Goal: Contribute content: Contribute content

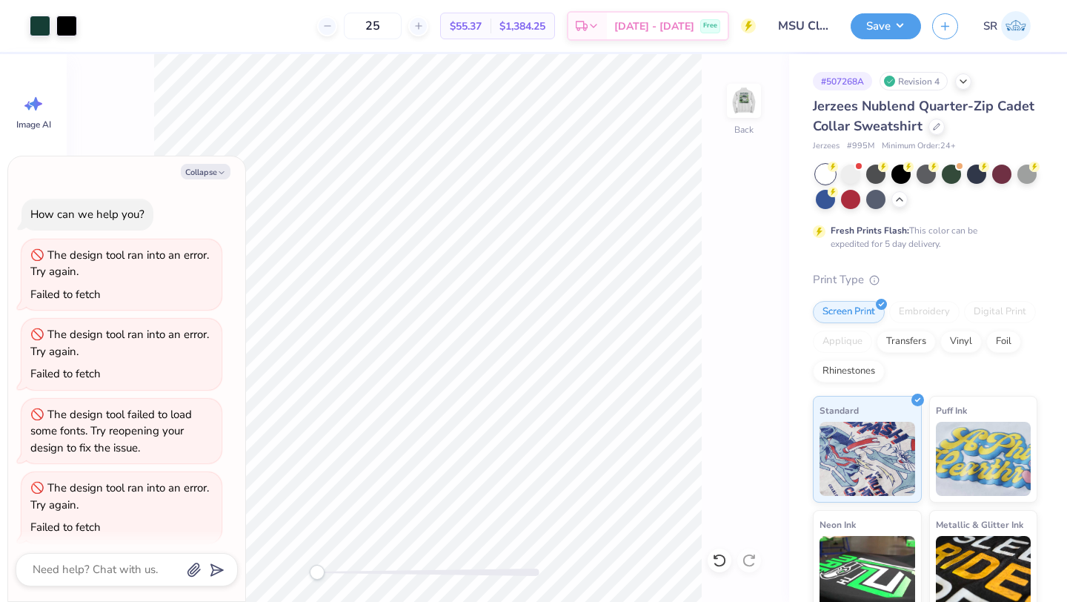
scroll to position [242, 0]
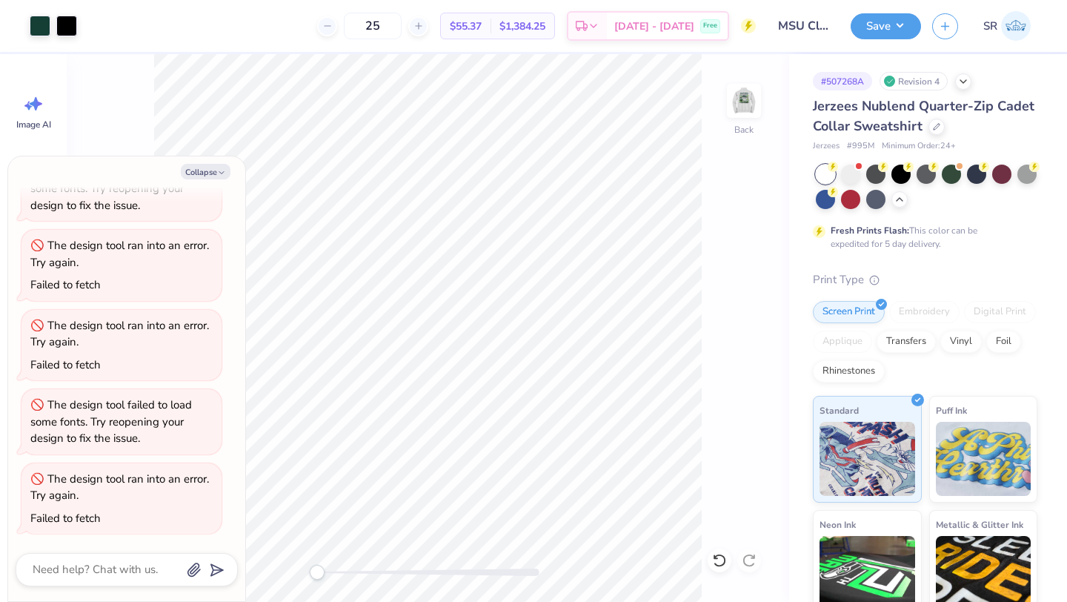
type textarea "x"
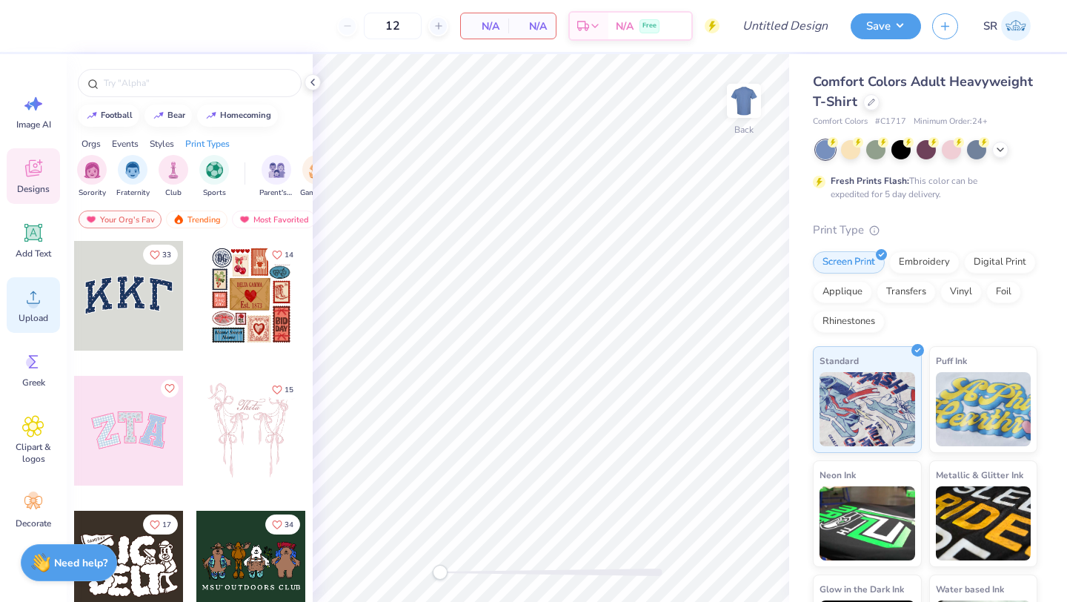
click at [33, 294] on icon at bounding box center [33, 297] width 13 height 13
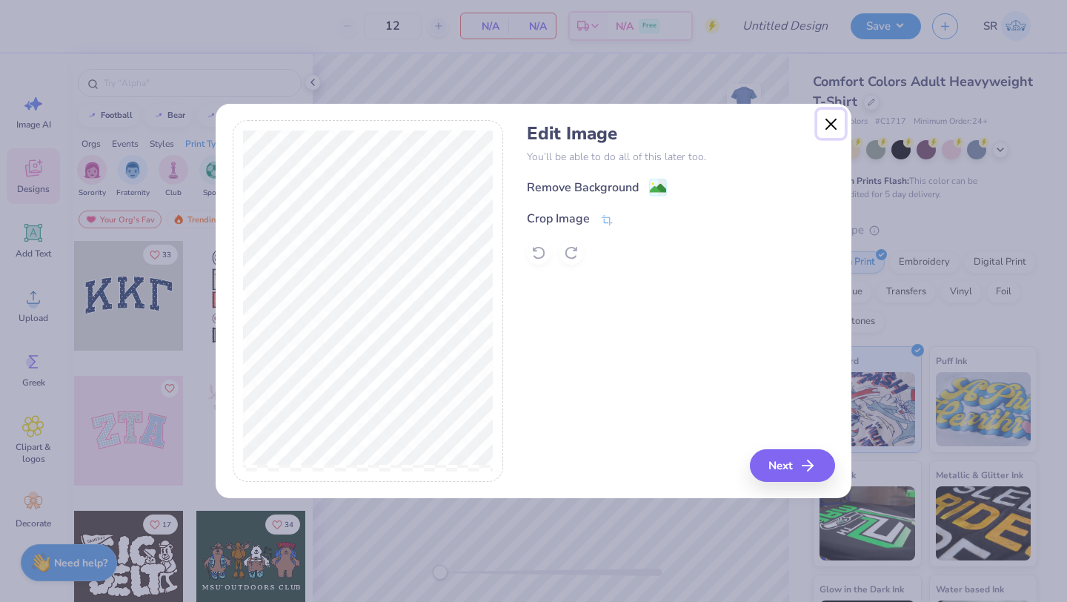
click at [832, 128] on button "Close" at bounding box center [832, 124] width 28 height 28
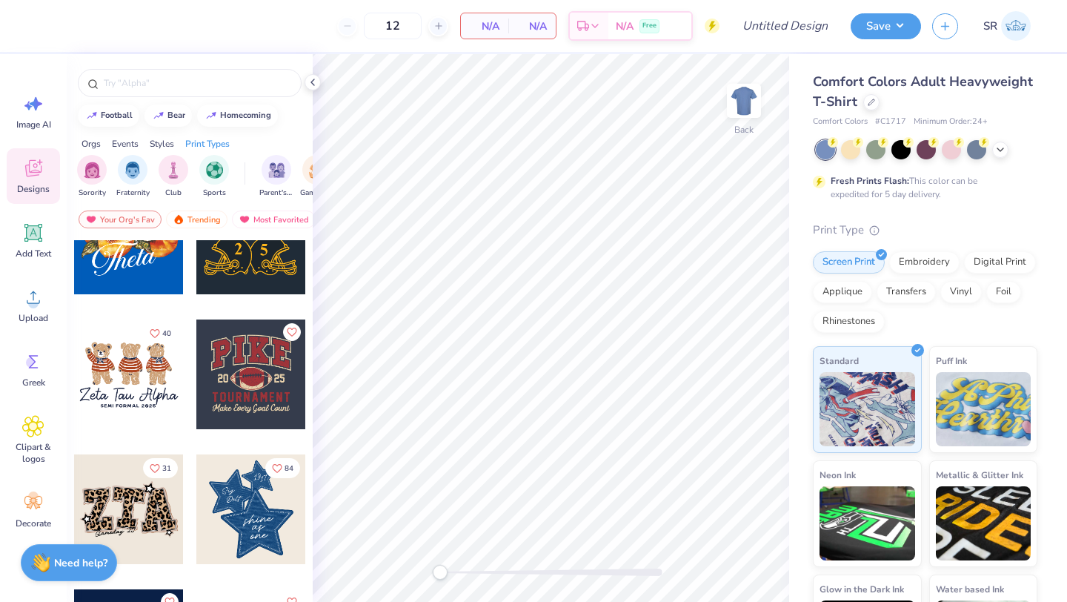
scroll to position [1015, 0]
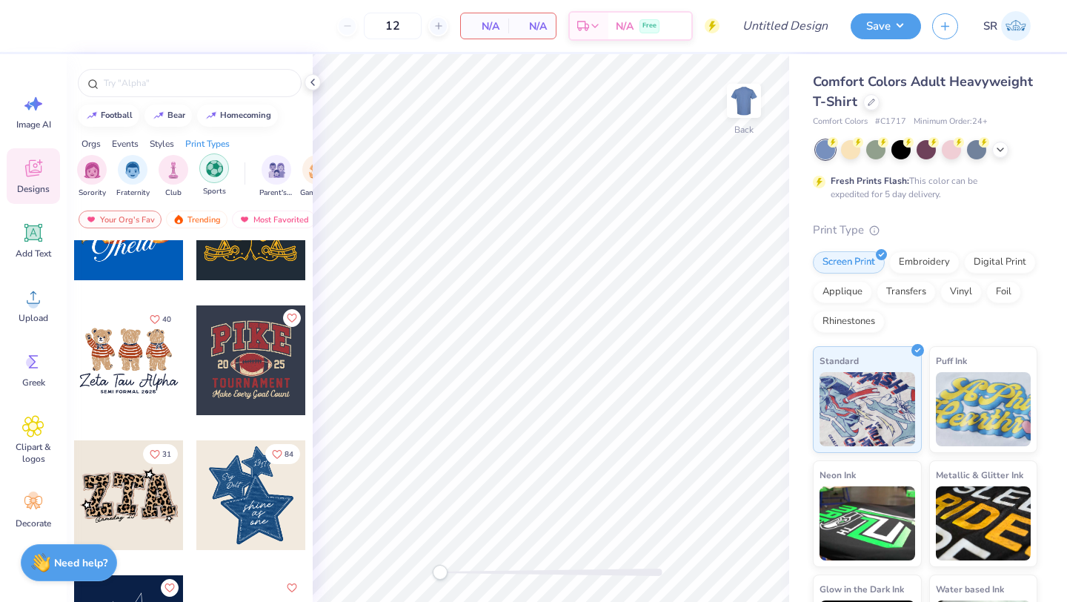
click at [213, 166] on img "filter for Sports" at bounding box center [214, 168] width 17 height 17
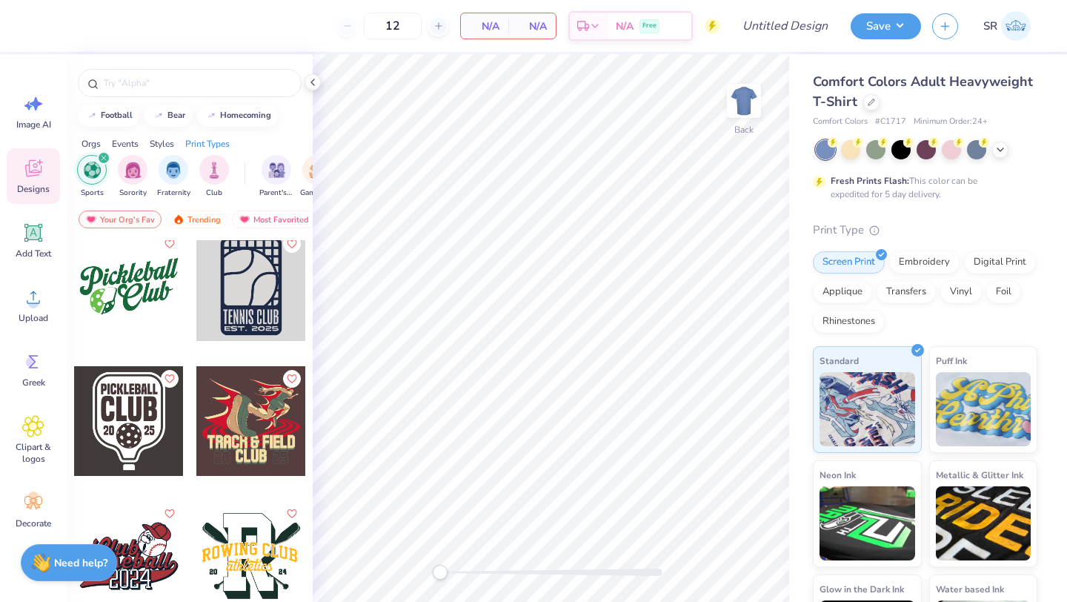
scroll to position [8379, 0]
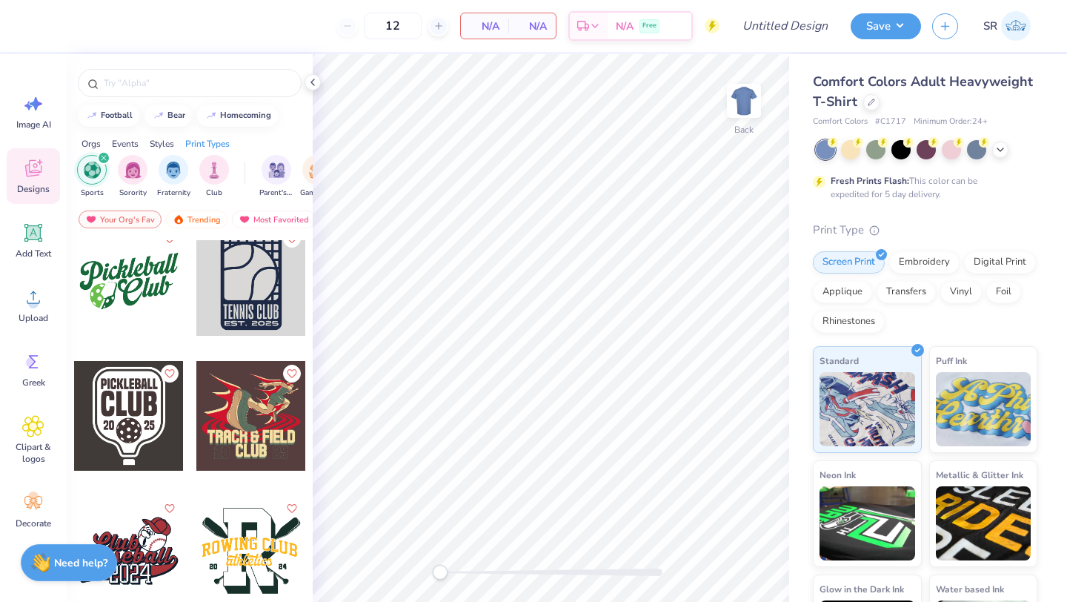
click at [102, 156] on icon "filter for Sports" at bounding box center [104, 158] width 4 height 4
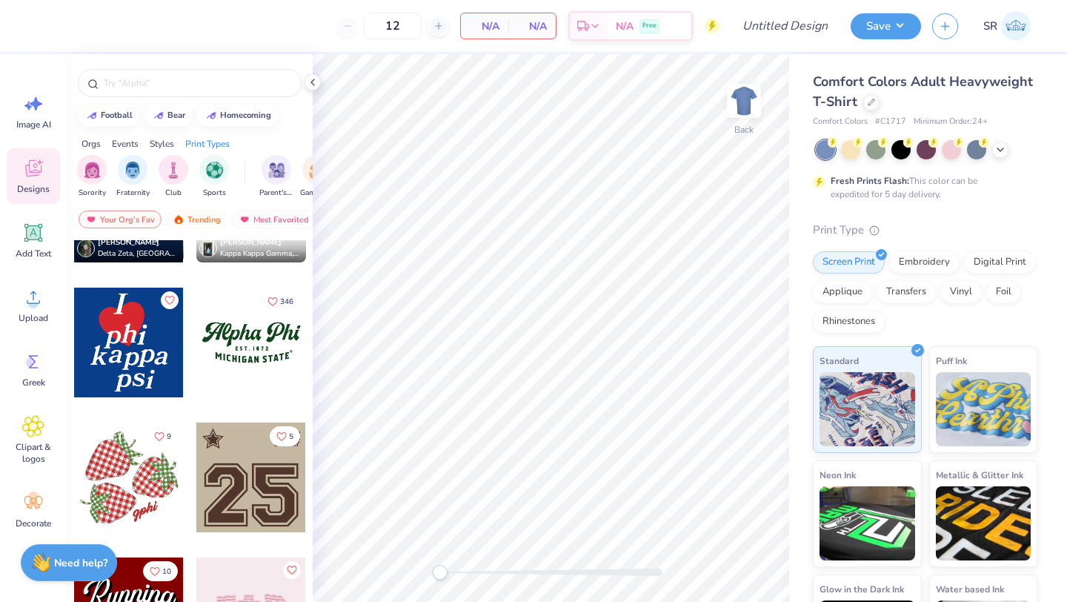
scroll to position [1453, 0]
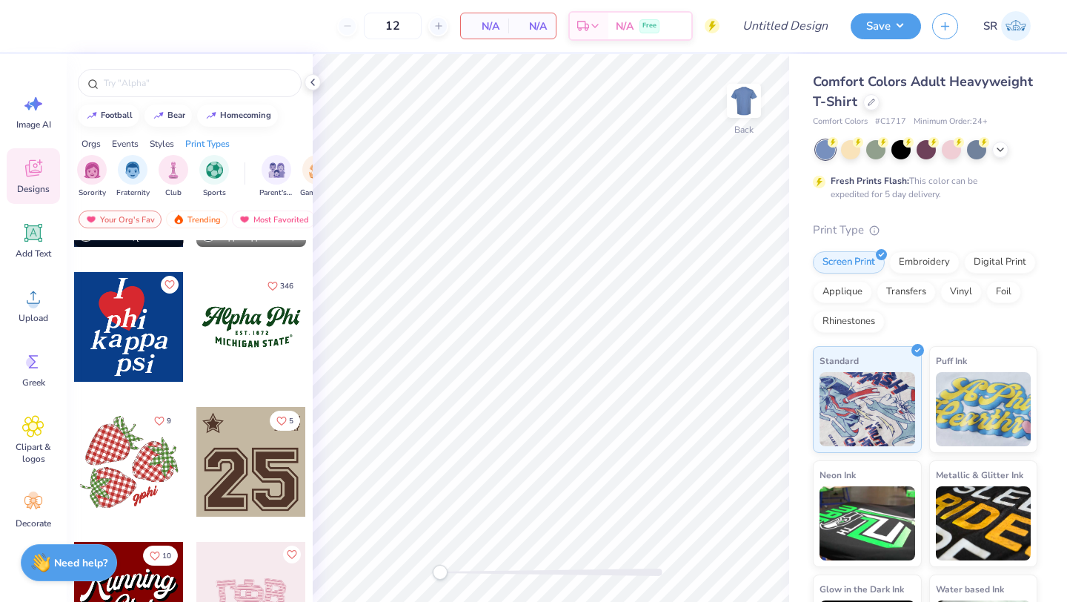
click at [139, 345] on div at bounding box center [129, 327] width 110 height 110
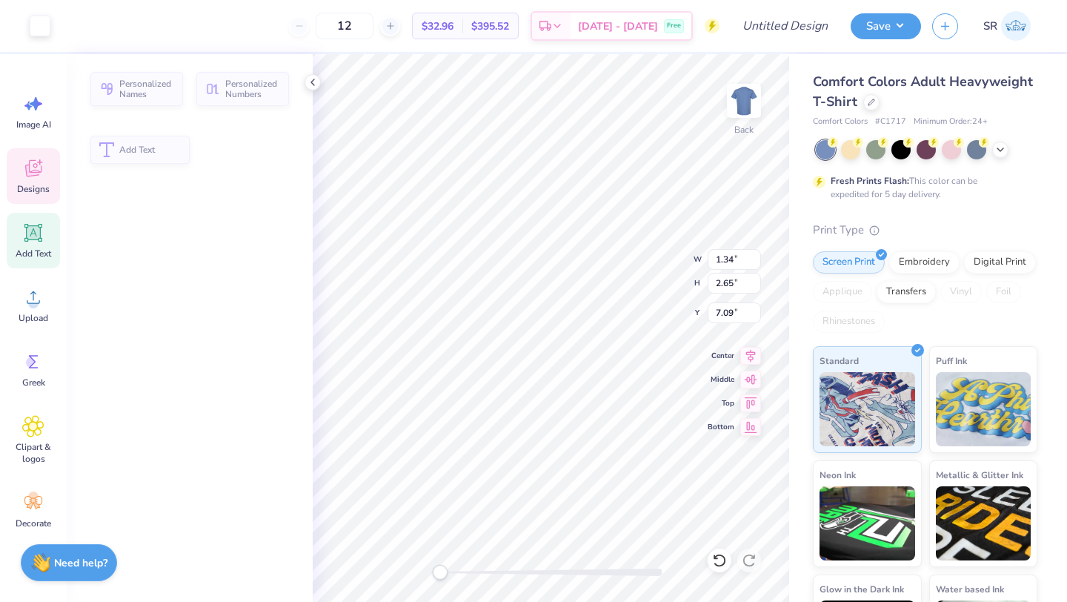
type input "1.34"
type input "2.65"
type input "7.09"
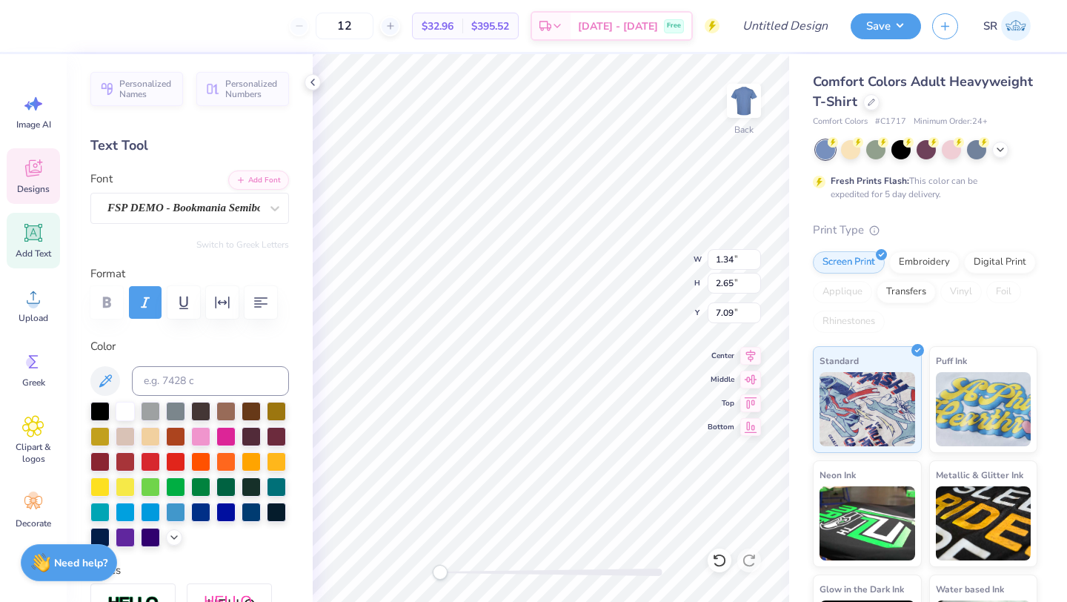
type textarea "U"
type input "2.04"
type input "2.54"
type input "6.95"
type input "2.92"
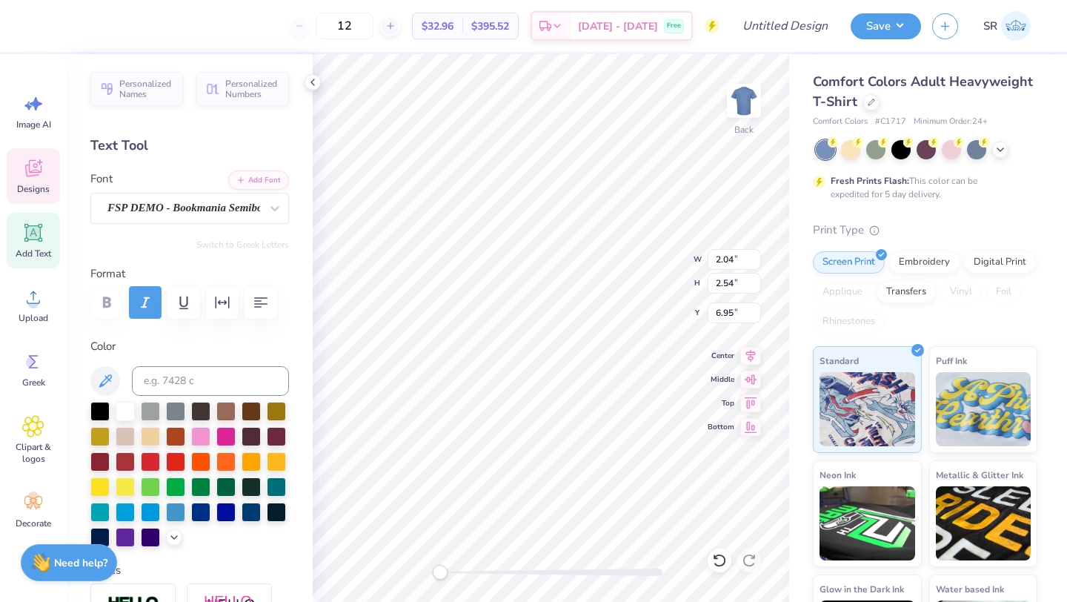
type input "2.72"
type input "7.05"
type textarea "u"
type input "2.24"
type input "2.33"
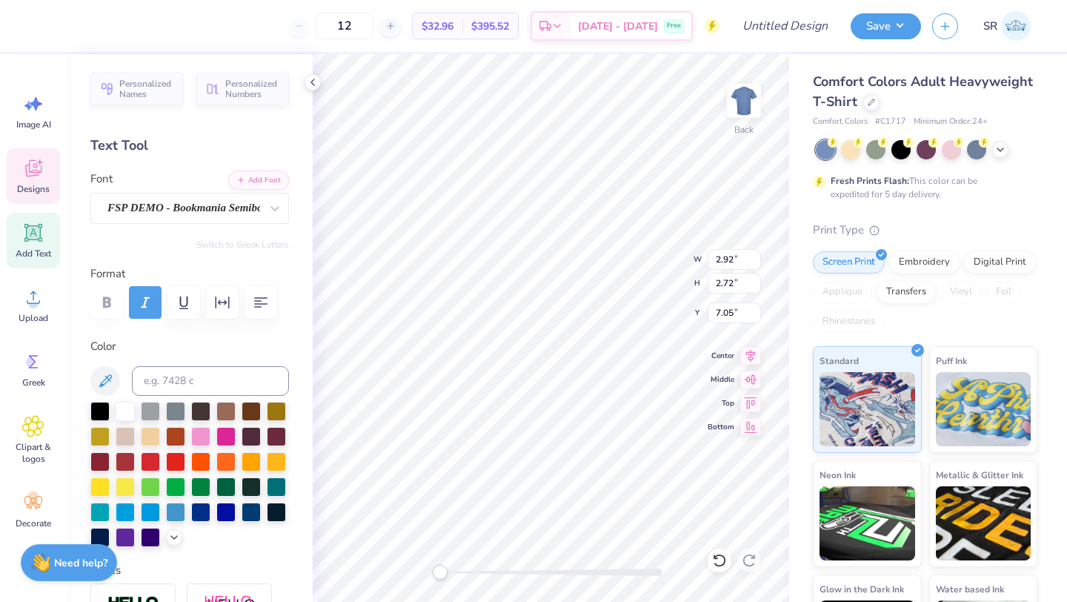
type input "7.91"
type textarea "m"
type input "2.04"
type input "2.54"
type input "6.95"
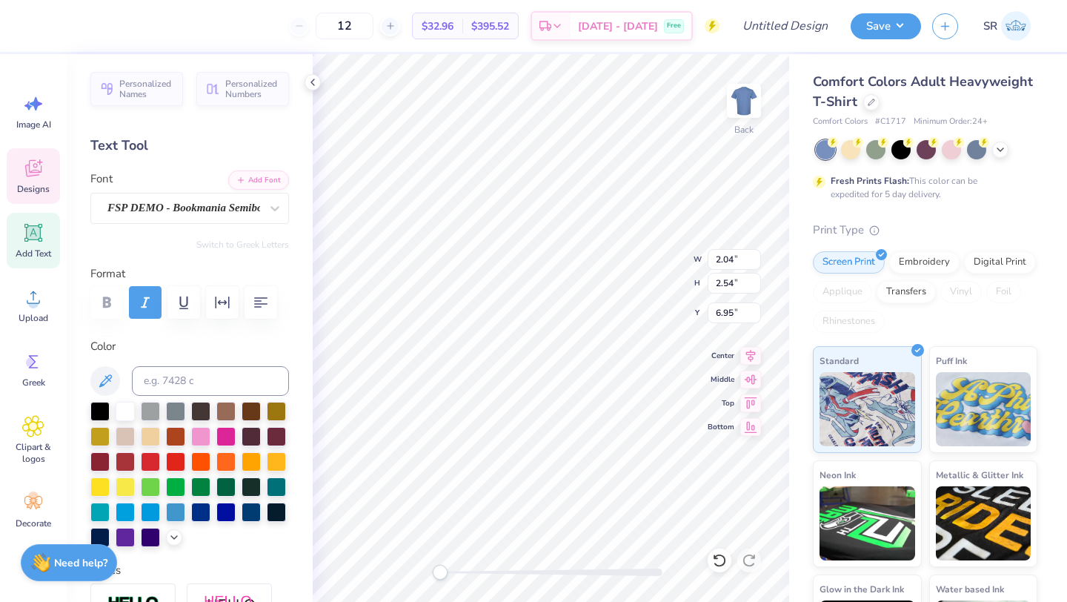
type textarea "s"
type input "2.20"
type input "9.84"
click at [729, 560] on div at bounding box center [720, 561] width 24 height 24
click at [724, 560] on icon at bounding box center [719, 560] width 13 height 13
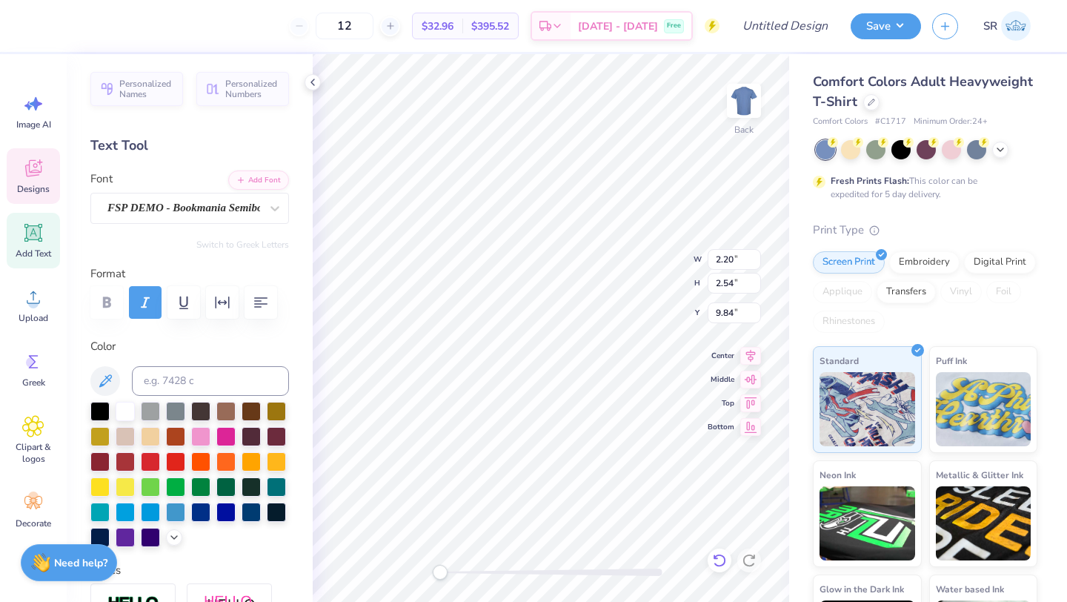
click at [724, 560] on icon at bounding box center [719, 560] width 13 height 13
click at [718, 561] on icon at bounding box center [719, 560] width 15 height 15
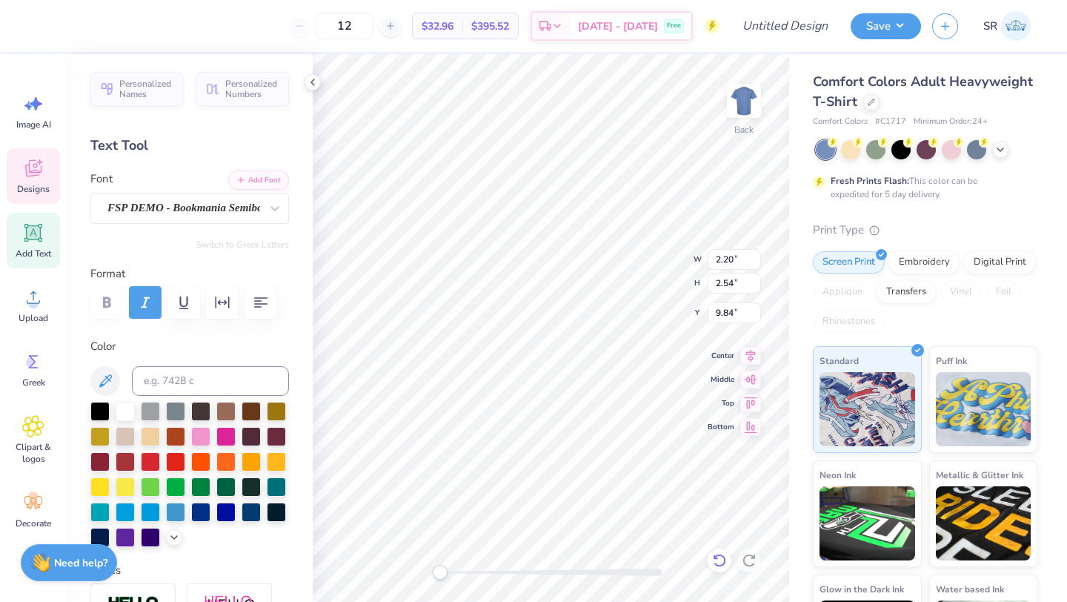
click at [718, 561] on icon at bounding box center [719, 560] width 15 height 15
type input "2.36"
type input "3.02"
type input "3.00"
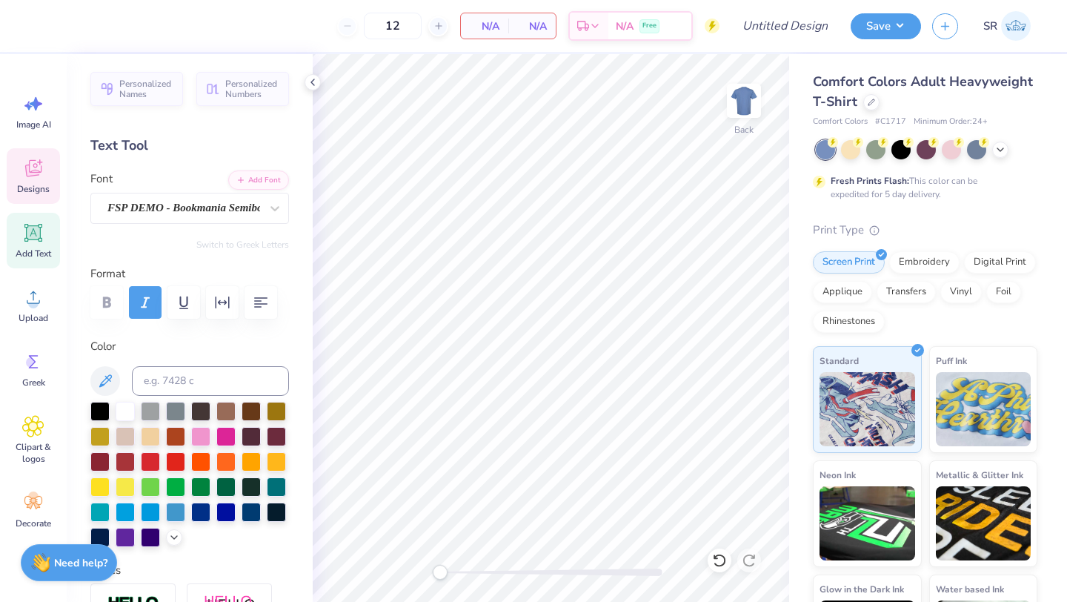
click at [35, 162] on icon at bounding box center [33, 168] width 22 height 22
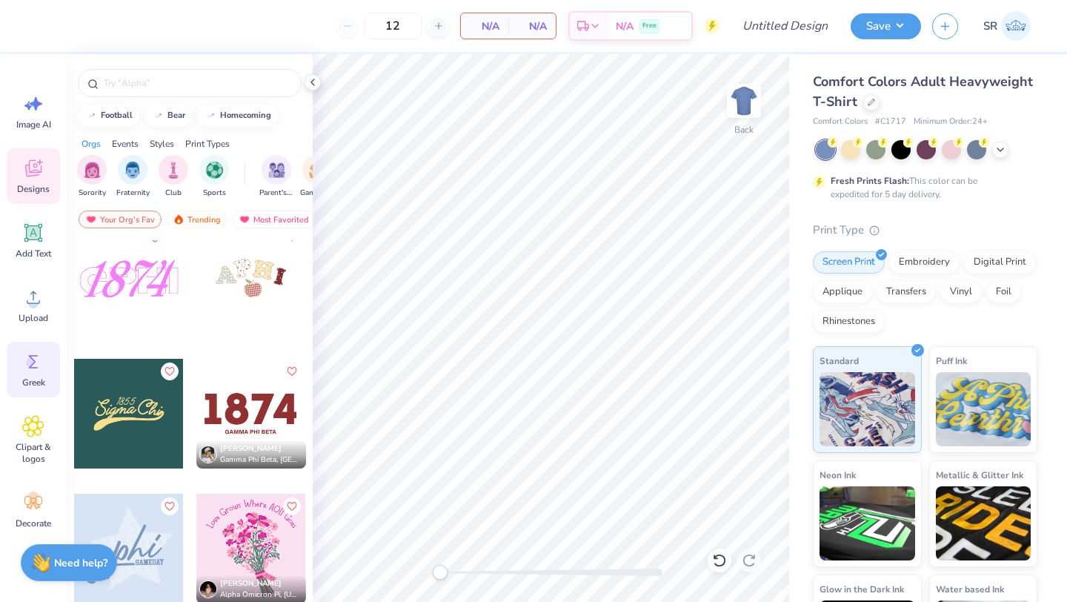
scroll to position [4224, 0]
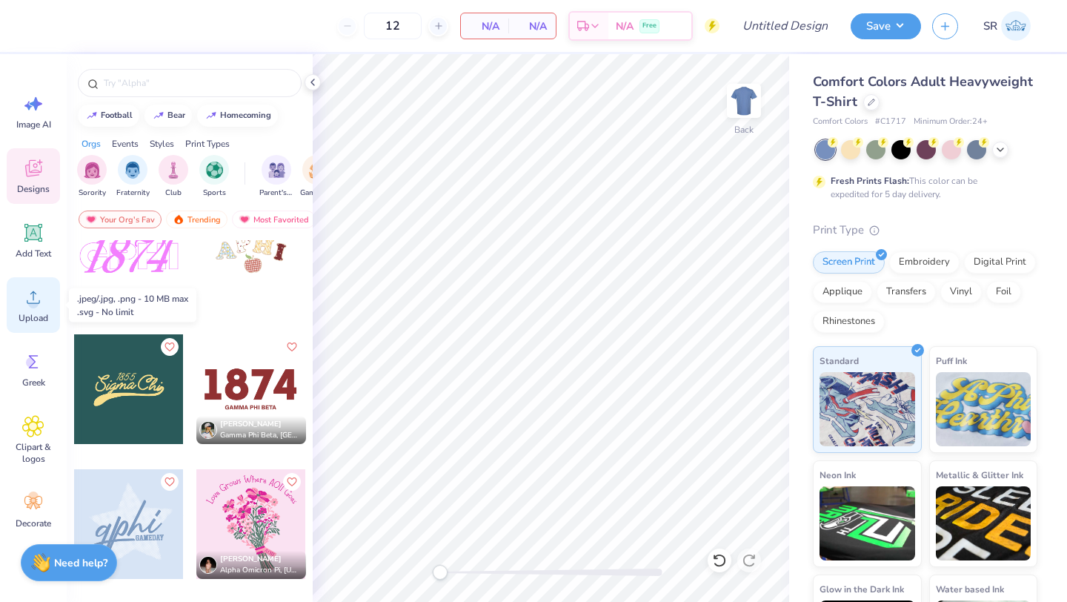
click at [35, 300] on circle at bounding box center [33, 303] width 10 height 10
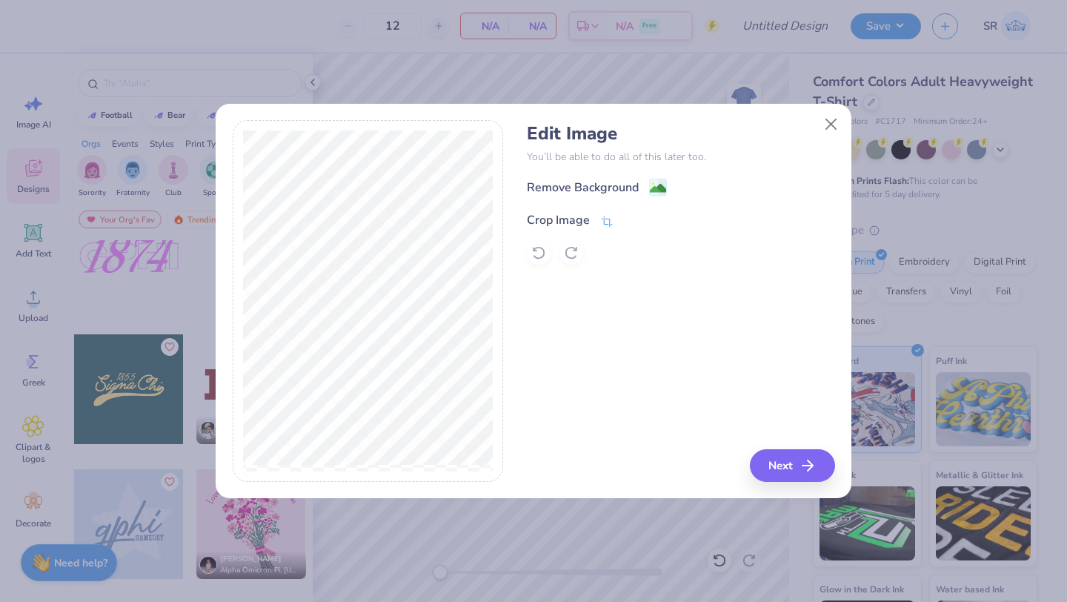
click at [594, 211] on div "Crop Image" at bounding box center [570, 219] width 87 height 18
click at [593, 218] on div "Crop Image" at bounding box center [570, 220] width 87 height 18
click at [629, 219] on polyline at bounding box center [632, 218] width 6 height 4
click at [655, 188] on image at bounding box center [658, 190] width 16 height 16
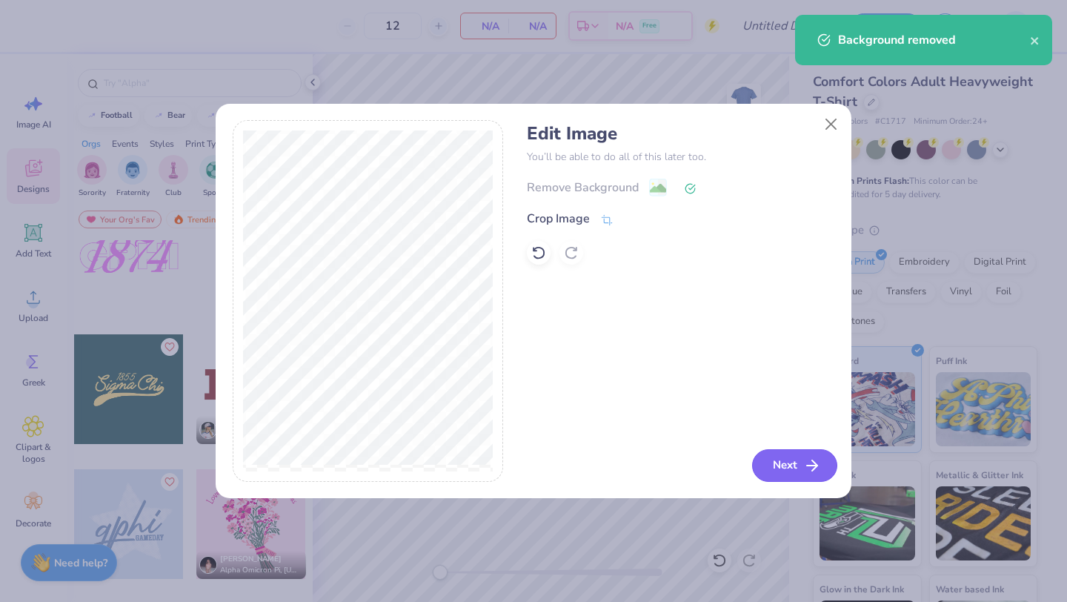
click at [793, 462] on button "Next" at bounding box center [794, 465] width 85 height 33
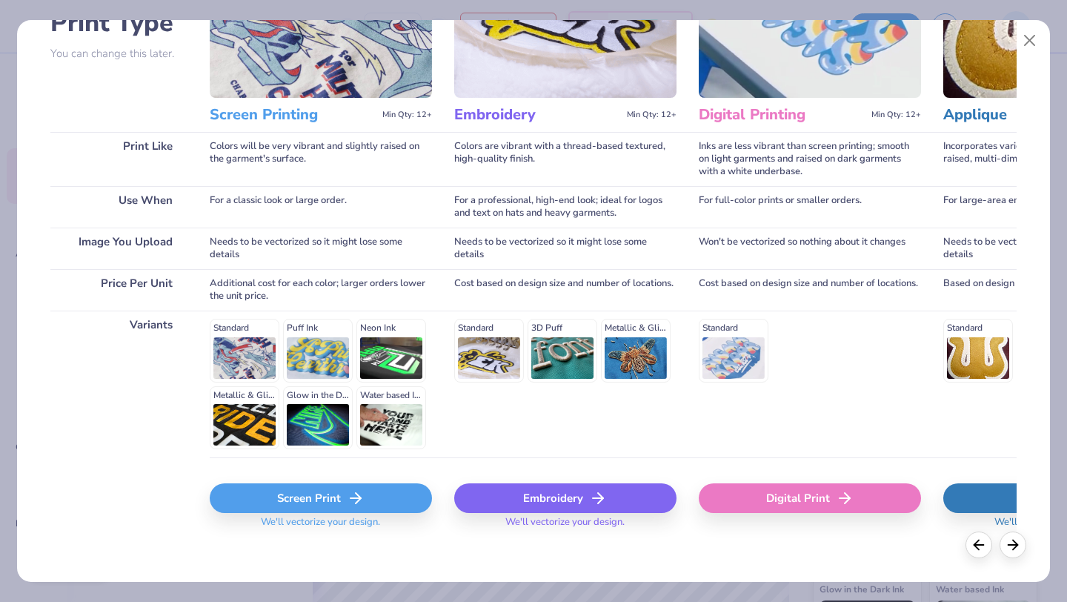
scroll to position [137, 0]
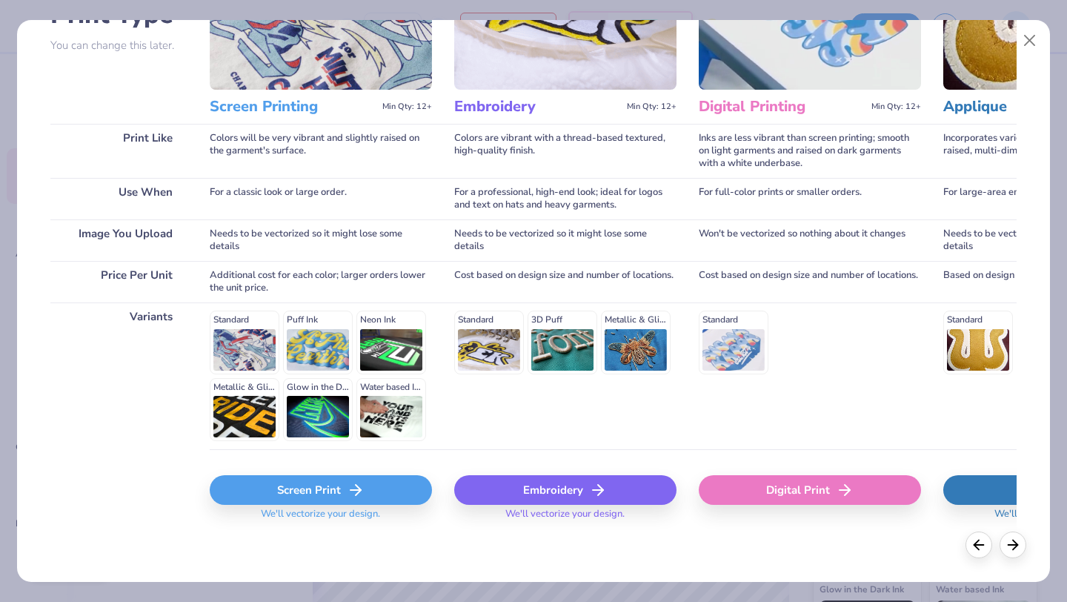
click at [342, 491] on div "Screen Print" at bounding box center [321, 490] width 222 height 30
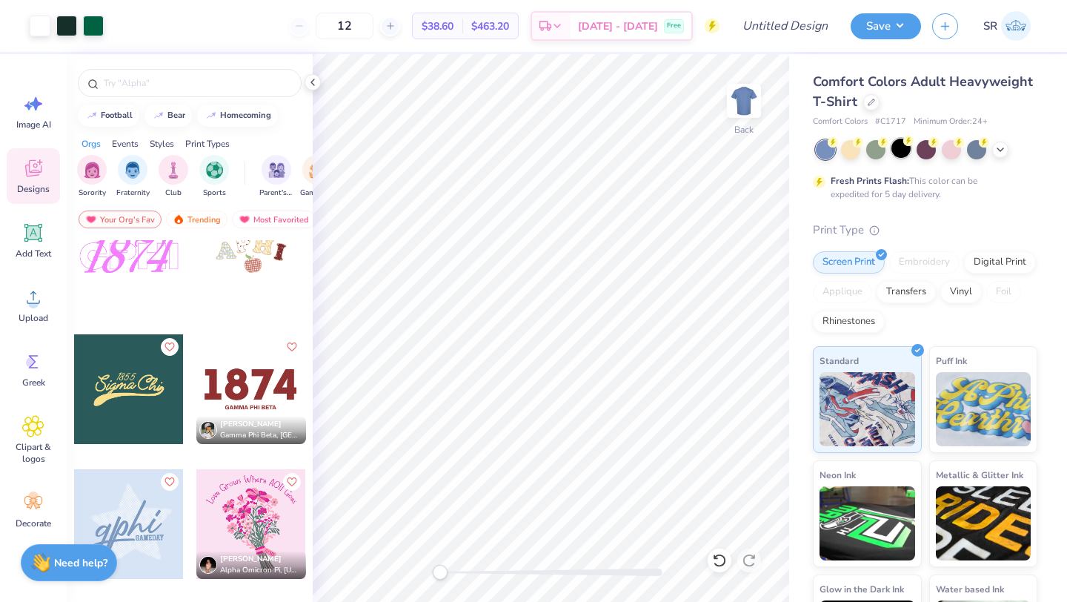
click at [900, 150] on div at bounding box center [901, 148] width 19 height 19
click at [749, 350] on icon at bounding box center [751, 354] width 10 height 13
click at [752, 355] on icon at bounding box center [751, 354] width 21 height 18
click at [869, 101] on icon at bounding box center [872, 101] width 6 height 6
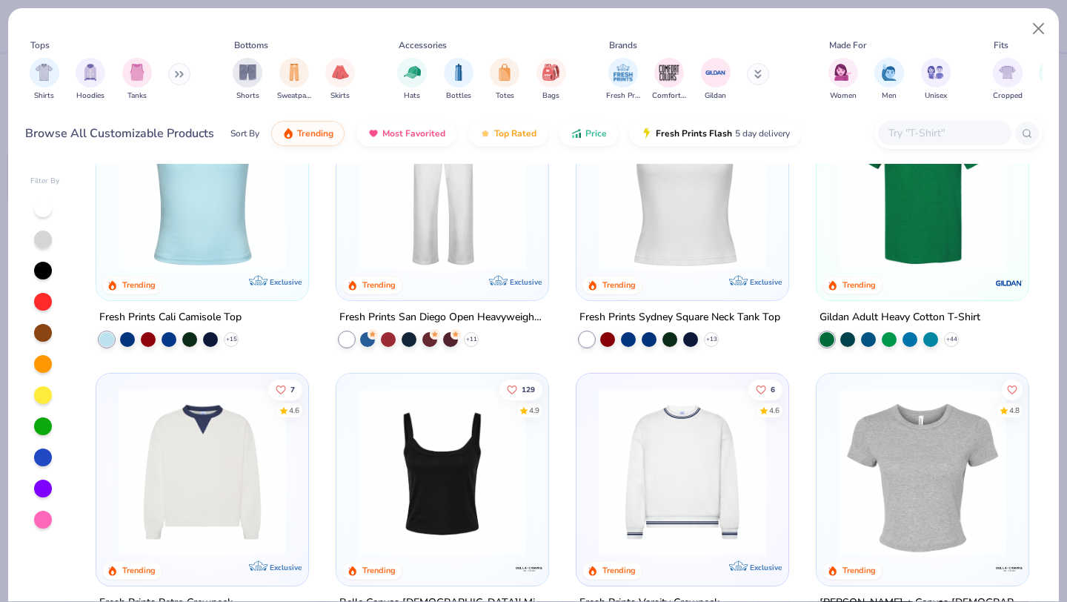
scroll to position [370, 0]
click at [889, 248] on img at bounding box center [923, 186] width 182 height 168
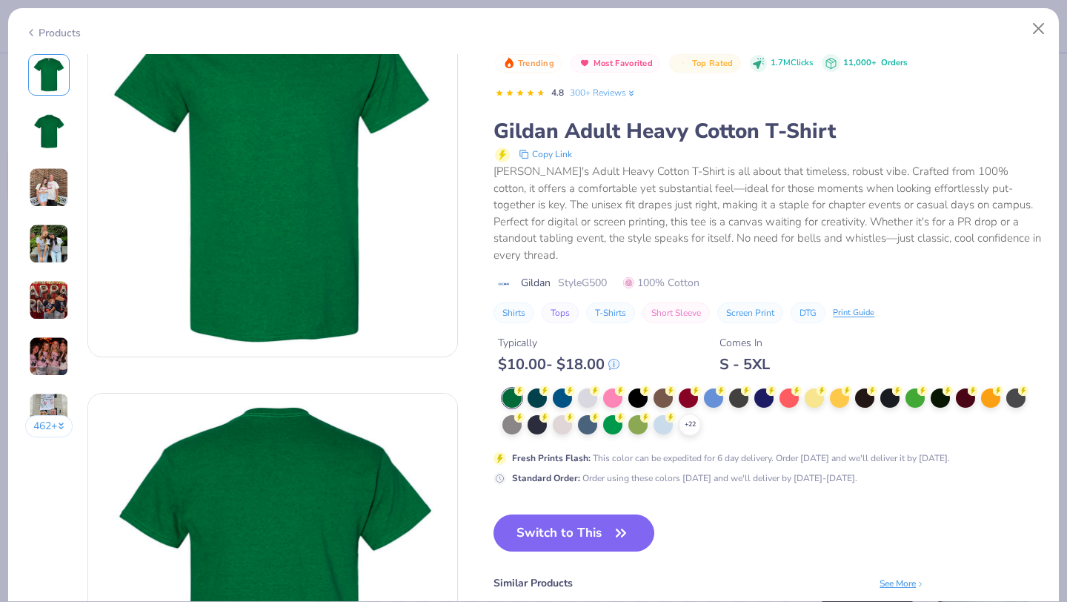
click at [861, 388] on div at bounding box center [864, 397] width 19 height 19
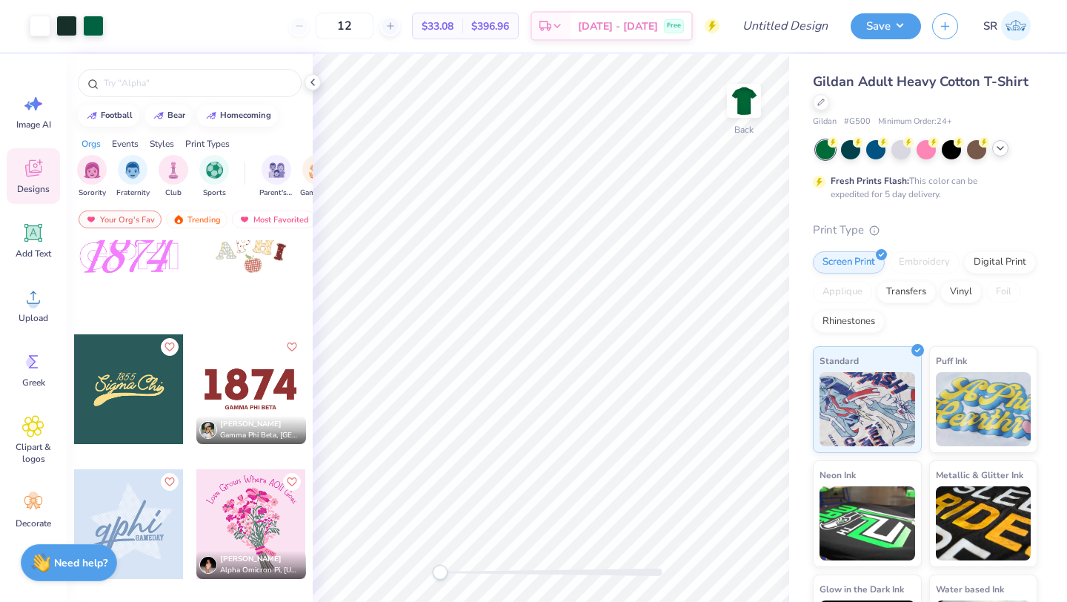
click at [1004, 147] on icon at bounding box center [1001, 148] width 12 height 12
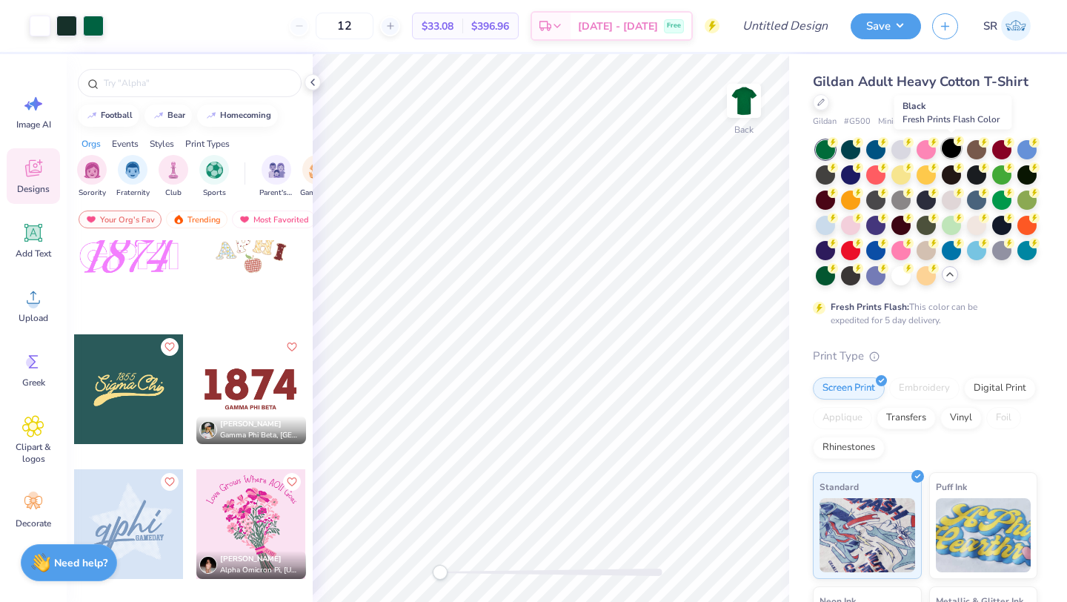
click at [950, 150] on div at bounding box center [951, 148] width 19 height 19
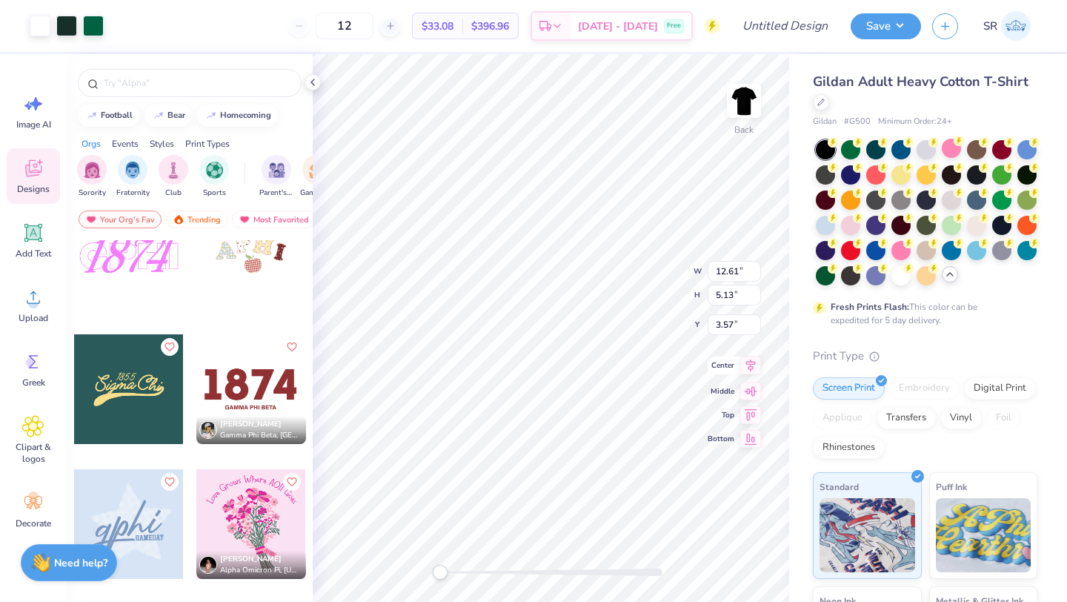
click at [753, 374] on icon at bounding box center [751, 366] width 21 height 18
click at [752, 354] on icon at bounding box center [751, 354] width 10 height 13
drag, startPoint x: 440, startPoint y: 573, endPoint x: 463, endPoint y: 573, distance: 22.2
click at [463, 573] on div "Accessibility label" at bounding box center [462, 572] width 15 height 15
click at [429, 569] on div "Back" at bounding box center [551, 328] width 477 height 548
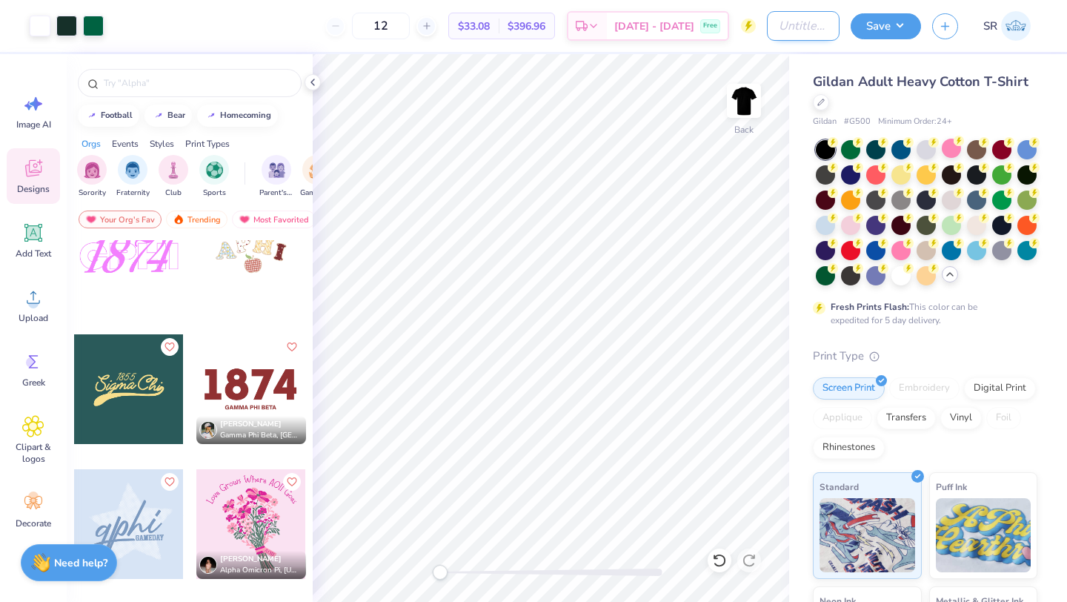
click at [801, 27] on input "Design Title" at bounding box center [803, 26] width 73 height 30
type input "womens club volleyball fall store"
click at [892, 22] on button "Save" at bounding box center [886, 24] width 70 height 26
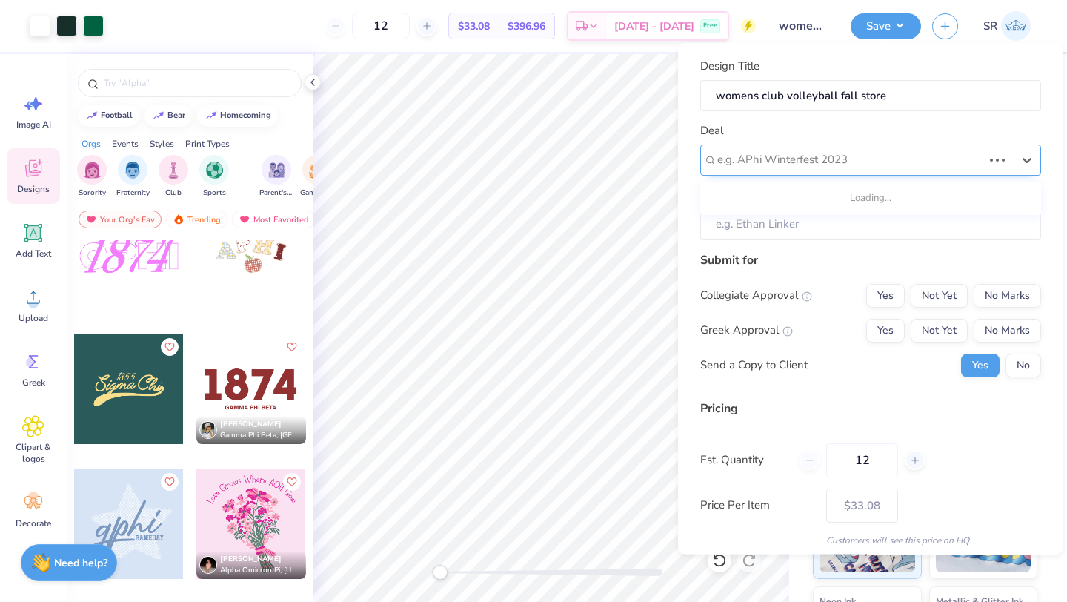
click at [814, 167] on div at bounding box center [850, 160] width 265 height 20
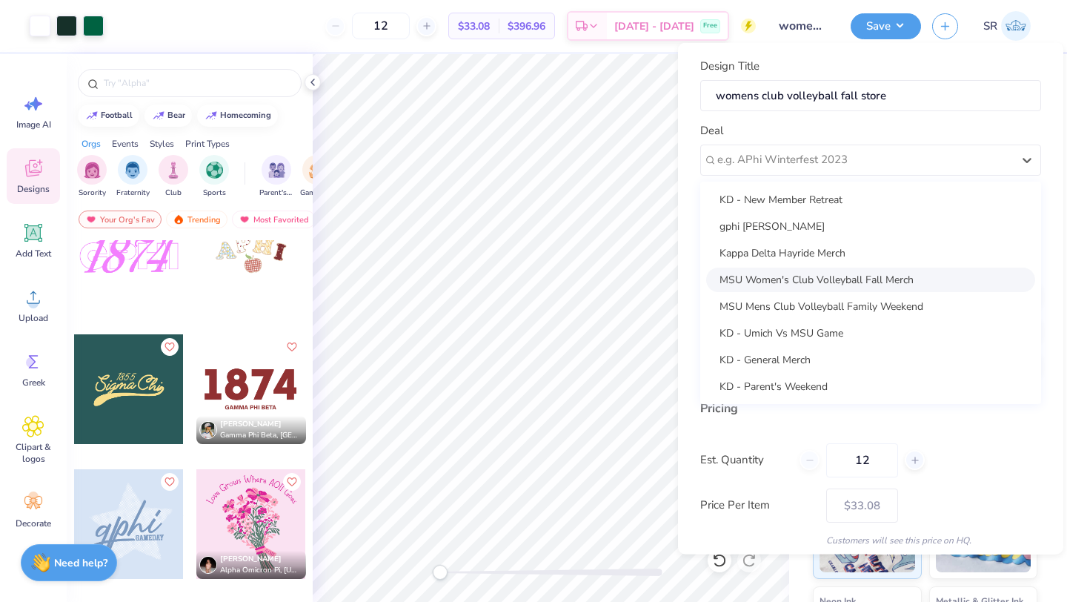
click at [802, 279] on div "MSU Women's Club Volleyball Fall Merch" at bounding box center [870, 279] width 329 height 24
type input "Sasha Ruskin"
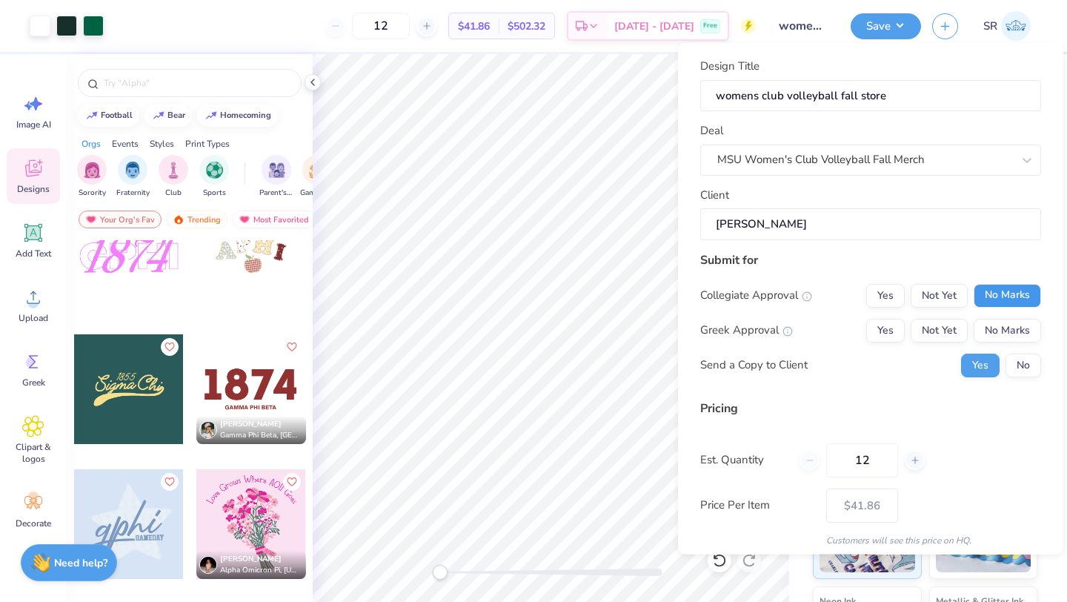
click at [1018, 288] on button "No Marks" at bounding box center [1007, 295] width 67 height 24
click at [990, 331] on button "No Marks" at bounding box center [1007, 330] width 67 height 24
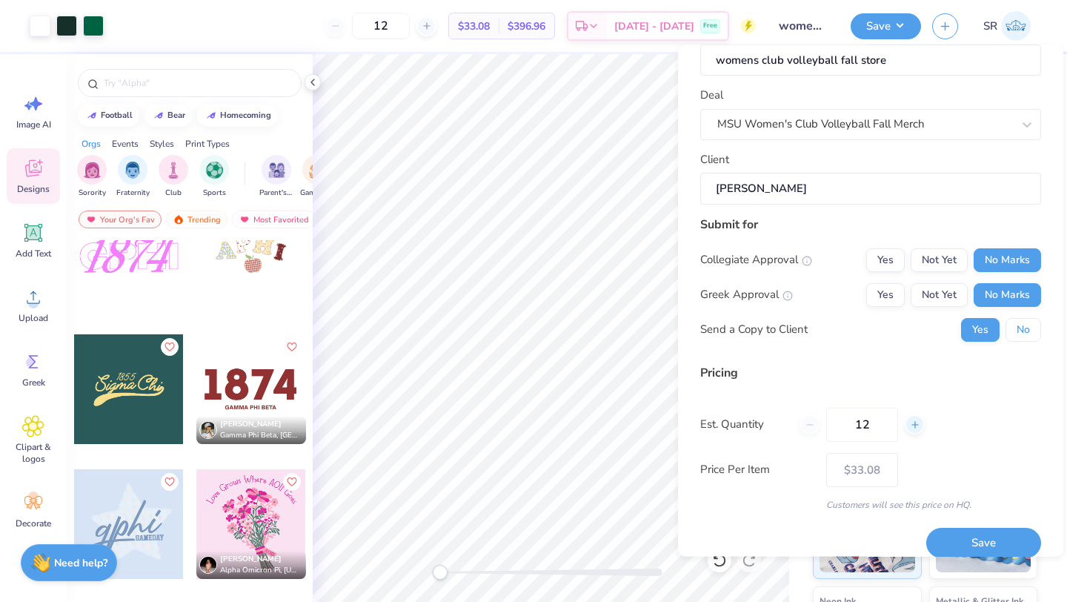
drag, startPoint x: 1023, startPoint y: 334, endPoint x: 921, endPoint y: 420, distance: 133.5
click at [1023, 334] on button "No" at bounding box center [1024, 329] width 36 height 24
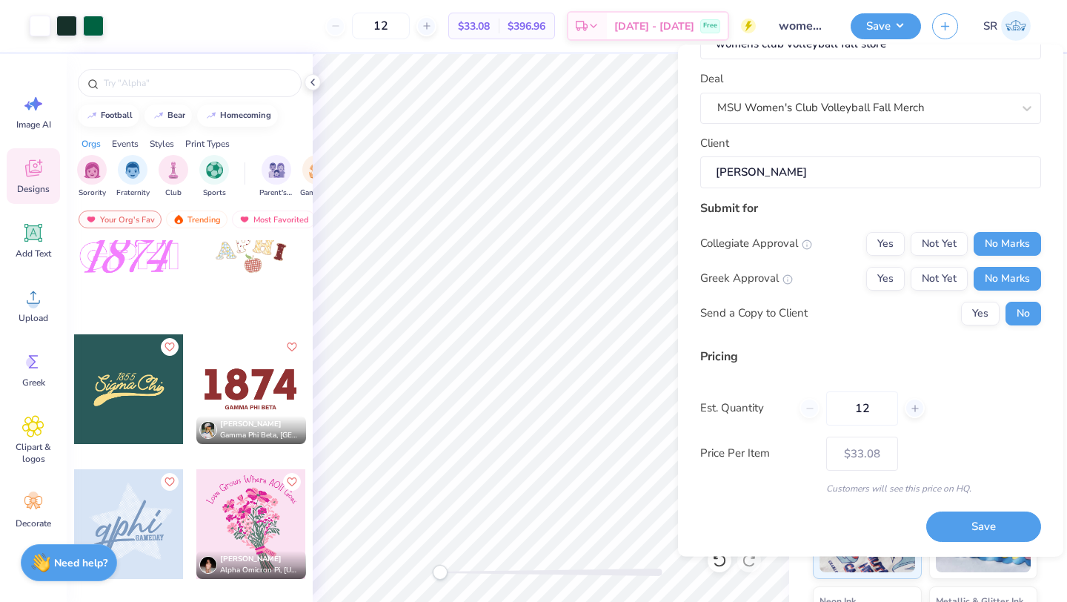
click at [811, 410] on div "12" at bounding box center [862, 408] width 125 height 34
click at [975, 526] on button "Save" at bounding box center [984, 527] width 115 height 30
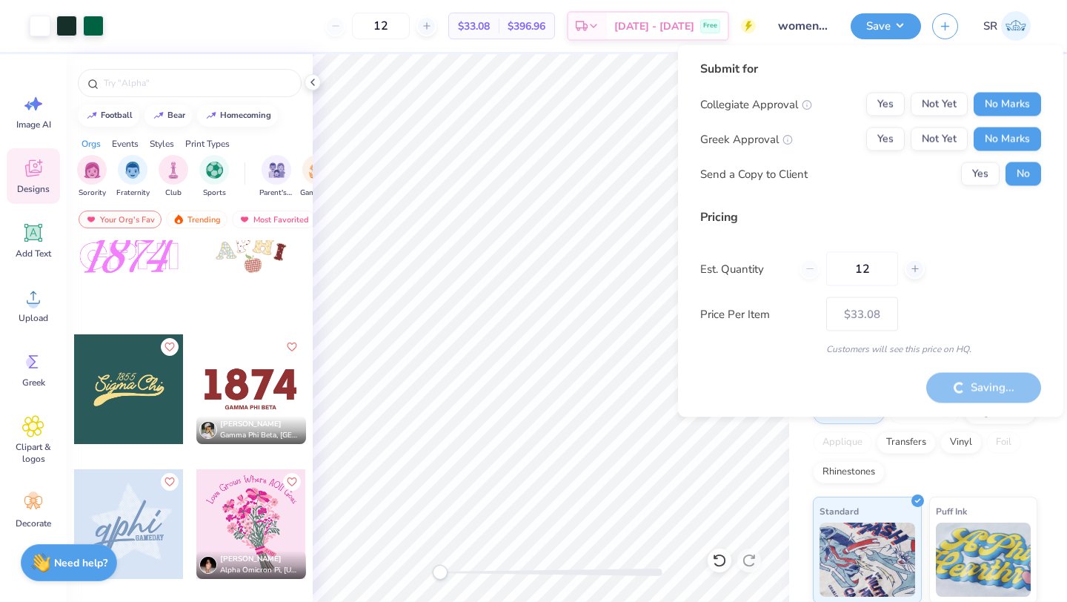
type input "– –"
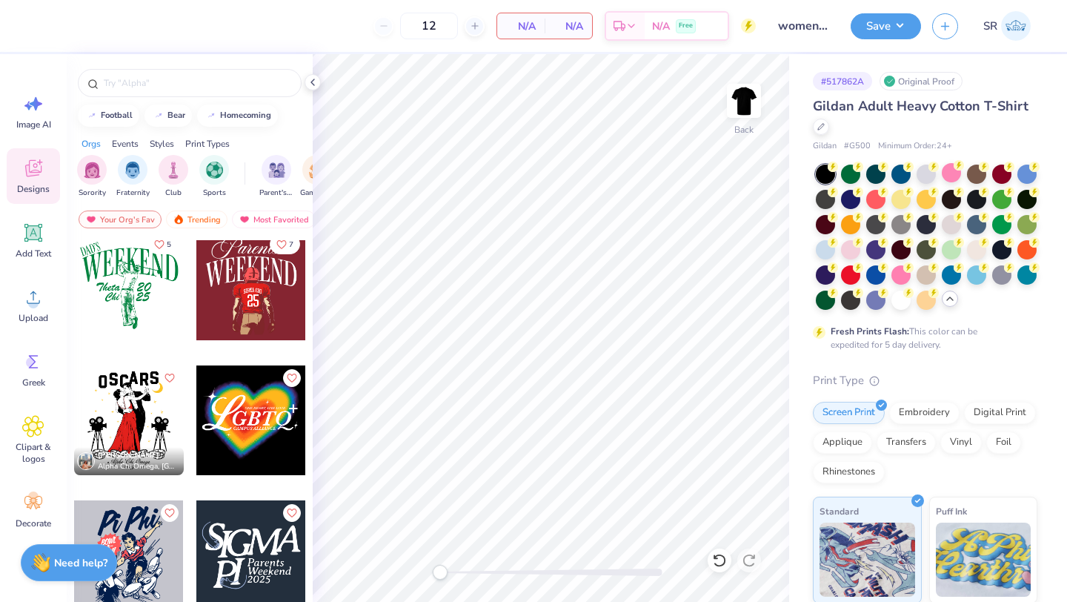
scroll to position [9321, 0]
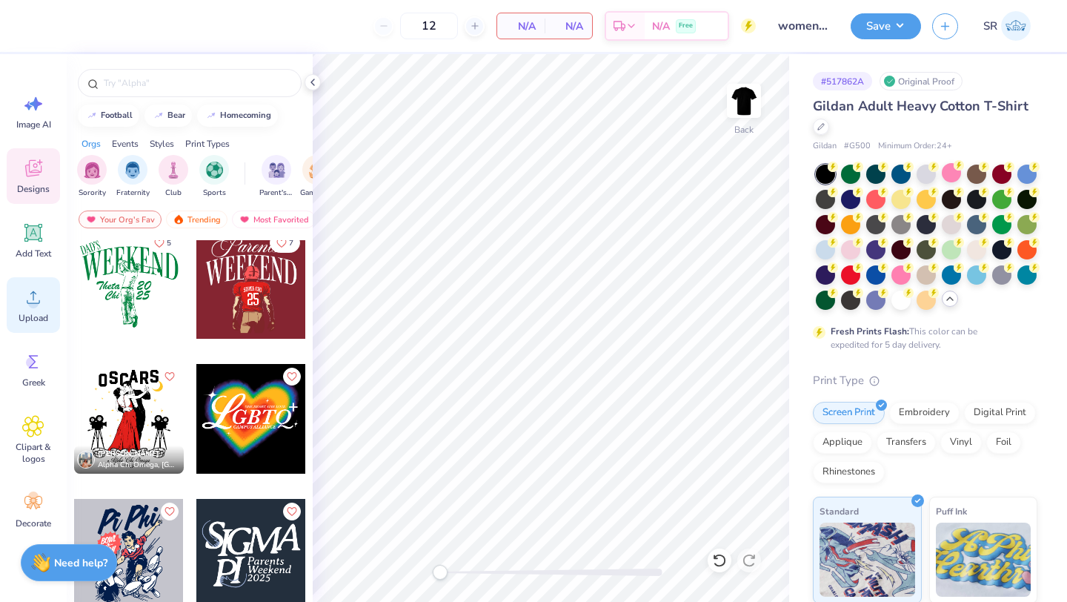
click at [33, 301] on circle at bounding box center [33, 303] width 10 height 10
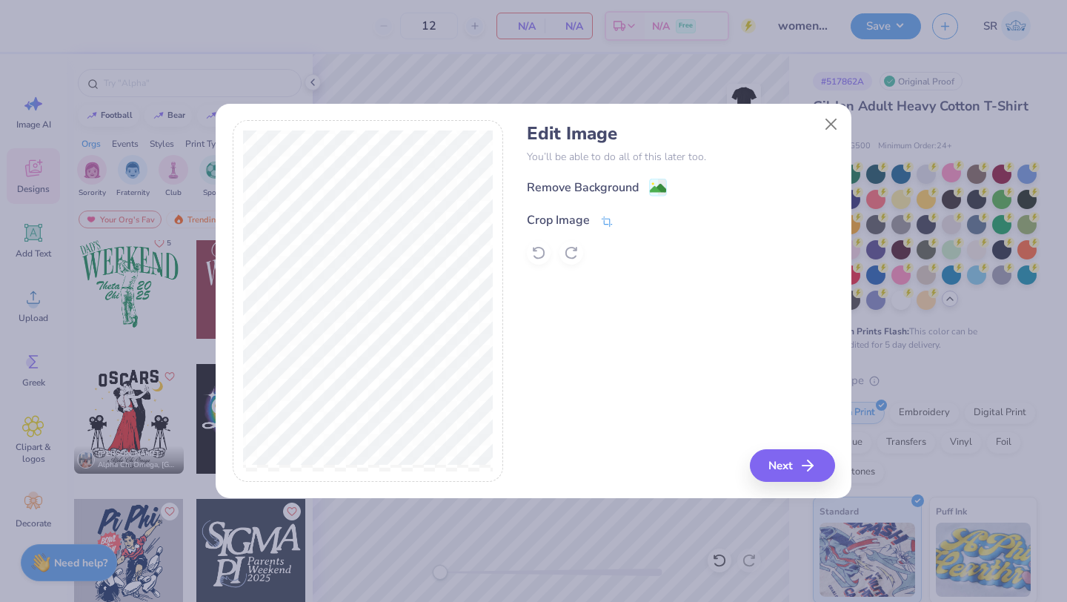
click at [597, 220] on div "Crop Image" at bounding box center [570, 220] width 87 height 18
click at [631, 219] on polyline at bounding box center [632, 218] width 6 height 4
click at [658, 188] on image at bounding box center [658, 190] width 16 height 16
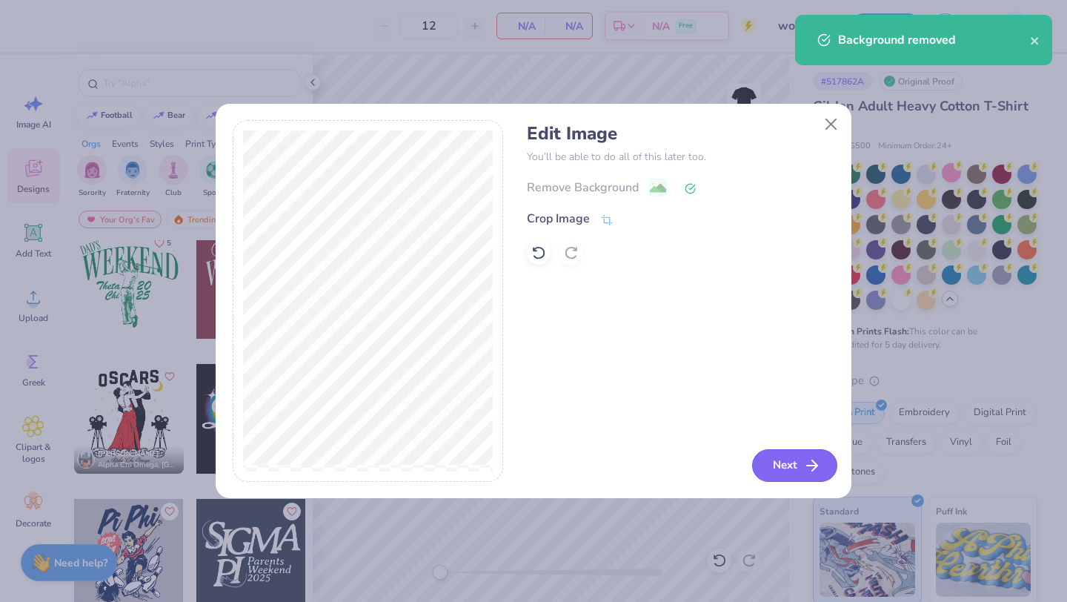
click at [780, 468] on button "Next" at bounding box center [794, 465] width 85 height 33
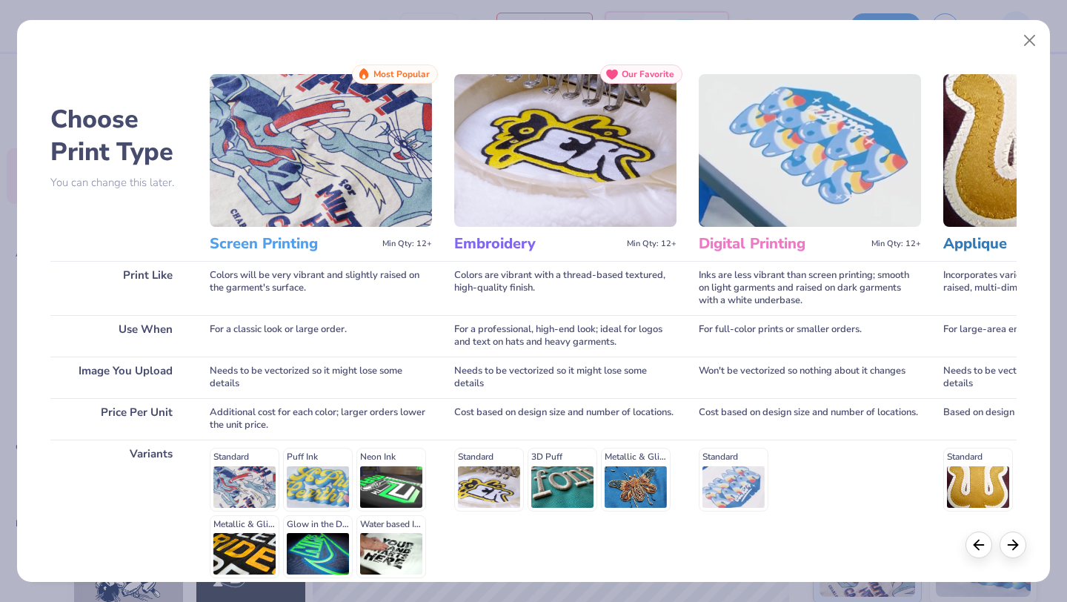
scroll to position [137, 0]
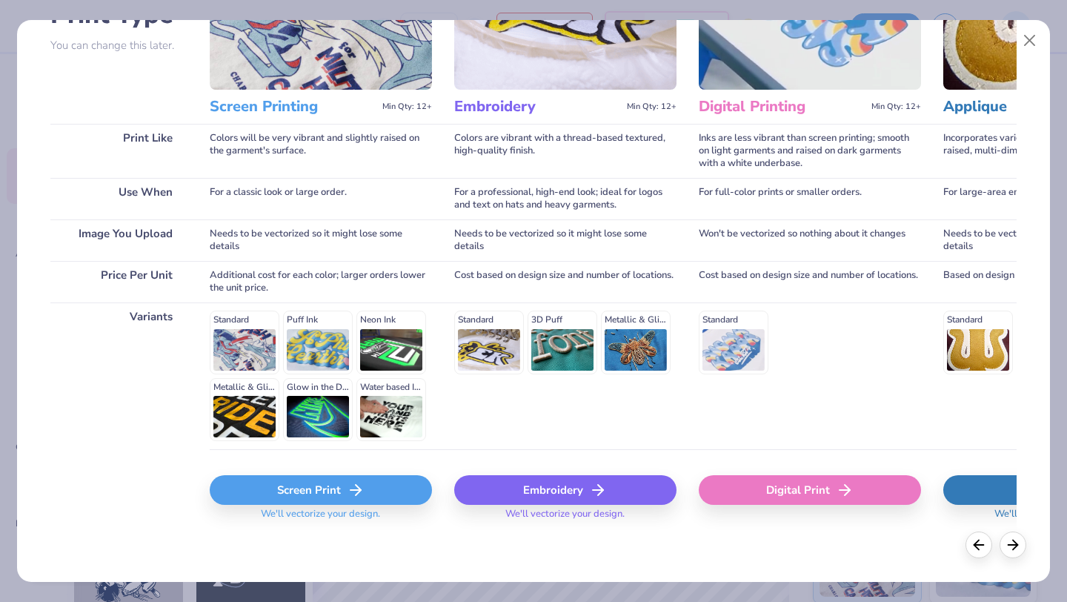
click at [361, 490] on icon at bounding box center [356, 490] width 18 height 18
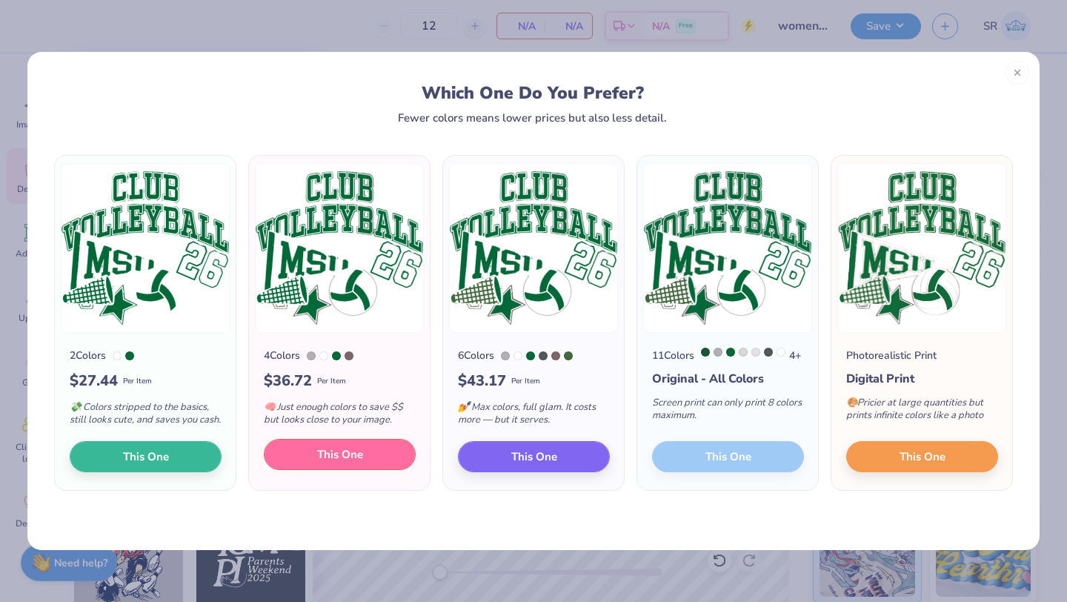
click at [311, 464] on button "This One" at bounding box center [340, 454] width 152 height 31
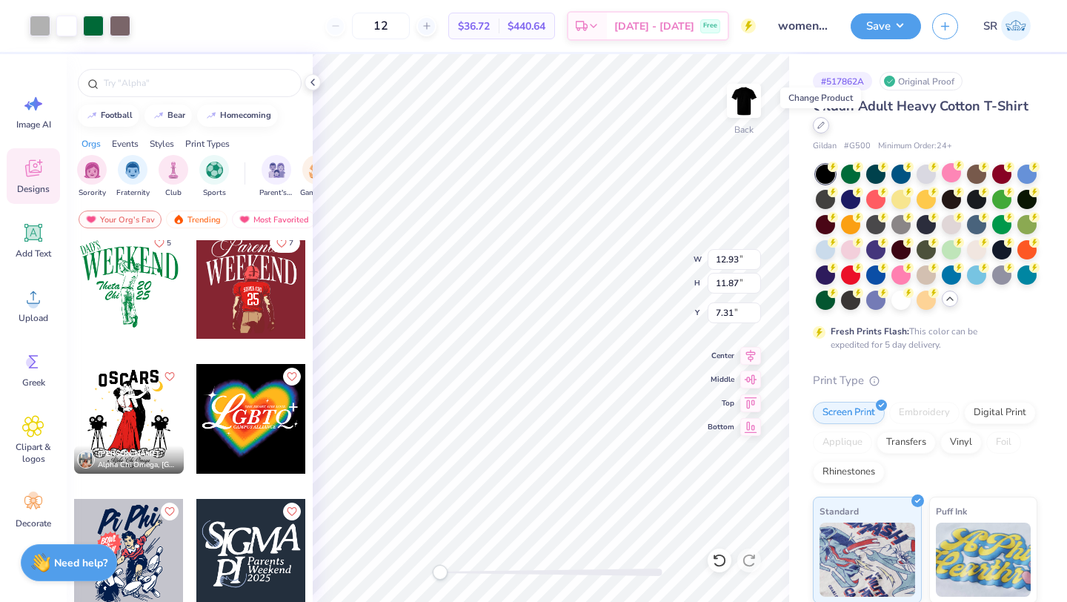
click at [823, 127] on icon at bounding box center [821, 125] width 7 height 7
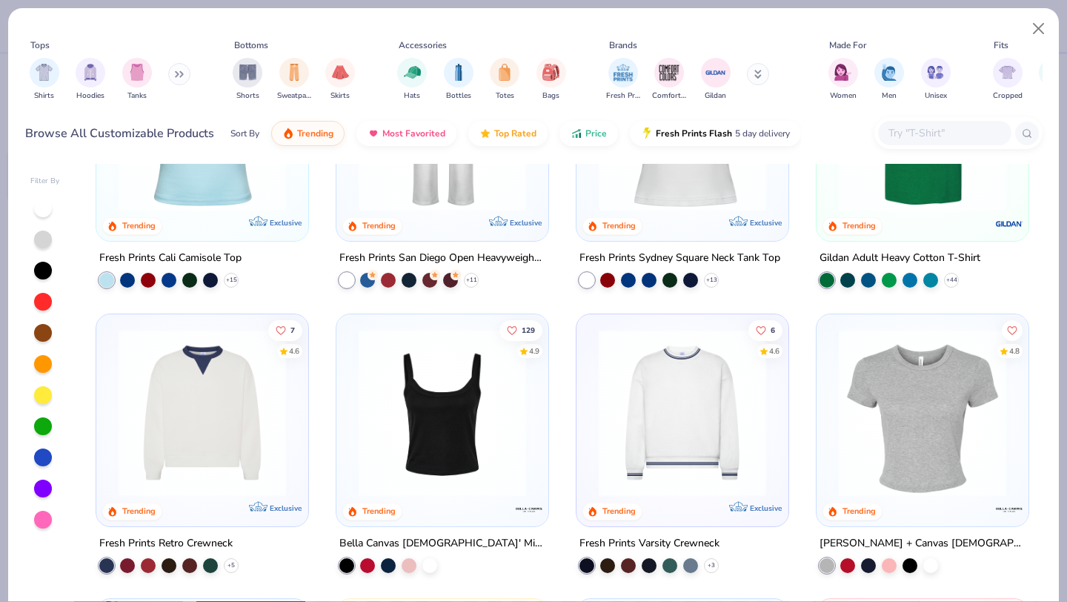
scroll to position [408, 0]
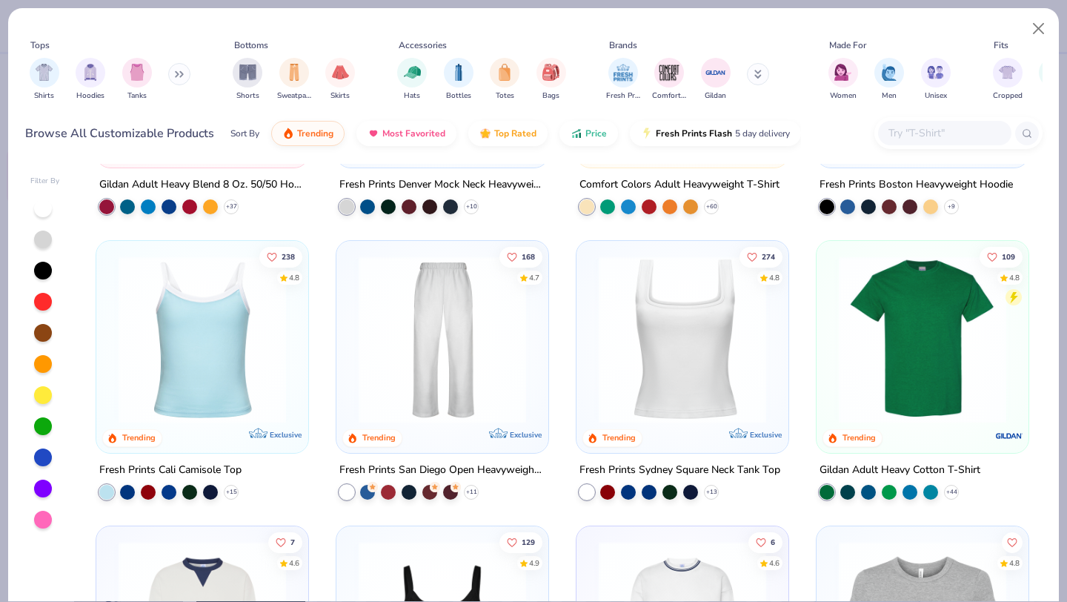
scroll to position [468, 0]
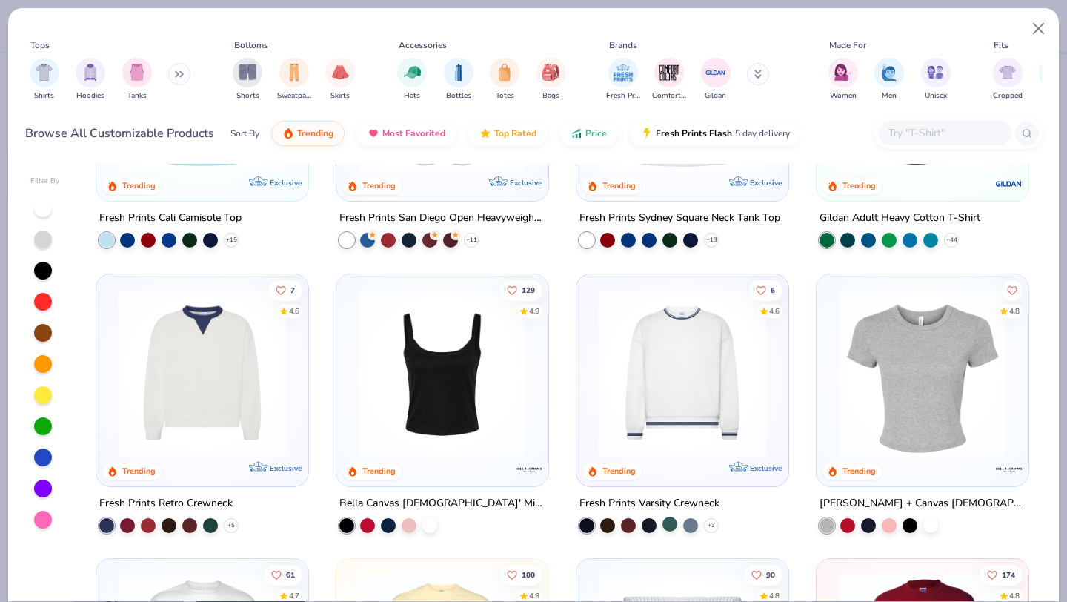
click at [668, 518] on div at bounding box center [670, 523] width 15 height 15
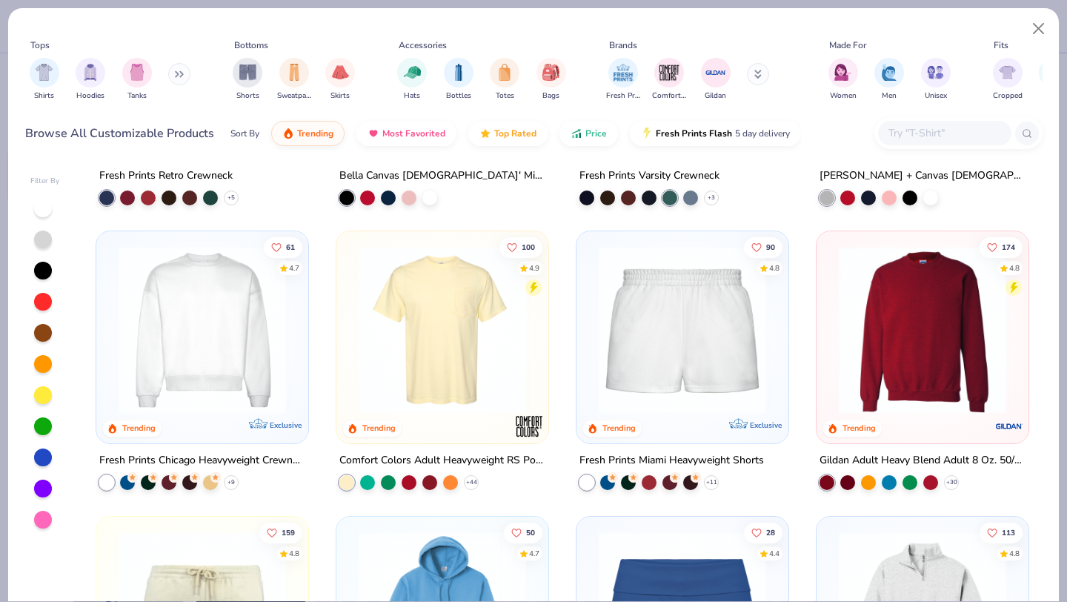
scroll to position [704, 0]
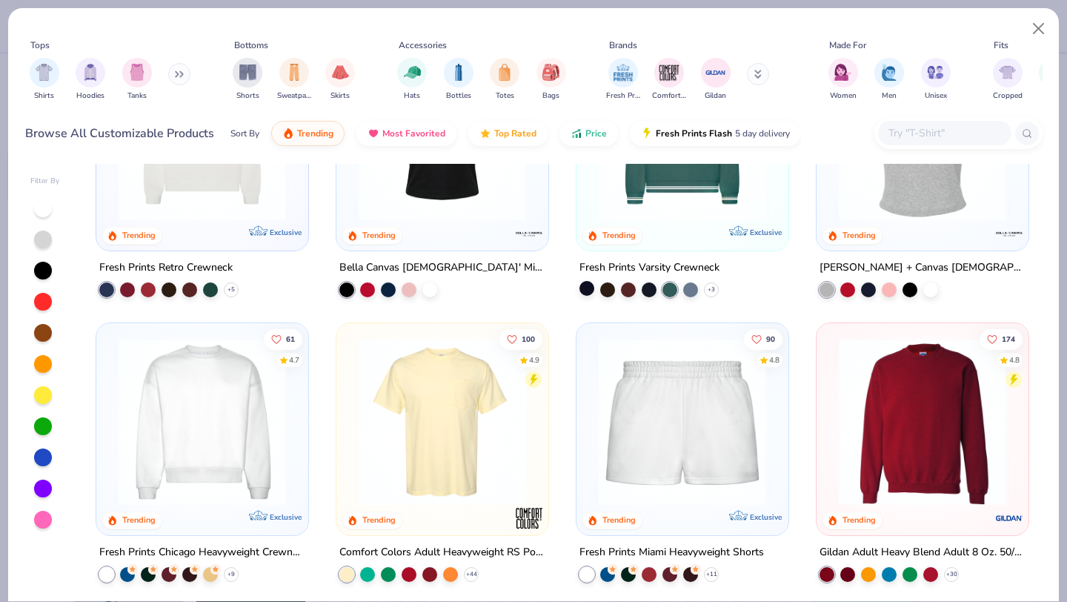
click at [588, 290] on div at bounding box center [587, 287] width 15 height 15
click at [609, 289] on div at bounding box center [607, 287] width 15 height 15
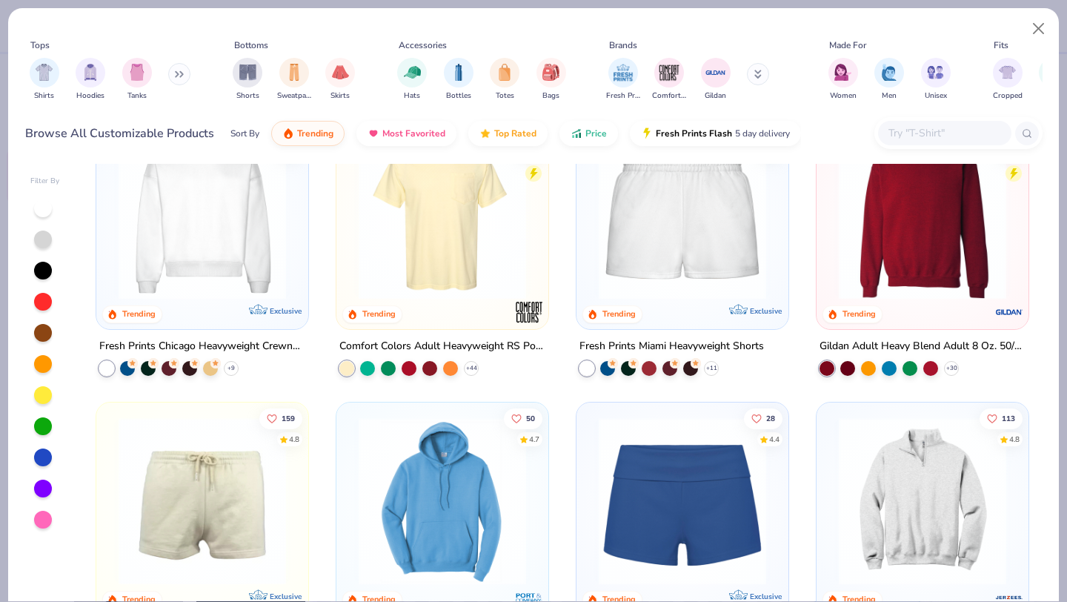
scroll to position [901, 0]
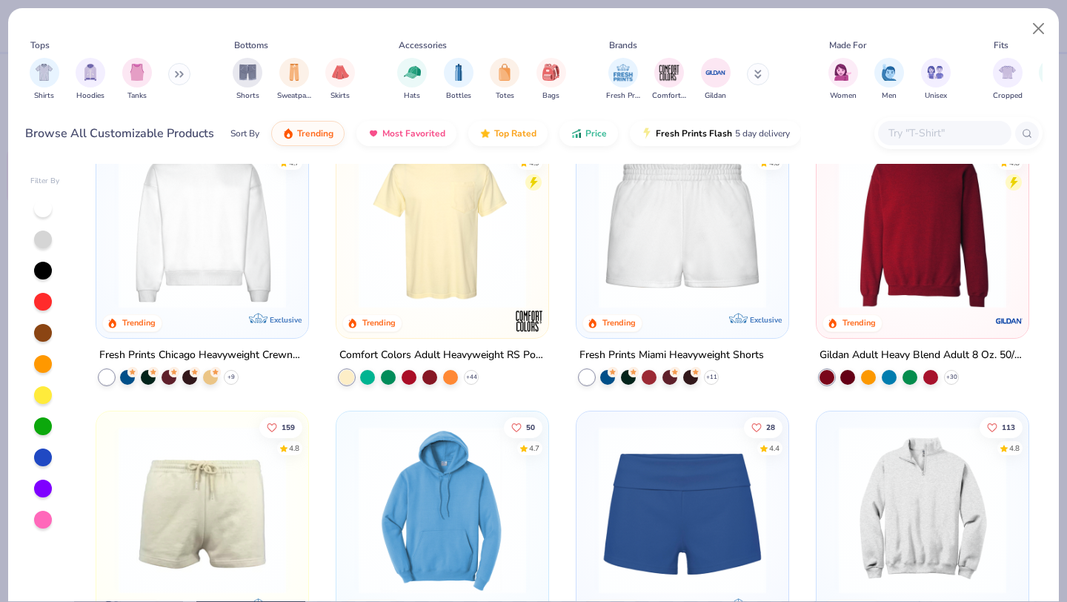
click at [196, 288] on img at bounding box center [202, 225] width 182 height 168
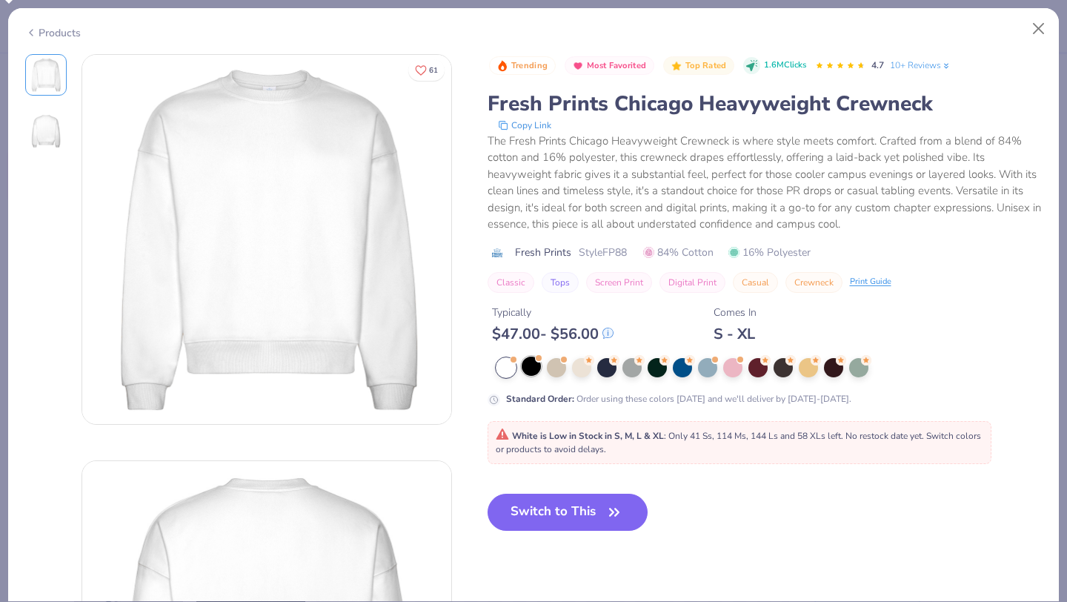
click at [534, 368] on div at bounding box center [531, 366] width 19 height 19
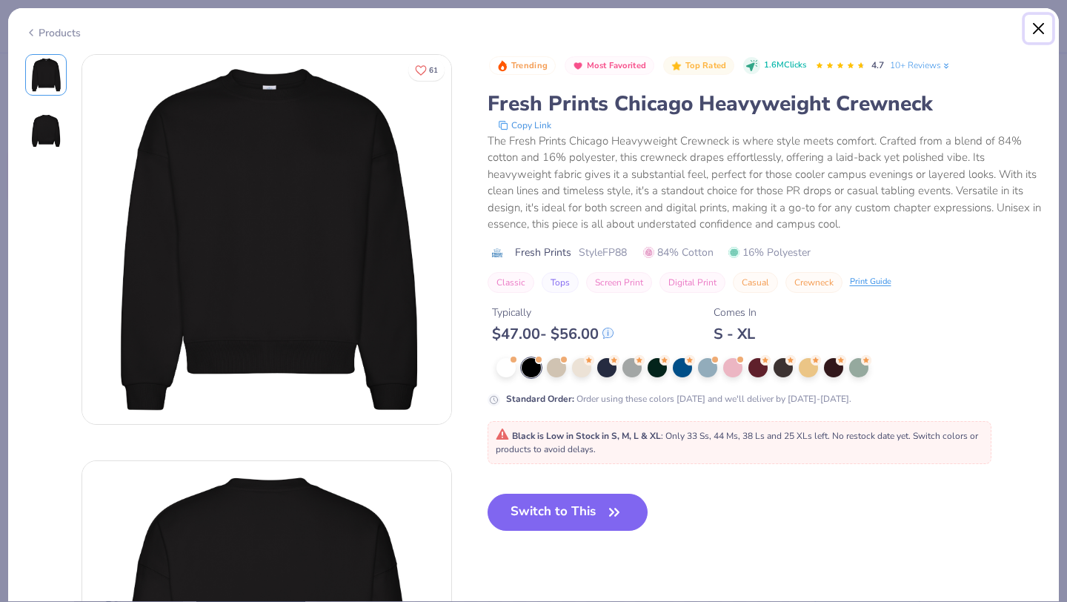
click at [1039, 26] on button "Close" at bounding box center [1039, 29] width 28 height 28
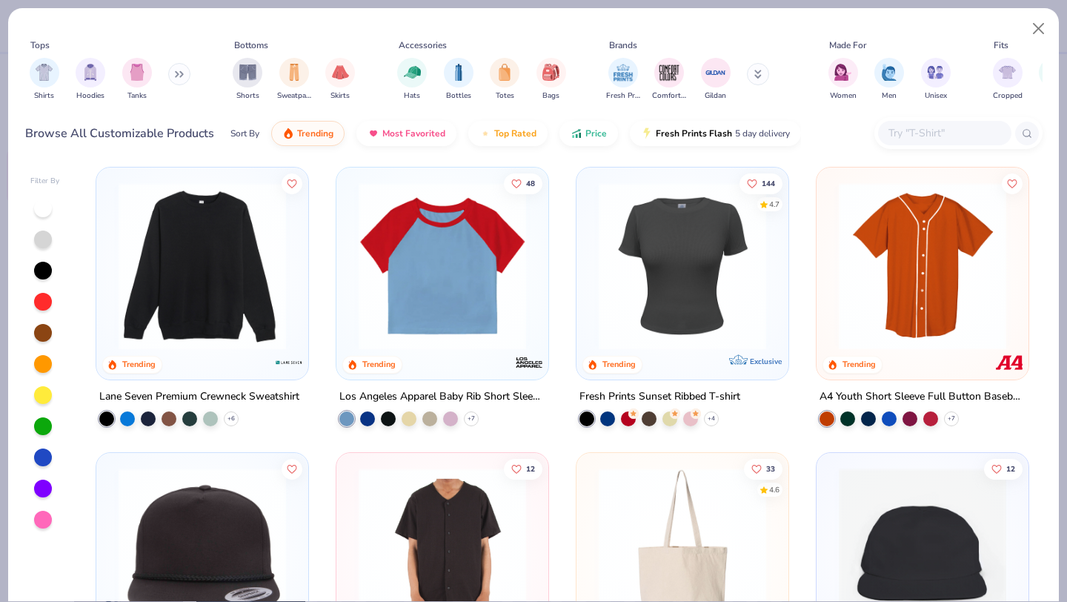
scroll to position [4259, 0]
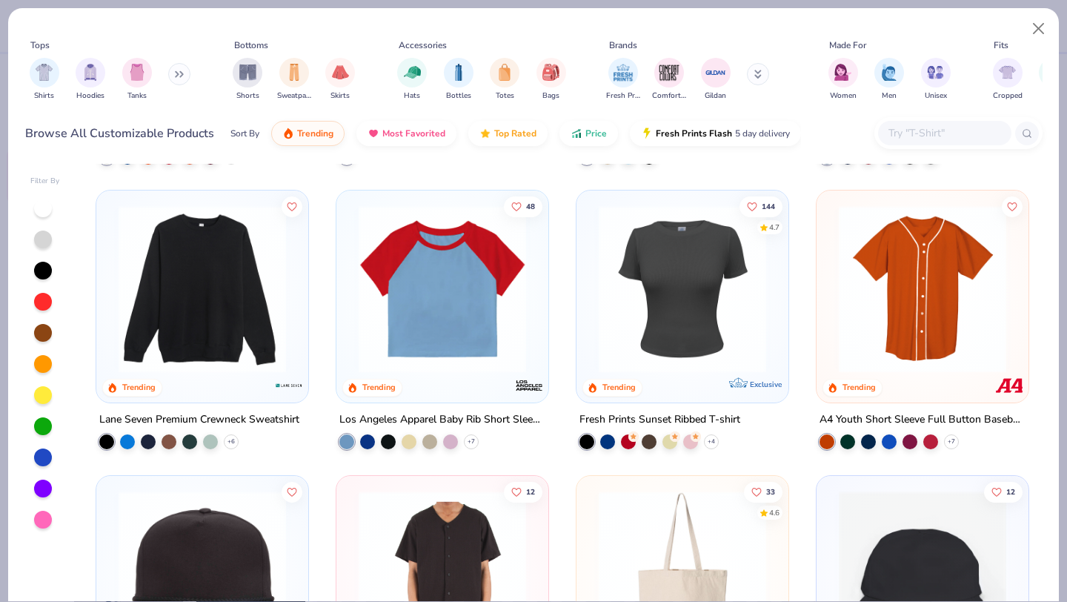
click at [196, 336] on img at bounding box center [202, 289] width 182 height 168
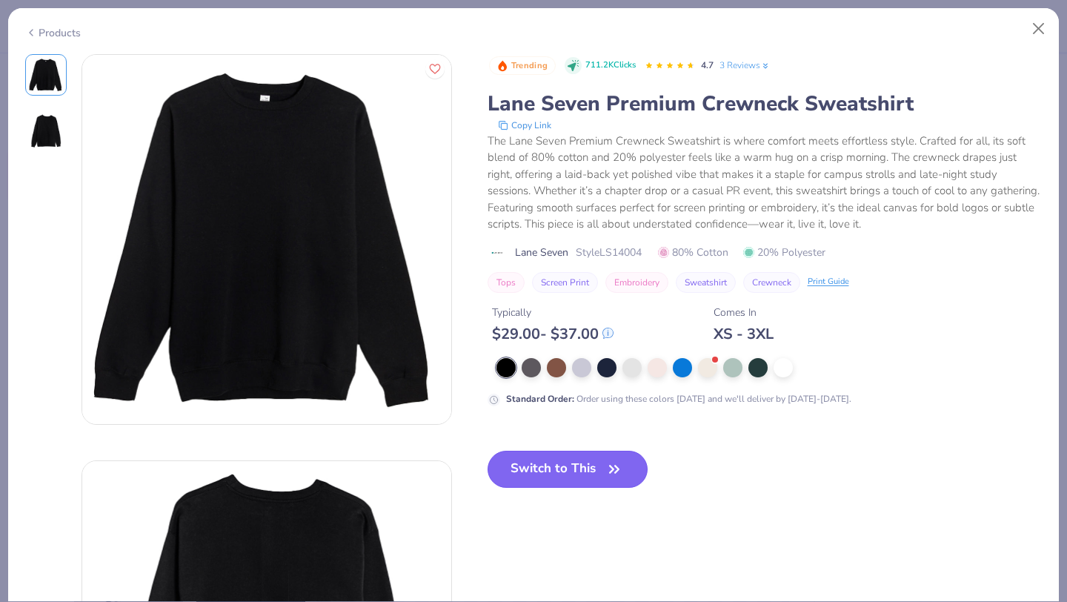
click at [548, 464] on button "Switch to This" at bounding box center [568, 469] width 161 height 37
click at [577, 472] on button "Switch to This" at bounding box center [568, 469] width 161 height 37
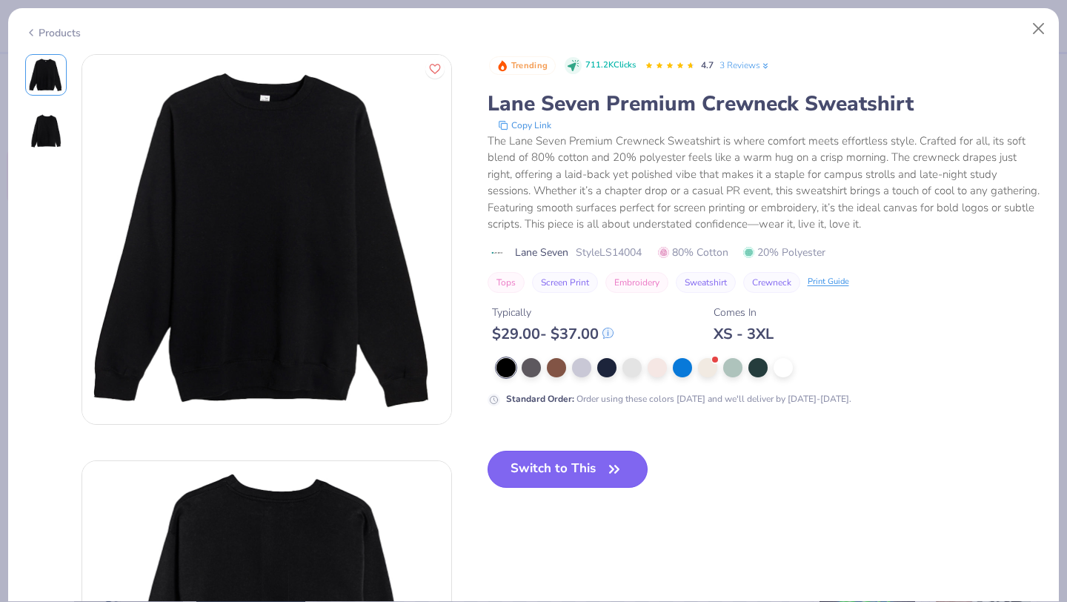
click at [595, 486] on button "Switch to This" at bounding box center [568, 469] width 161 height 37
click at [585, 471] on button "Switch to This" at bounding box center [568, 469] width 161 height 37
click at [1039, 26] on button "Close" at bounding box center [1039, 29] width 28 height 28
click at [1039, 33] on button "Close" at bounding box center [1039, 29] width 28 height 28
click at [1038, 30] on button "Close" at bounding box center [1039, 29] width 28 height 28
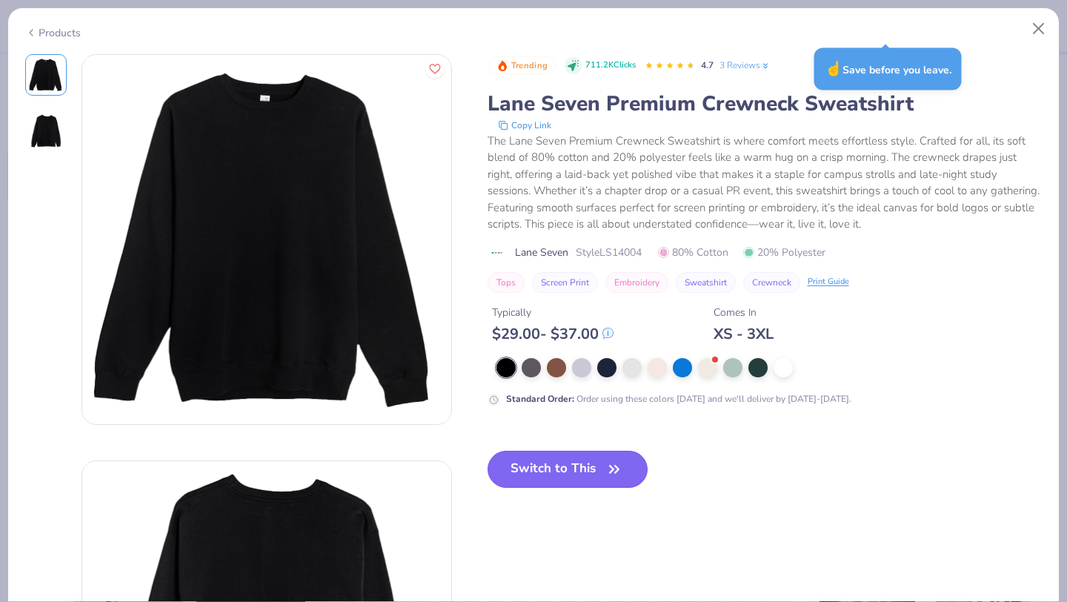
click at [600, 468] on button "Switch to This" at bounding box center [568, 469] width 161 height 37
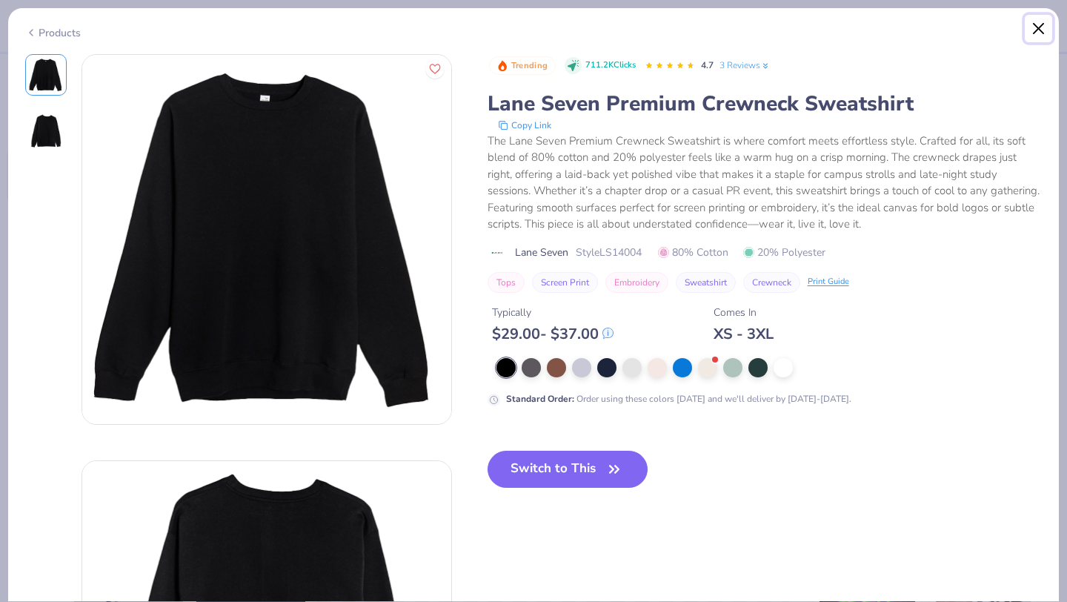
click at [1039, 33] on button "Close" at bounding box center [1039, 29] width 28 height 28
click at [616, 479] on icon "button" at bounding box center [614, 469] width 21 height 21
click at [583, 466] on button "Switch to This" at bounding box center [568, 469] width 161 height 37
click at [965, 483] on div "Trending 711.2K Clicks 4.7 3 Reviews Lane Seven Premium Crewneck Sweatshirt Cop…" at bounding box center [765, 282] width 555 height 457
click at [521, 470] on button "Switch to This" at bounding box center [568, 469] width 161 height 37
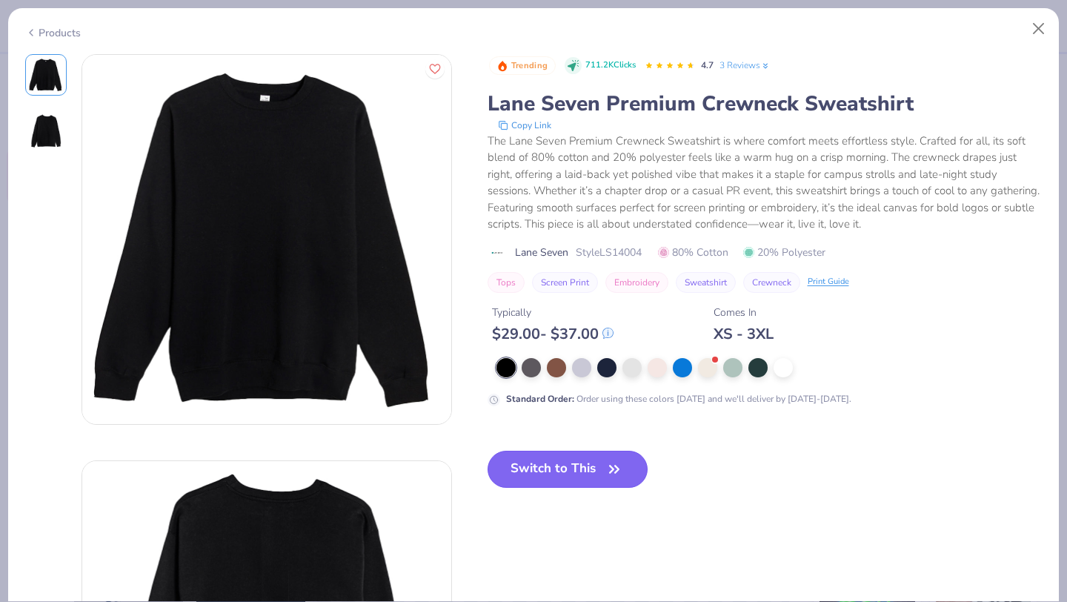
click at [610, 469] on icon "button" at bounding box center [614, 469] width 21 height 21
click at [1037, 23] on button "Close" at bounding box center [1039, 29] width 28 height 28
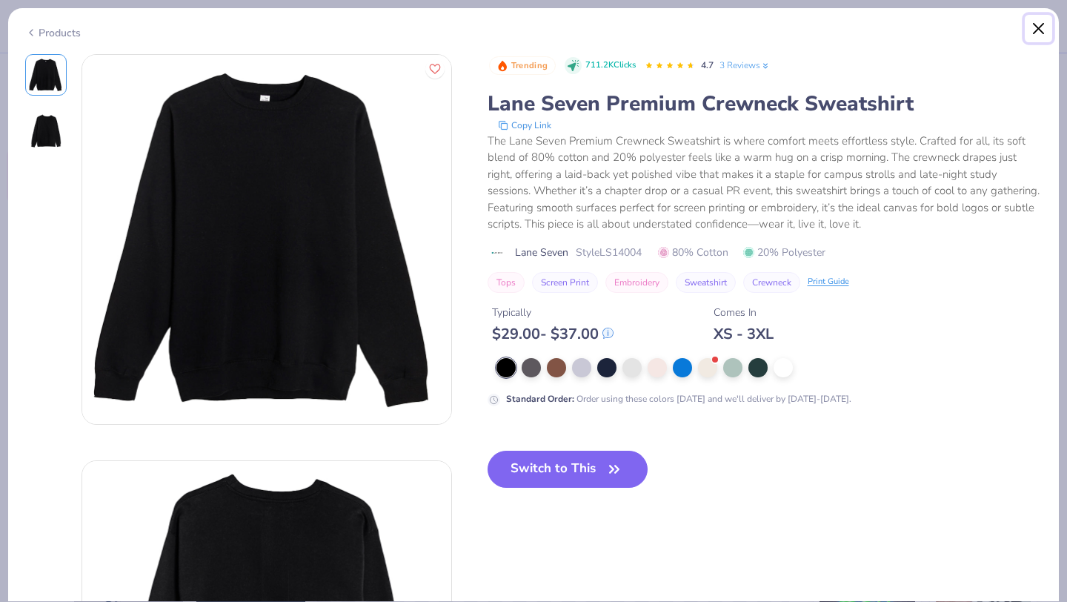
click at [1037, 23] on button "Close" at bounding box center [1039, 29] width 28 height 28
click at [1041, 31] on button "Close" at bounding box center [1039, 29] width 28 height 28
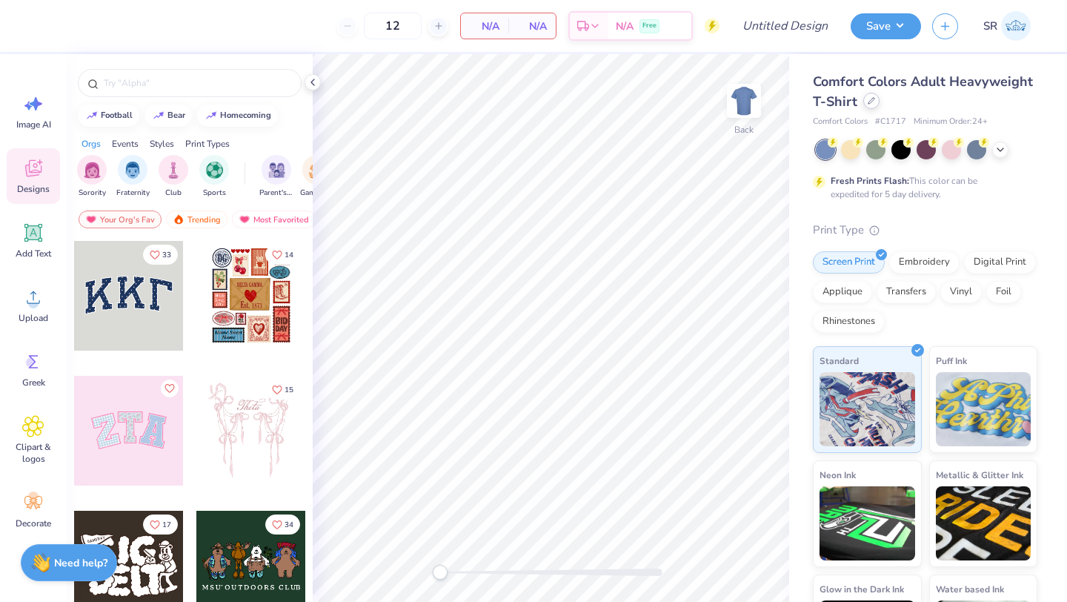
click at [868, 100] on icon at bounding box center [871, 100] width 7 height 7
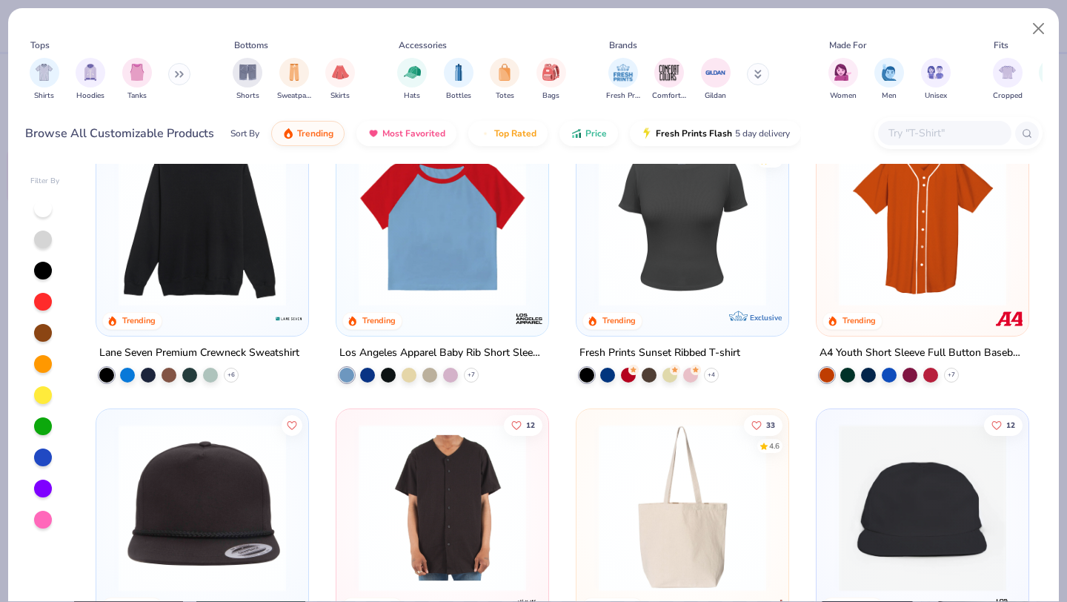
scroll to position [4289, 0]
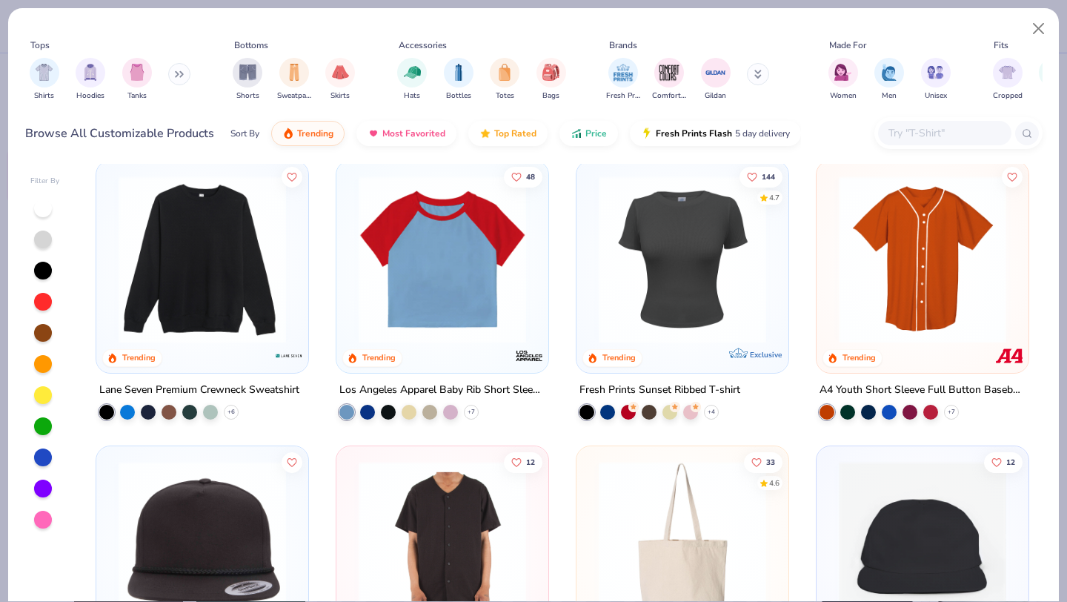
click at [217, 280] on img at bounding box center [202, 260] width 182 height 168
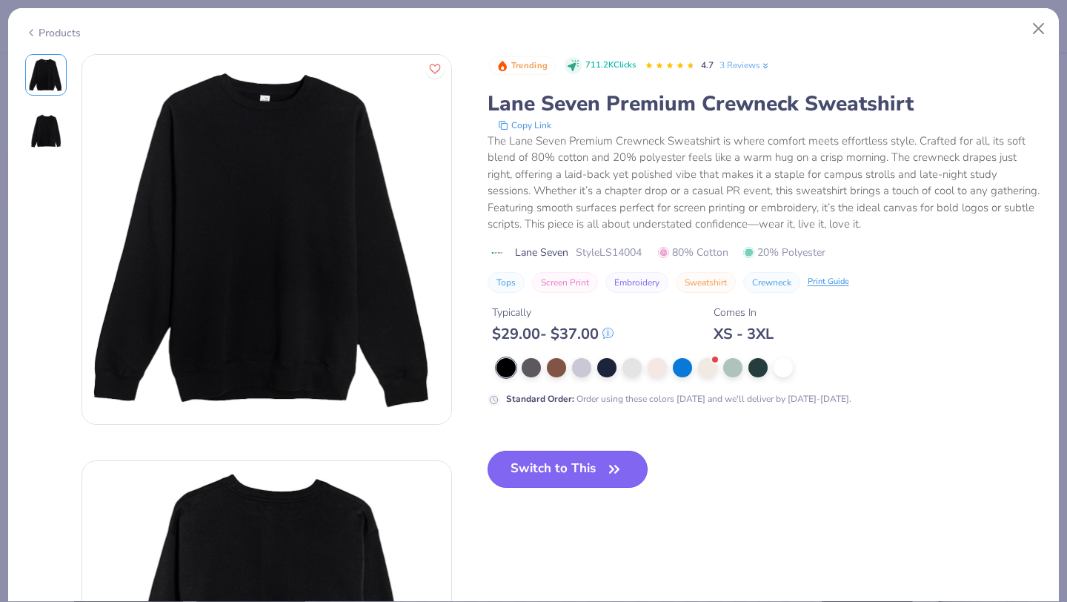
click at [557, 476] on button "Switch to This" at bounding box center [568, 469] width 161 height 37
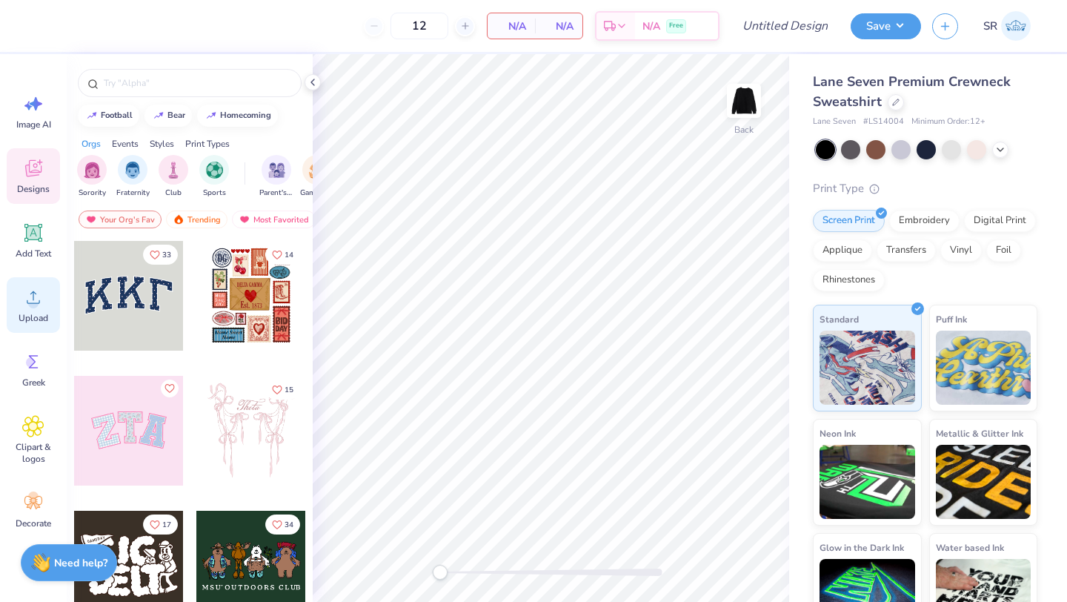
click at [33, 297] on icon at bounding box center [33, 297] width 22 height 22
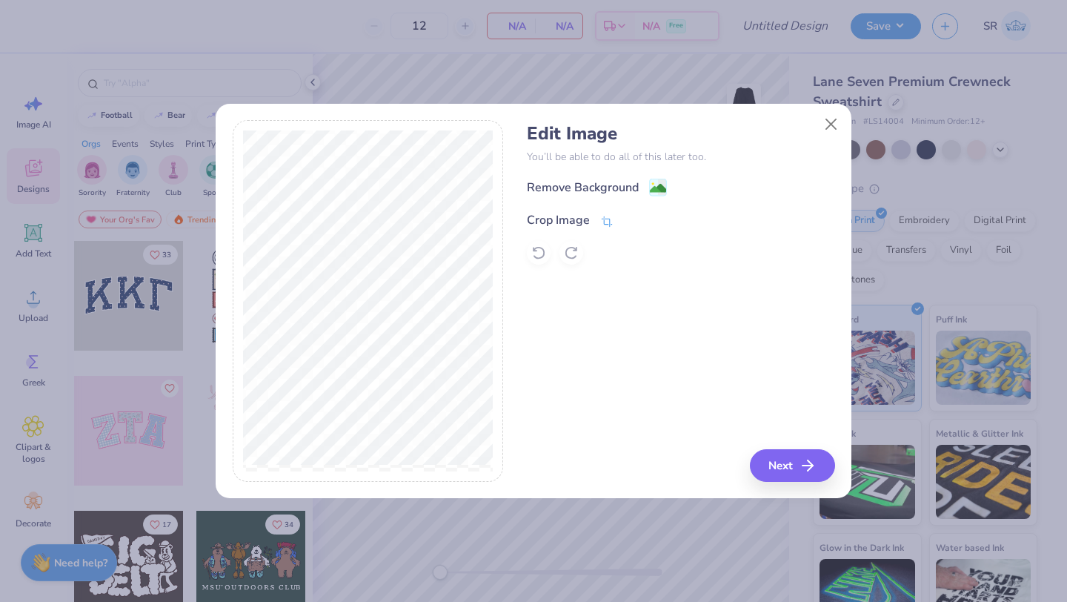
click at [547, 220] on div "Crop Image" at bounding box center [558, 220] width 63 height 18
click at [628, 216] on icon at bounding box center [632, 218] width 9 height 9
click at [653, 191] on image at bounding box center [658, 190] width 16 height 16
click at [778, 457] on button "Next" at bounding box center [794, 465] width 85 height 33
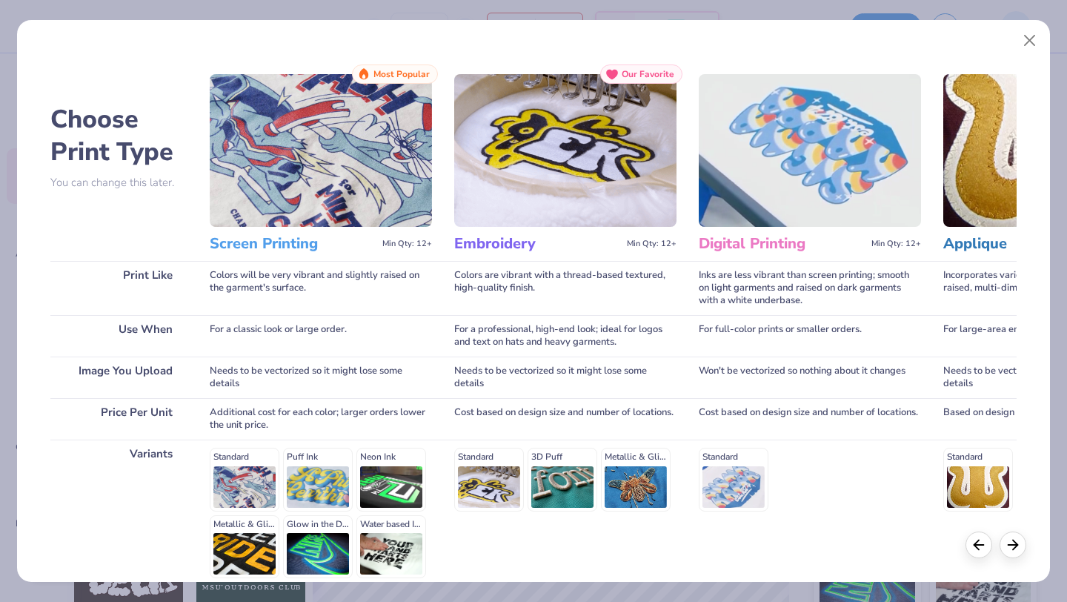
scroll to position [137, 0]
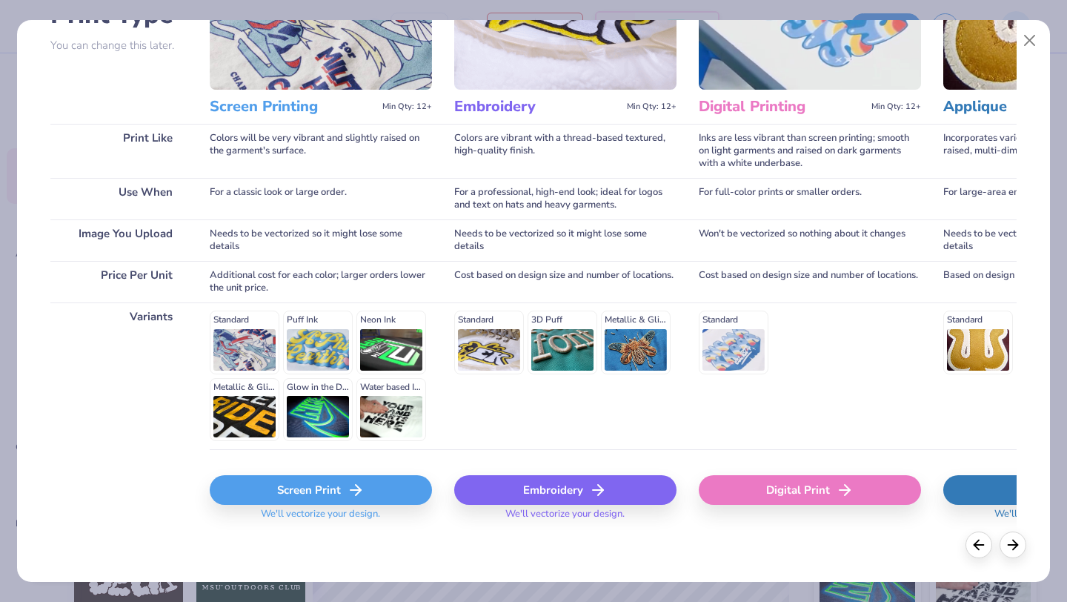
click at [357, 494] on icon at bounding box center [356, 490] width 18 height 18
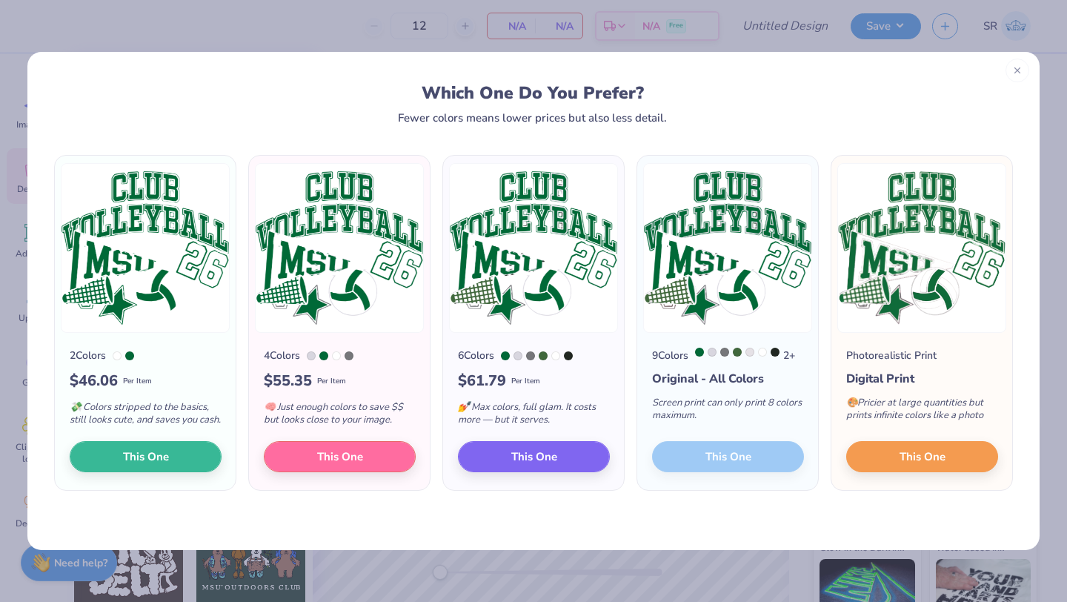
click at [1024, 74] on div at bounding box center [1018, 71] width 24 height 24
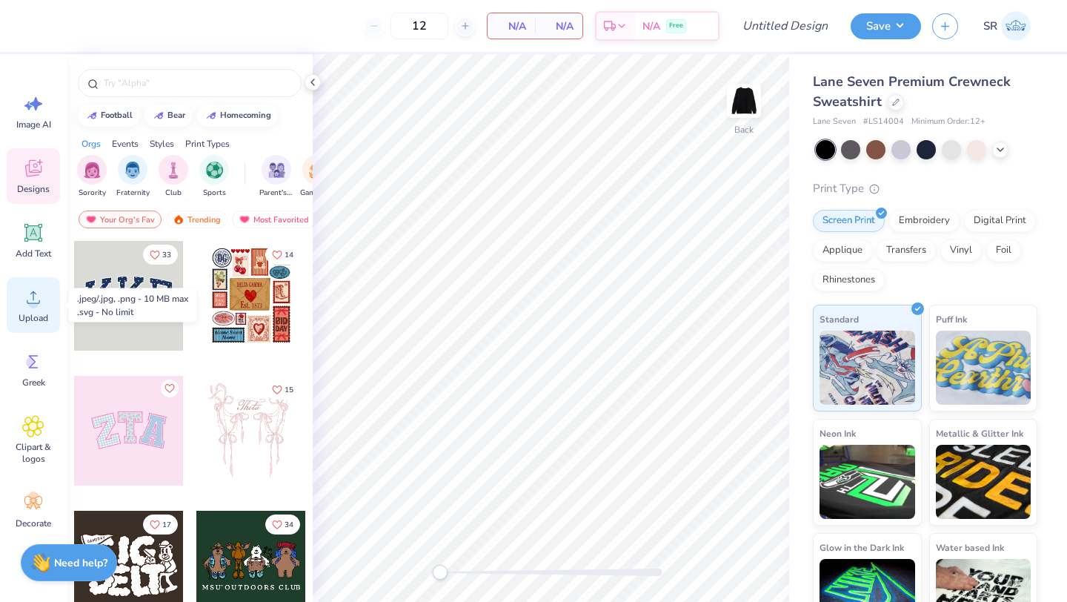
click at [30, 319] on span "Upload" at bounding box center [34, 318] width 30 height 12
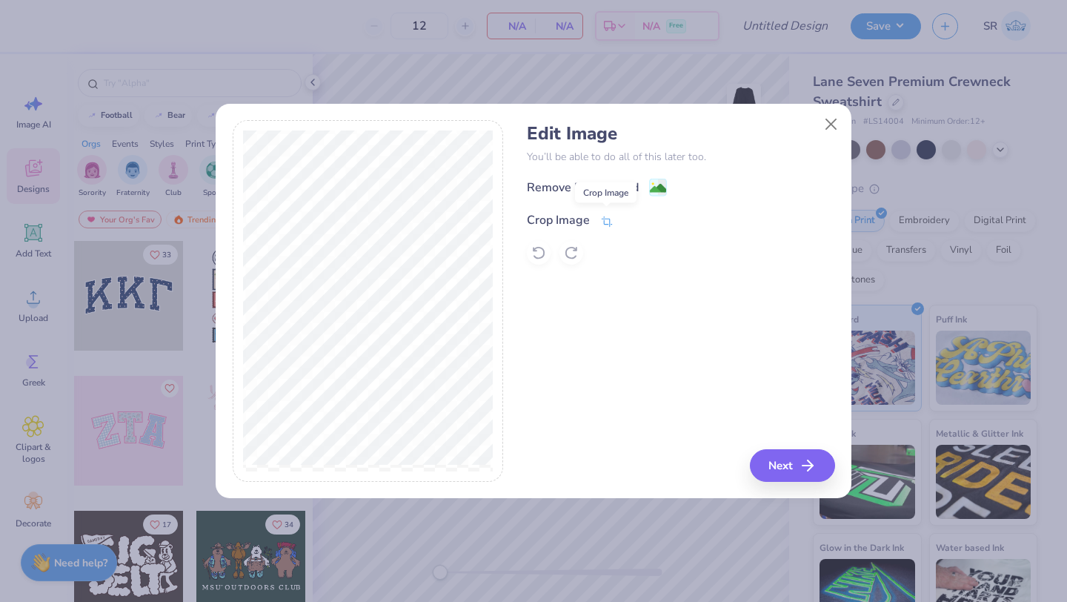
click at [605, 217] on icon at bounding box center [606, 221] width 13 height 13
click at [634, 219] on icon at bounding box center [632, 218] width 9 height 9
click at [663, 185] on image at bounding box center [658, 190] width 16 height 16
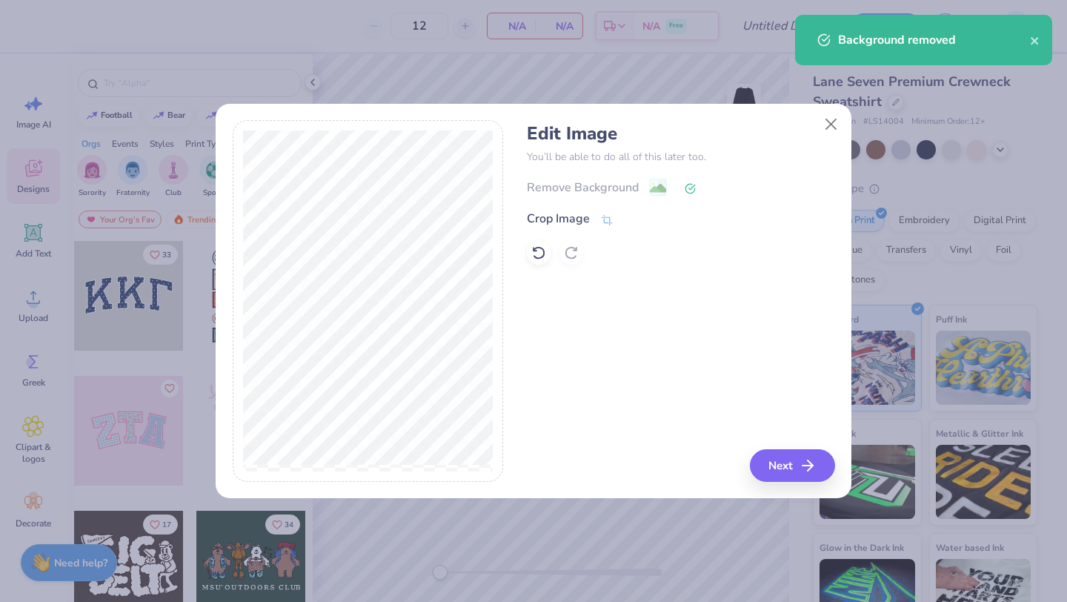
click at [659, 189] on div "Remove Background" at bounding box center [681, 187] width 308 height 19
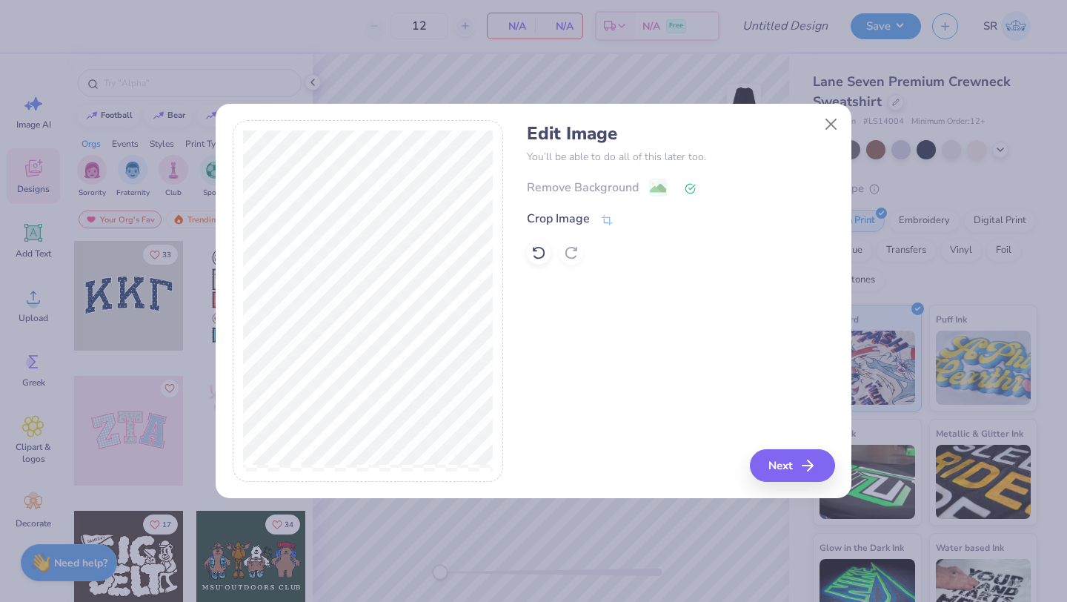
click at [690, 189] on polyline at bounding box center [692, 187] width 6 height 4
click at [543, 251] on icon at bounding box center [539, 253] width 13 height 13
click at [636, 186] on div "Remove Background" at bounding box center [583, 189] width 112 height 18
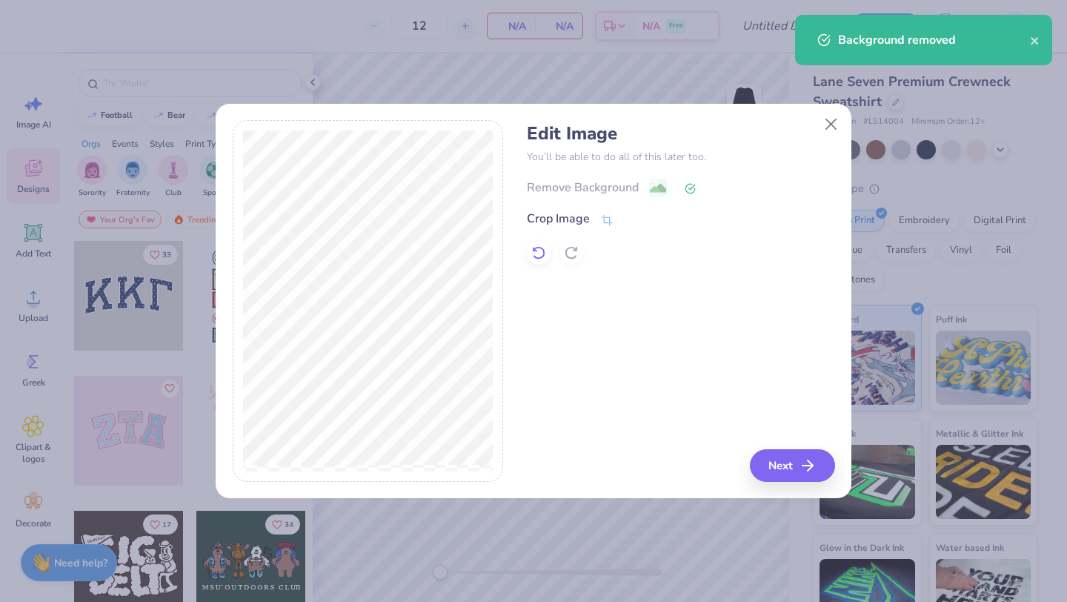
click at [537, 254] on icon at bounding box center [538, 252] width 15 height 15
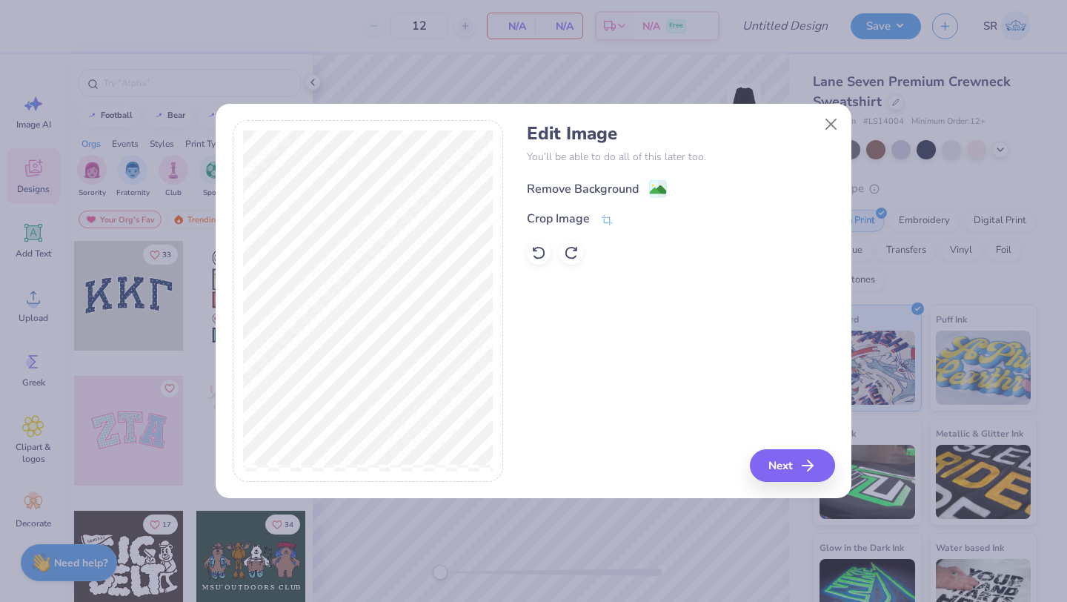
click at [577, 188] on div "Remove Background" at bounding box center [583, 189] width 112 height 18
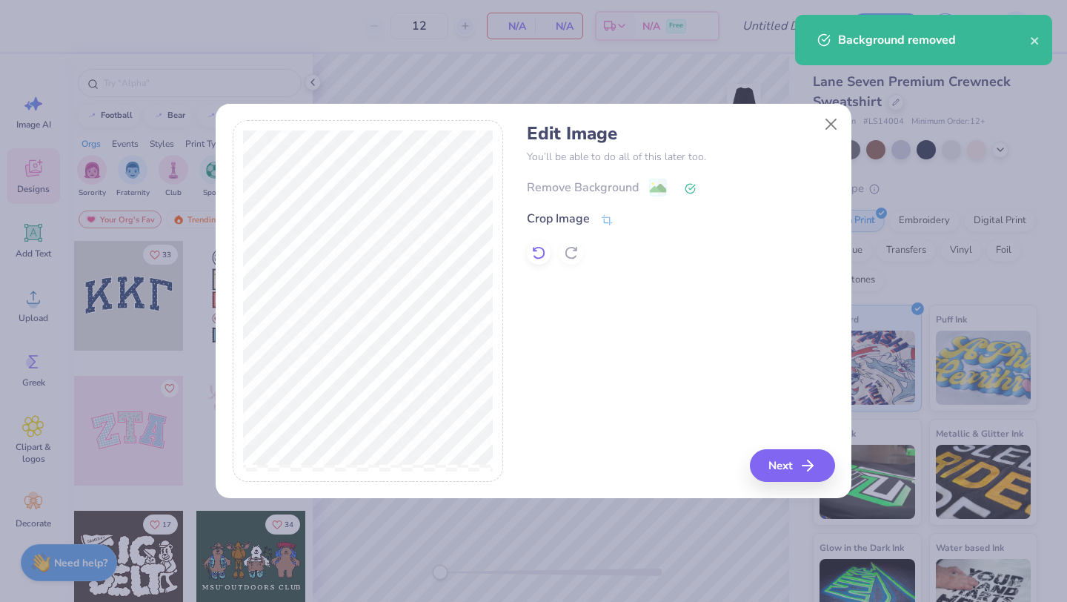
click at [540, 247] on icon at bounding box center [538, 252] width 15 height 15
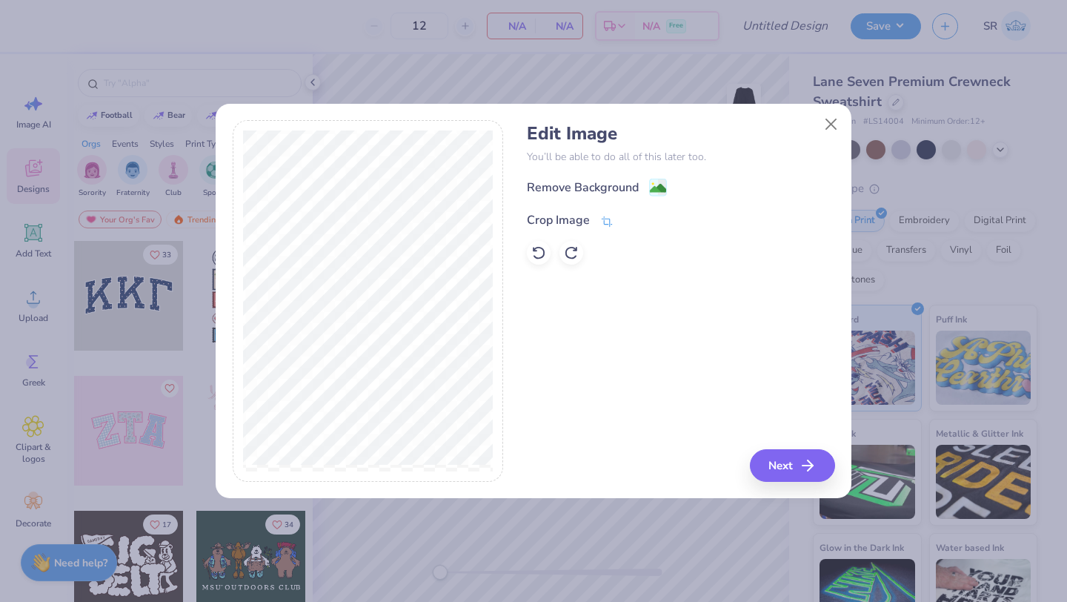
click at [581, 222] on div "Crop Image" at bounding box center [558, 220] width 63 height 18
click at [239, 410] on div at bounding box center [368, 301] width 271 height 362
click at [233, 415] on div at bounding box center [368, 301] width 271 height 362
click at [241, 411] on div at bounding box center [368, 301] width 271 height 362
click at [607, 223] on icon at bounding box center [606, 219] width 13 height 13
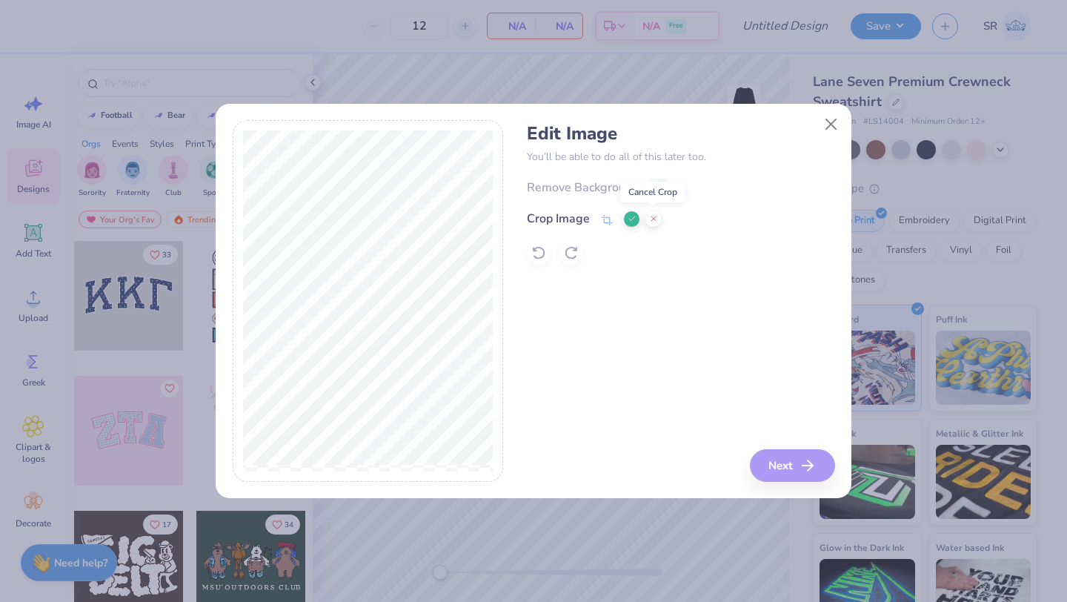
click at [651, 223] on icon at bounding box center [653, 218] width 9 height 9
click at [605, 216] on icon at bounding box center [606, 221] width 13 height 13
click at [636, 221] on button at bounding box center [632, 219] width 16 height 16
click at [643, 187] on div "Remove Background" at bounding box center [597, 188] width 140 height 19
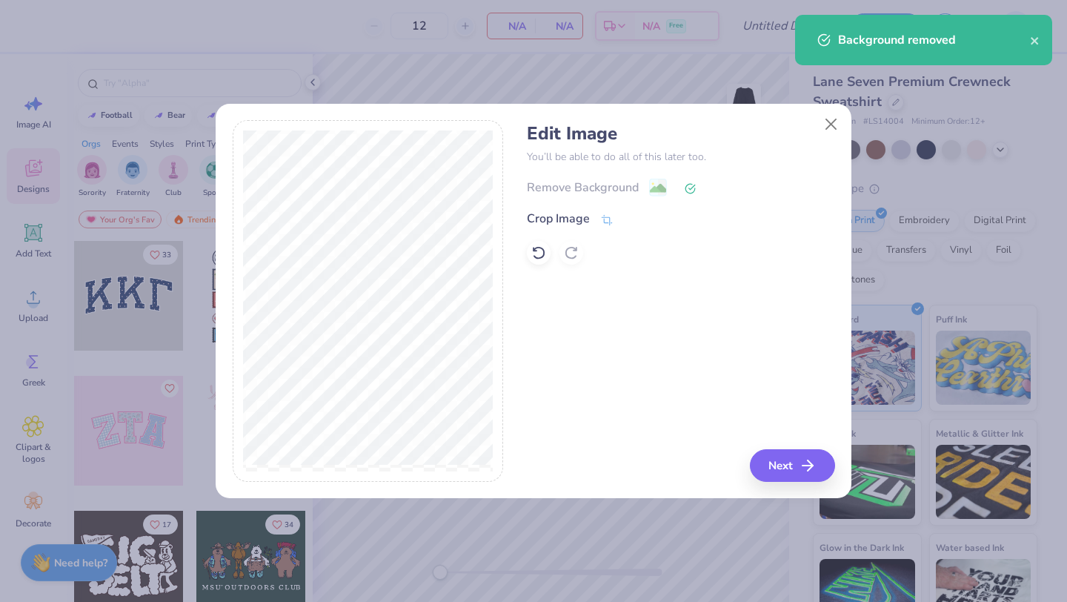
click at [677, 188] on div "Remove Background" at bounding box center [681, 187] width 308 height 19
click at [691, 187] on icon at bounding box center [690, 188] width 11 height 11
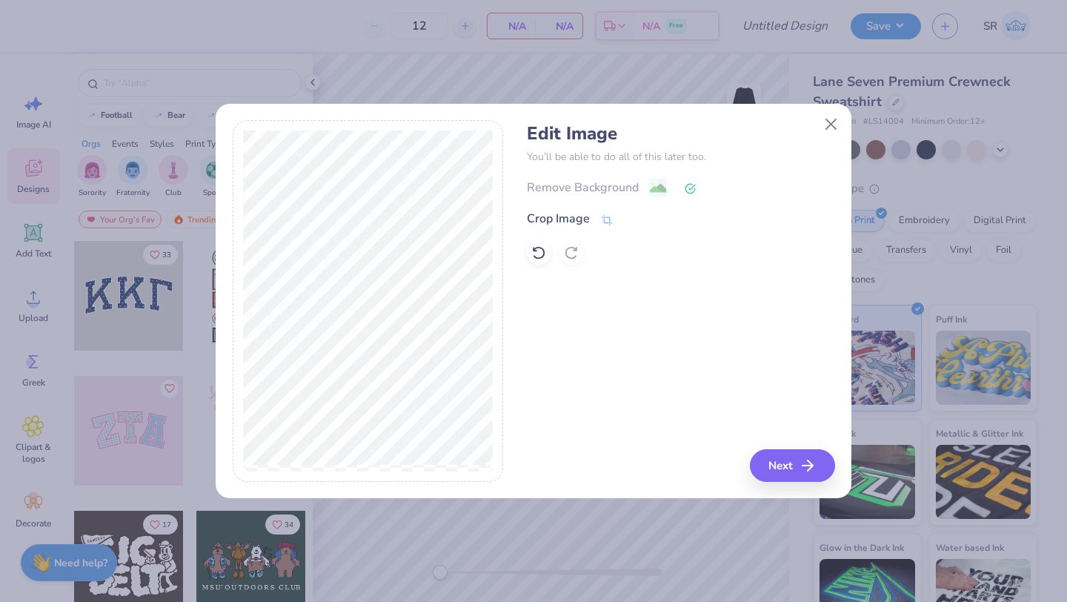
click at [527, 260] on div at bounding box center [681, 253] width 308 height 24
click at [537, 257] on icon at bounding box center [539, 253] width 13 height 13
drag, startPoint x: 833, startPoint y: 125, endPoint x: 736, endPoint y: 157, distance: 102.4
click at [833, 125] on button "Close" at bounding box center [832, 124] width 28 height 28
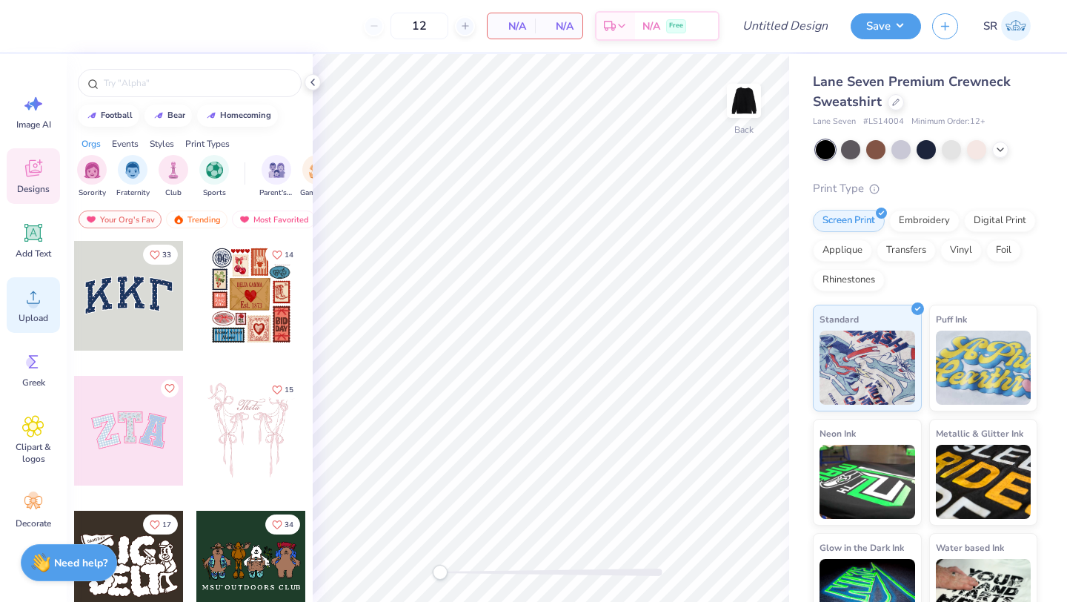
click at [23, 292] on icon at bounding box center [33, 297] width 22 height 22
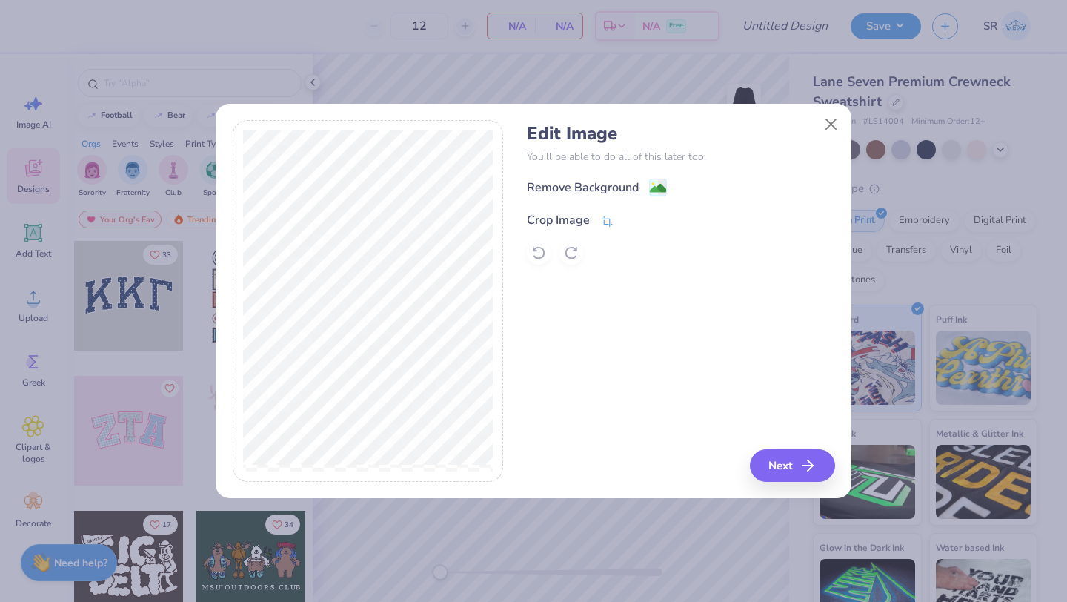
click at [602, 222] on icon at bounding box center [606, 221] width 13 height 13
click at [632, 219] on polyline at bounding box center [632, 218] width 6 height 4
click at [639, 190] on div "Remove Background" at bounding box center [597, 188] width 140 height 19
click at [801, 463] on button "Next" at bounding box center [794, 465] width 85 height 33
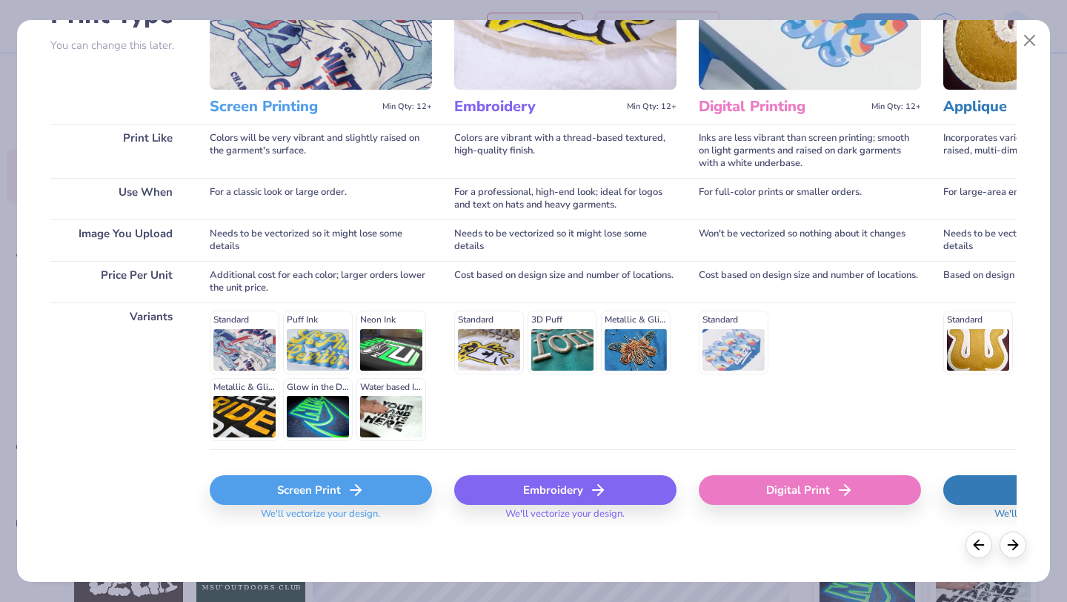
click at [374, 485] on div "Screen Print" at bounding box center [321, 490] width 222 height 30
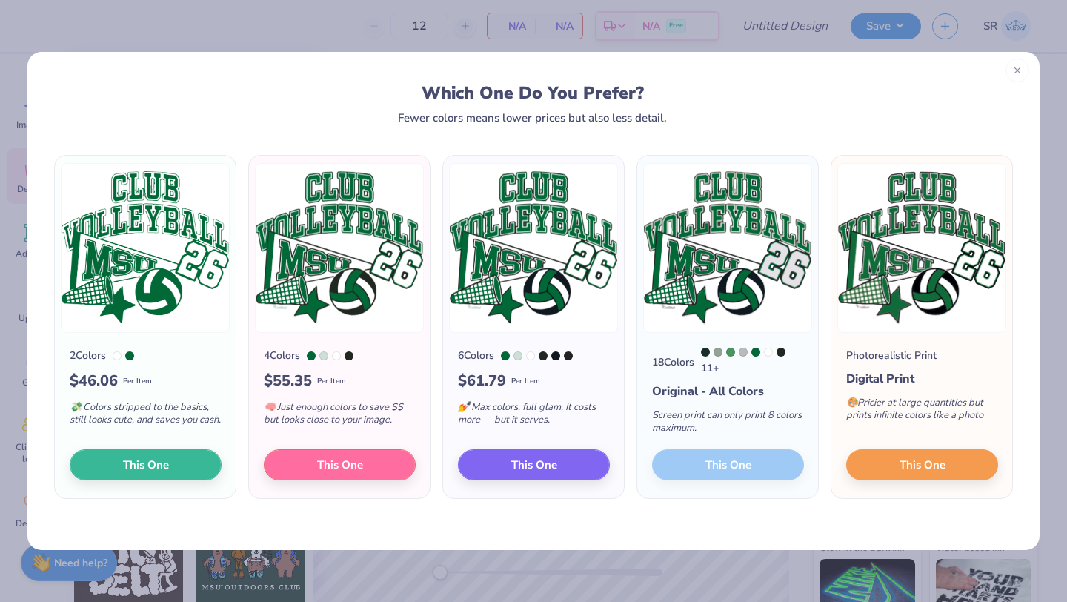
click at [1021, 66] on icon at bounding box center [1018, 70] width 10 height 10
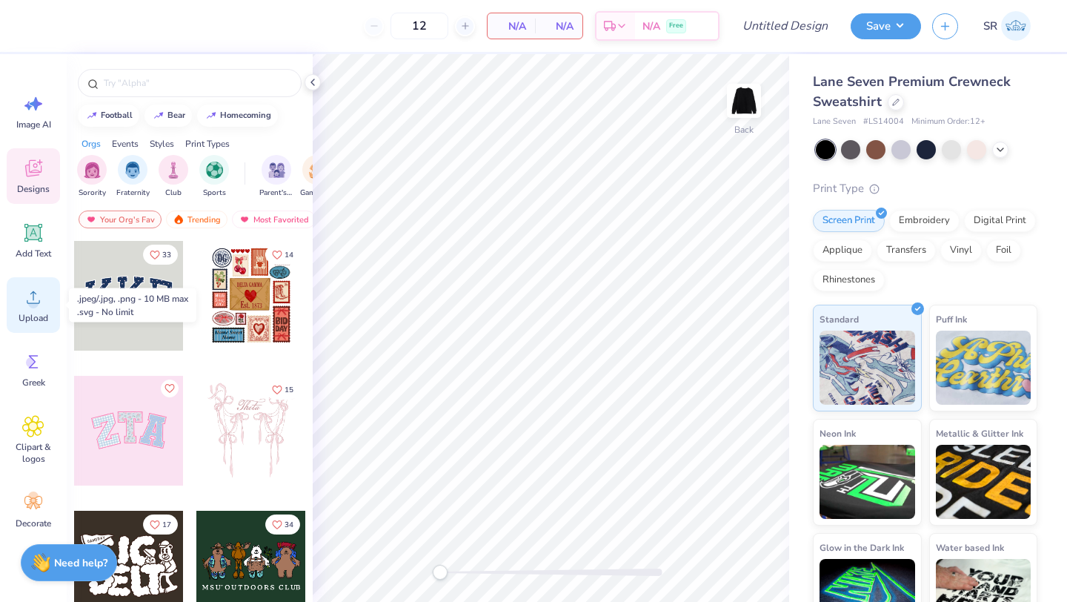
click at [31, 291] on icon at bounding box center [33, 297] width 22 height 22
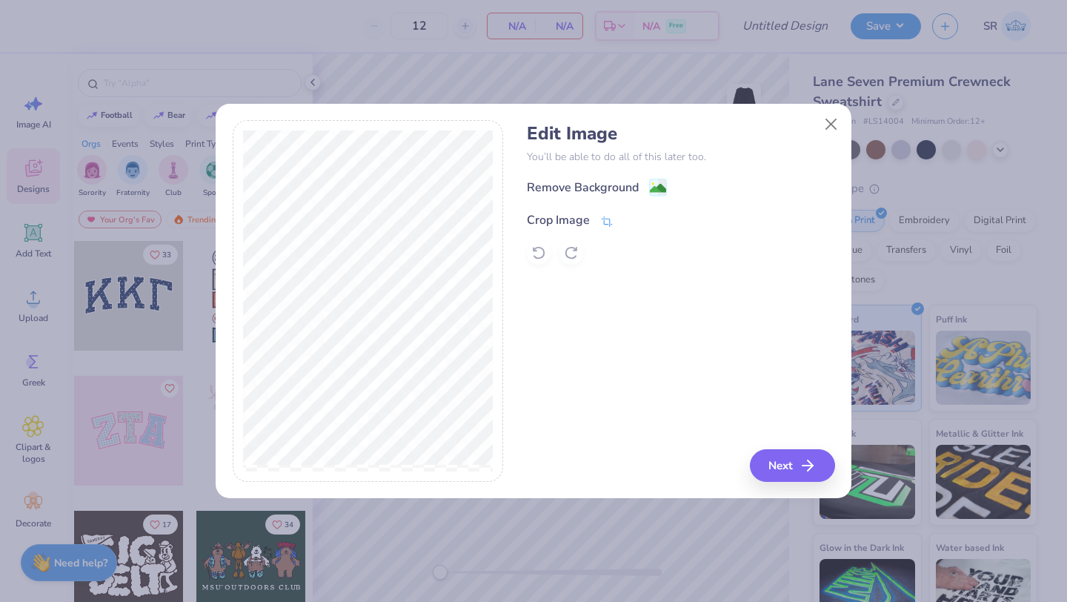
click at [552, 216] on div "Crop Image" at bounding box center [558, 220] width 63 height 18
click at [626, 219] on button at bounding box center [632, 219] width 16 height 16
click at [660, 190] on image at bounding box center [658, 190] width 16 height 16
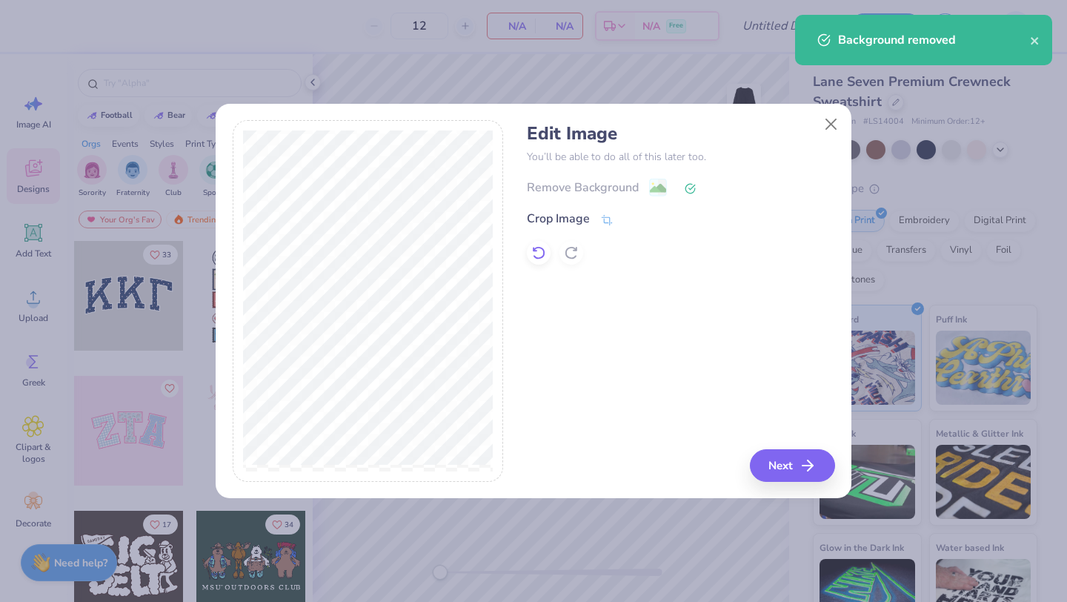
click at [531, 254] on icon at bounding box center [538, 252] width 15 height 15
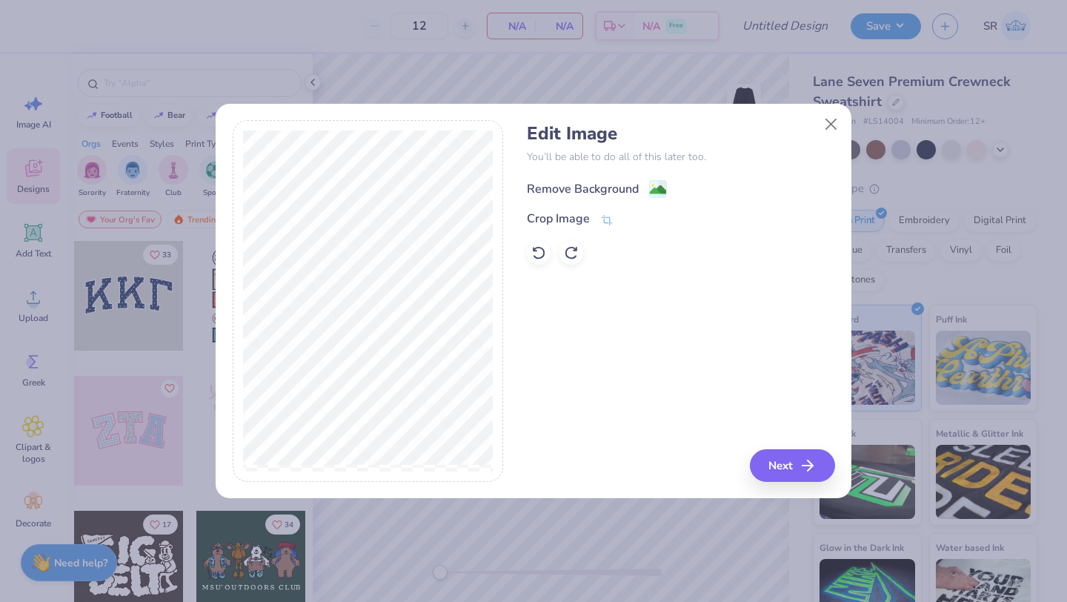
click at [595, 191] on div "Remove Background" at bounding box center [583, 189] width 112 height 18
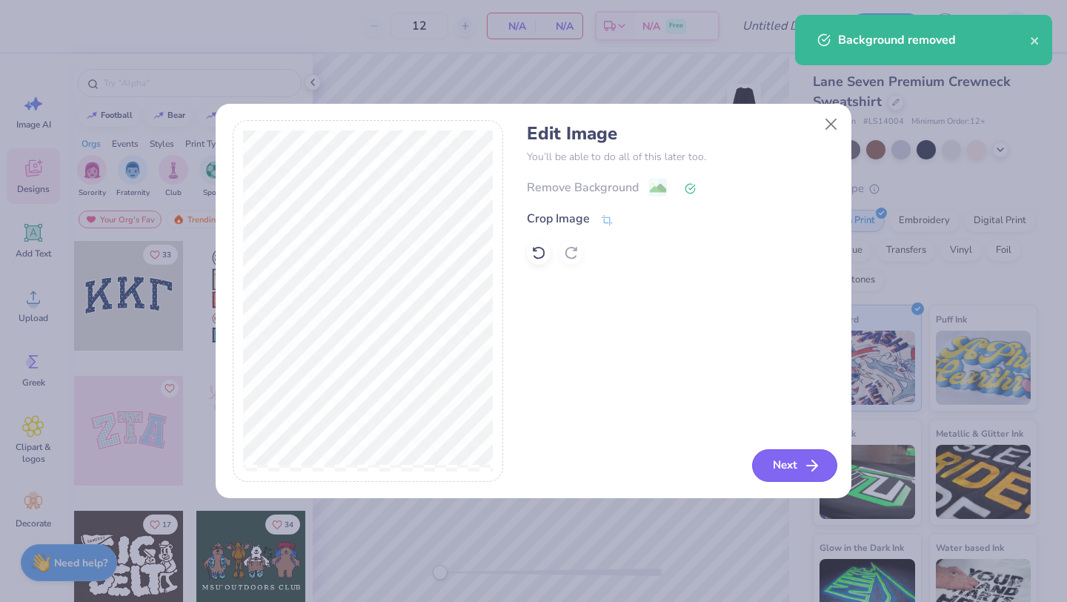
click at [779, 470] on button "Next" at bounding box center [794, 465] width 85 height 33
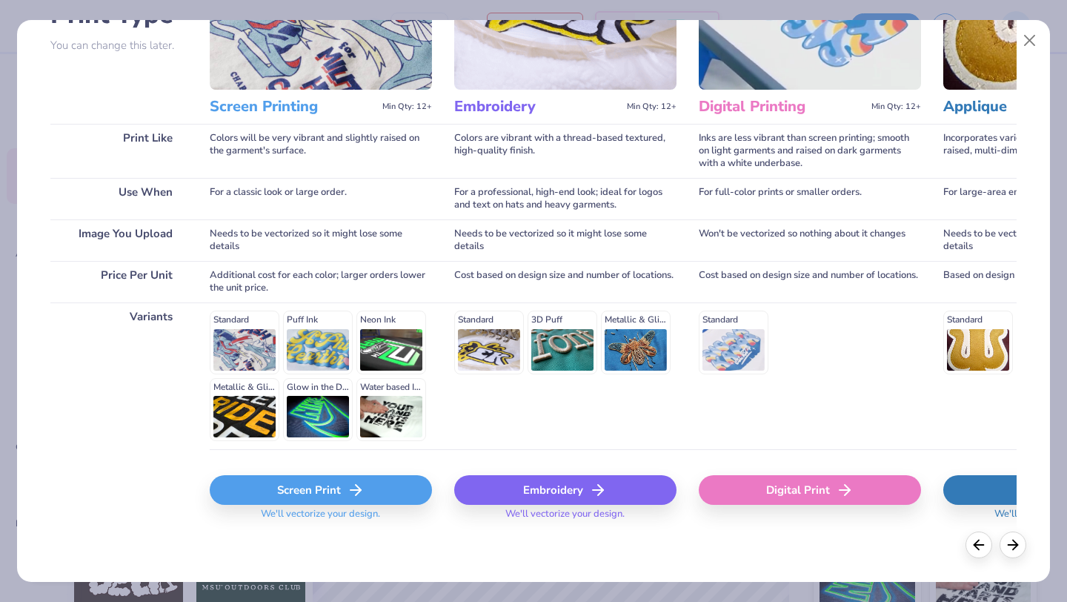
click at [380, 489] on div "Screen Print" at bounding box center [321, 490] width 222 height 30
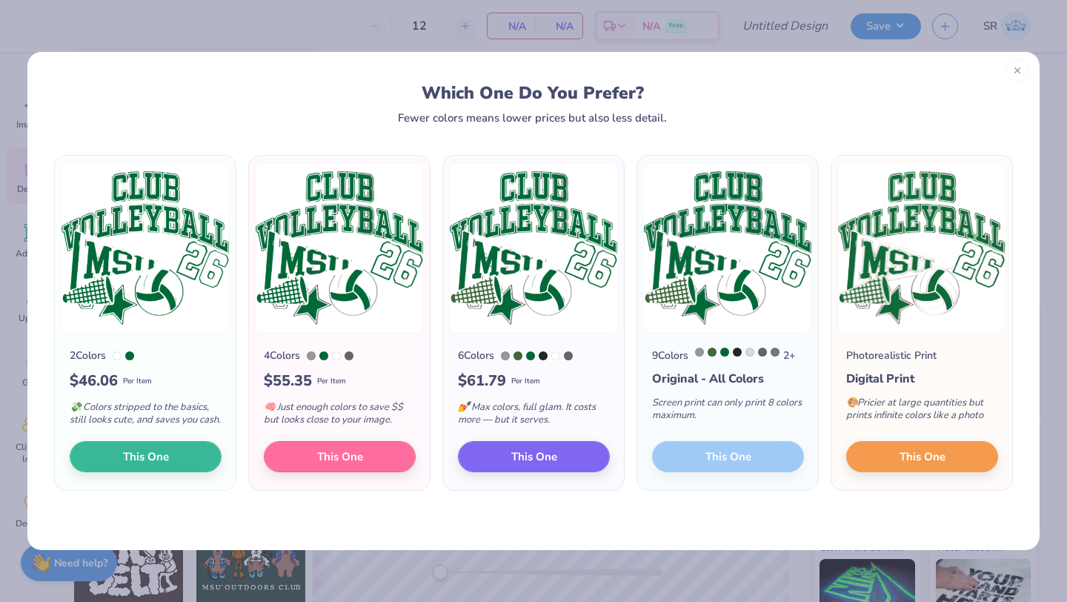
click at [1024, 71] on div at bounding box center [1018, 71] width 24 height 24
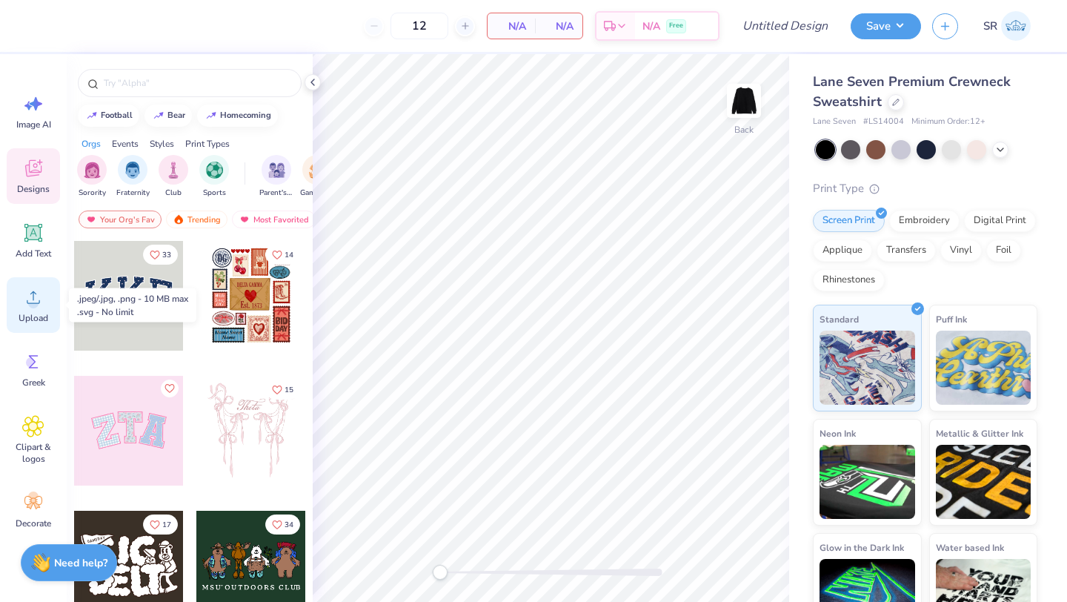
click at [30, 307] on circle at bounding box center [33, 303] width 10 height 10
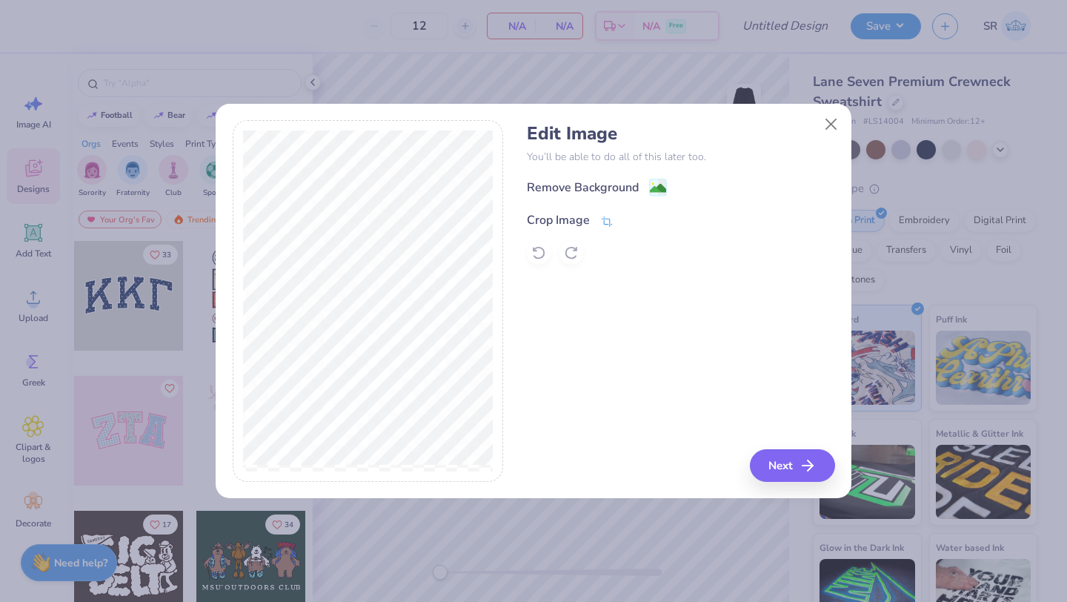
click at [580, 218] on div "Crop Image" at bounding box center [558, 220] width 63 height 18
click at [629, 220] on icon at bounding box center [632, 218] width 9 height 9
click at [652, 188] on image at bounding box center [658, 190] width 16 height 16
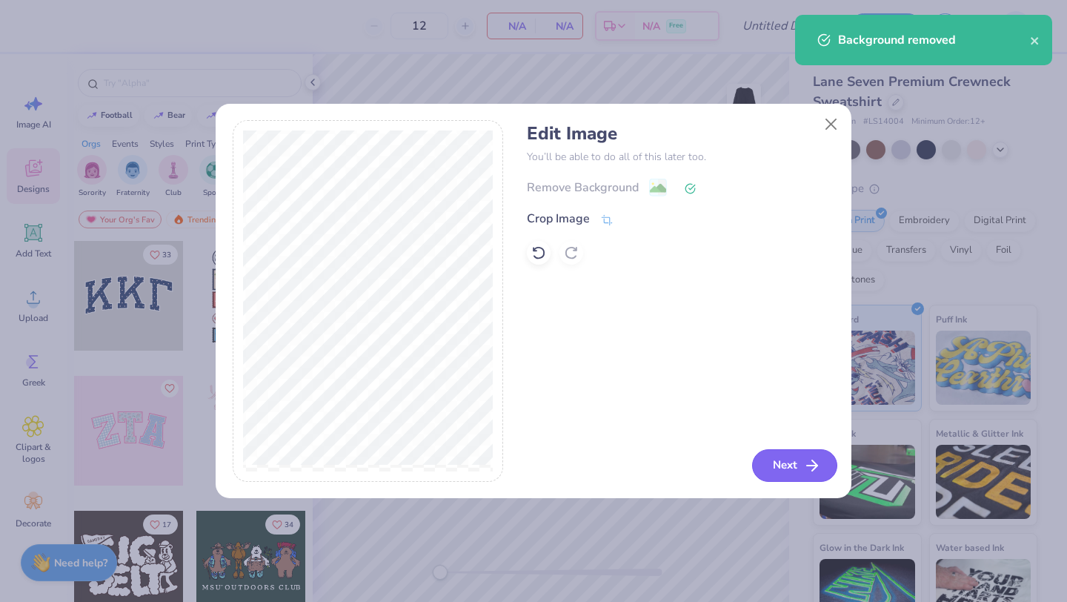
click at [788, 467] on button "Next" at bounding box center [794, 465] width 85 height 33
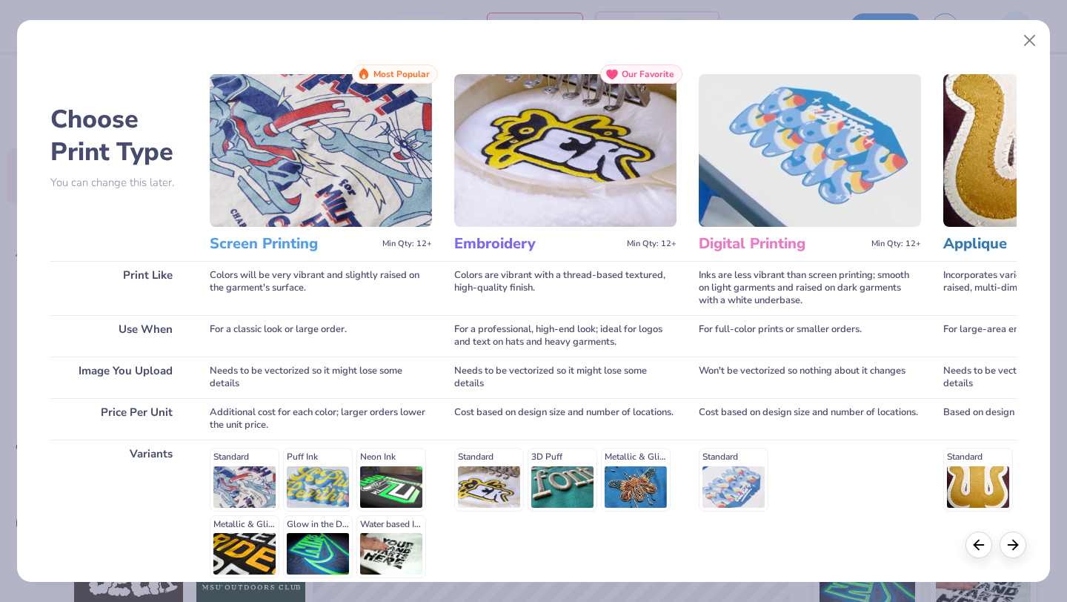
scroll to position [137, 0]
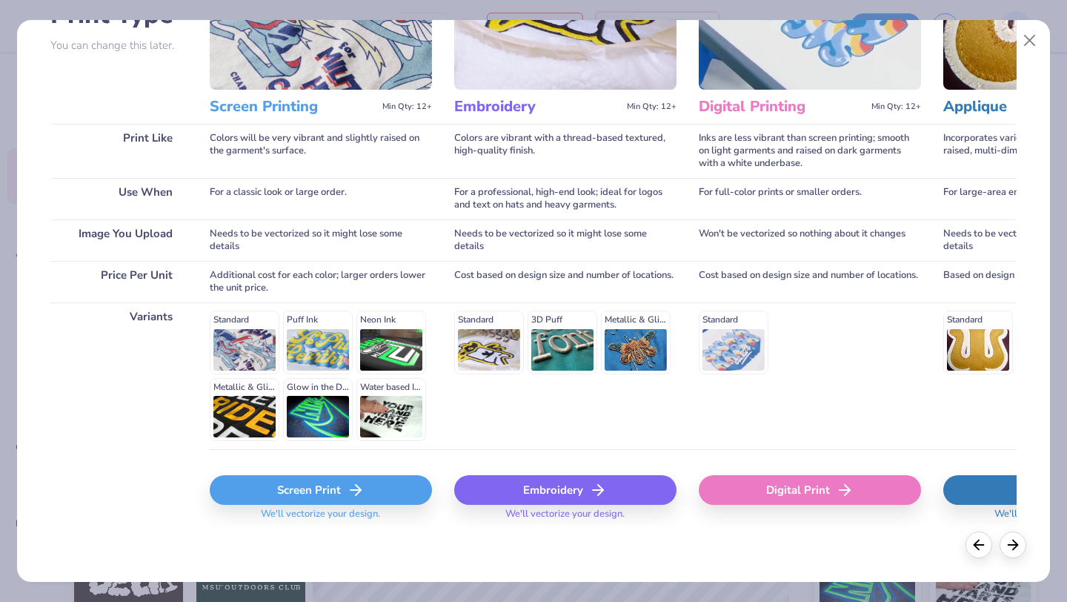
click at [371, 487] on div "Screen Print" at bounding box center [321, 490] width 222 height 30
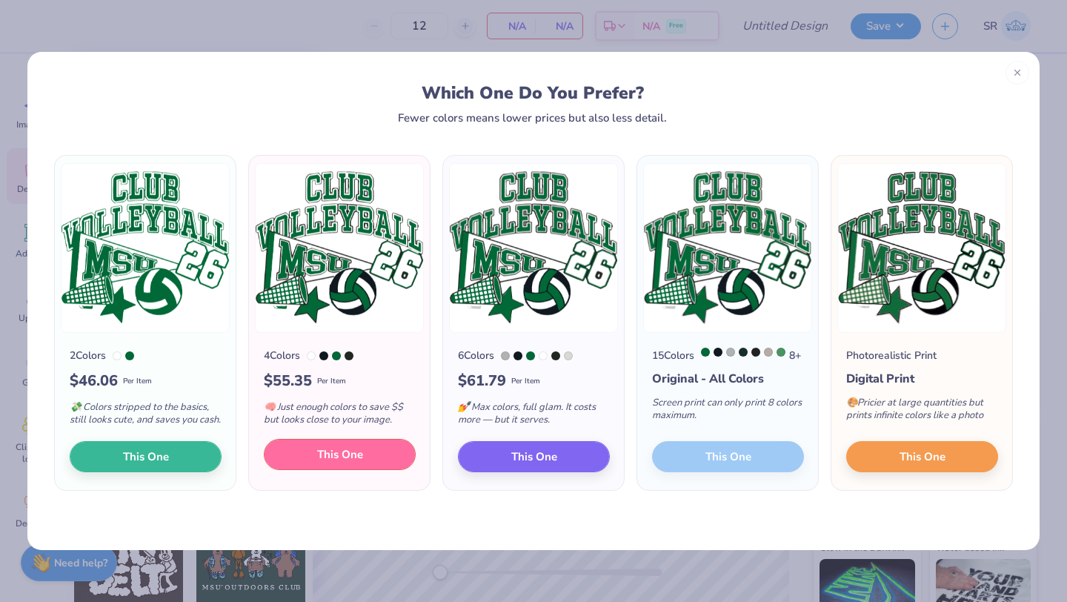
click at [297, 470] on button "This One" at bounding box center [340, 454] width 152 height 31
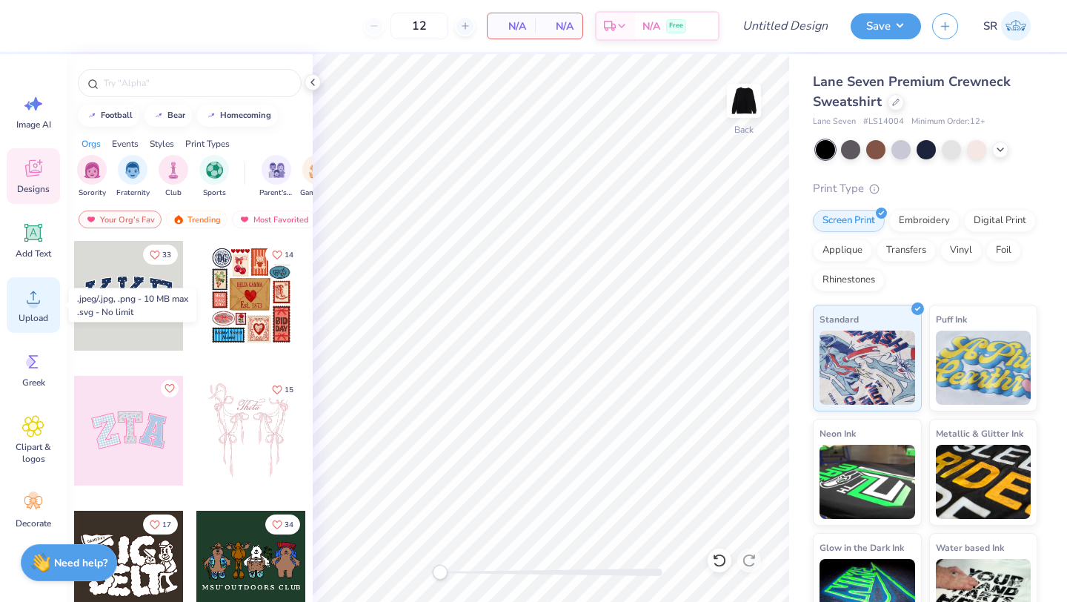
click at [36, 294] on icon at bounding box center [33, 297] width 13 height 13
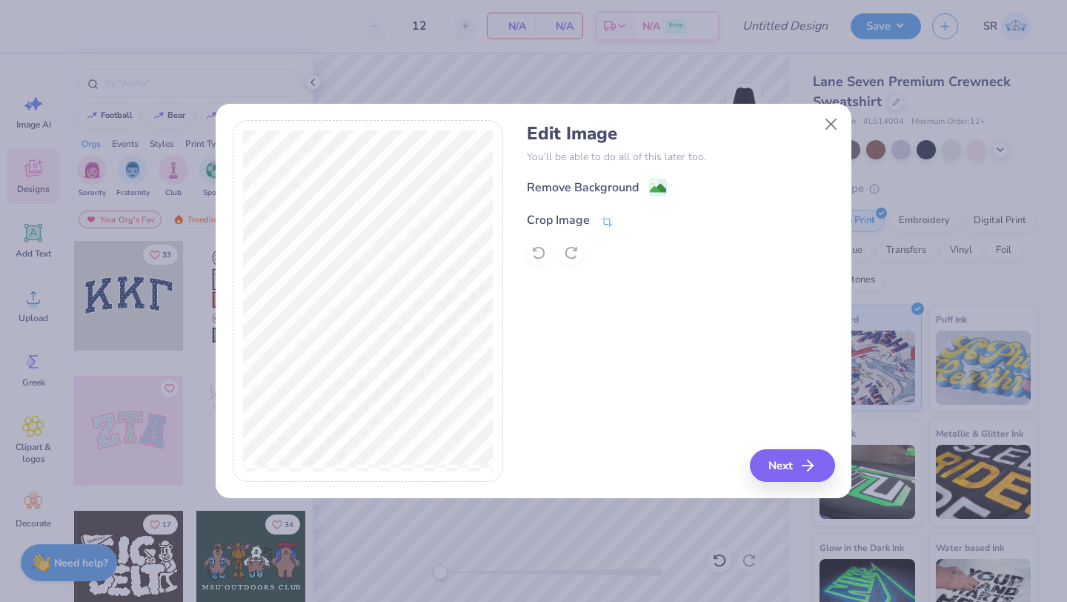
click at [595, 214] on div "Crop Image" at bounding box center [570, 220] width 87 height 18
click at [629, 220] on icon at bounding box center [632, 218] width 9 height 9
click at [653, 188] on image at bounding box center [658, 190] width 16 height 16
click at [539, 251] on icon at bounding box center [538, 252] width 15 height 15
click at [652, 187] on image at bounding box center [658, 190] width 16 height 16
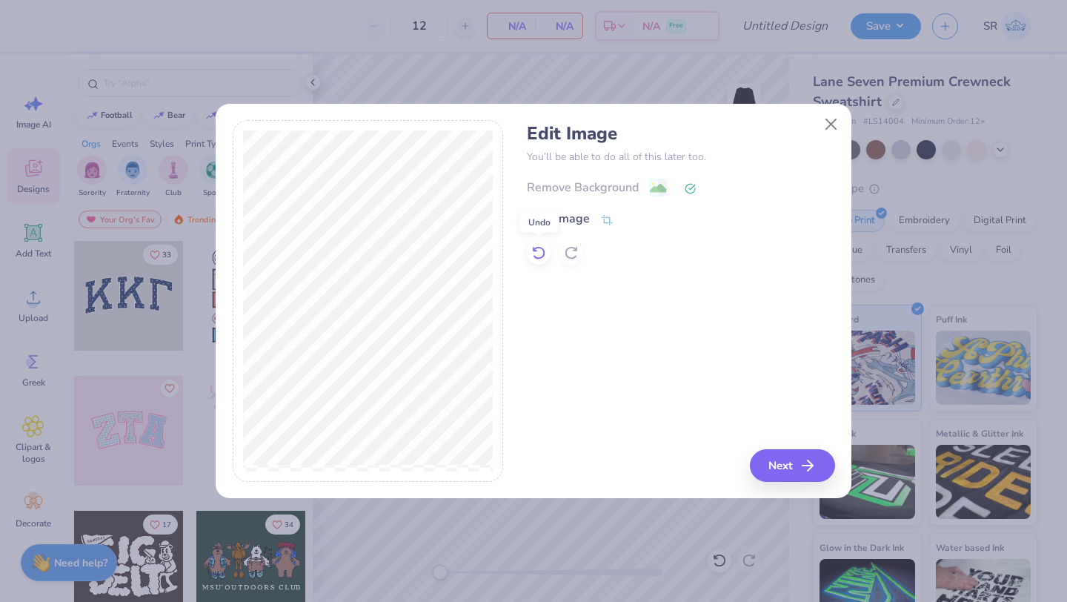
click at [544, 255] on icon at bounding box center [539, 253] width 13 height 13
click at [584, 216] on div "Crop Image" at bounding box center [558, 220] width 63 height 18
click at [630, 217] on icon at bounding box center [632, 218] width 9 height 9
click at [658, 187] on image at bounding box center [658, 190] width 16 height 16
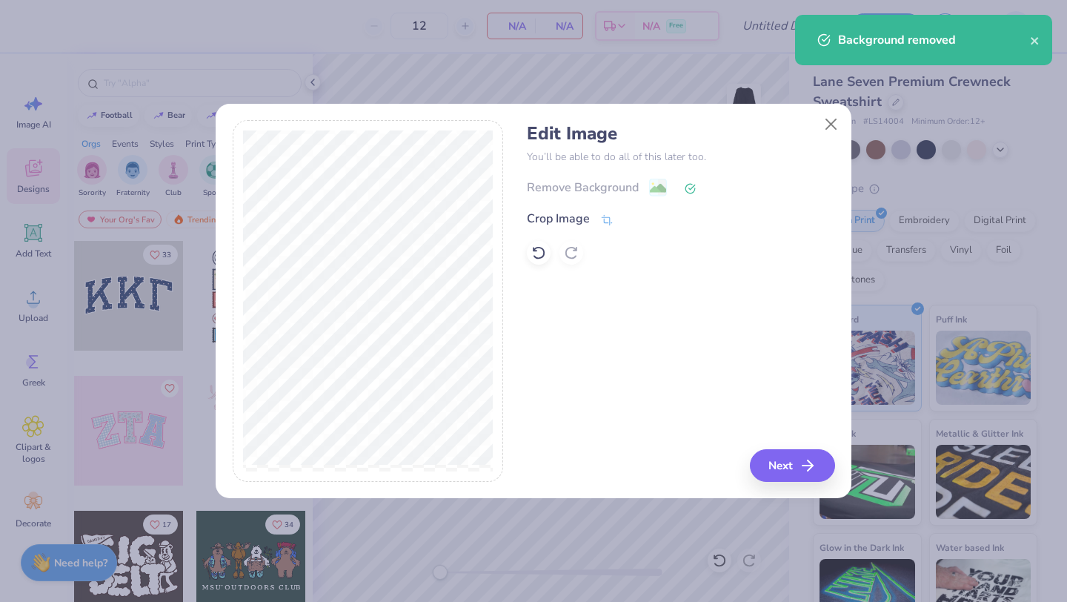
click at [652, 189] on div "Remove Background" at bounding box center [681, 187] width 308 height 19
click at [540, 253] on icon at bounding box center [538, 252] width 15 height 15
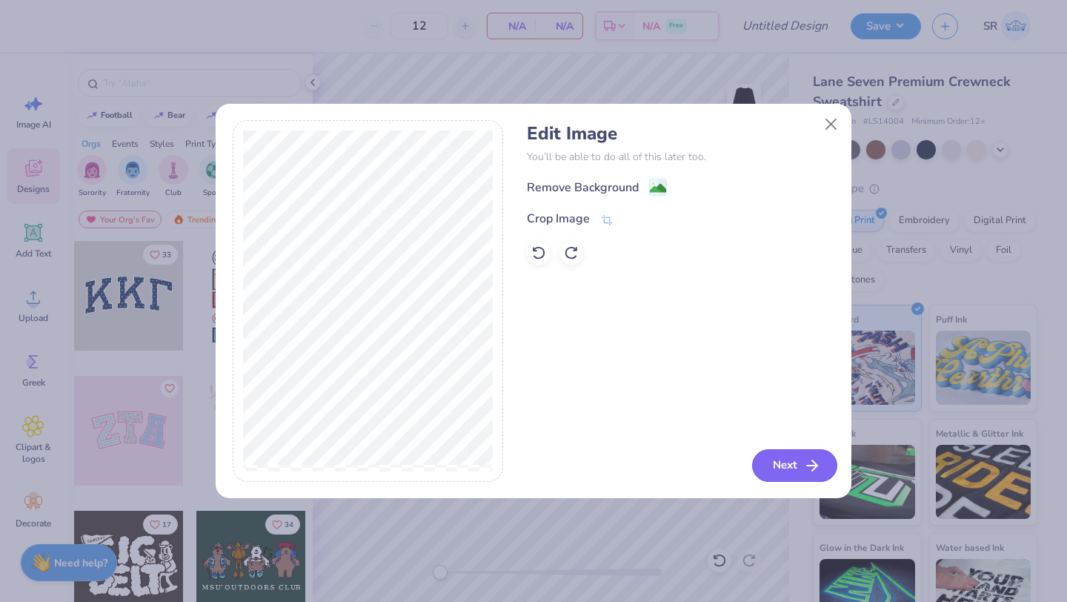
click at [789, 475] on button "Next" at bounding box center [794, 465] width 85 height 33
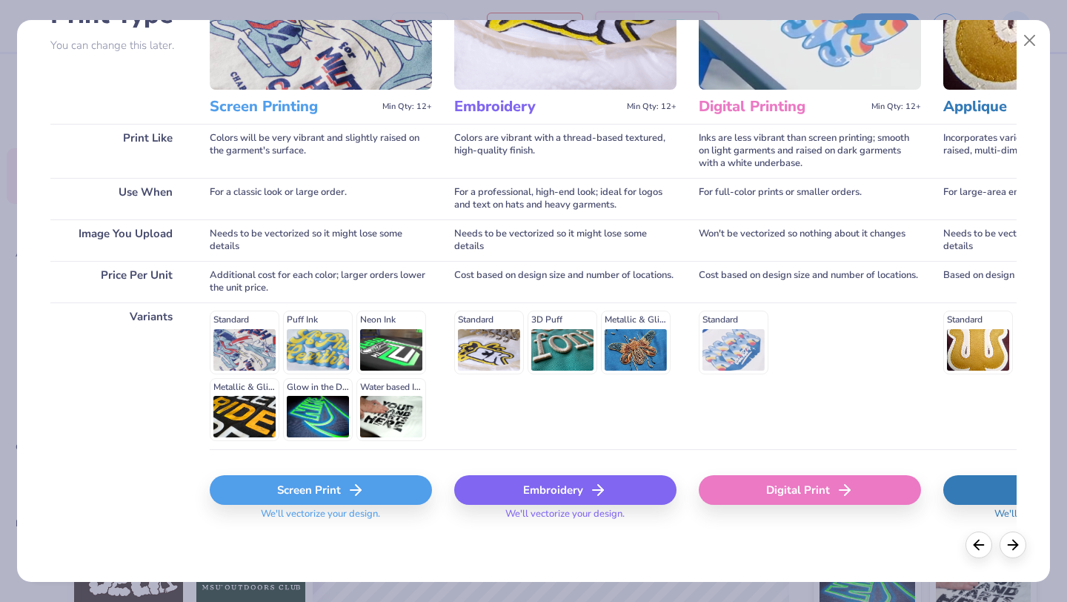
click at [345, 486] on div "Screen Print" at bounding box center [321, 490] width 222 height 30
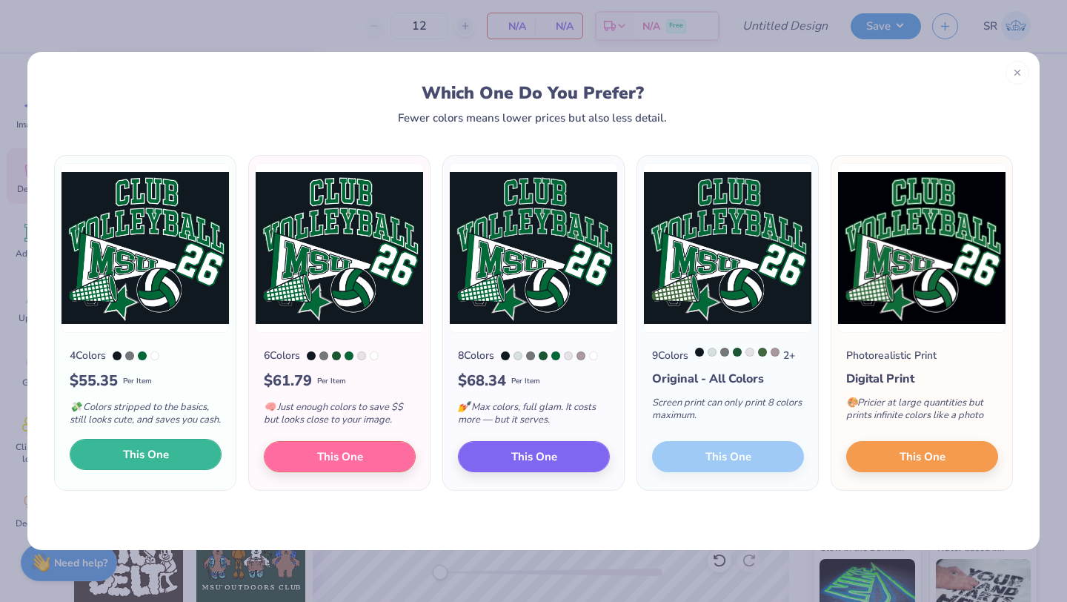
click at [145, 463] on span "This One" at bounding box center [146, 454] width 46 height 17
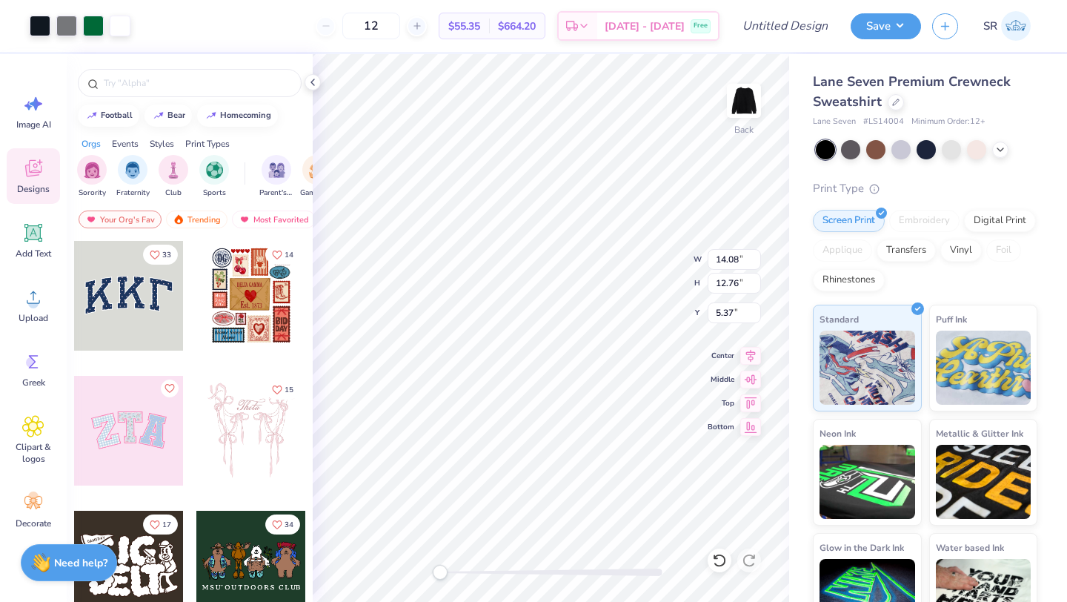
drag, startPoint x: 619, startPoint y: 416, endPoint x: 600, endPoint y: 345, distance: 73.5
click at [600, 345] on div at bounding box center [533, 301] width 1067 height 602
type input "14.08"
type input "12.76"
type input "3.00"
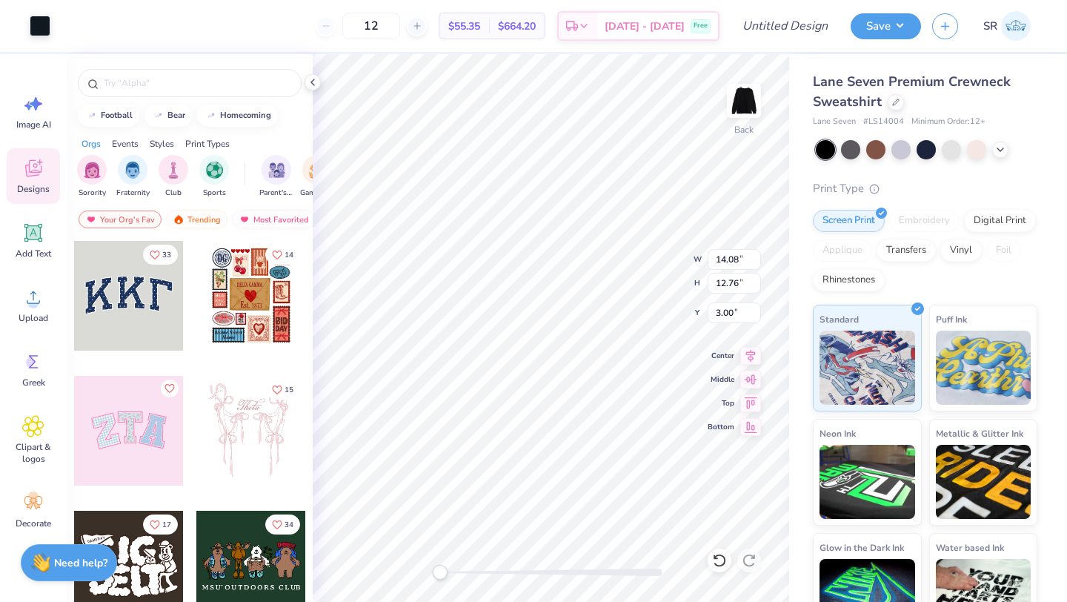
type input "0.61"
type input "0.66"
type input "11.26"
type input "2.08"
type input "2.75"
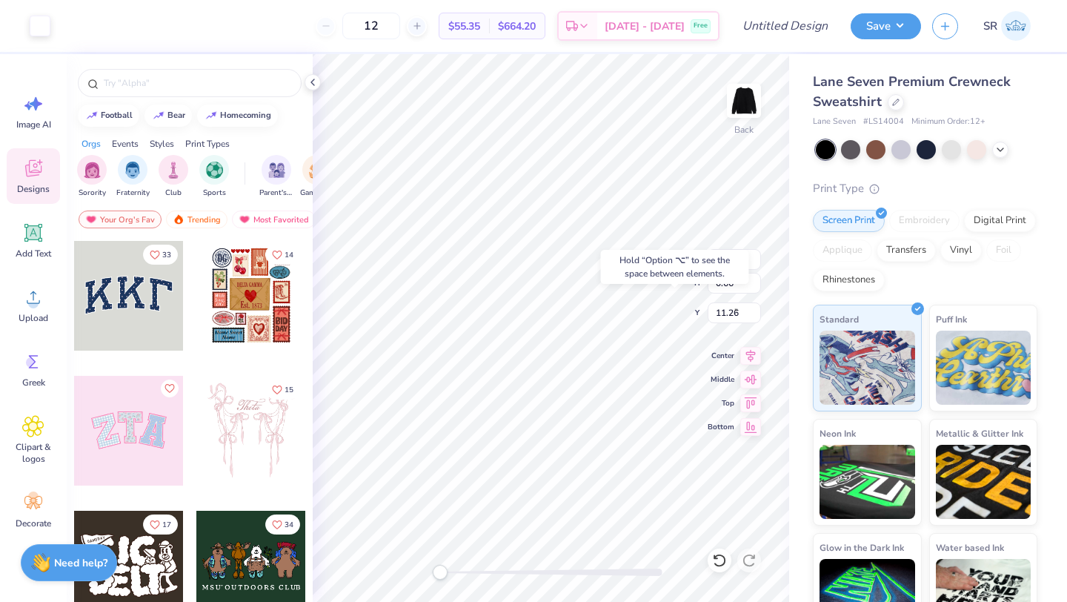
type input "9.74"
type input "2.35"
type input "3.00"
type input "9.62"
click at [721, 557] on icon at bounding box center [719, 560] width 15 height 15
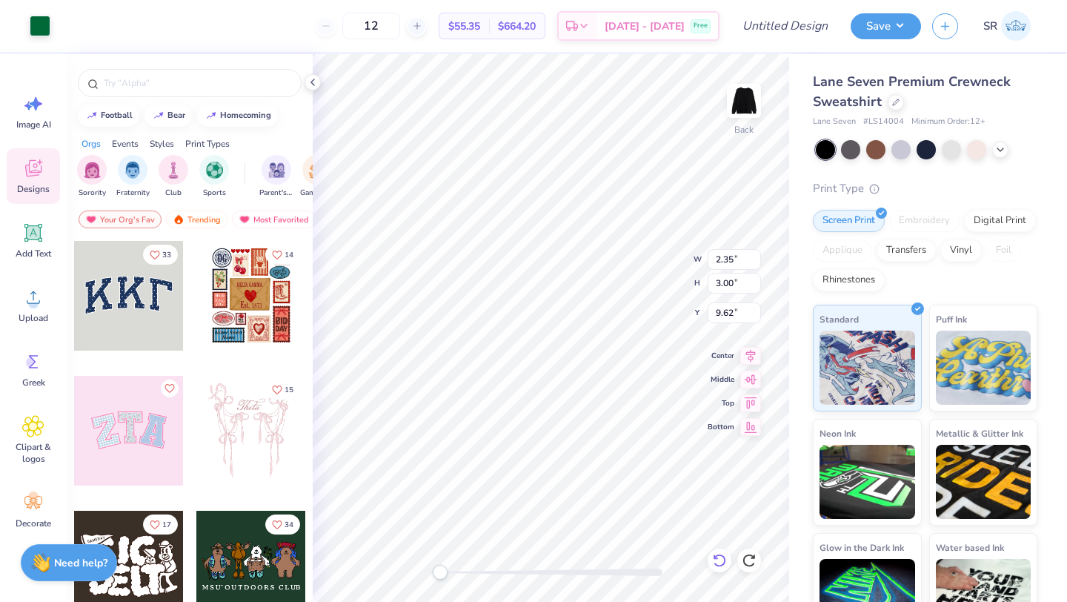
click at [723, 562] on icon at bounding box center [719, 560] width 13 height 13
type input "2.35"
type input "3.00"
type input "9.62"
type input "0.35"
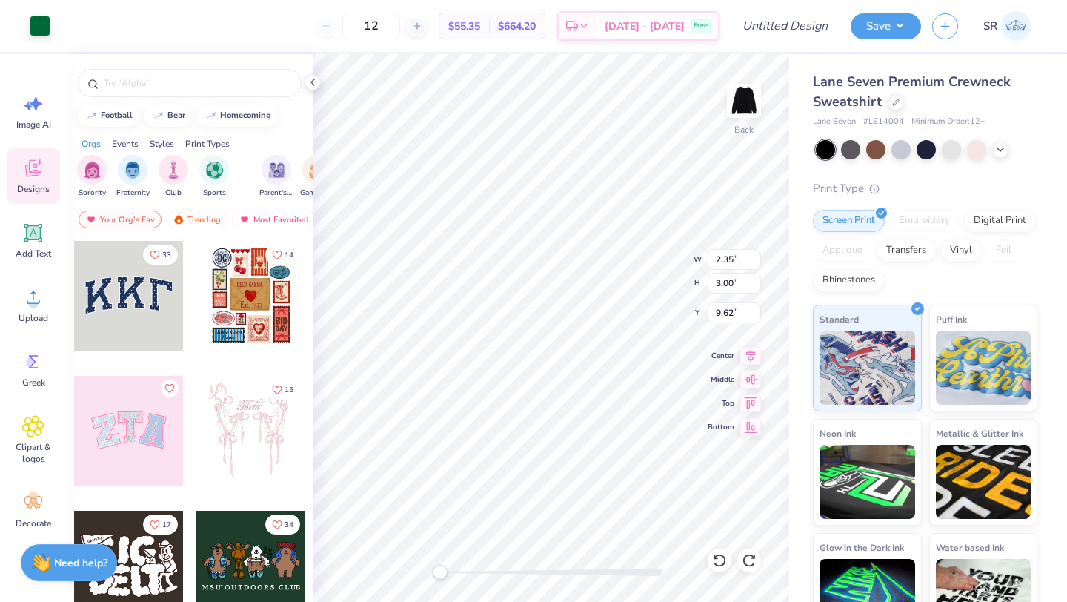
type input "0.41"
type input "11.40"
type input "2.35"
type input "3.00"
type input "9.62"
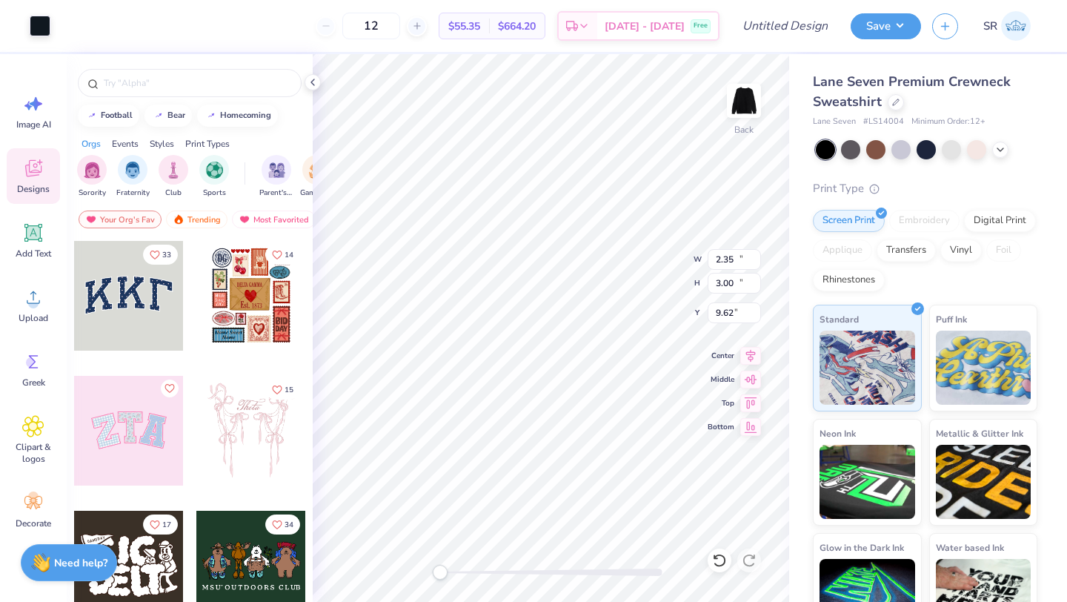
type input "14.08"
type input "12.76"
type input "3.00"
click at [715, 558] on icon at bounding box center [716, 556] width 3 height 3
click at [713, 558] on icon at bounding box center [719, 560] width 15 height 15
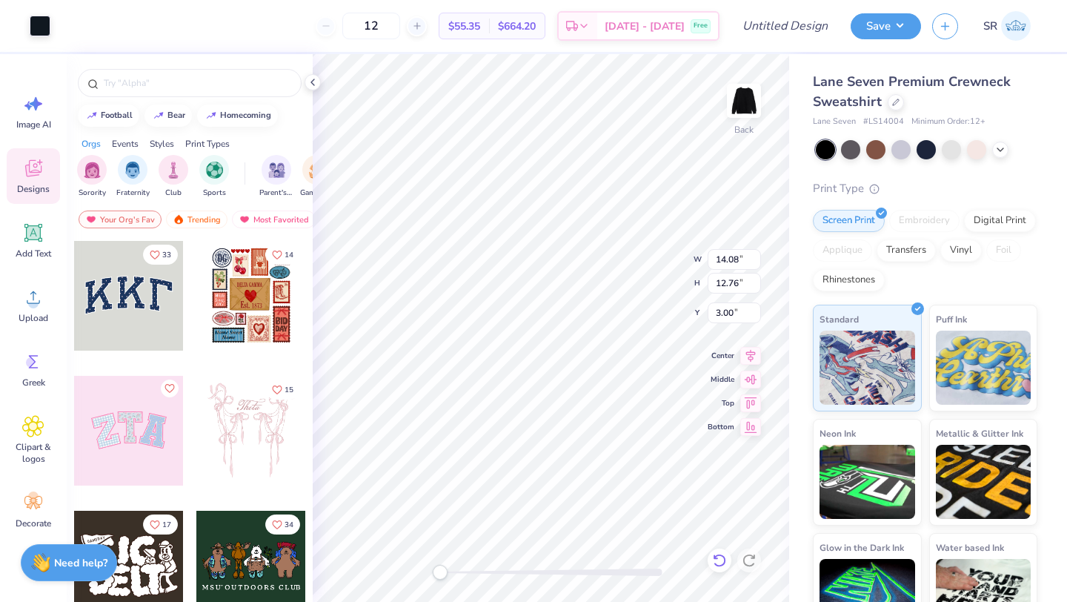
click at [713, 558] on icon at bounding box center [719, 560] width 15 height 15
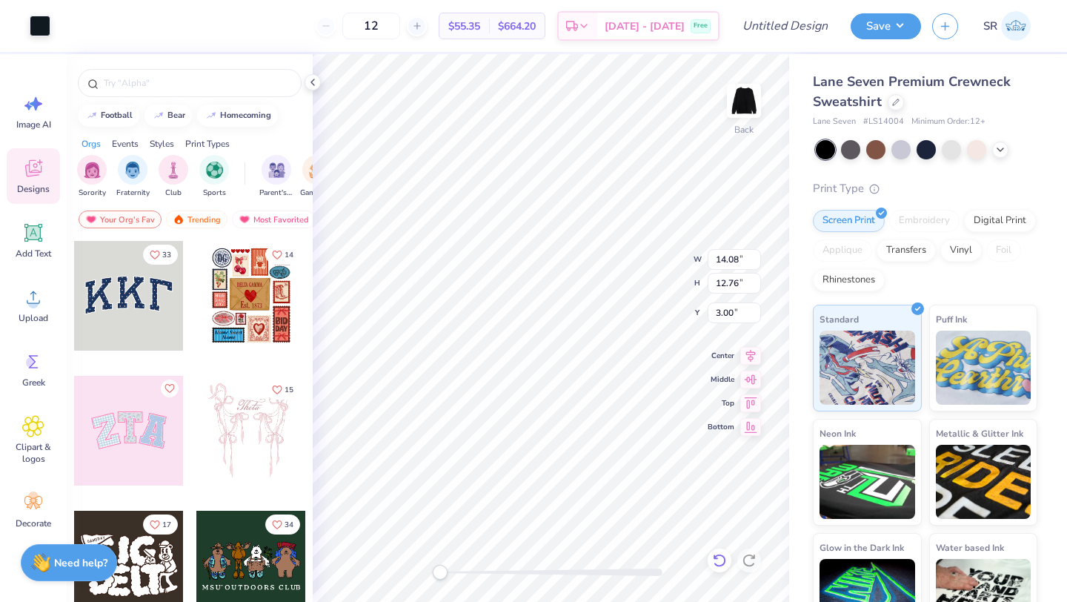
click at [713, 558] on icon at bounding box center [719, 560] width 15 height 15
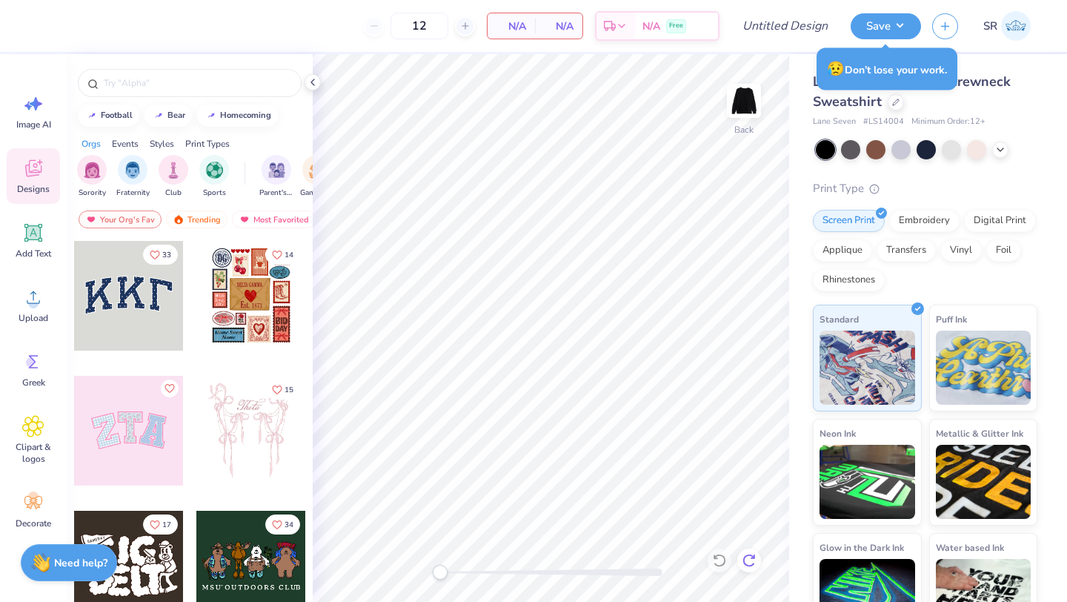
click at [743, 565] on icon at bounding box center [749, 560] width 15 height 15
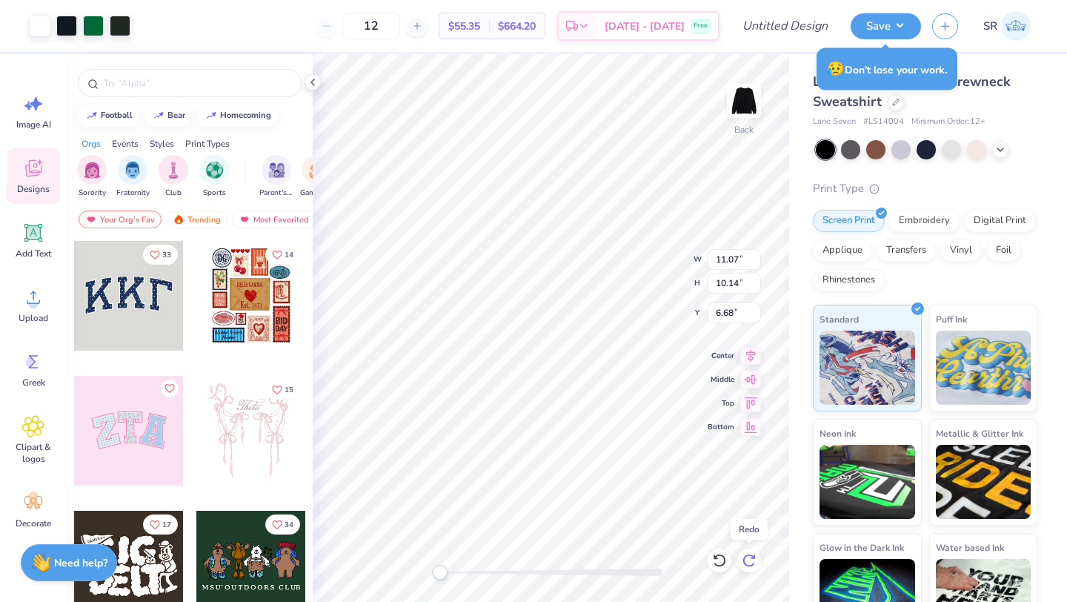
click at [742, 566] on icon at bounding box center [749, 560] width 15 height 15
click at [741, 568] on div at bounding box center [750, 561] width 24 height 24
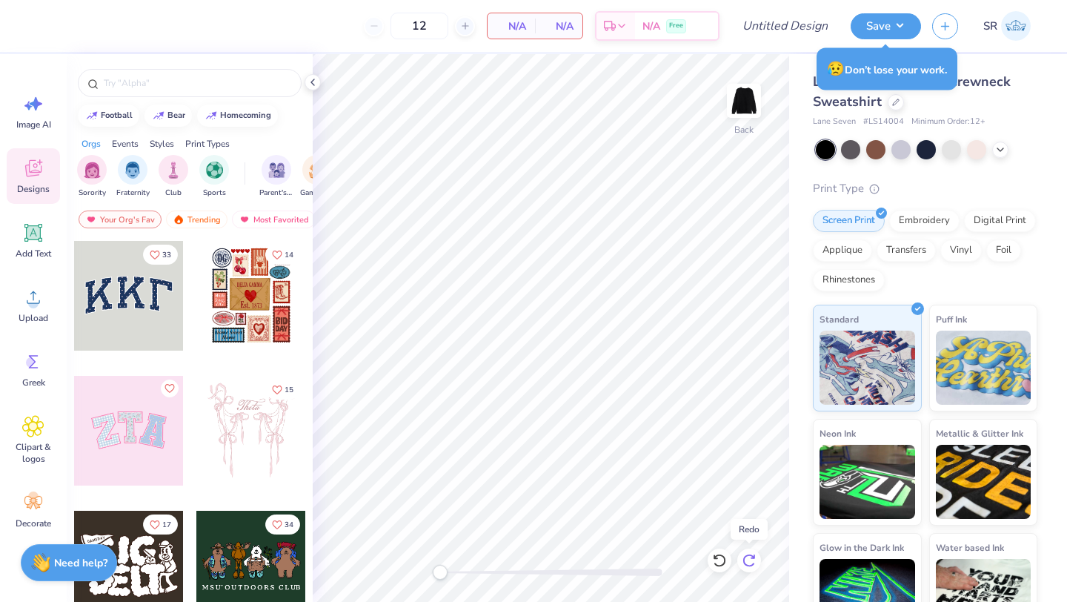
click at [749, 557] on icon at bounding box center [749, 560] width 15 height 15
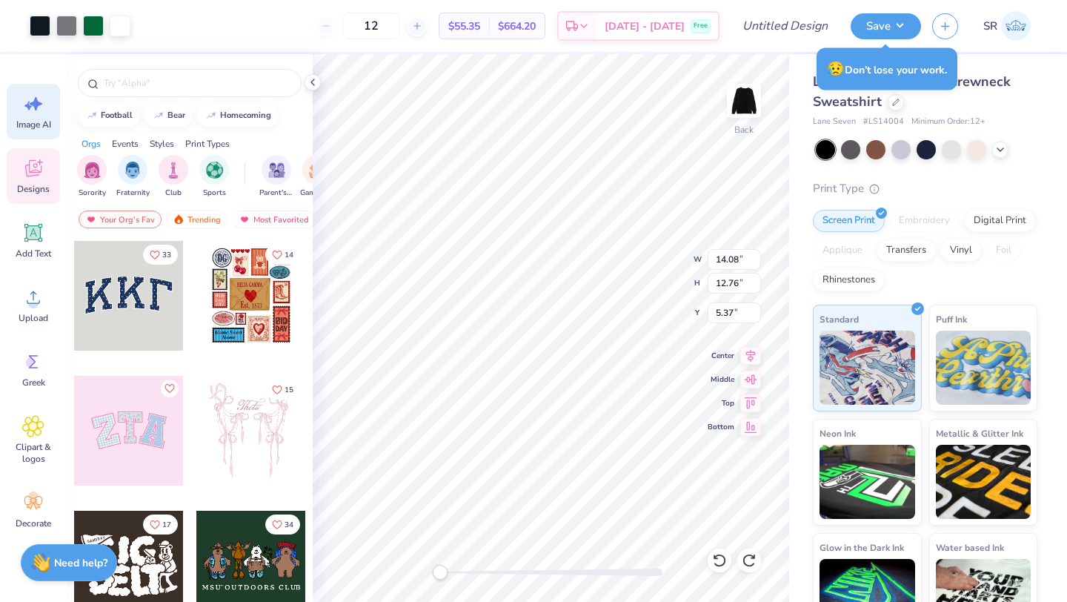
click at [30, 110] on icon at bounding box center [33, 104] width 22 height 22
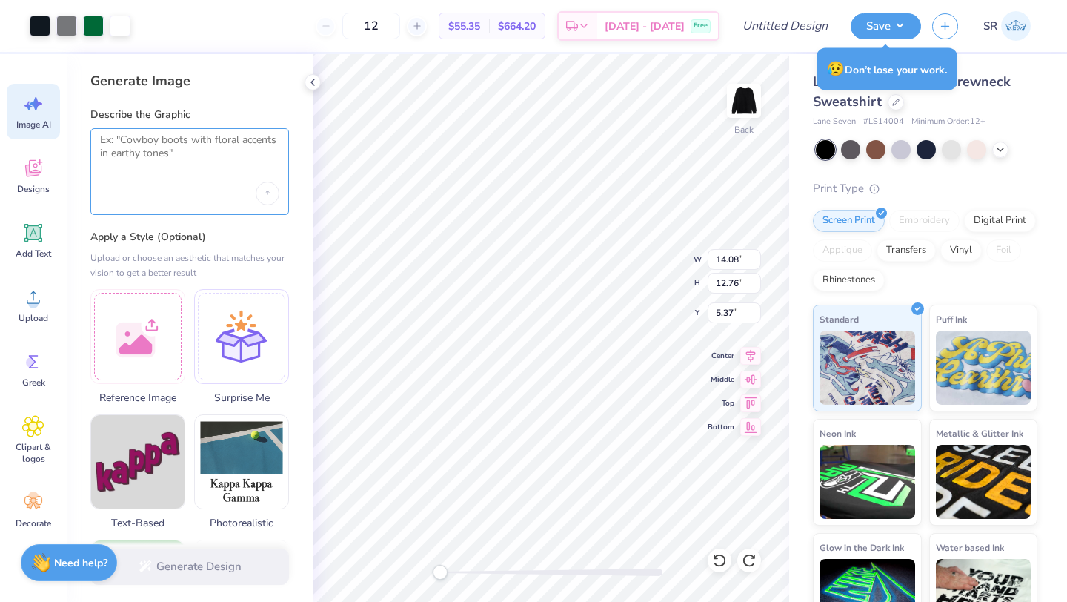
click at [144, 168] on textarea at bounding box center [189, 151] width 179 height 37
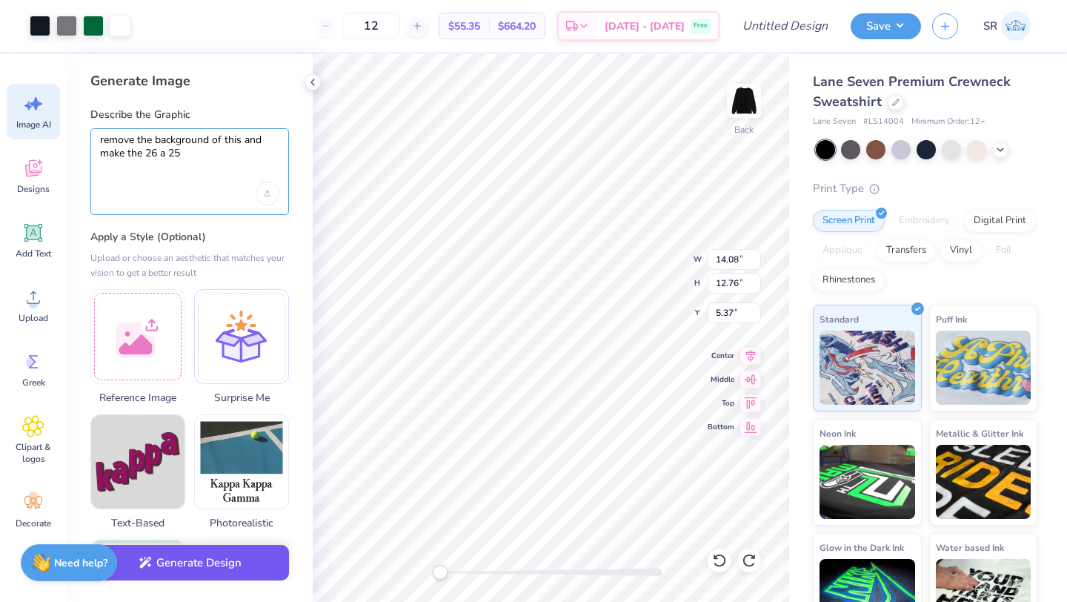
type textarea "remove the background of this and make the 26 a 25"
click at [242, 554] on button "Generate Design" at bounding box center [189, 563] width 199 height 36
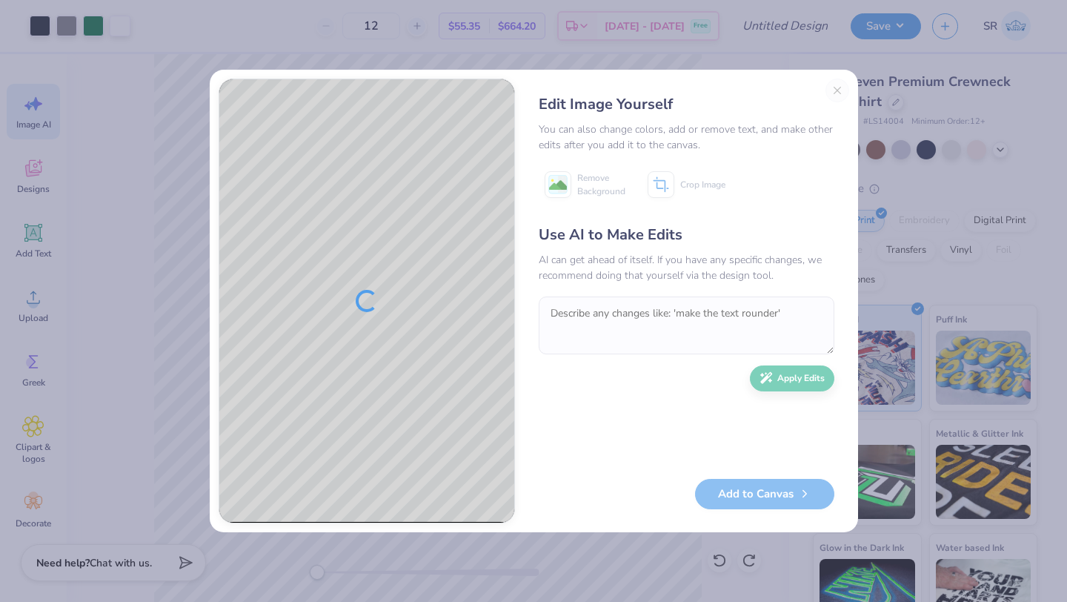
click at [839, 89] on div "Edit Image Yourself You can also change colors, add or remove text, and make ot…" at bounding box center [686, 301] width 325 height 445
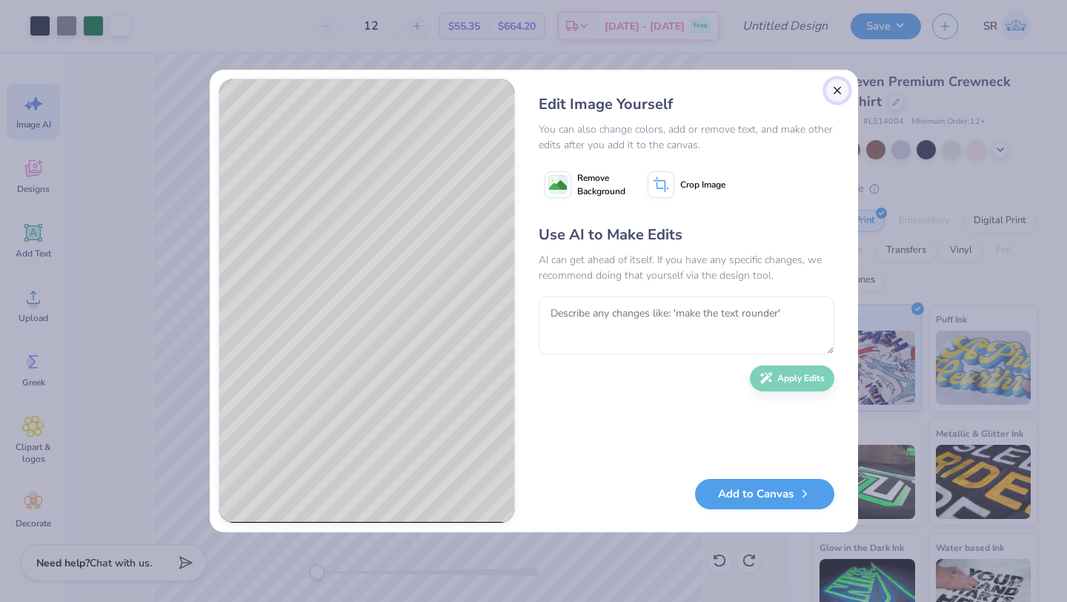
click at [838, 91] on button "Close" at bounding box center [838, 91] width 24 height 24
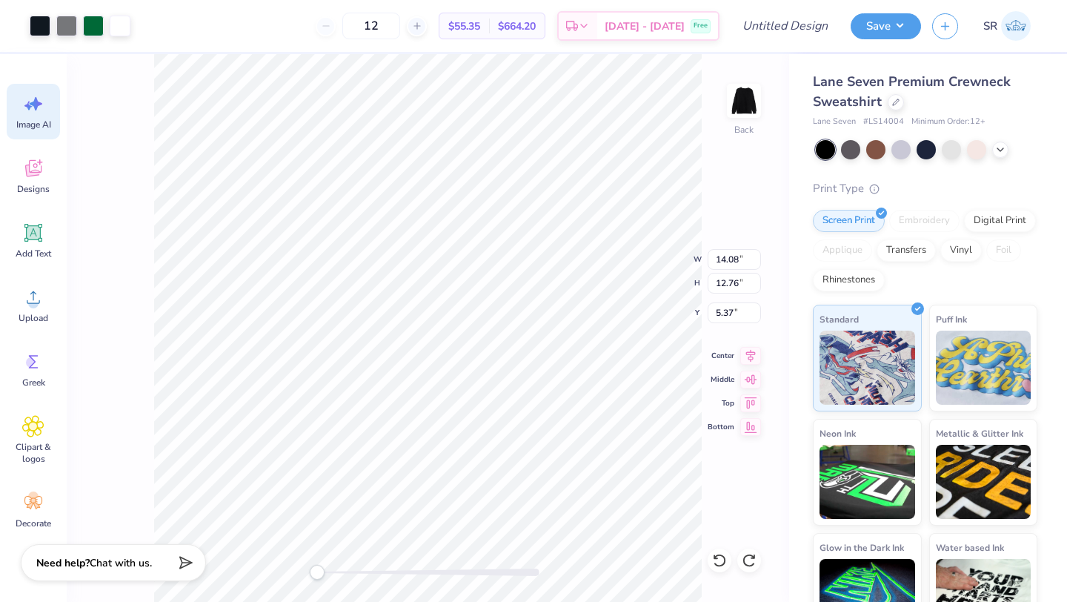
click at [30, 113] on icon at bounding box center [33, 104] width 22 height 22
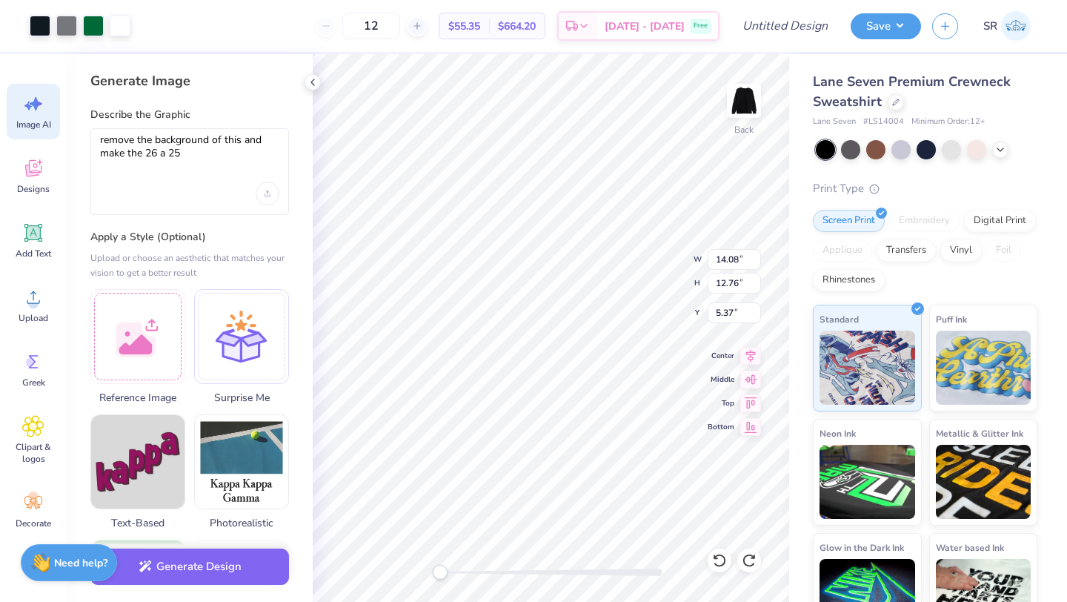
scroll to position [0, 0]
click at [227, 180] on div "remove the background of this and make the 26 a 25" at bounding box center [189, 171] width 199 height 87
drag, startPoint x: 182, startPoint y: 153, endPoint x: 99, endPoint y: 132, distance: 84.9
click at [99, 132] on div "remove the background of this and make the 26 a 25" at bounding box center [189, 171] width 199 height 87
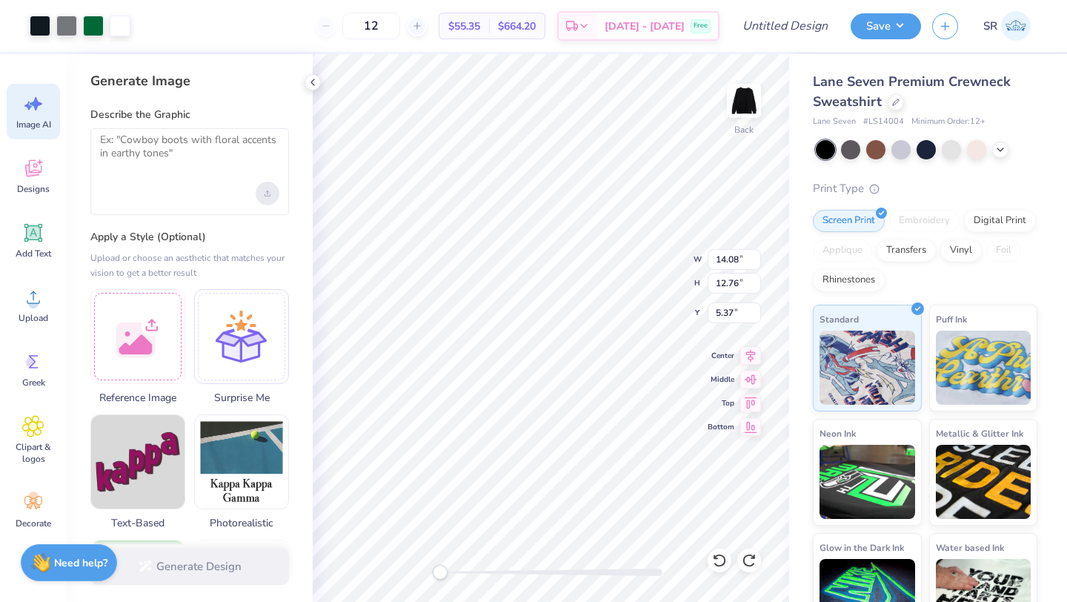
click at [262, 198] on div "Upload image" at bounding box center [268, 194] width 24 height 24
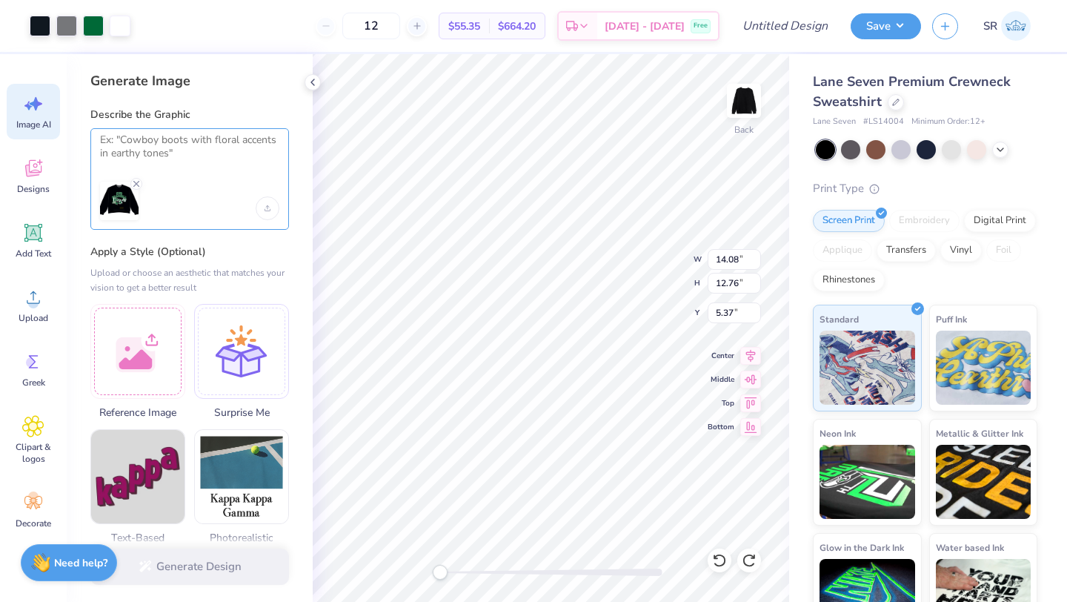
click at [171, 157] on textarea at bounding box center [189, 151] width 179 height 37
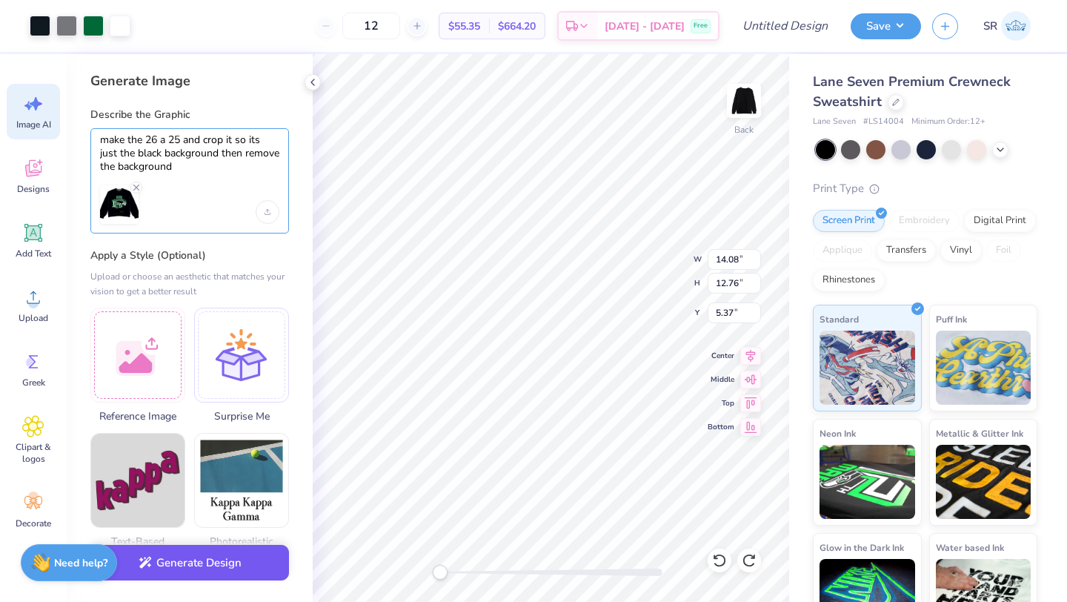
type textarea "make the 26 a 25 and crop it so its just the black background then remove the b…"
click at [219, 563] on button "Generate Design" at bounding box center [189, 563] width 199 height 36
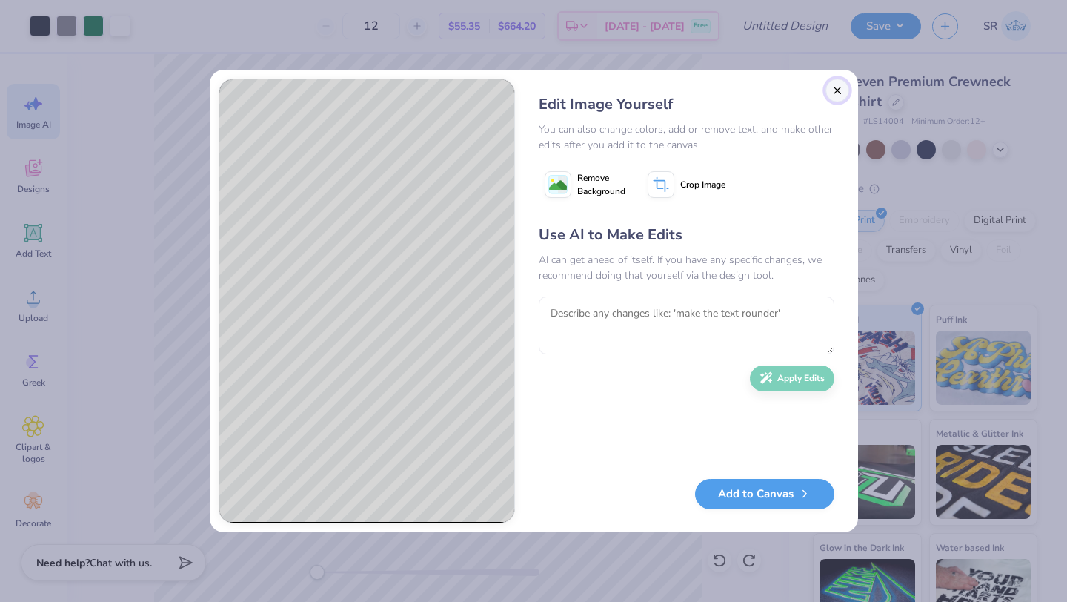
click at [836, 90] on button "Close" at bounding box center [838, 91] width 24 height 24
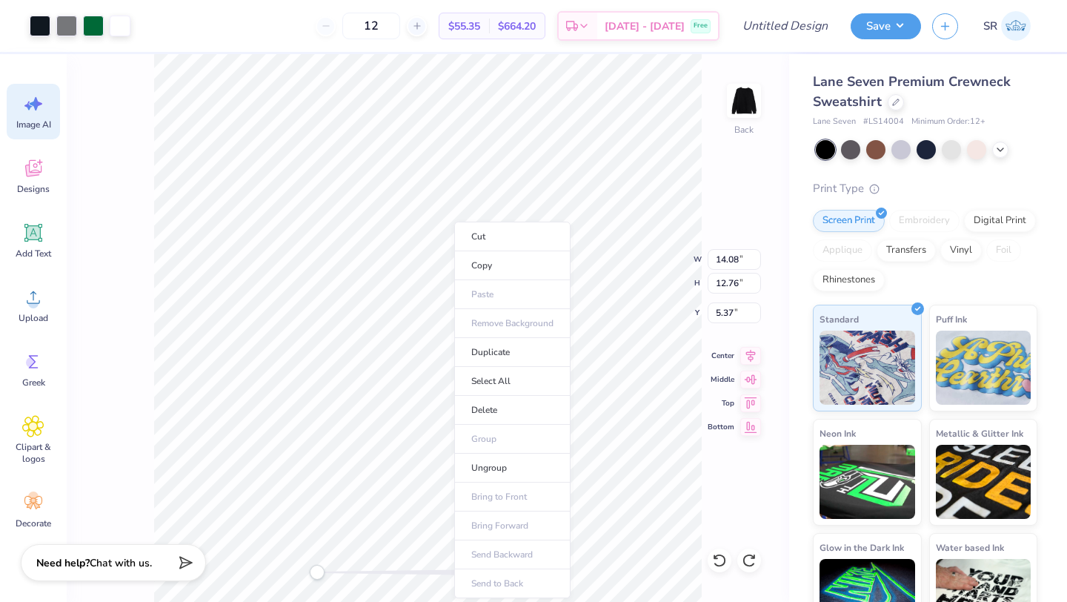
click at [486, 316] on ul "Cut Copy Paste Remove Background Duplicate Select All Delete Group Ungroup Brin…" at bounding box center [512, 410] width 116 height 377
click at [487, 320] on ul "Cut Copy Paste Remove Background Duplicate Select All Delete Group Ungroup Brin…" at bounding box center [512, 410] width 116 height 377
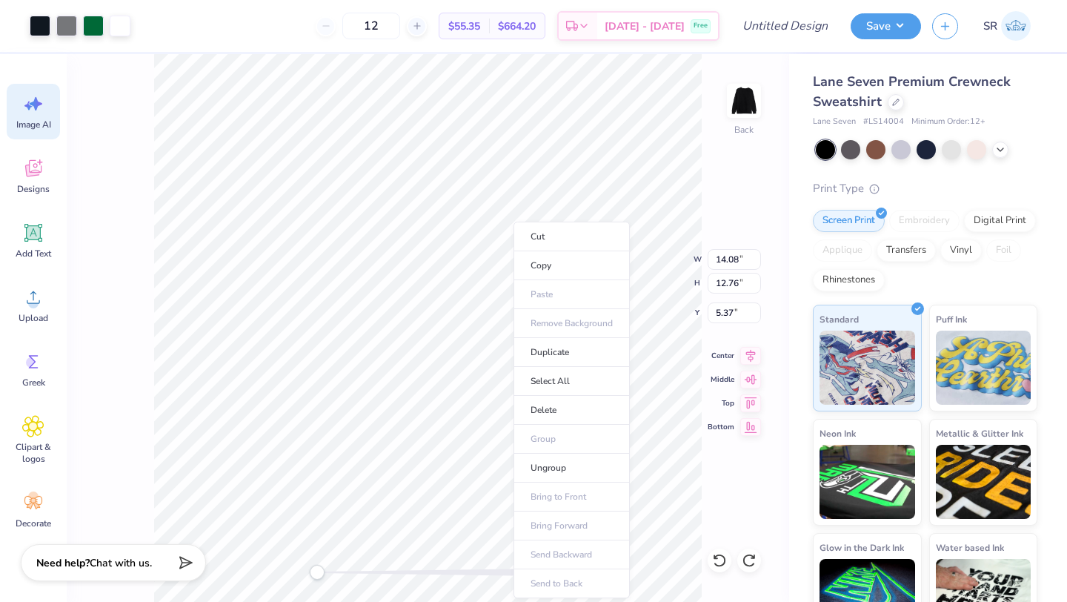
click at [550, 324] on ul "Cut Copy Paste Remove Background Duplicate Select All Delete Group Ungroup Brin…" at bounding box center [572, 410] width 116 height 377
click at [526, 231] on li "Cut" at bounding box center [572, 237] width 116 height 30
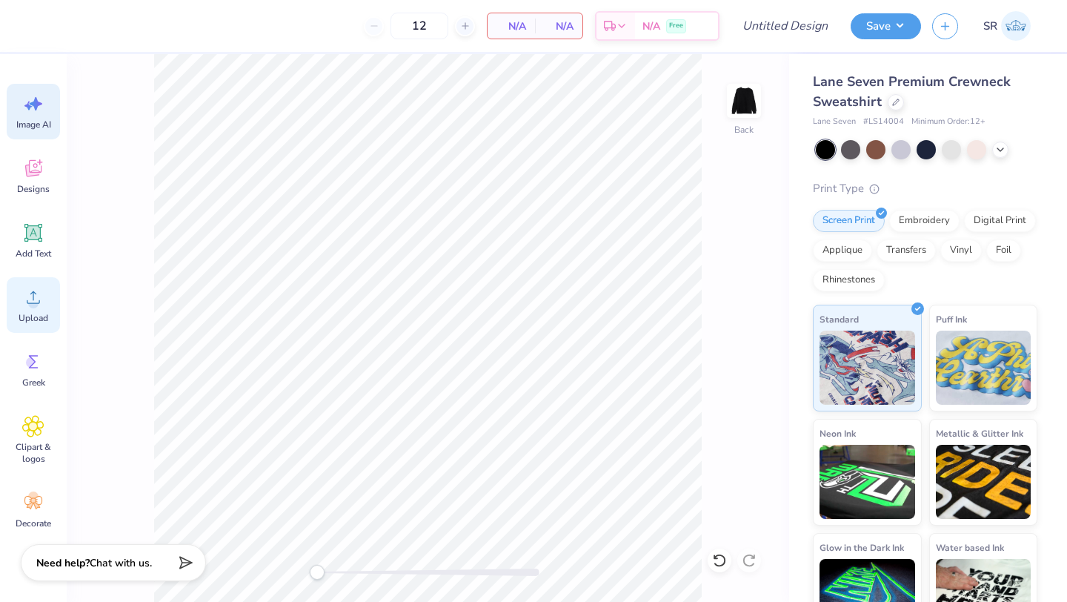
click at [24, 315] on span "Upload" at bounding box center [34, 318] width 30 height 12
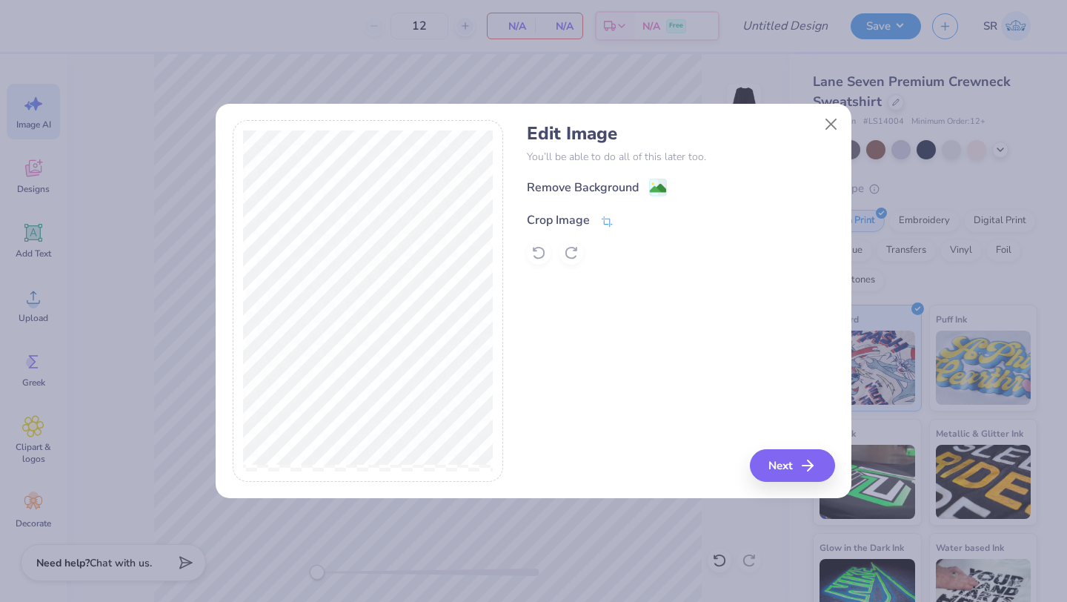
click at [598, 226] on div "Crop Image" at bounding box center [570, 220] width 87 height 18
click at [629, 213] on button at bounding box center [632, 219] width 16 height 16
click at [656, 190] on image at bounding box center [658, 190] width 16 height 16
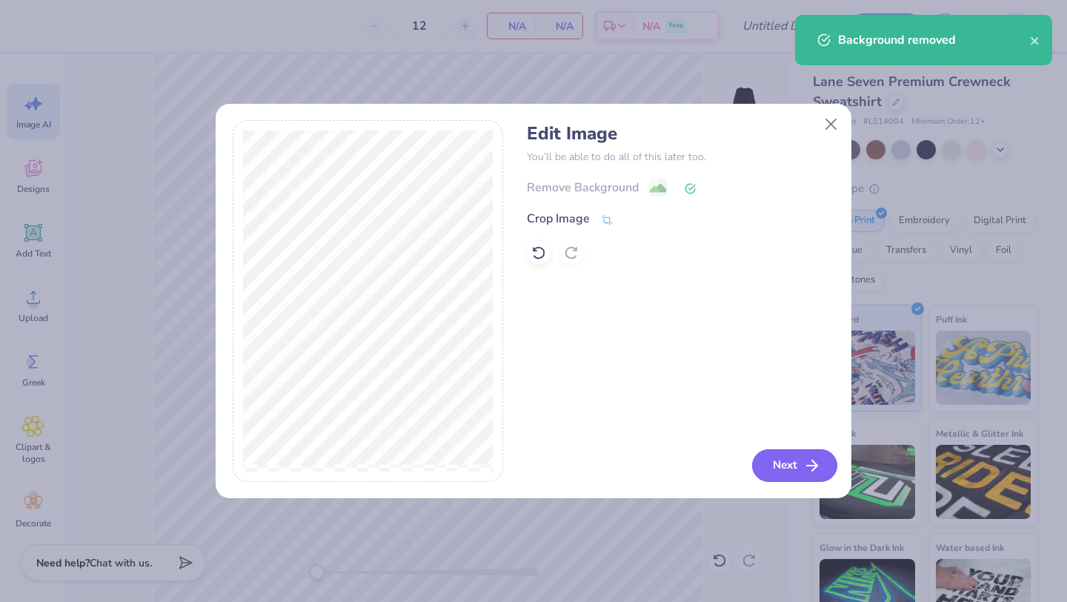
click at [792, 460] on button "Next" at bounding box center [794, 465] width 85 height 33
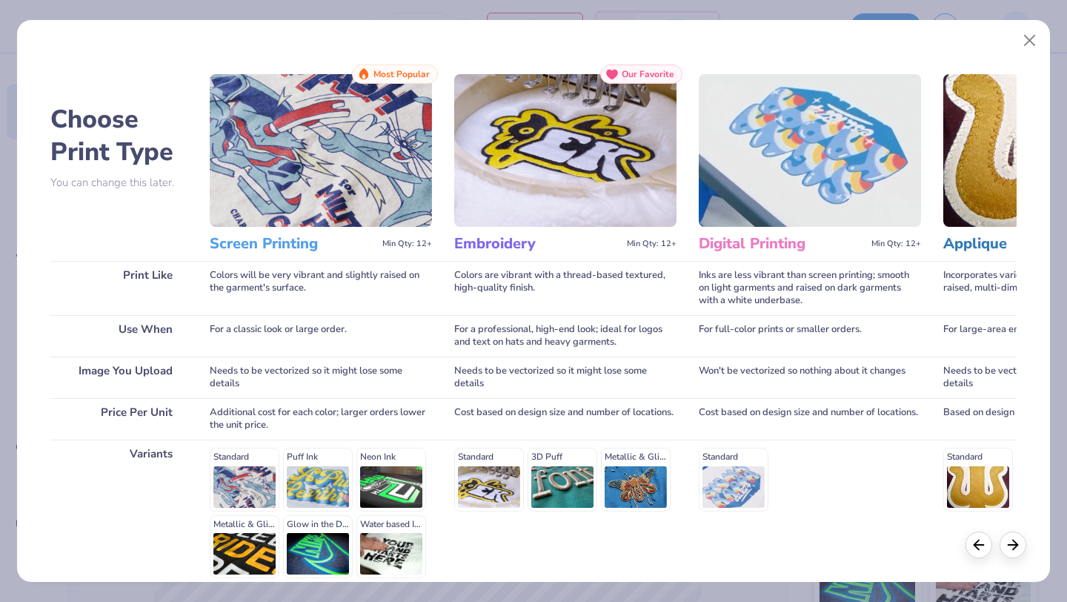
scroll to position [137, 0]
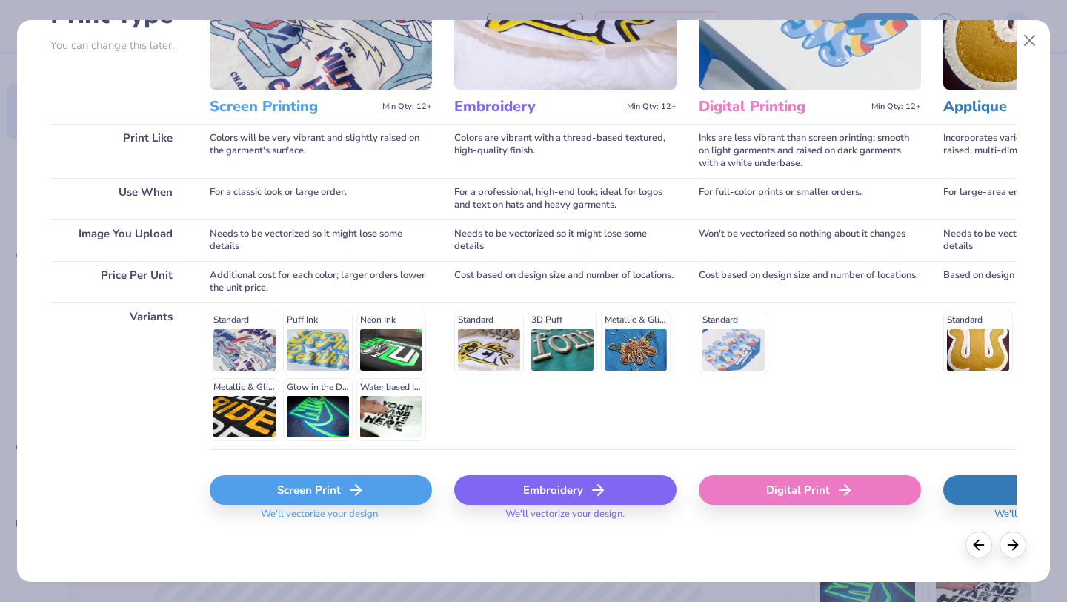
click at [361, 490] on icon at bounding box center [356, 490] width 18 height 18
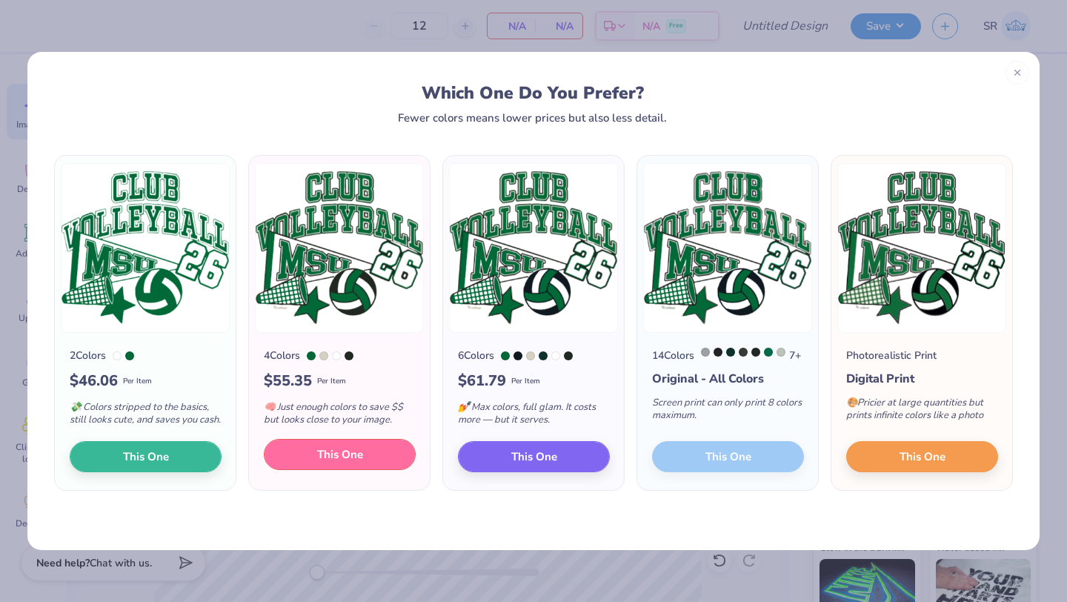
click at [298, 470] on button "This One" at bounding box center [340, 454] width 152 height 31
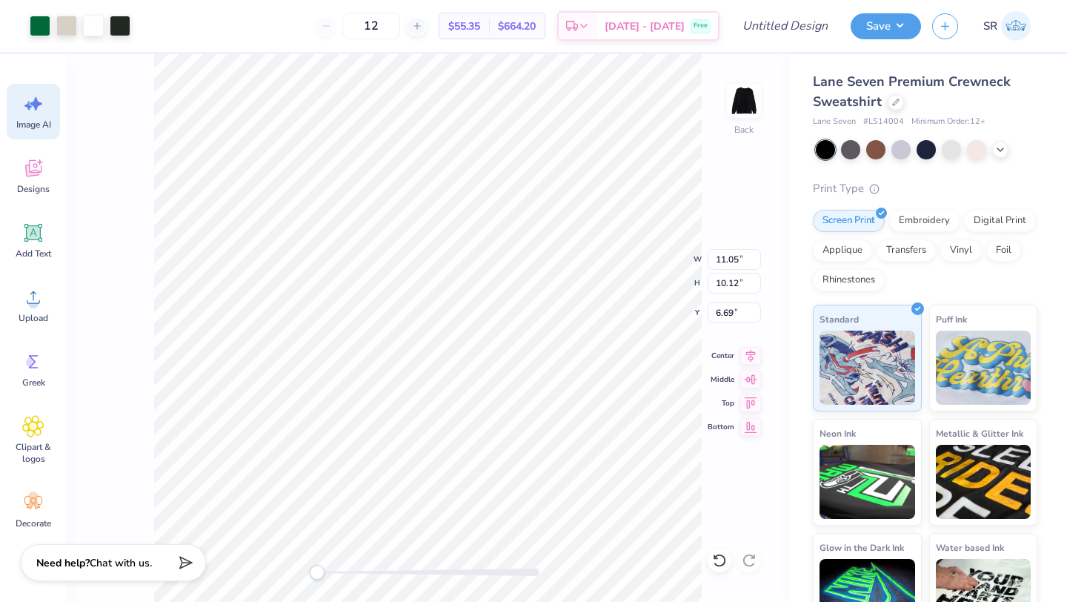
drag, startPoint x: 483, startPoint y: 323, endPoint x: 465, endPoint y: 271, distance: 55.6
click at [465, 271] on div at bounding box center [533, 301] width 1067 height 602
click at [492, 239] on li "Cut" at bounding box center [529, 237] width 116 height 30
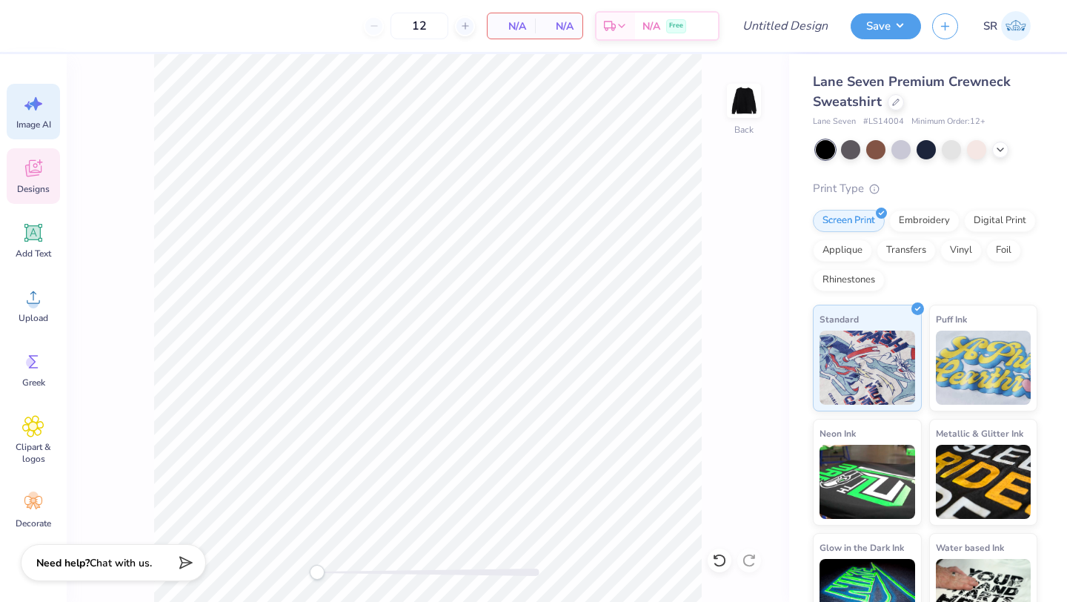
click at [40, 184] on span "Designs" at bounding box center [33, 189] width 33 height 12
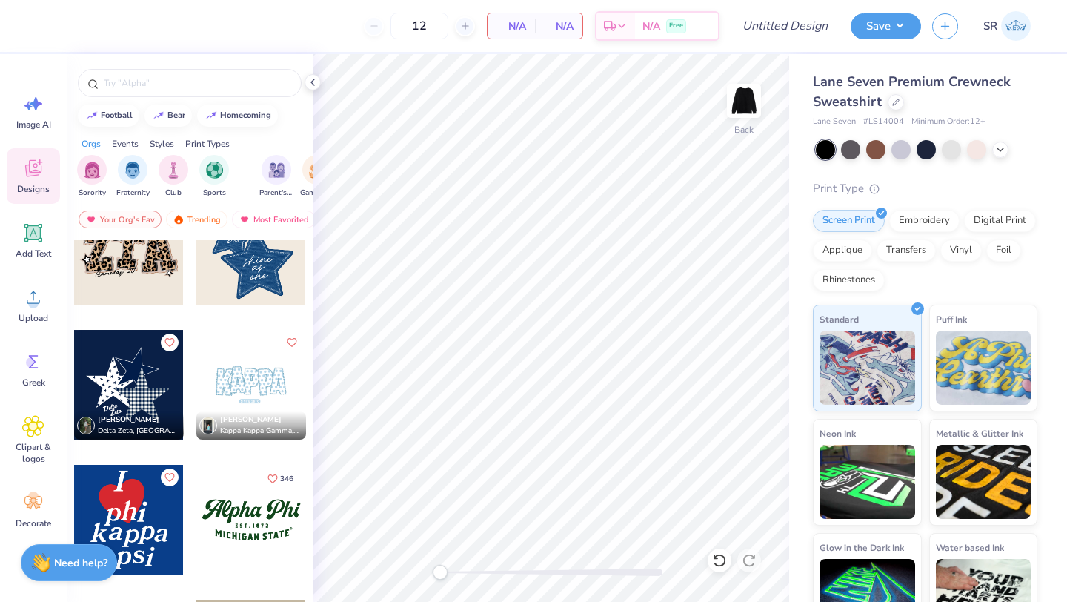
scroll to position [1278, 0]
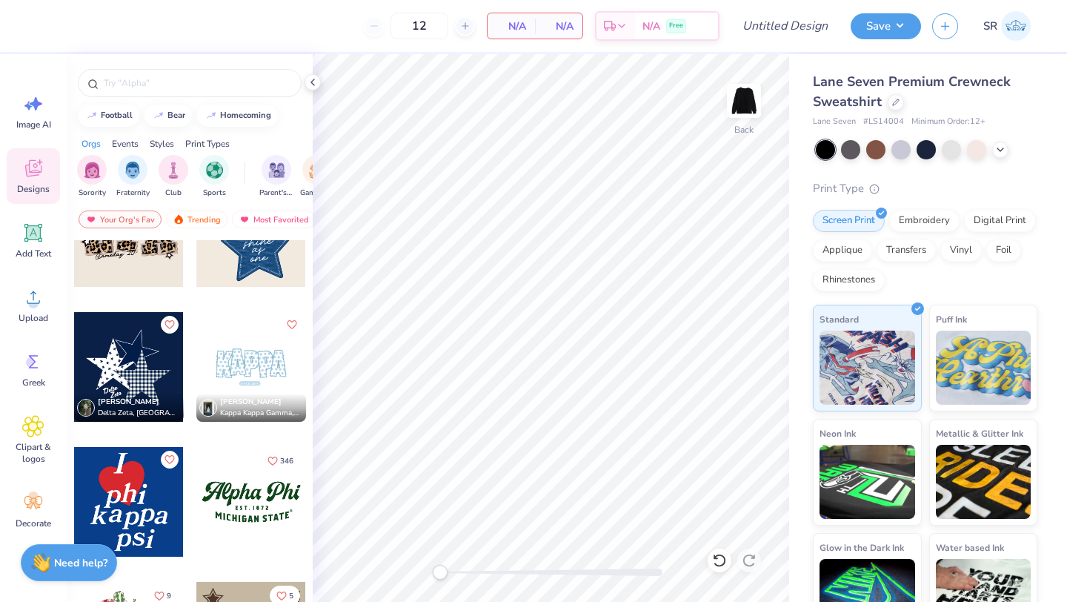
click at [241, 362] on div at bounding box center [251, 367] width 110 height 110
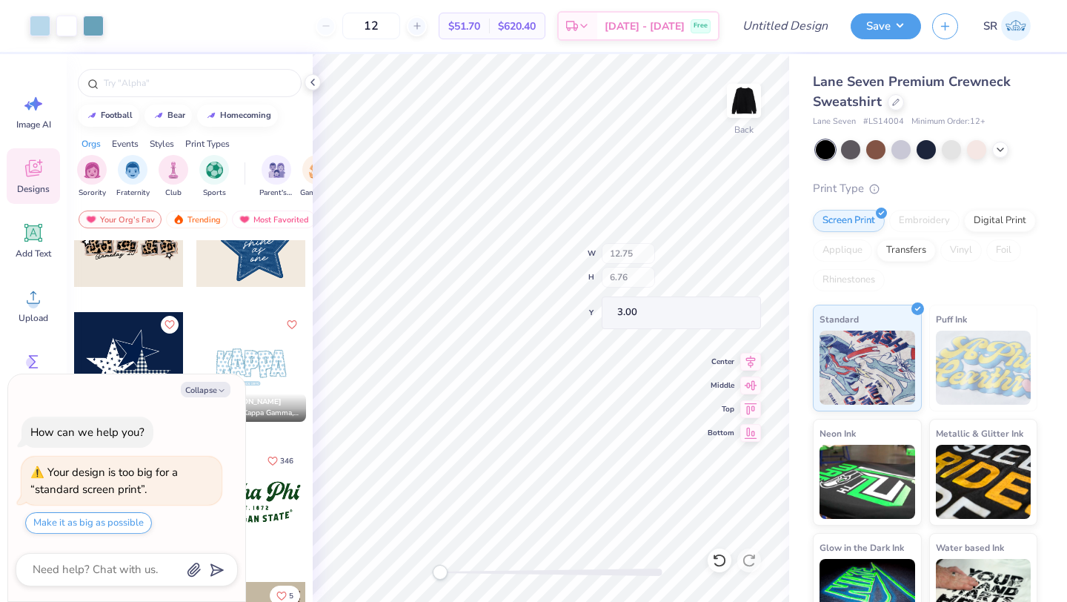
type input "12.75"
type input "6.76"
type textarea "x"
type input "3.10"
type input "5.23"
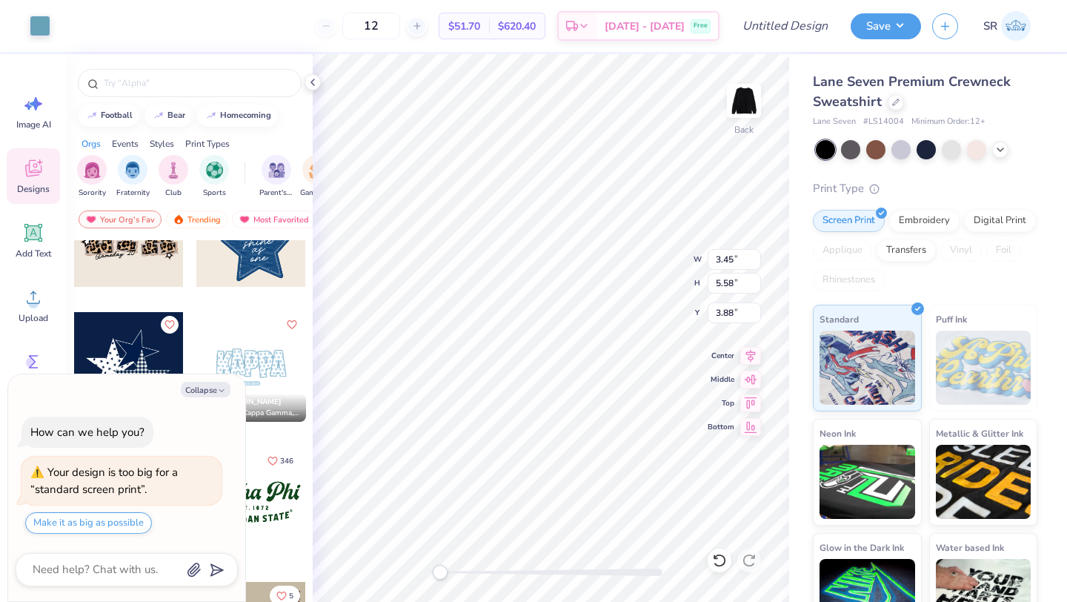
type input "4.05"
type textarea "x"
type input "6.31"
type input "7.65"
type input "3.59"
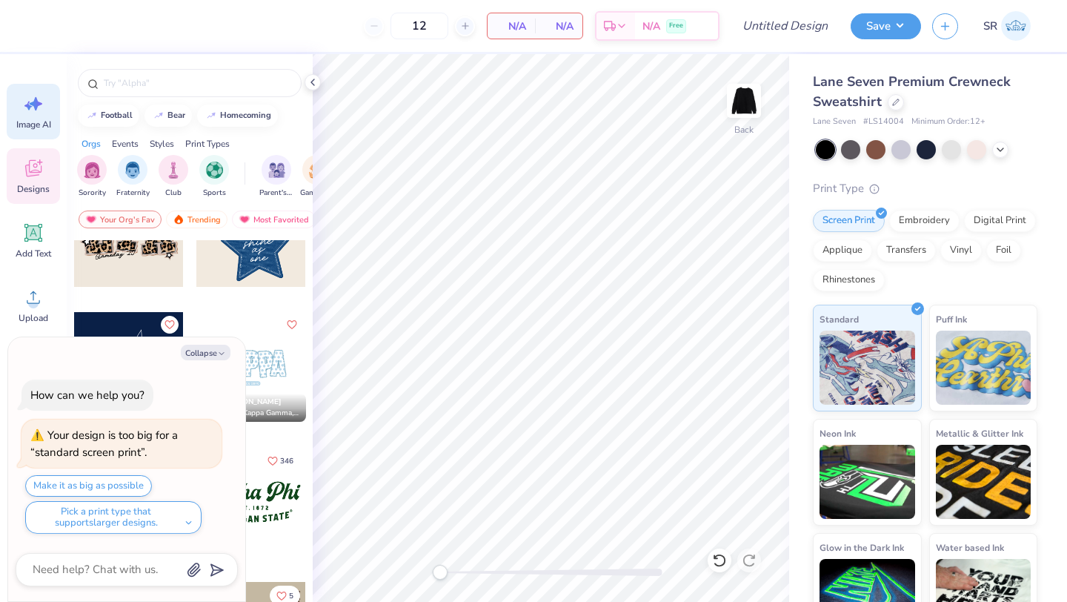
click at [29, 108] on icon at bounding box center [28, 106] width 8 height 9
type textarea "x"
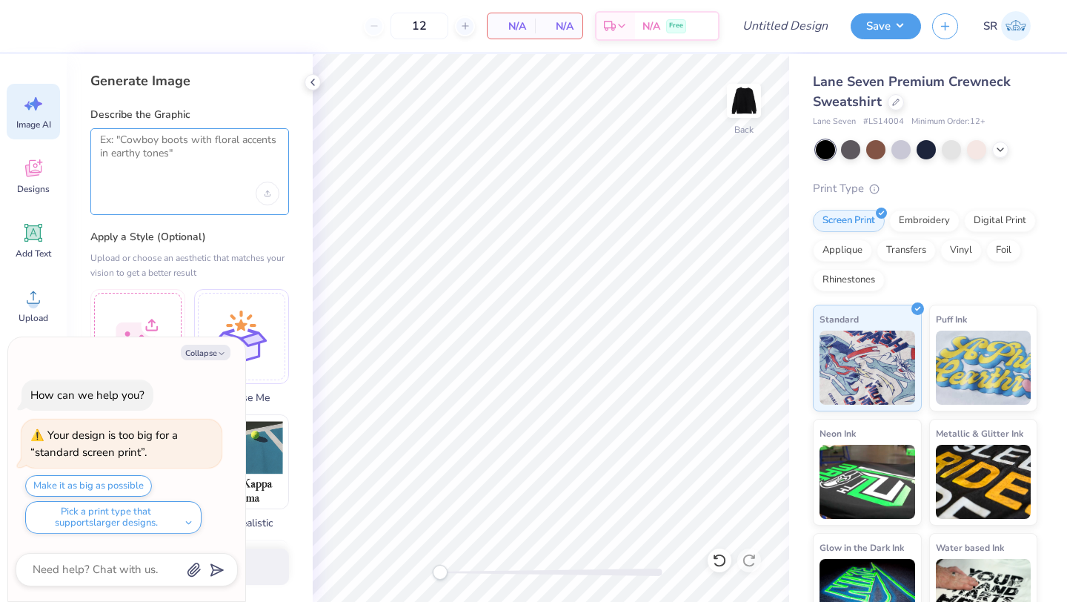
click at [133, 162] on textarea at bounding box center [189, 151] width 179 height 37
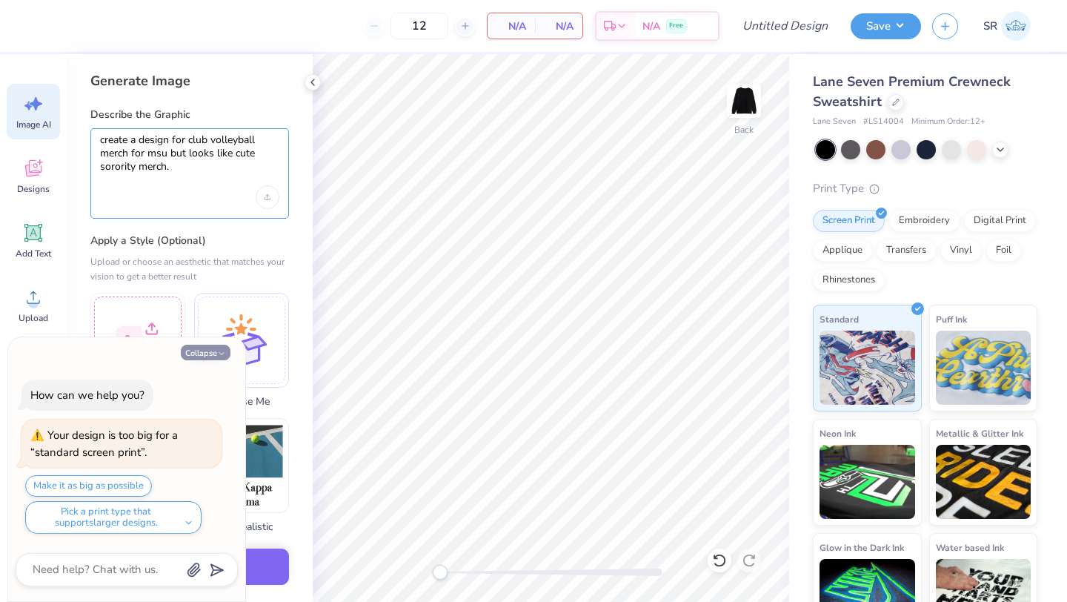
type textarea "create a design for club volleyball merch for msu but looks like cute sorority …"
click at [213, 352] on button "Collapse" at bounding box center [206, 353] width 50 height 16
type textarea "x"
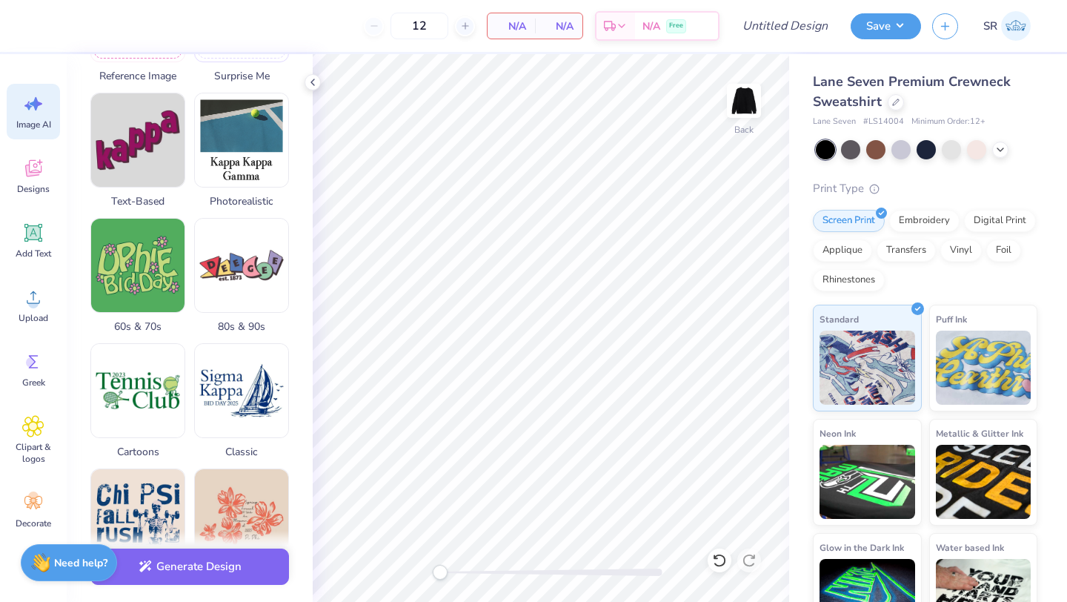
scroll to position [271, 0]
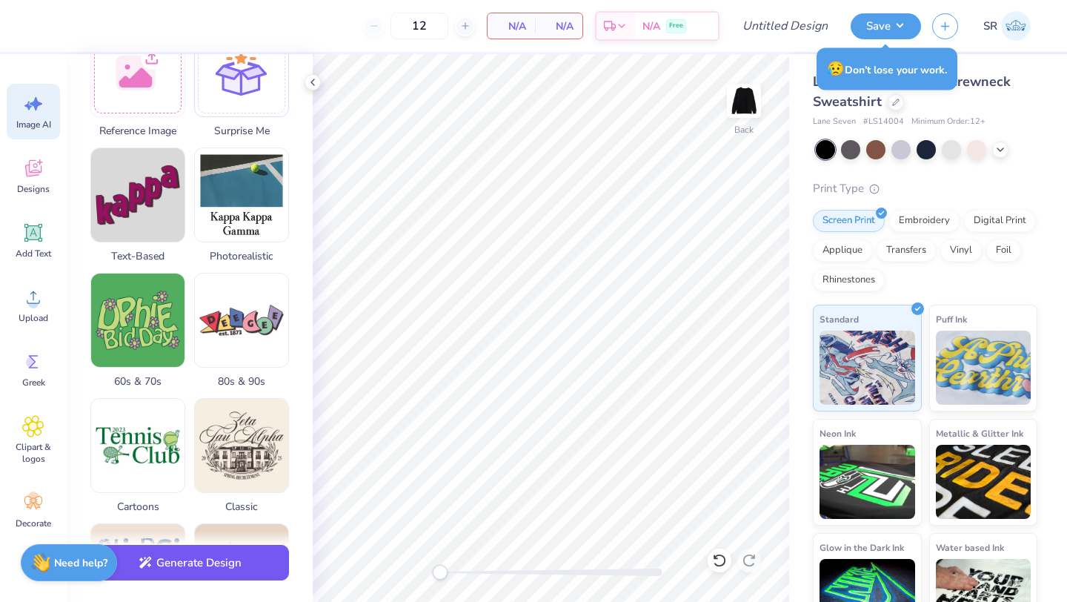
click at [216, 572] on button "Generate Design" at bounding box center [189, 563] width 199 height 36
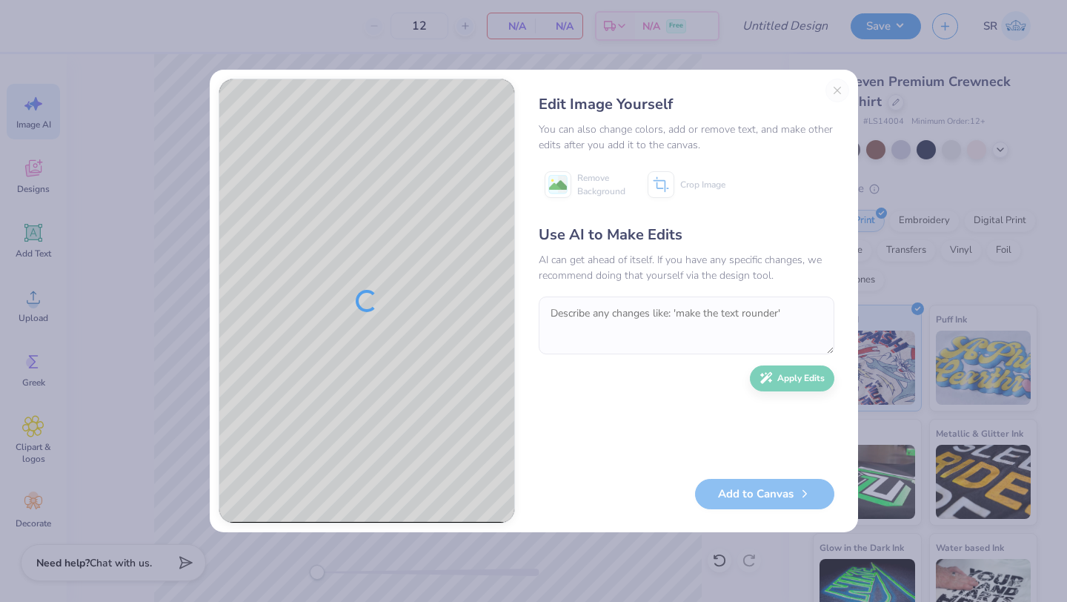
click at [841, 92] on div "Edit Image Yourself You can also change colors, add or remove text, and make ot…" at bounding box center [686, 301] width 325 height 445
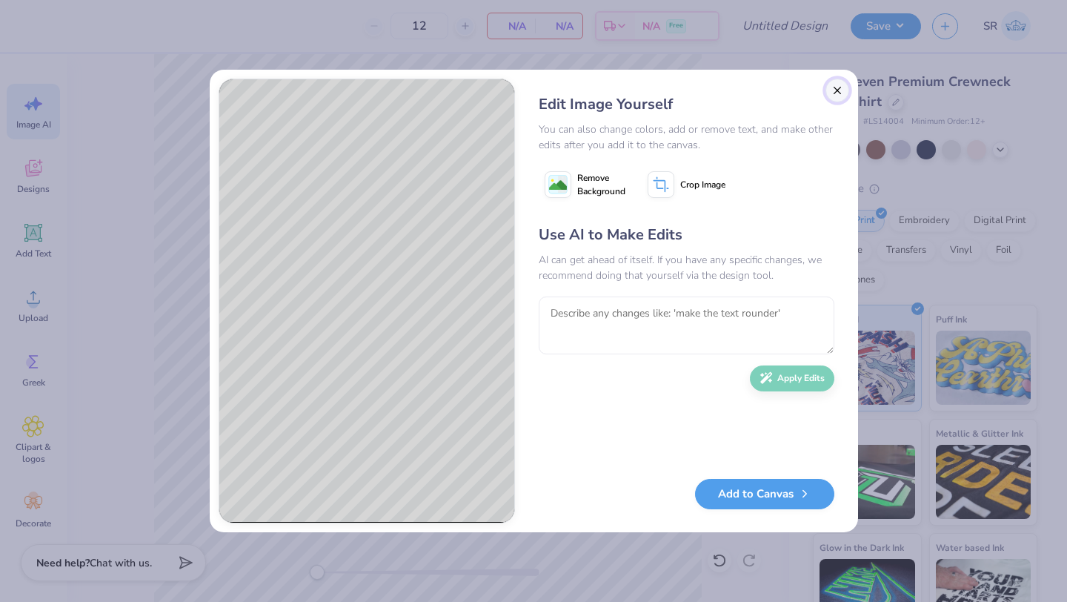
click at [840, 93] on button "Close" at bounding box center [838, 91] width 24 height 24
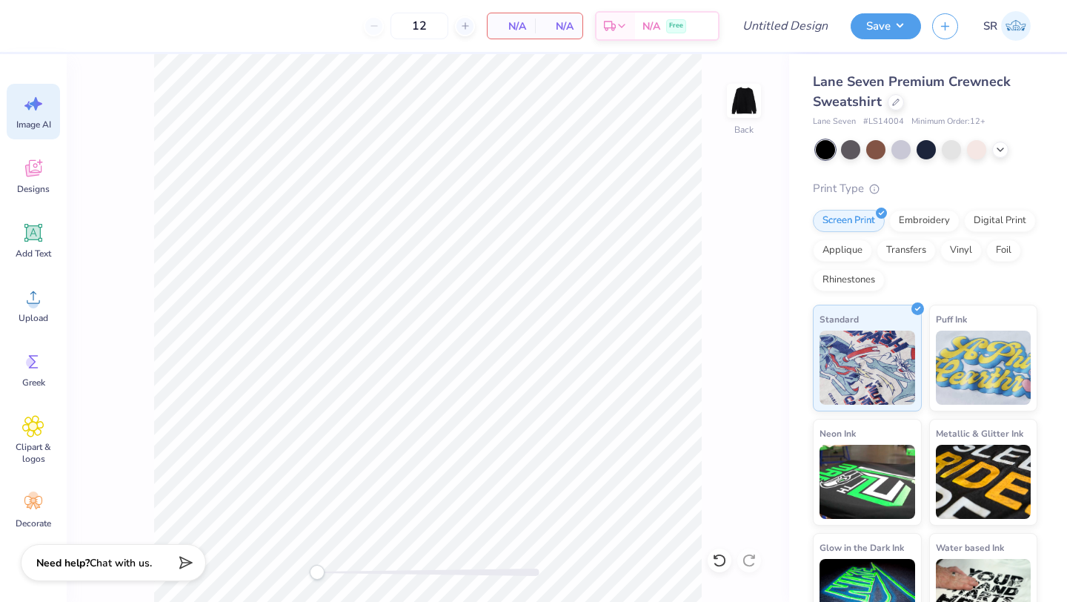
scroll to position [0, 33]
click at [42, 170] on icon at bounding box center [33, 168] width 22 height 22
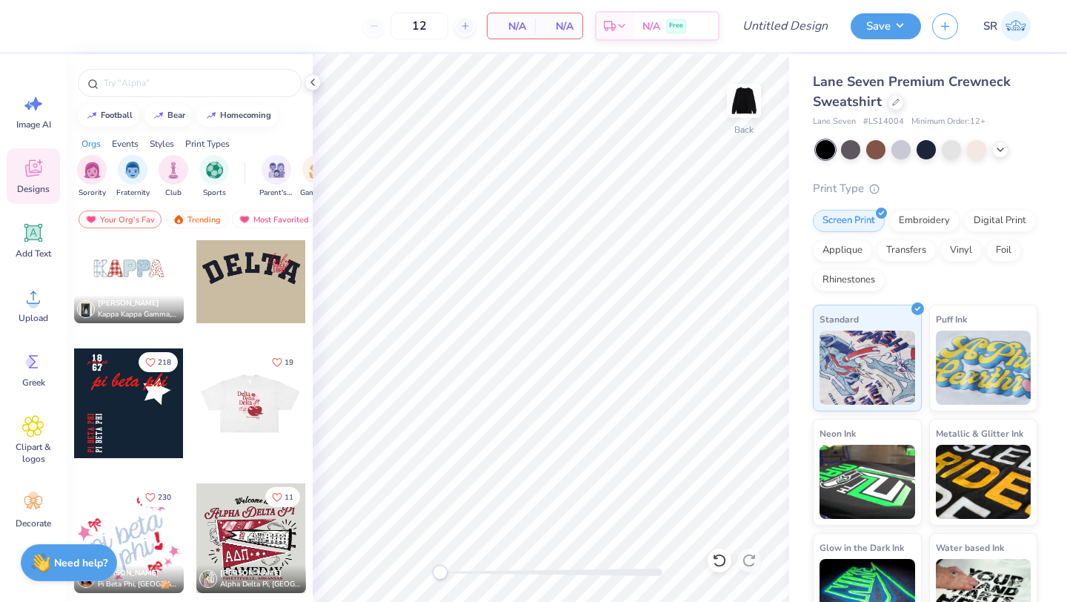
scroll to position [1958, 0]
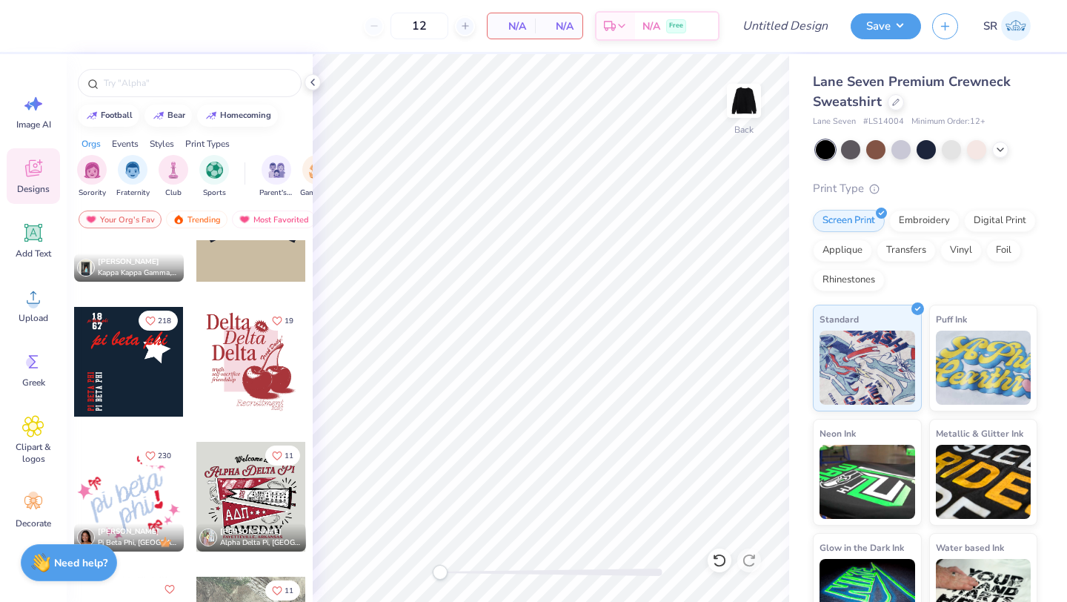
click at [126, 366] on div at bounding box center [129, 362] width 110 height 110
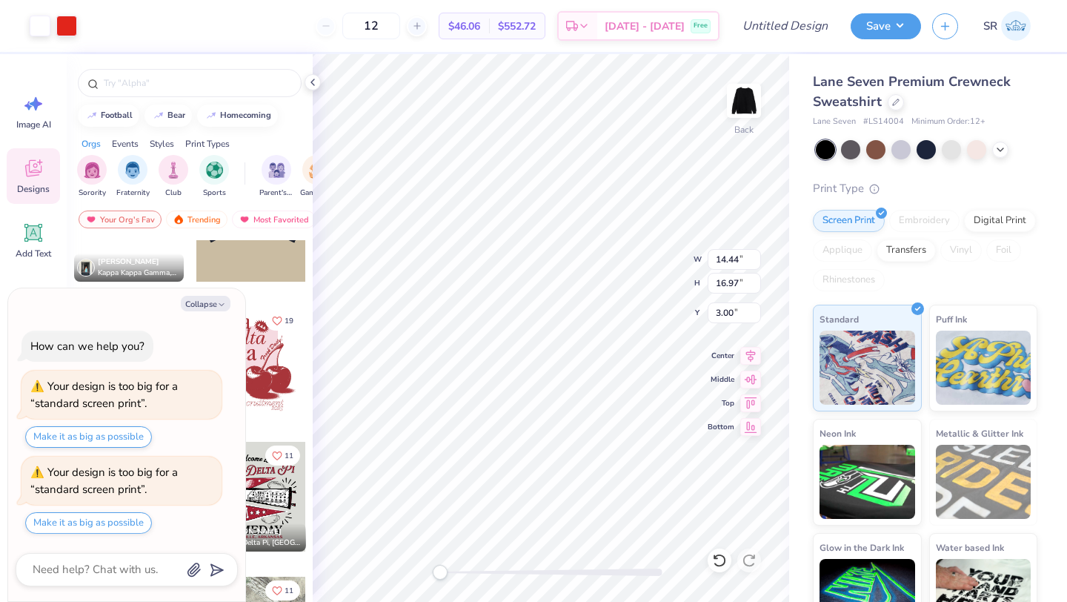
type textarea "x"
type input "14.44"
type input "16.97"
click at [758, 350] on icon at bounding box center [751, 354] width 21 height 18
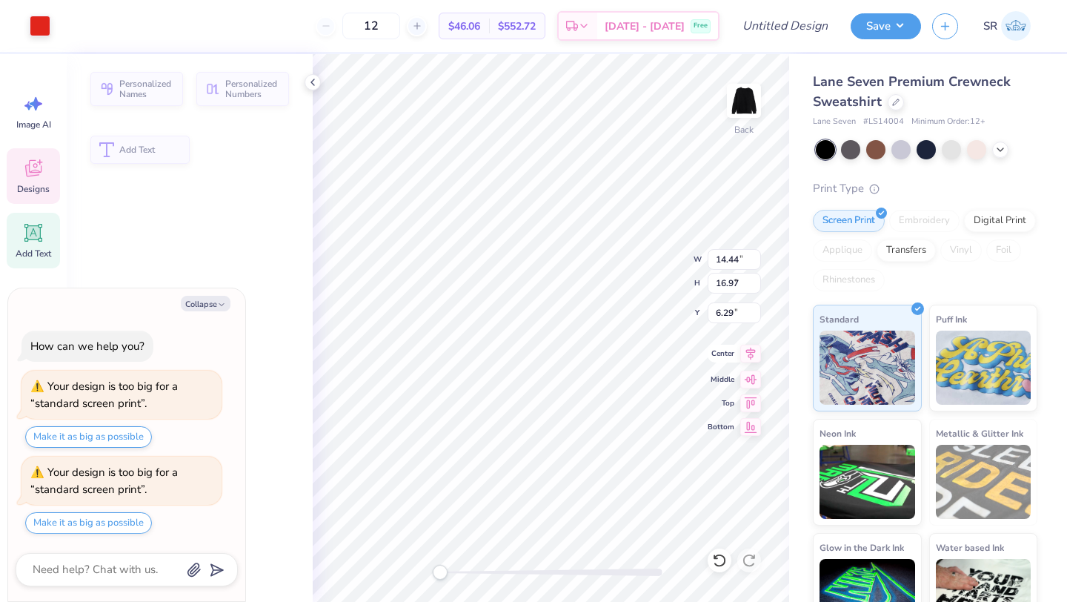
type textarea "x"
type input "13.63"
type input "3.15"
type input "6.29"
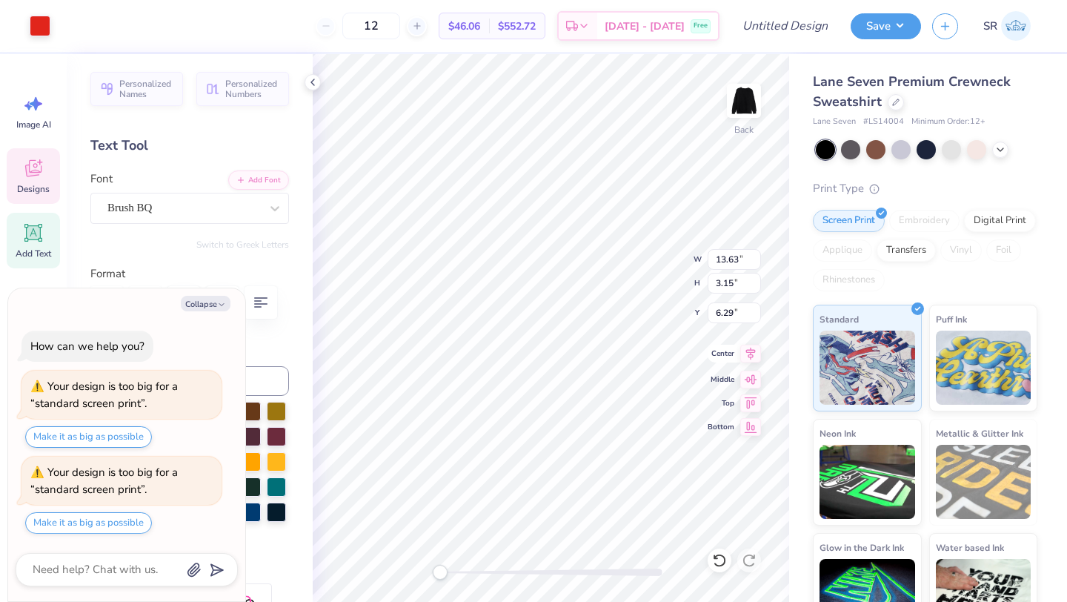
type textarea "x"
type textarea "pi beta ph"
type textarea "x"
type textarea "p"
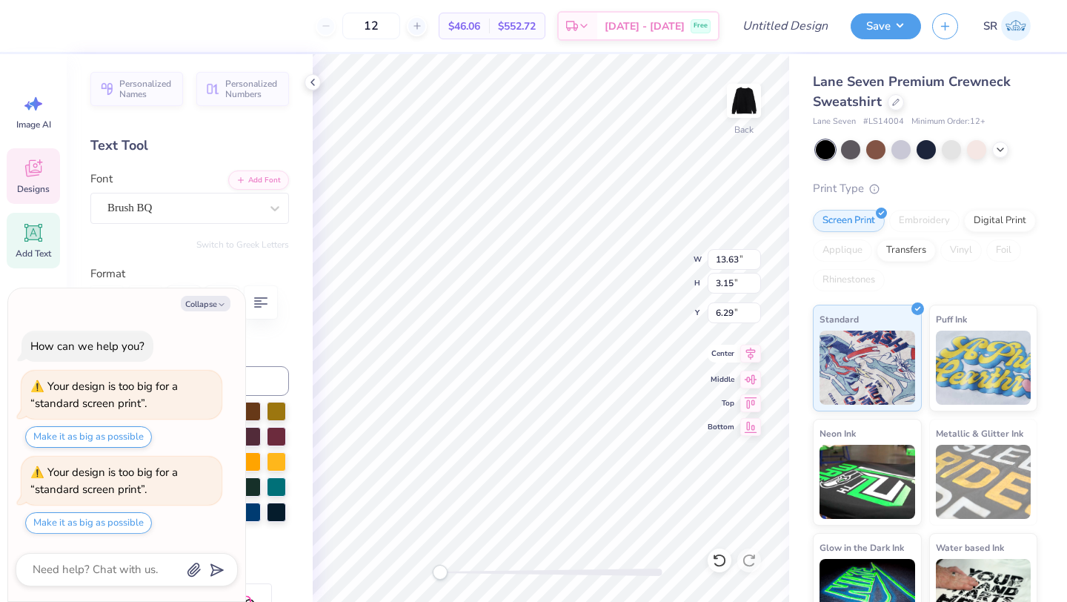
scroll to position [0, 0]
type textarea "x"
type textarea "MS"
type textarea "x"
type textarea "MSU"
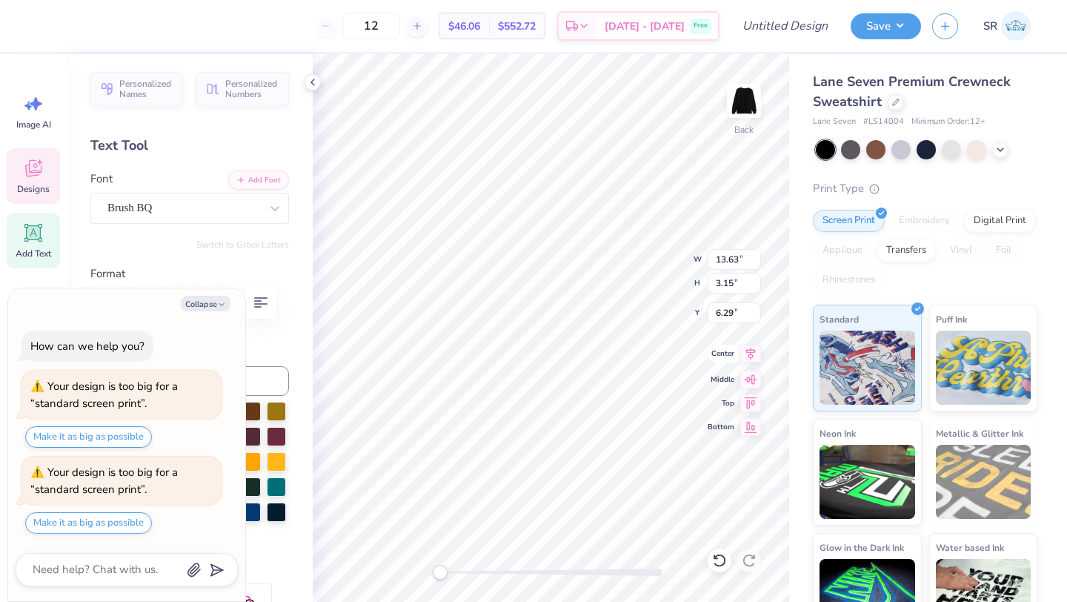
type textarea "x"
type textarea "MSU"
type textarea "x"
type textarea "MSU CL"
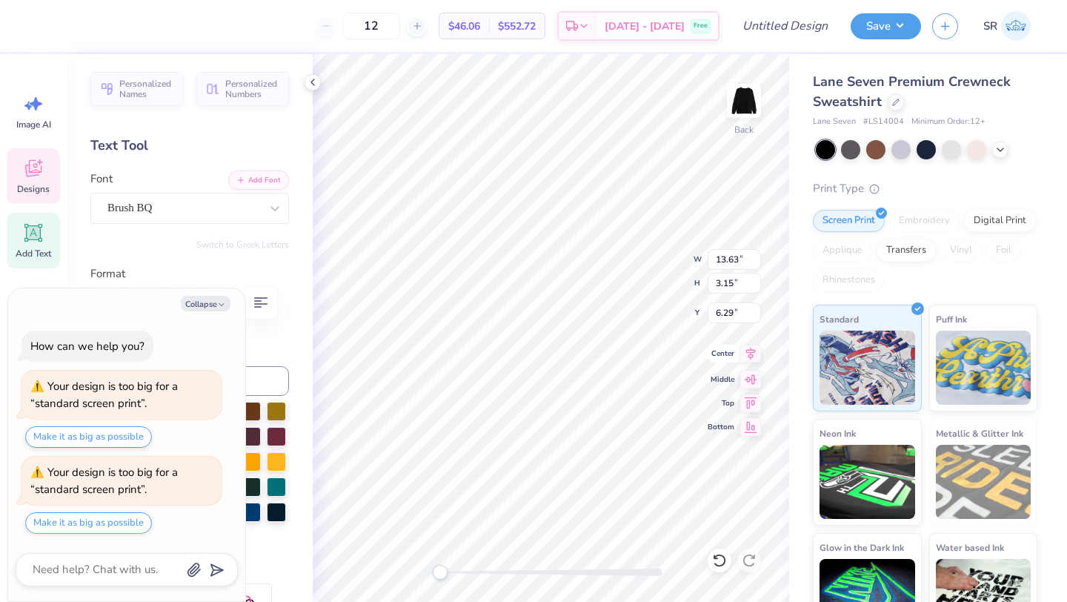
type textarea "x"
type textarea "MSU C"
type textarea "x"
type textarea "MSU"
type textarea "x"
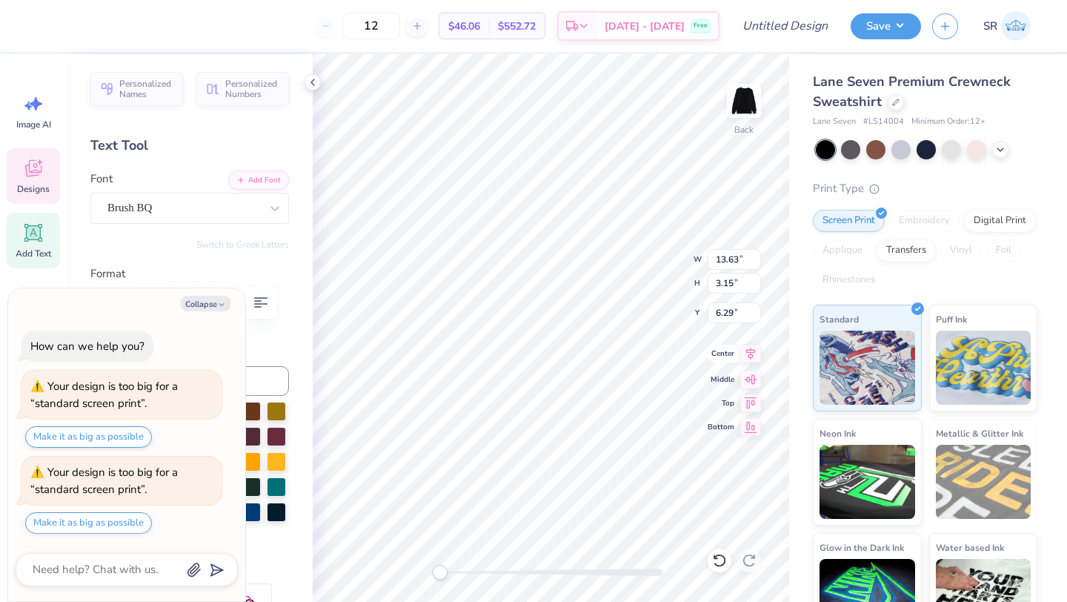
scroll to position [0, 0]
type textarea "MS"
type textarea "x"
type textarea "M"
type textarea "x"
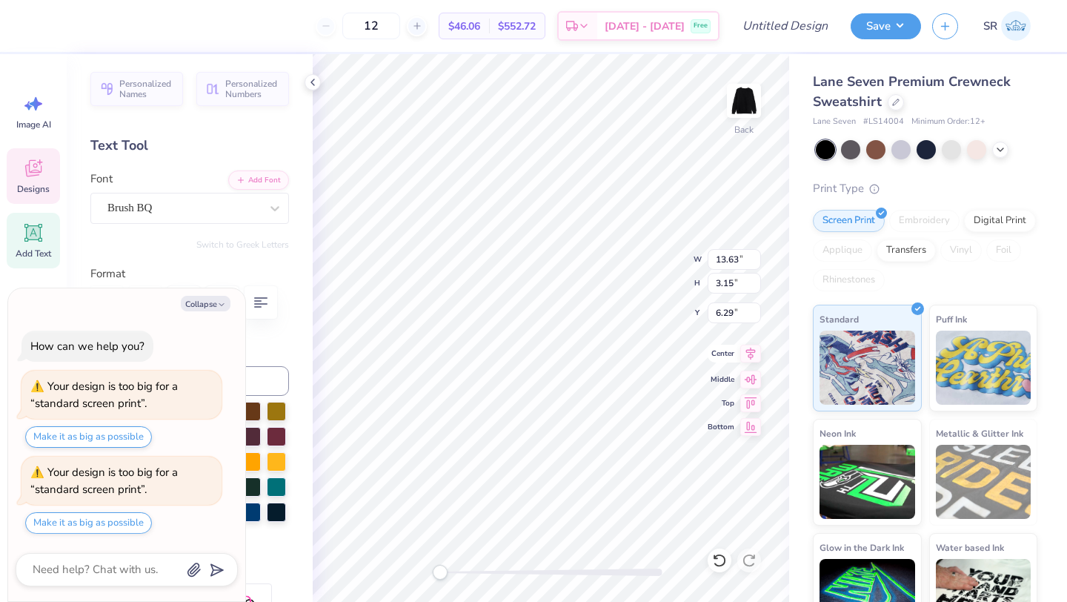
type textarea "x"
type textarea "MS"
type textarea "x"
type textarea "MS"
type textarea "x"
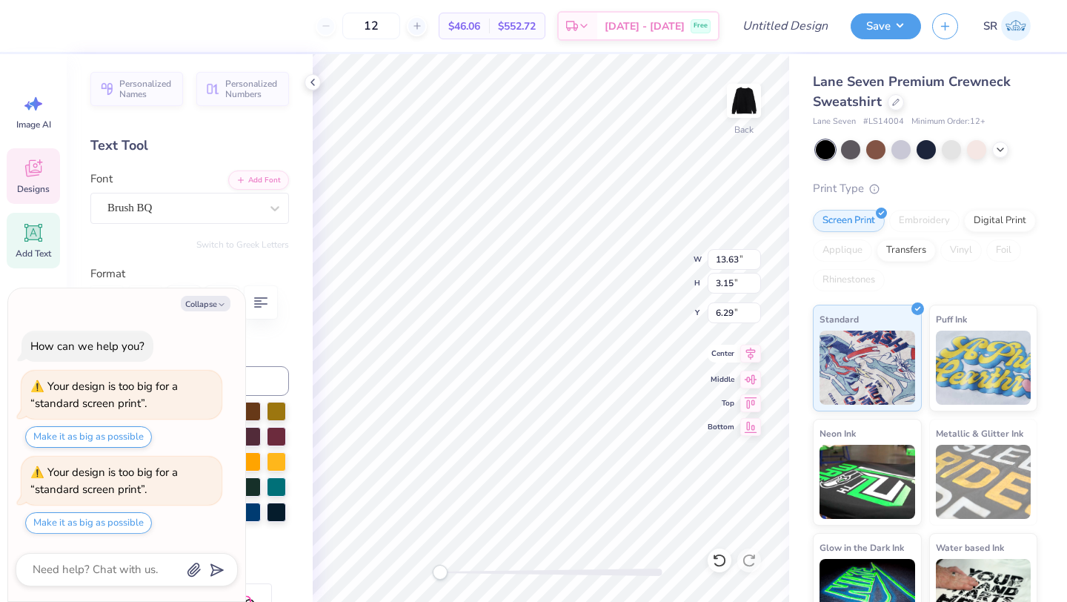
type textarea "M"
type textarea "x"
type textarea "m"
type textarea "x"
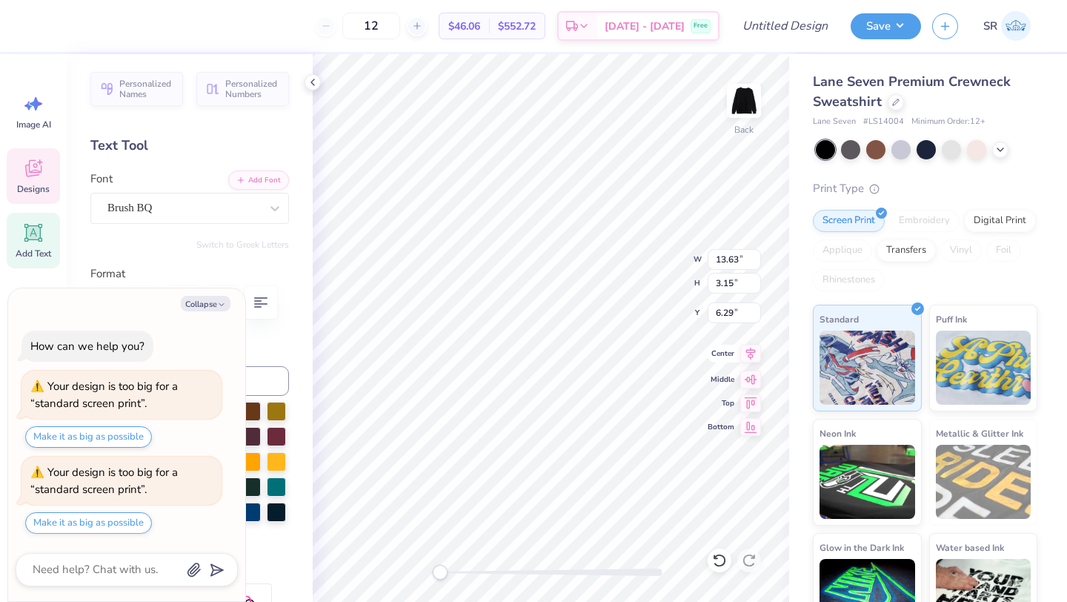
type textarea "x"
type textarea "m"
type textarea "x"
type textarea "ms"
type textarea "x"
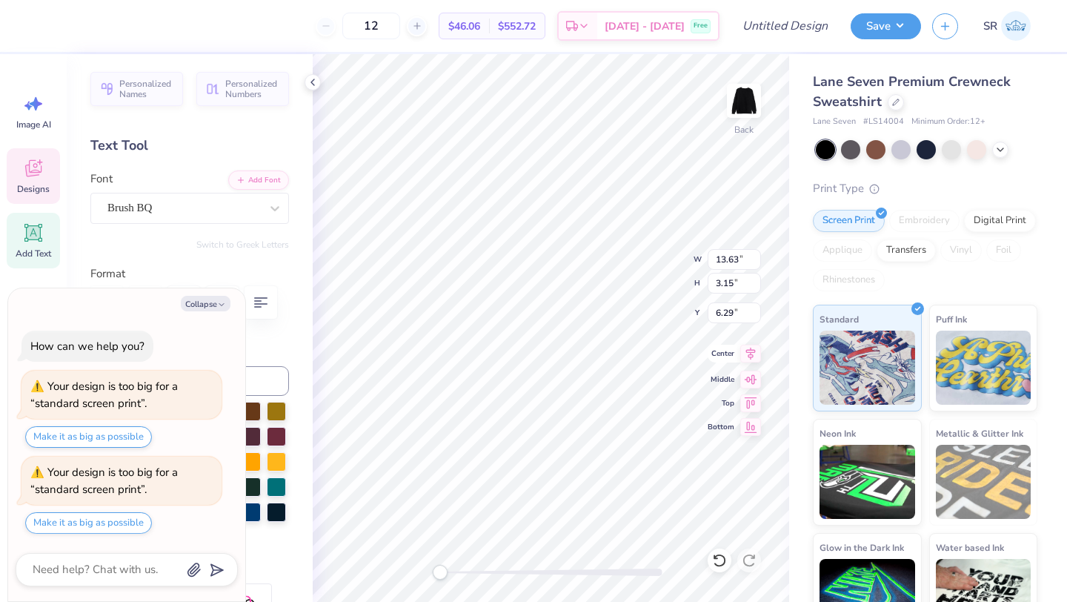
type textarea "msu"
type textarea "x"
type textarea "msu c"
type textarea "x"
type textarea "msu cl"
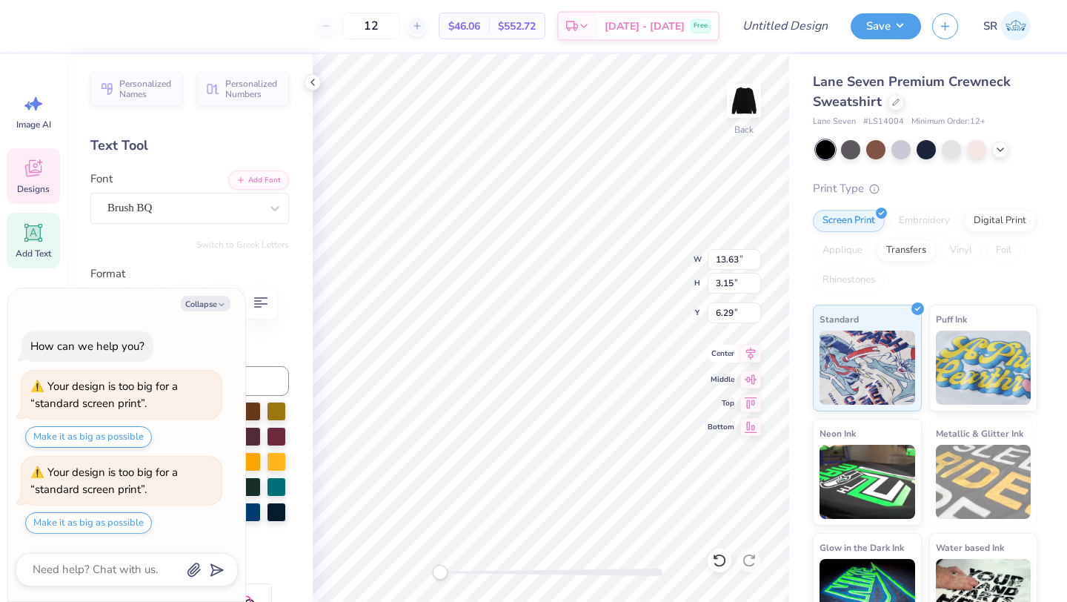
type textarea "x"
type textarea "msu club"
type textarea "x"
type textarea "msu club"
type textarea "x"
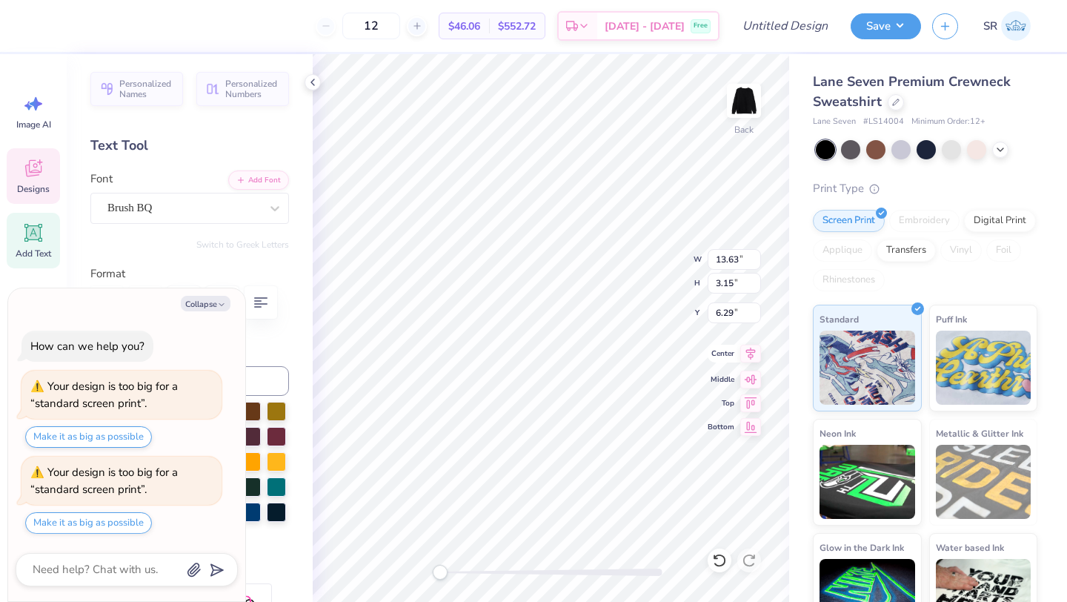
type textarea "msu club v"
type textarea "x"
type textarea "msu club vol"
type textarea "x"
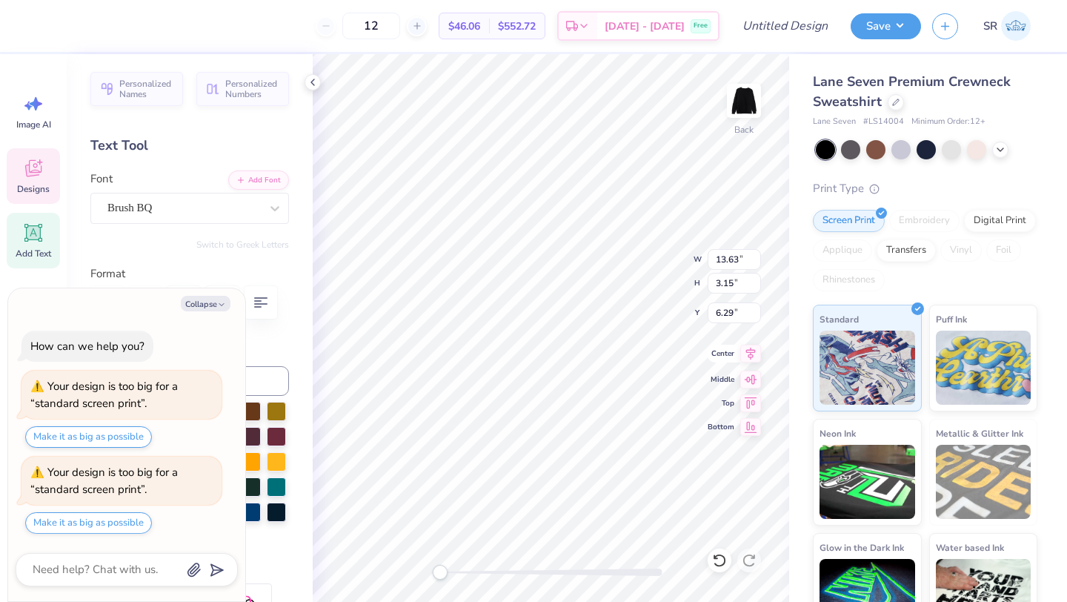
type textarea "msu club [PERSON_NAME]"
type textarea "x"
type textarea "msu club volle"
type textarea "x"
type textarea "msu club volleyb"
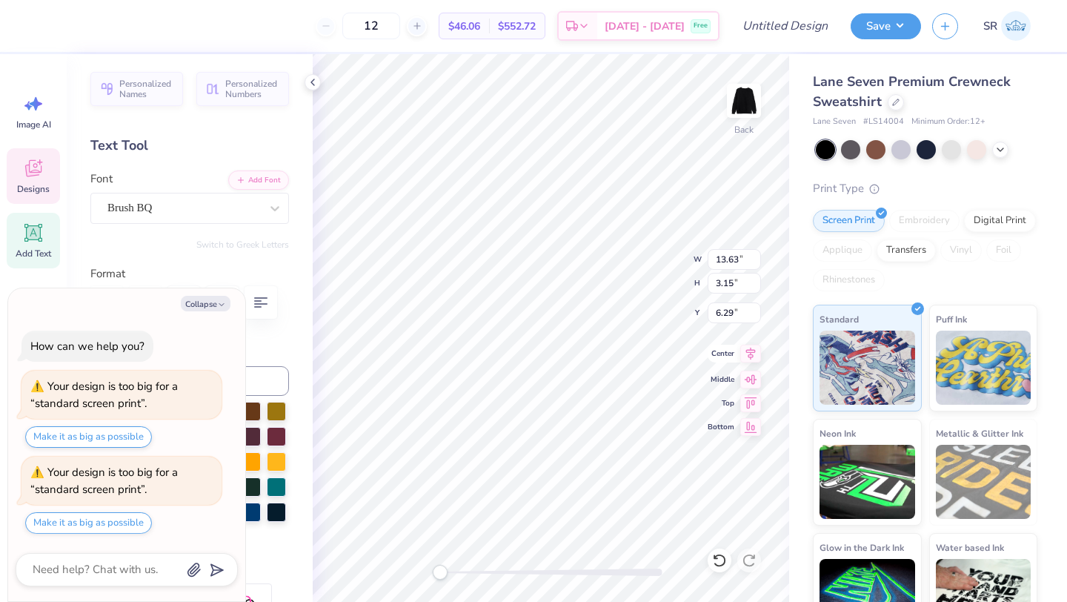
type textarea "x"
type textarea "msu club volleyba"
type textarea "x"
type textarea "msu club volleybal"
type textarea "x"
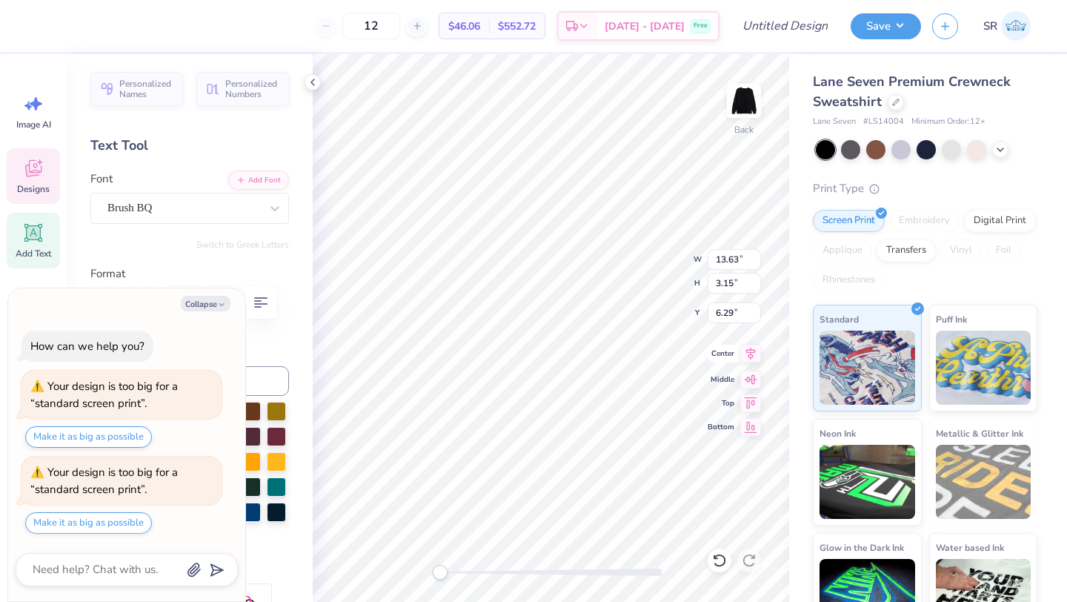
type textarea "msu club volleyball"
type textarea "x"
type textarea "msu club volleyball"
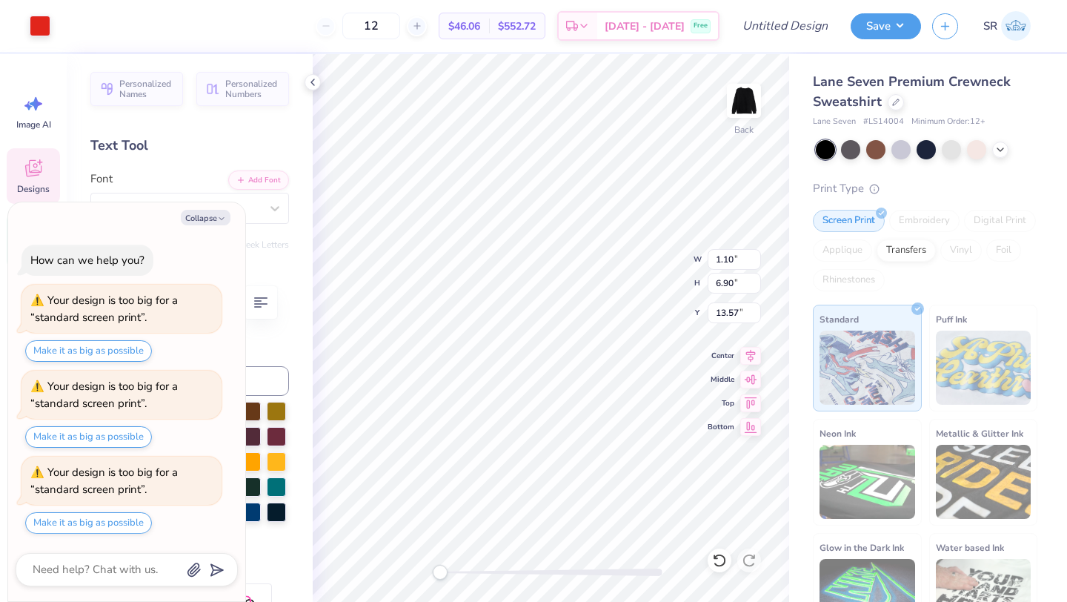
scroll to position [0, 2]
type textarea "x"
type textarea "PI BETA"
type textarea "x"
type textarea "PI BET"
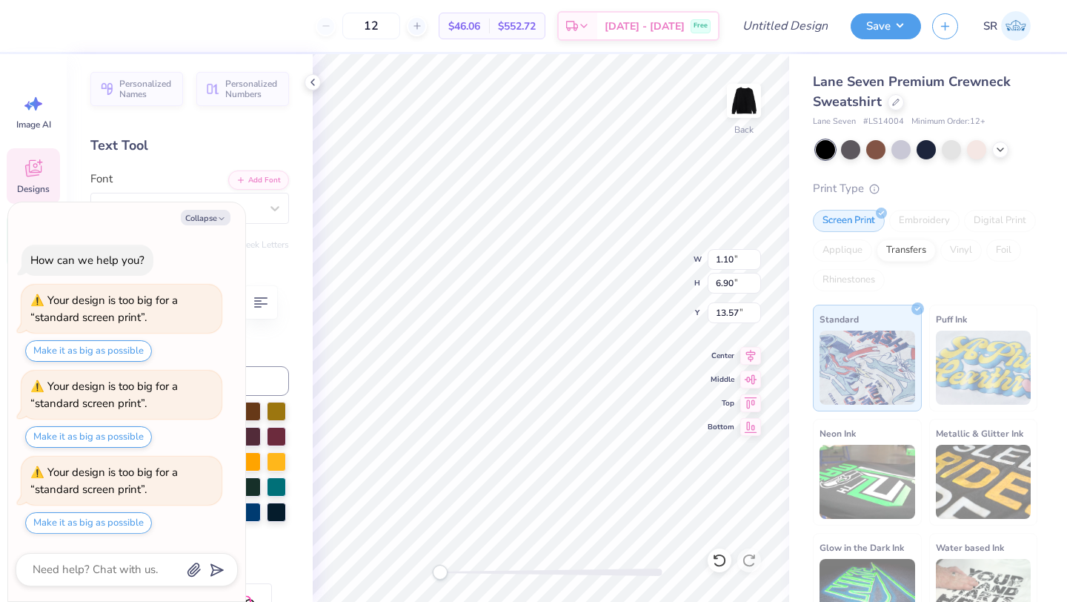
type textarea "x"
type textarea "PI BE"
type textarea "x"
type textarea "PI"
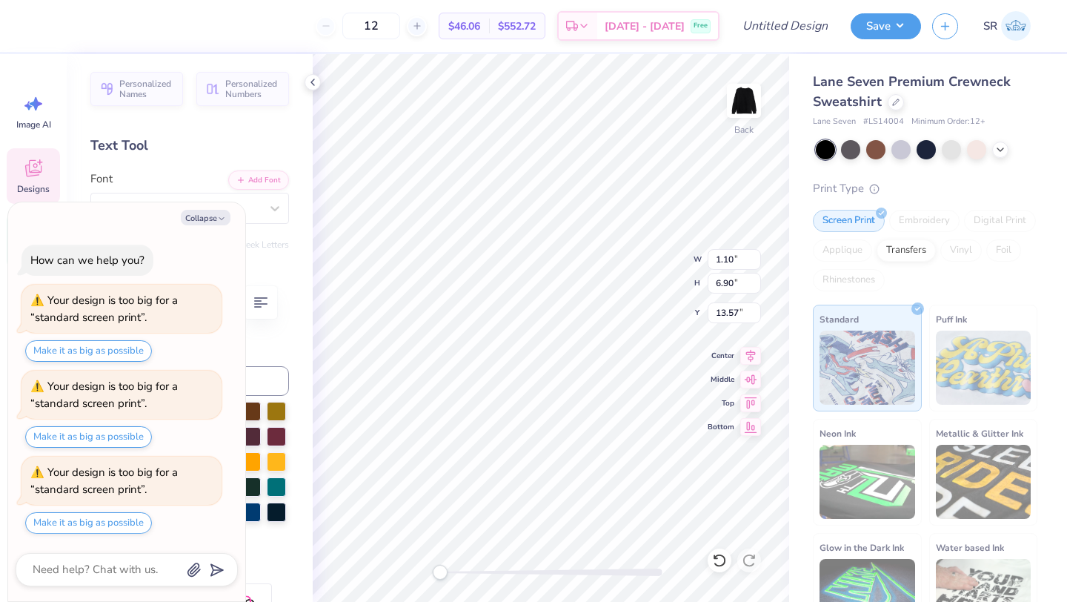
type textarea "x"
type textarea "P"
type textarea "x"
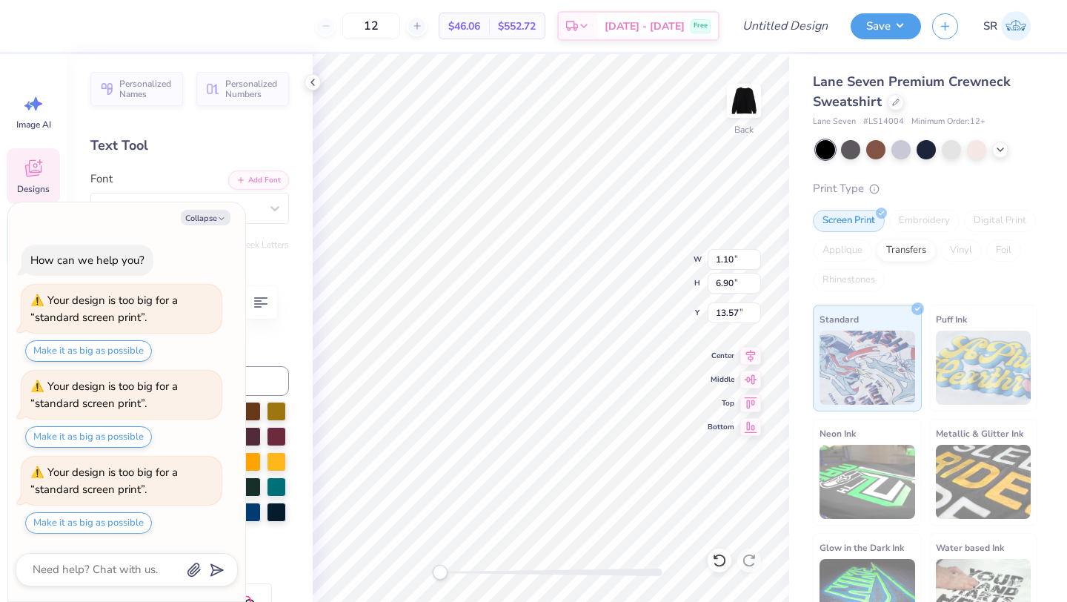
type textarea "M"
type textarea "x"
type textarea "Ms"
type textarea "x"
type textarea "Msu"
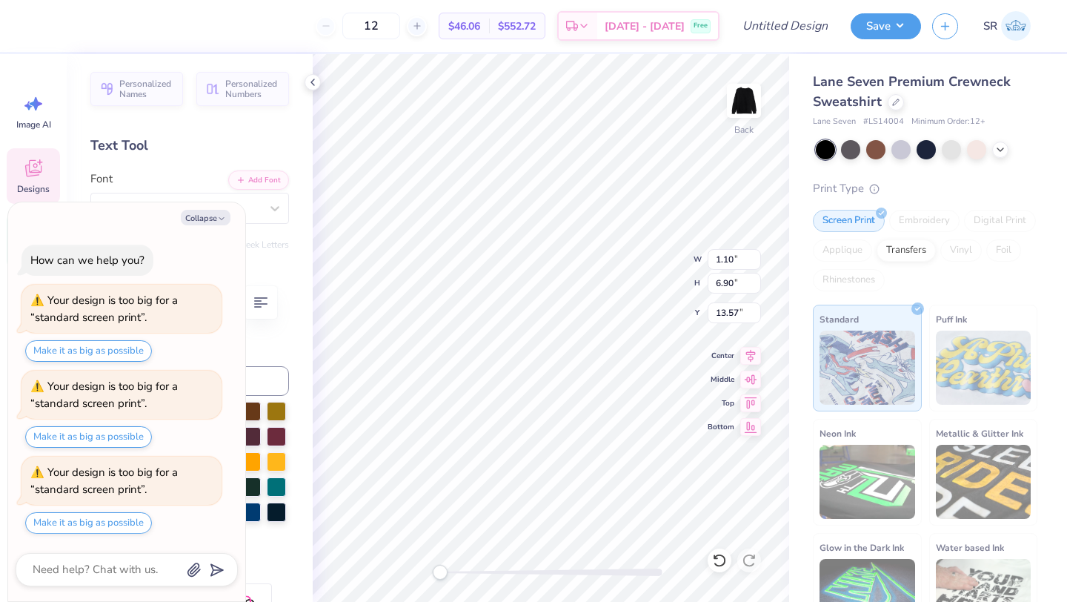
type textarea "x"
type textarea "Msu c"
type textarea "x"
type textarea "Msu cl"
type textarea "x"
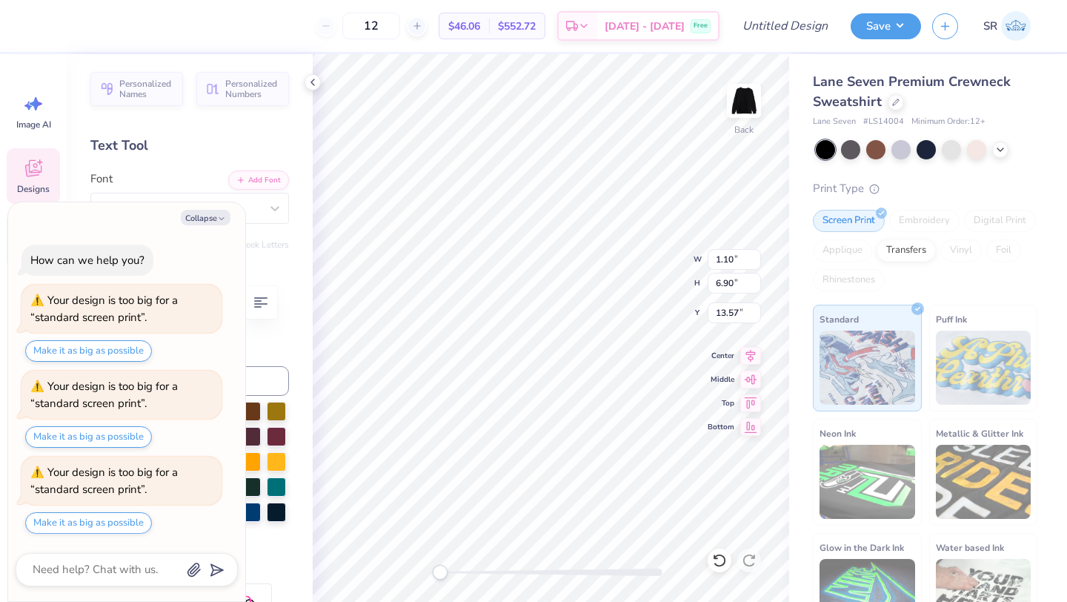
type textarea "Msu club"
type textarea "x"
type textarea "Msu club v"
type textarea "x"
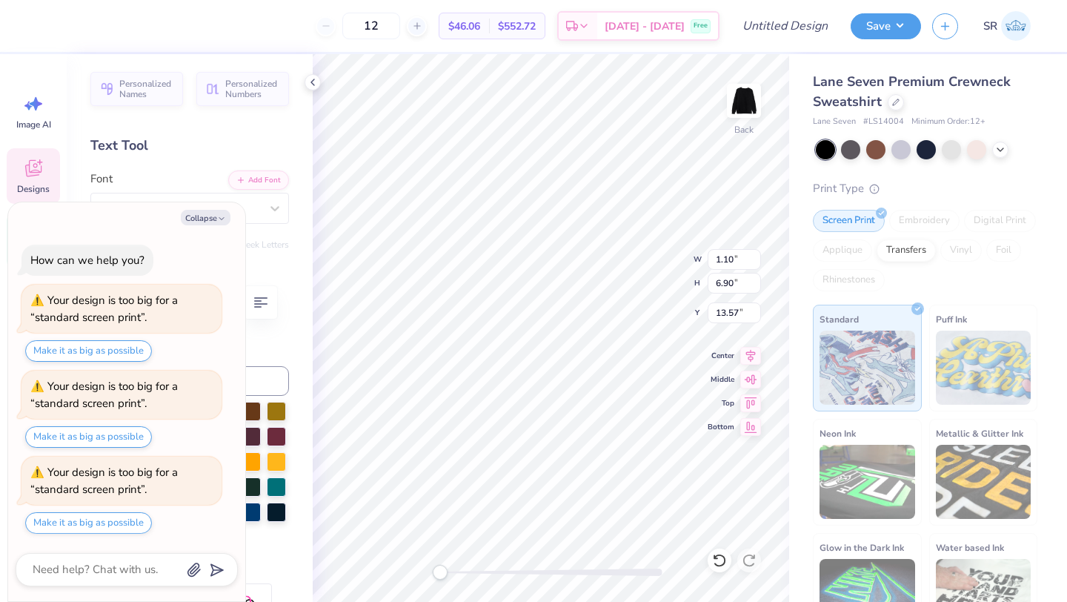
type textarea "Msu club vol"
type textarea "x"
type textarea "Msu club voll"
type textarea "x"
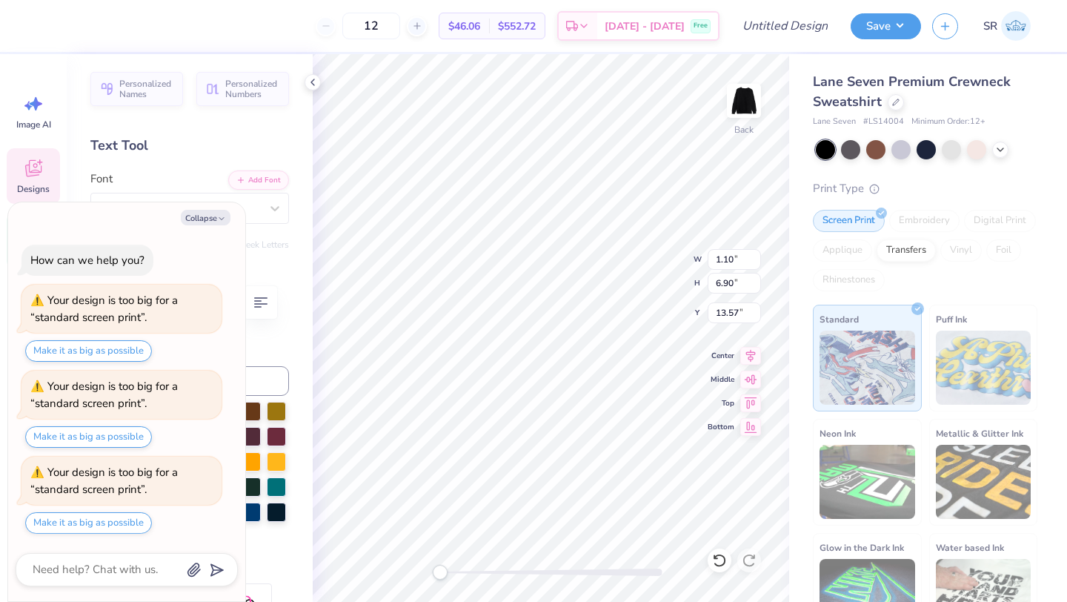
type textarea "Msu club volle"
type textarea "x"
type textarea "Msu club volleyb"
type textarea "x"
type textarea "Msu club volleybal"
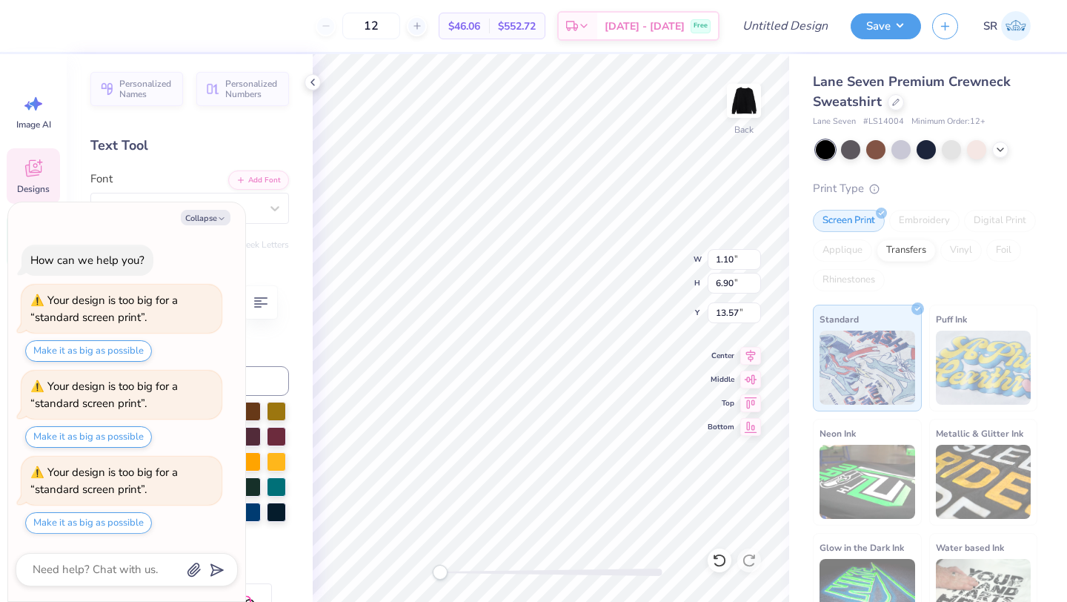
type textarea "x"
type textarea "Msu club volleyball"
type textarea "x"
type textarea "Msu club volleybal"
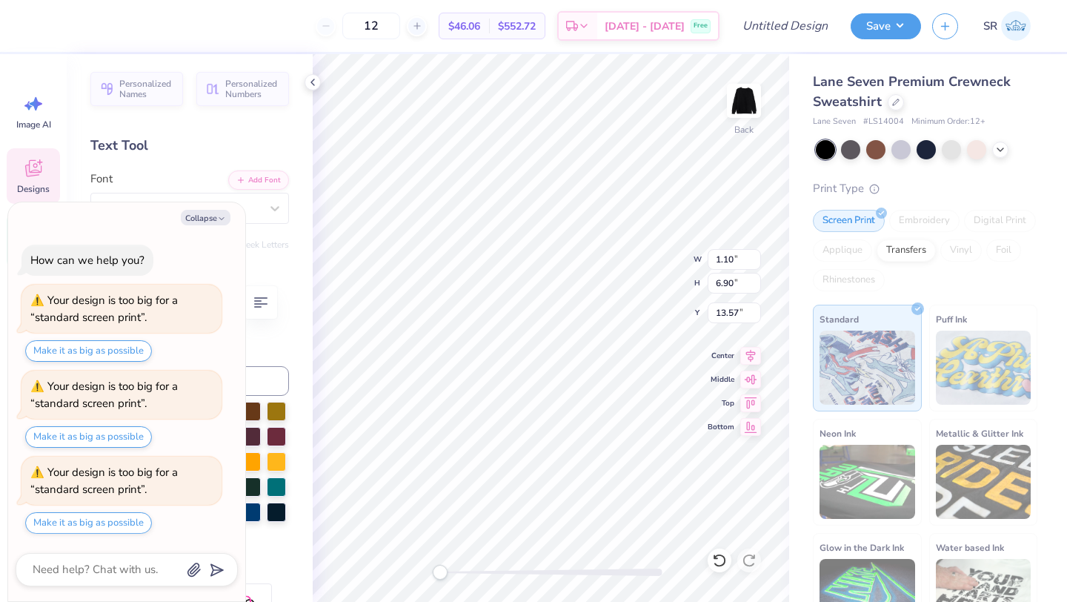
type textarea "x"
type textarea "Msu club volleyba"
type textarea "x"
type textarea "Msu club volleyb"
type textarea "x"
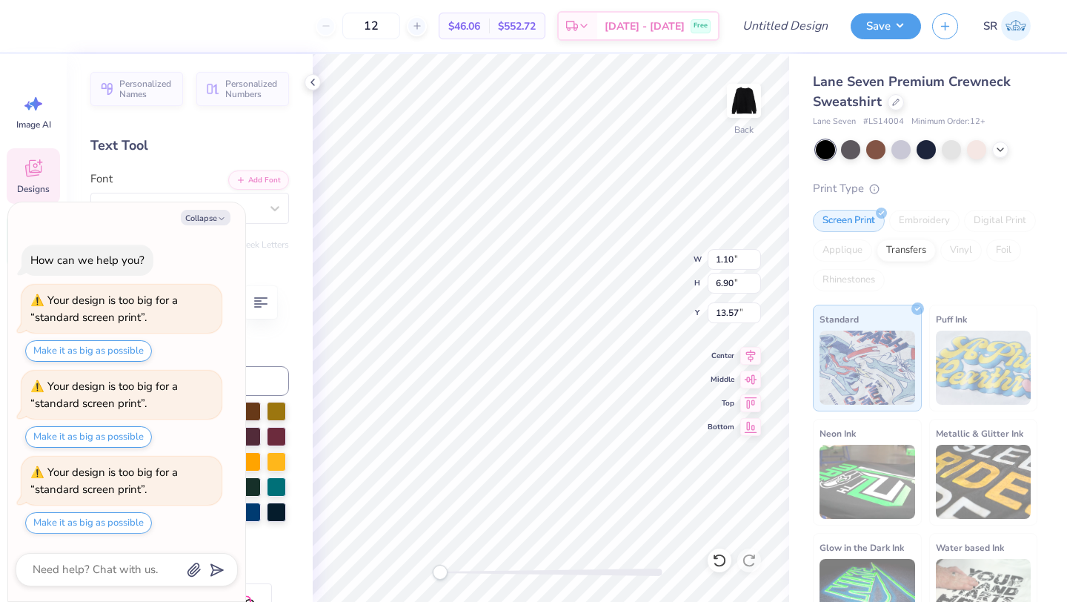
type textarea "Msu club volley"
type textarea "x"
type textarea "Msu club voll"
type textarea "x"
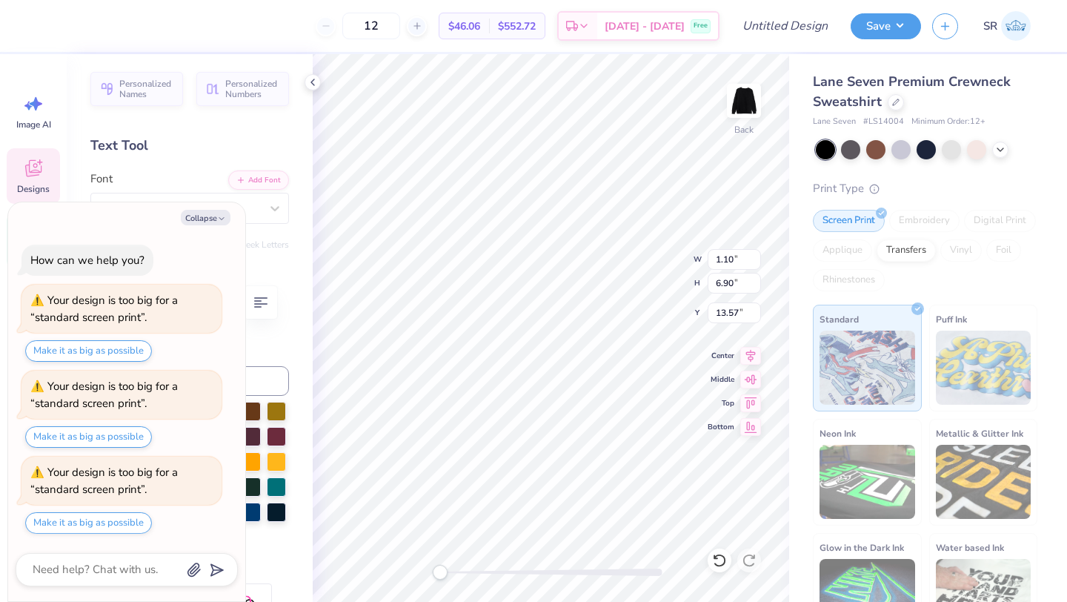
type textarea "Msu club vo"
type textarea "x"
type textarea "Msu club v"
type textarea "x"
type textarea "Msu club vB"
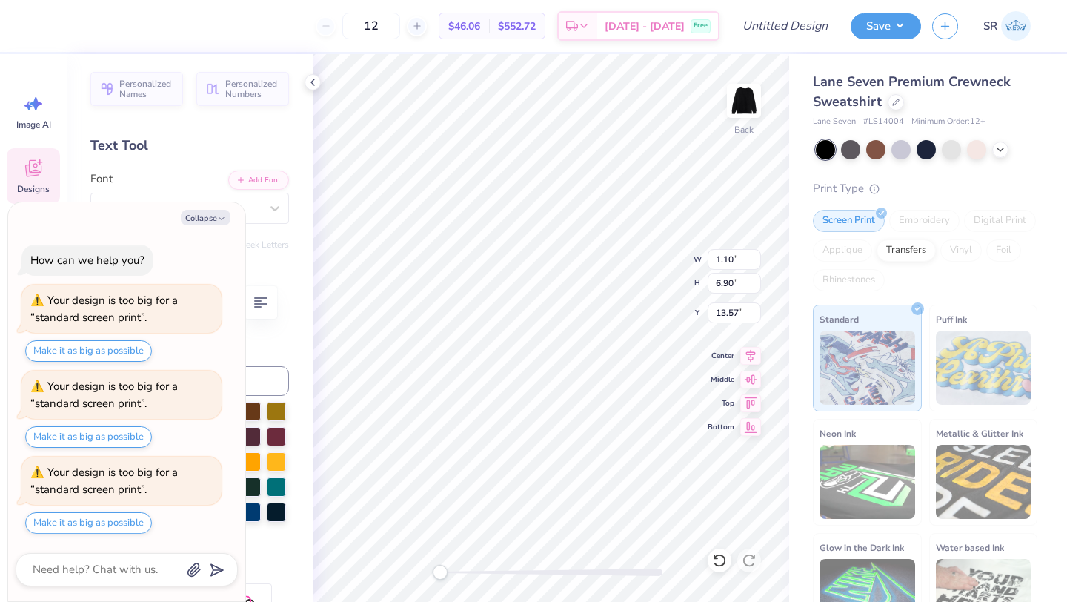
type textarea "x"
type textarea "PI BETA"
type textarea "x"
type textarea "PI BET"
type textarea "x"
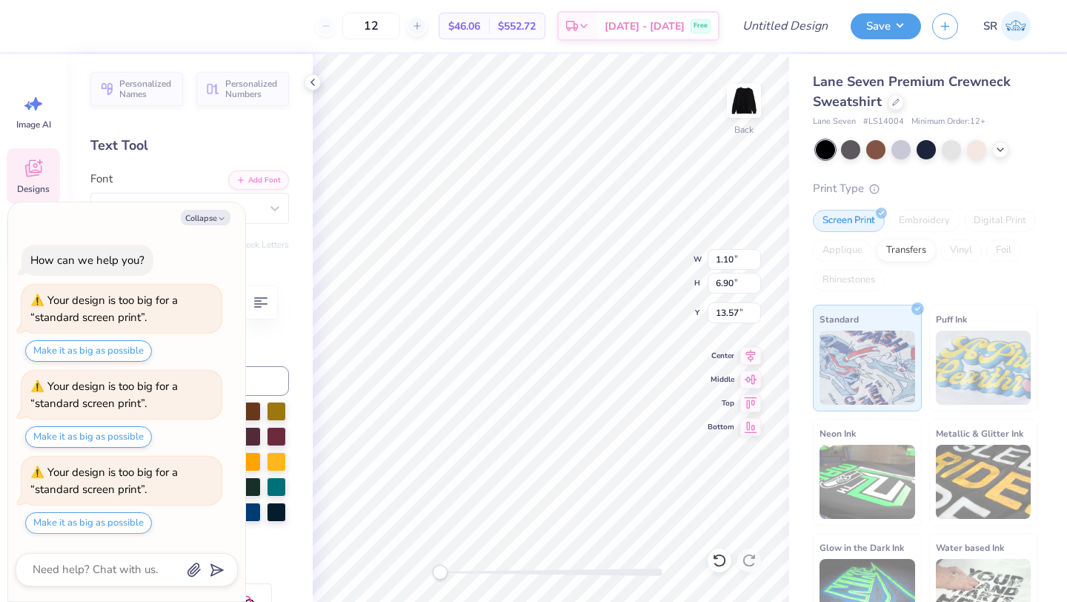
scroll to position [0, 1]
type textarea "PI BE"
type textarea "x"
type textarea "PI"
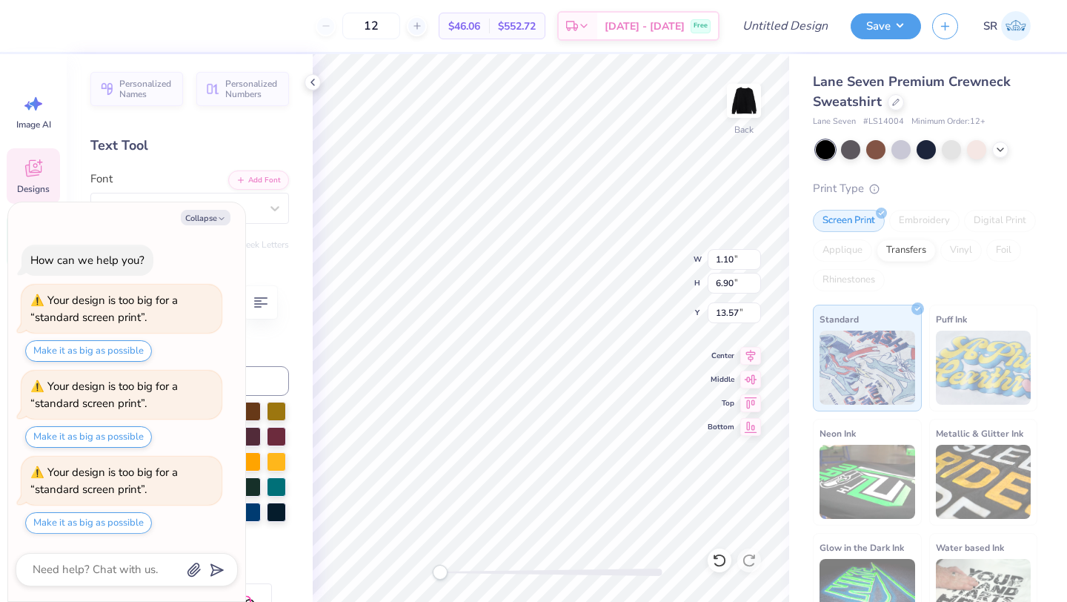
type textarea "x"
type textarea "P"
type textarea "x"
type textarea "M"
type textarea "x"
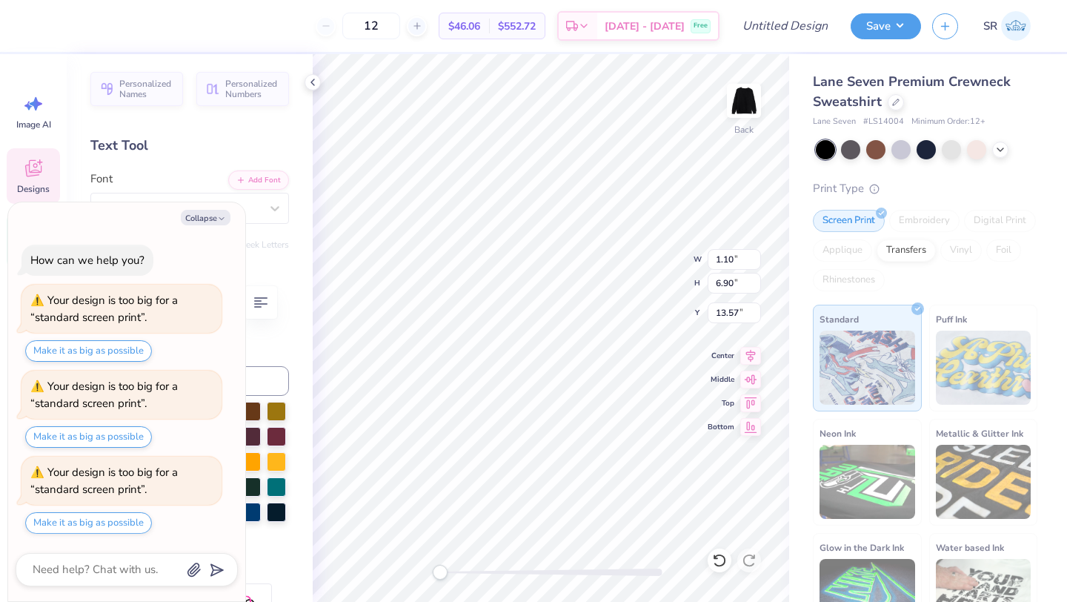
type textarea "Ms"
type textarea "x"
type textarea "Msu"
type textarea "x"
type textarea "Msu c"
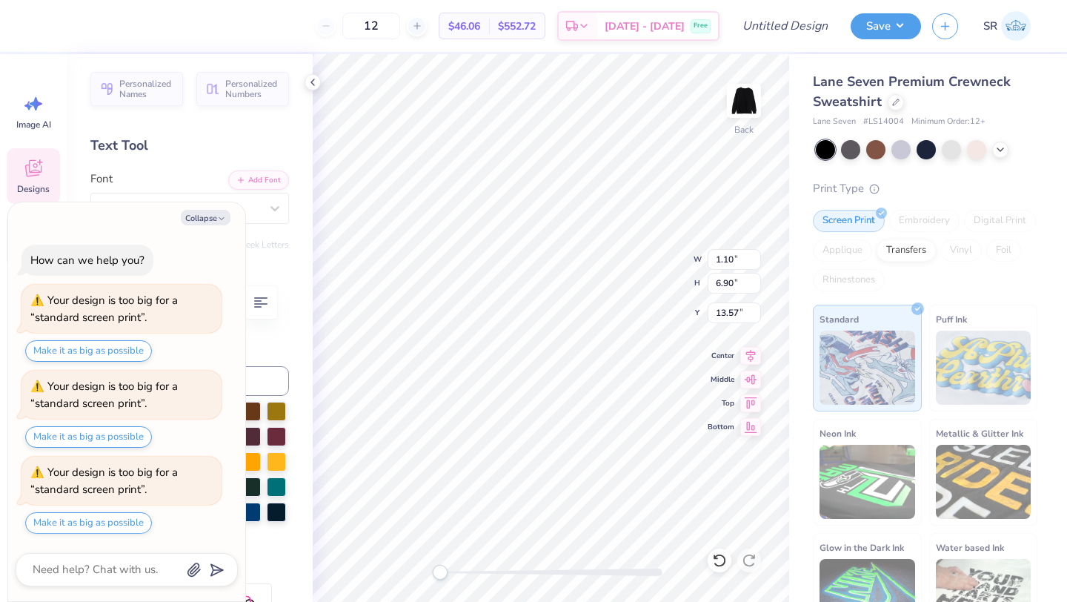
type textarea "x"
type textarea "Msu cl"
type textarea "x"
type textarea "Msu clu"
type textarea "x"
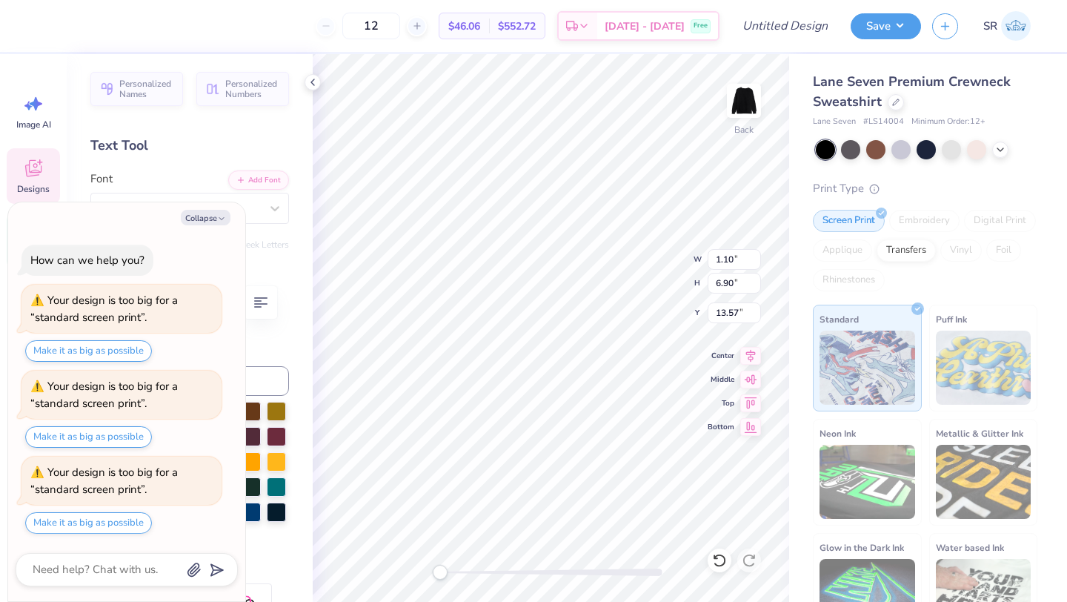
scroll to position [0, 1]
type textarea "Msu club"
type textarea "x"
type textarea "Msu club v"
type textarea "x"
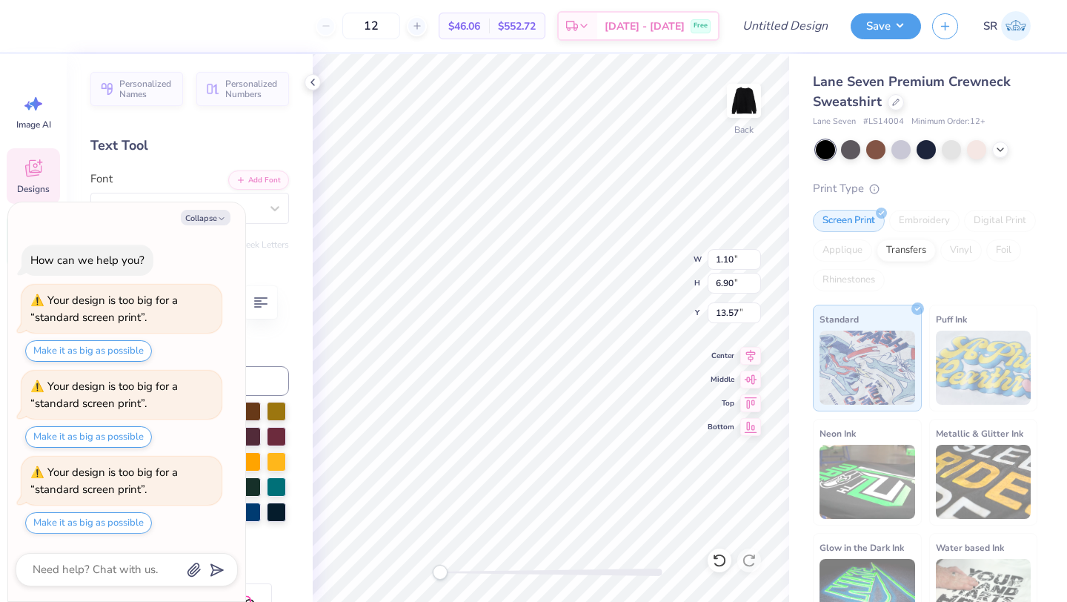
type textarea "Msu club vb"
type textarea "x"
type textarea "pi beta ph"
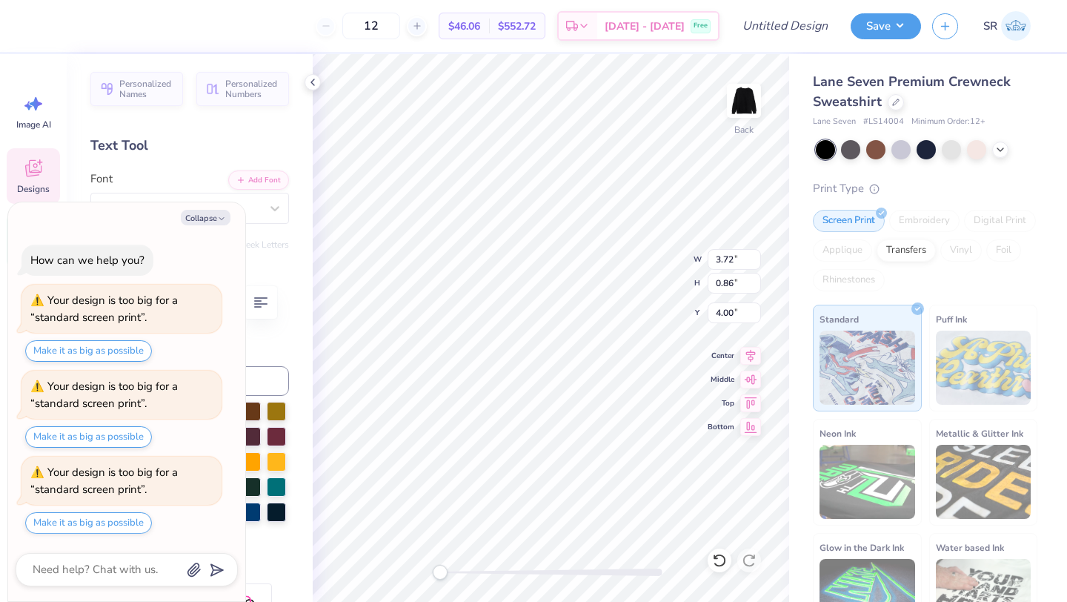
type textarea "x"
type textarea "pi beta"
type textarea "x"
type textarea "pi beta"
type textarea "x"
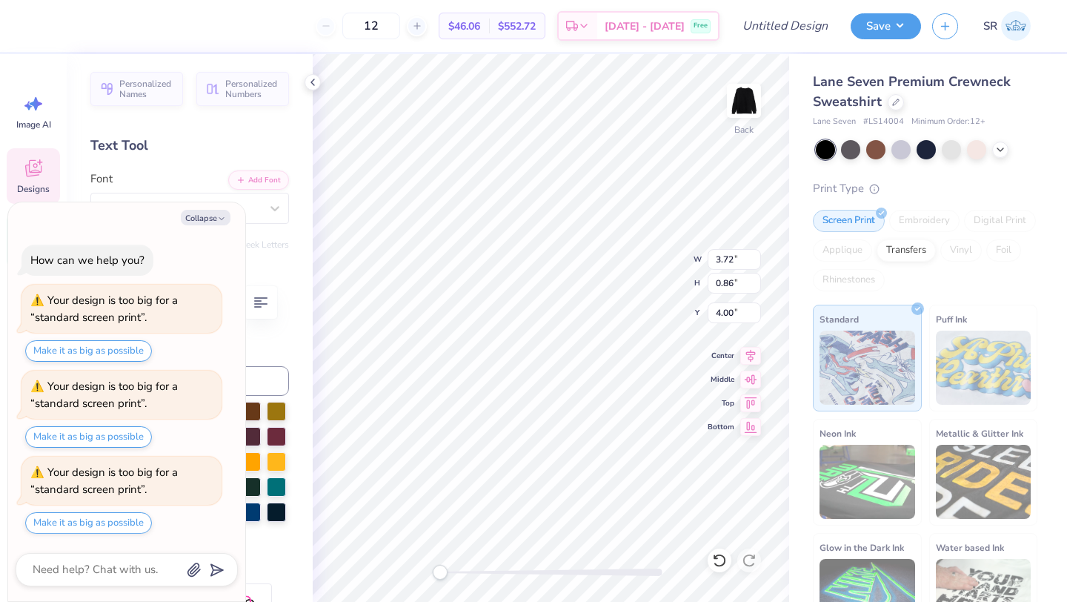
scroll to position [0, 1]
type textarea "pi be"
type textarea "x"
type textarea "pi b"
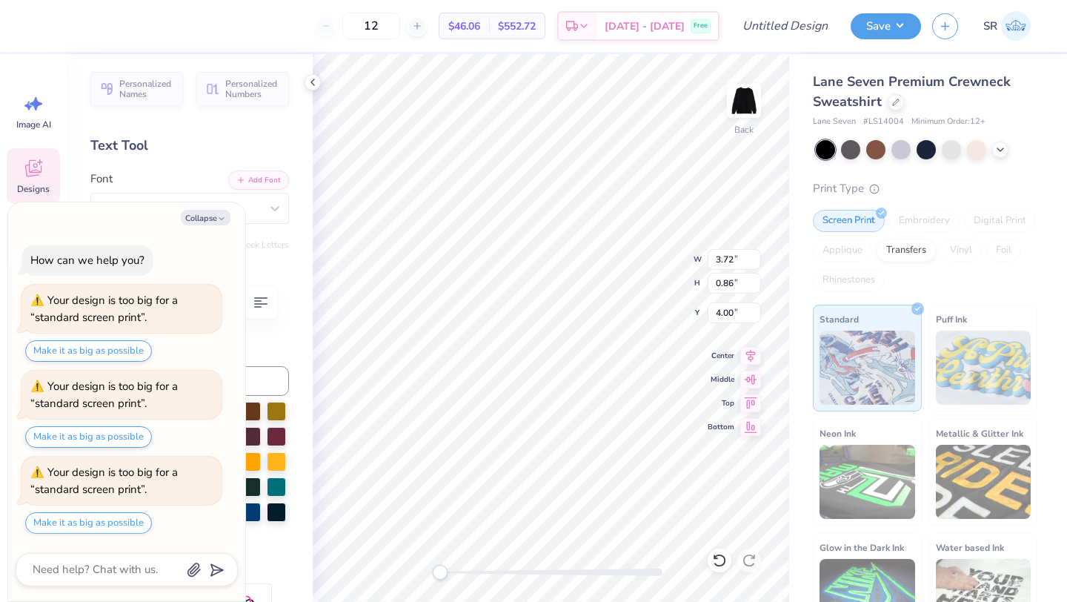
type textarea "x"
type textarea "pi"
type textarea "x"
type textarea "pi"
type textarea "x"
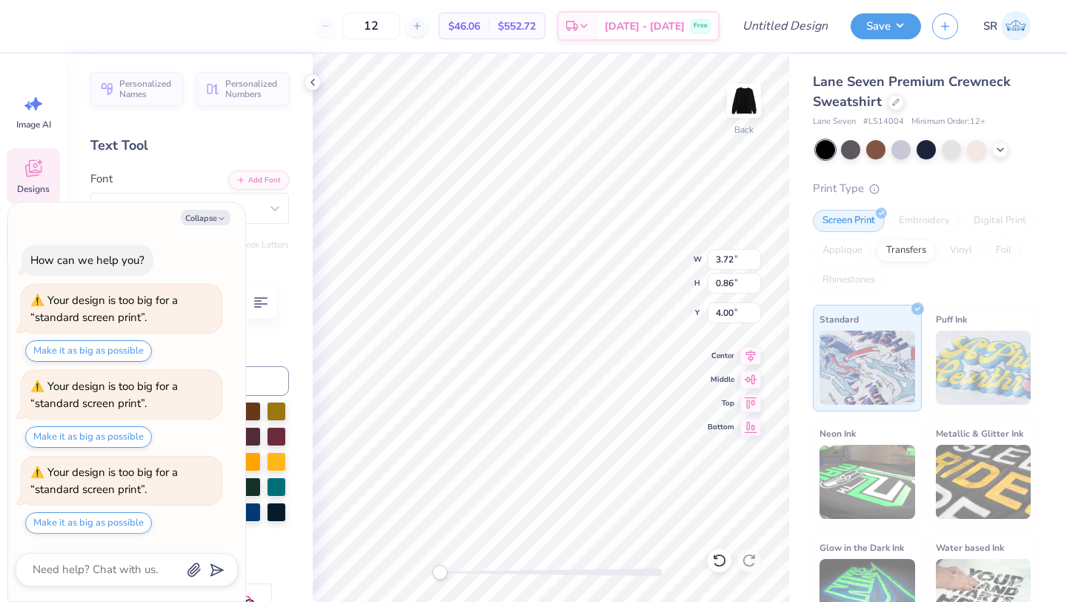
type textarea "p"
type textarea "x"
type textarea "ms"
type textarea "x"
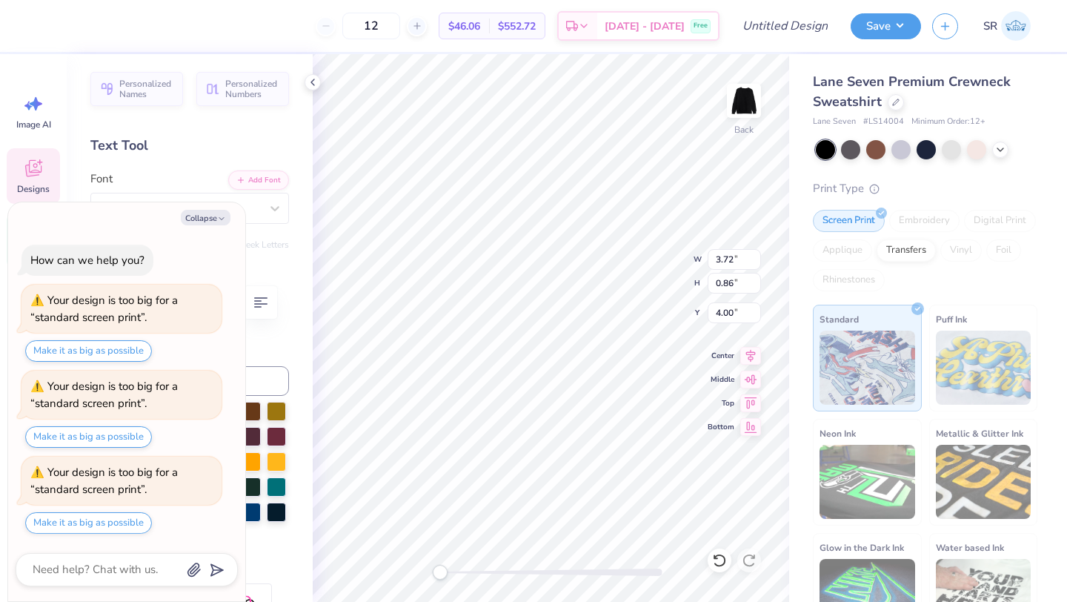
type textarea "msu"
type textarea "x"
type textarea "msu cl"
type textarea "x"
type textarea "msu clu"
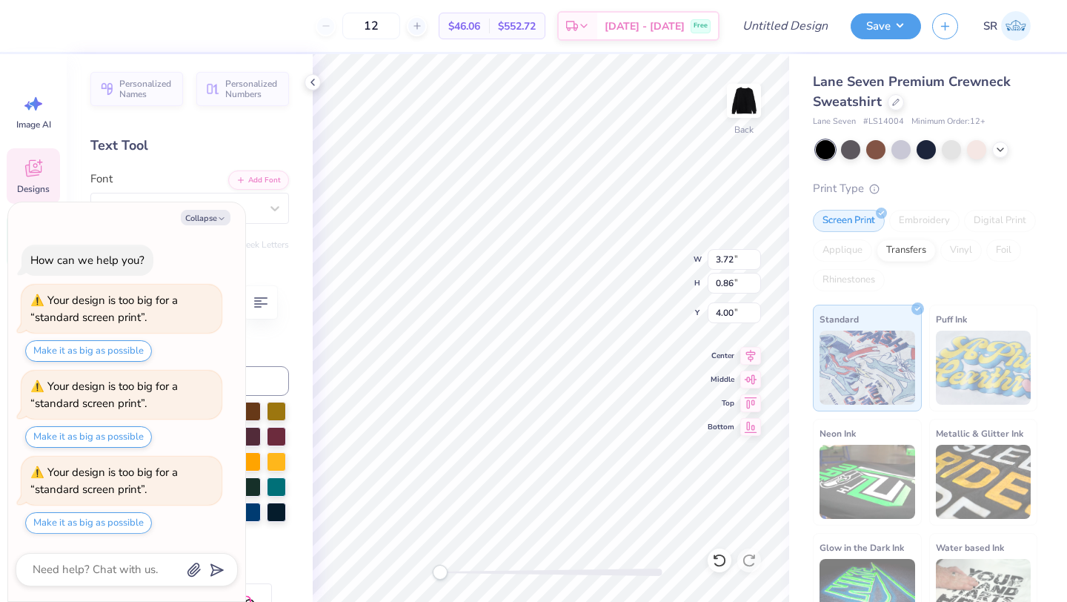
type textarea "x"
type textarea "msu club"
type textarea "x"
type textarea "msu club"
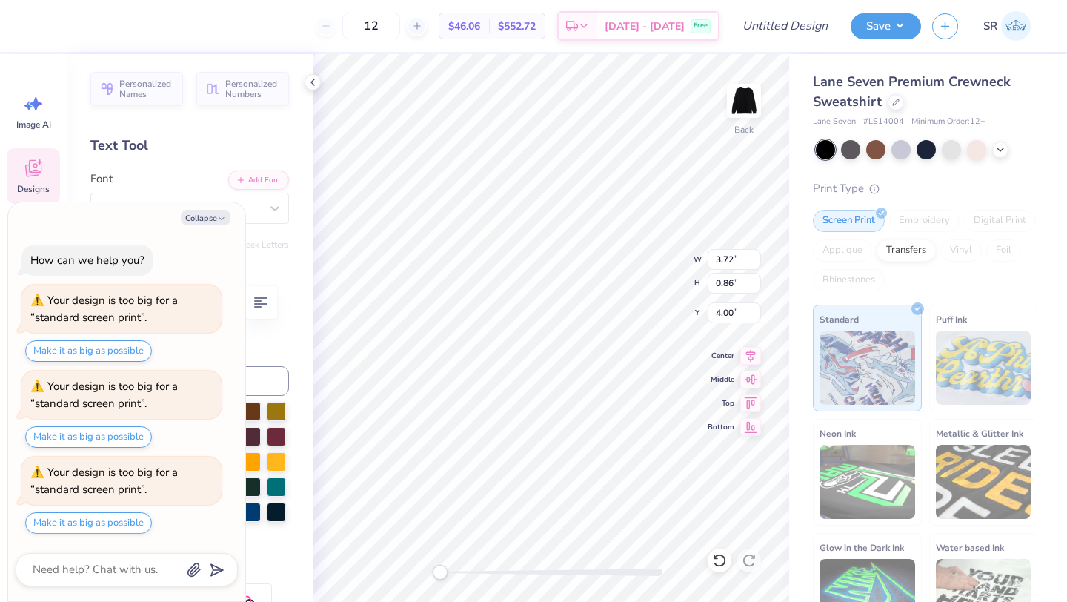
type textarea "x"
type textarea "msu club v"
type textarea "x"
type textarea "msu club vo"
type textarea "x"
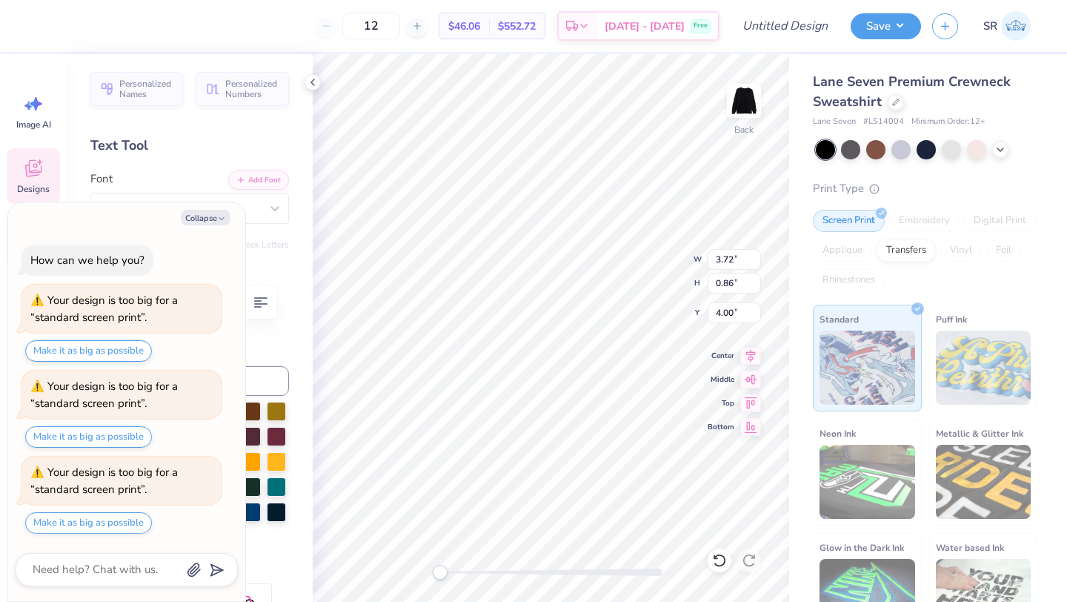
type textarea "msu club vol"
type textarea "x"
type textarea "msu club [PERSON_NAME]"
type textarea "x"
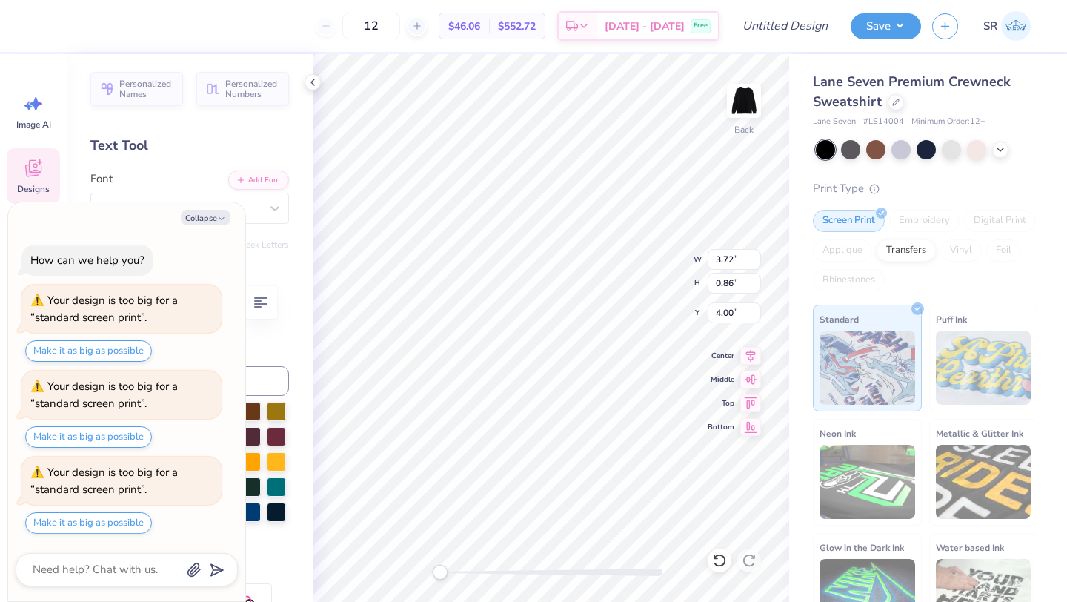
type textarea "msu club volle"
type textarea "x"
type textarea "msu club volley"
type textarea "x"
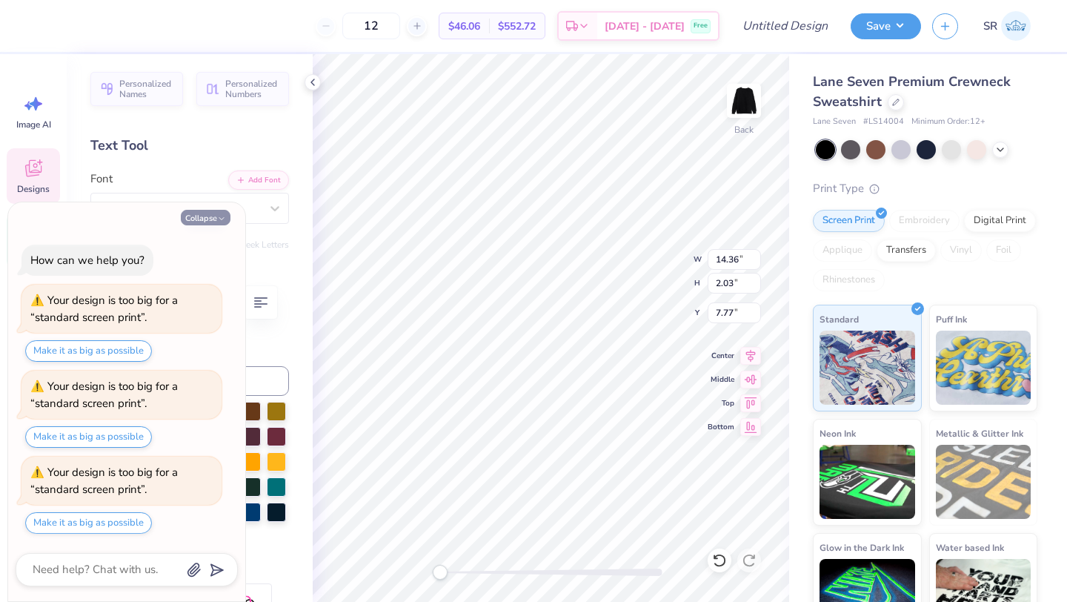
click at [208, 216] on button "Collapse" at bounding box center [206, 218] width 50 height 16
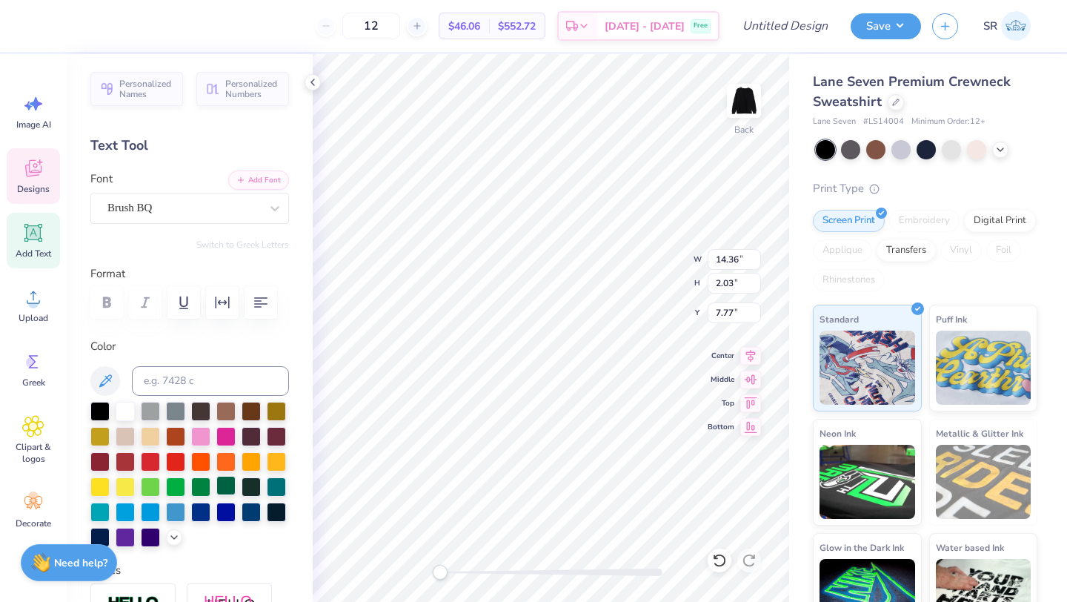
click at [222, 487] on div at bounding box center [225, 485] width 19 height 19
click at [229, 483] on div at bounding box center [225, 485] width 19 height 19
click at [225, 488] on div at bounding box center [225, 485] width 19 height 19
click at [1005, 152] on icon at bounding box center [1001, 148] width 12 height 12
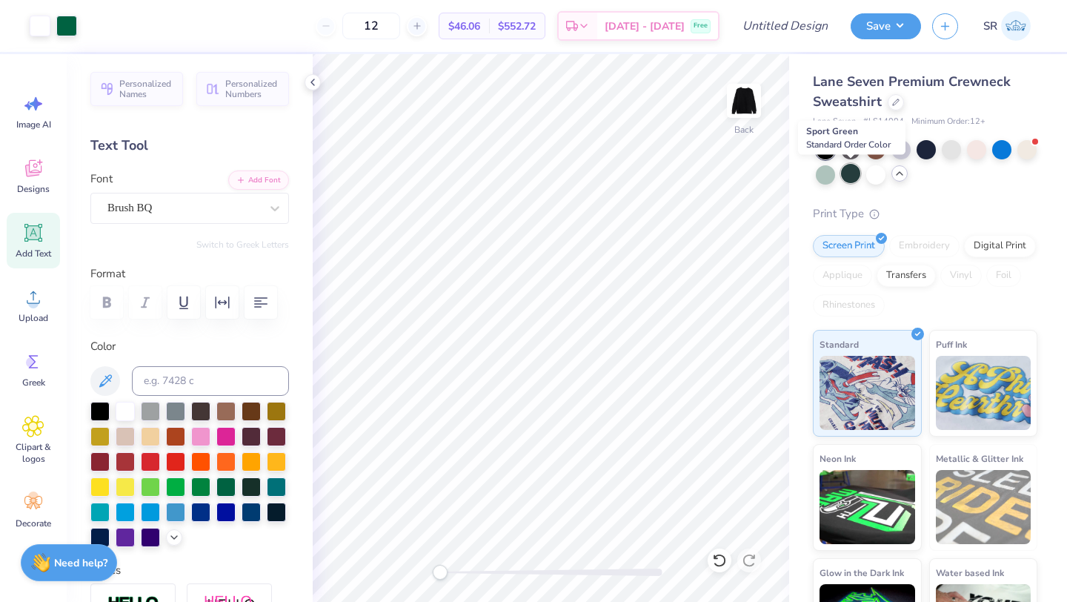
click at [845, 180] on div at bounding box center [850, 173] width 19 height 19
click at [850, 149] on div at bounding box center [850, 148] width 19 height 19
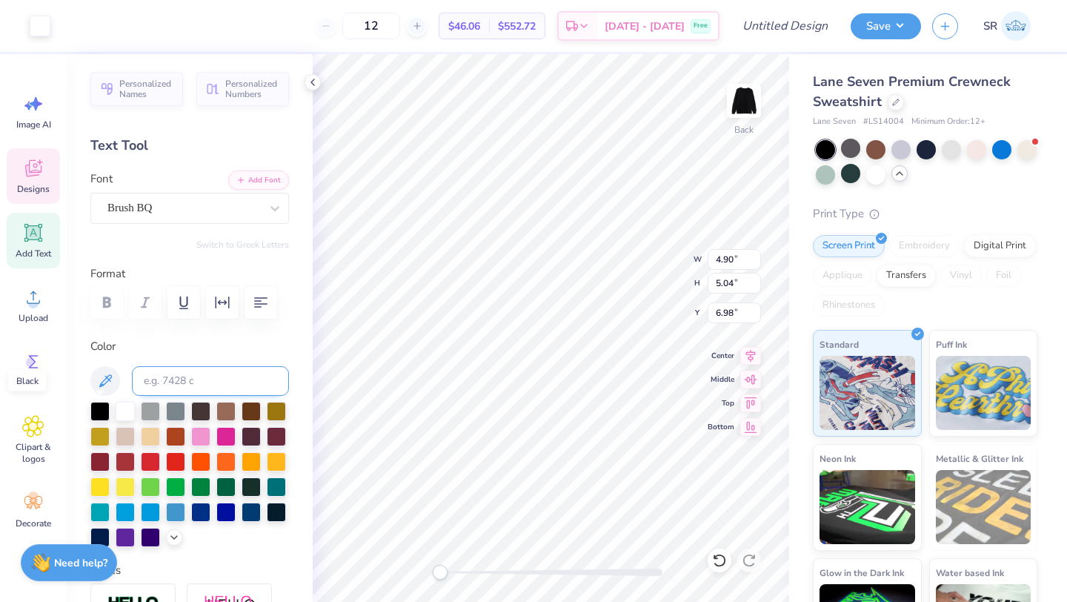
click at [102, 415] on div at bounding box center [99, 411] width 19 height 19
click at [223, 491] on div at bounding box center [225, 485] width 19 height 19
click at [99, 412] on div at bounding box center [99, 409] width 19 height 19
click at [881, 176] on div at bounding box center [876, 173] width 19 height 19
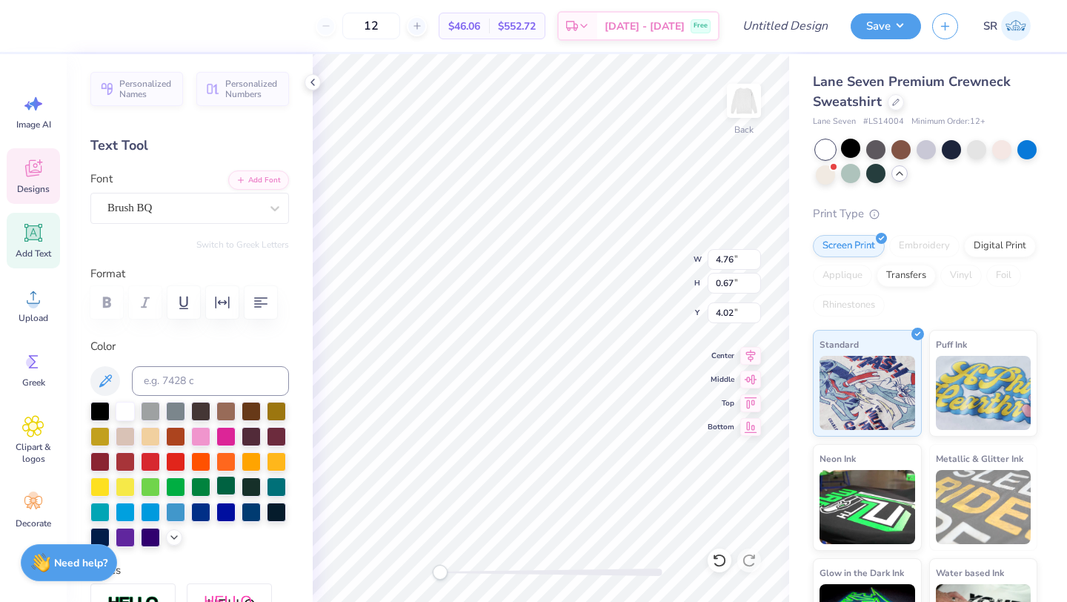
click at [228, 482] on div at bounding box center [225, 485] width 19 height 19
click at [44, 27] on div at bounding box center [40, 24] width 21 height 21
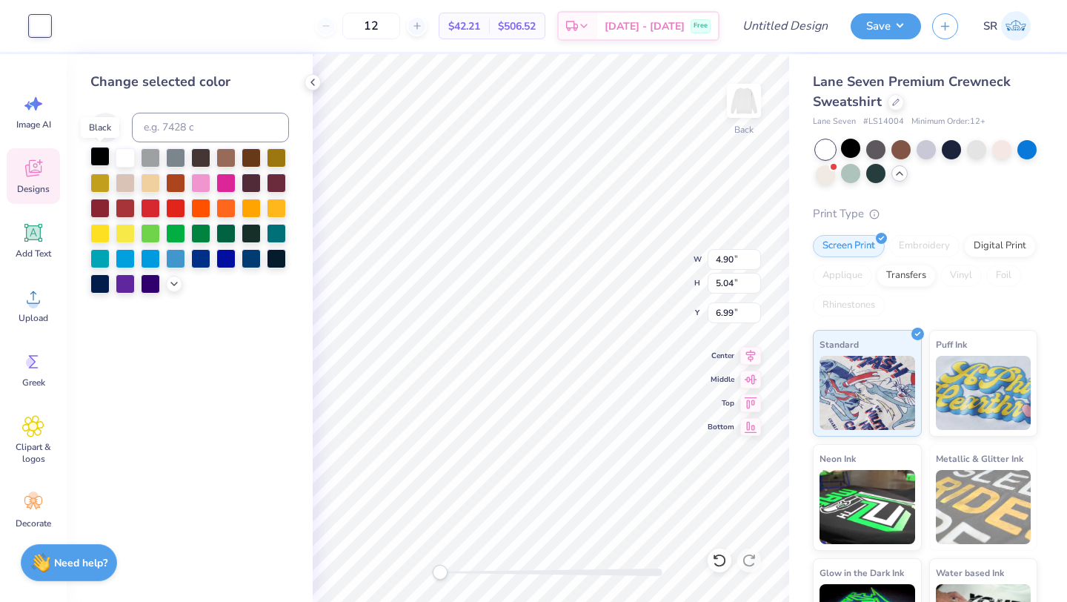
click at [94, 153] on div at bounding box center [99, 156] width 19 height 19
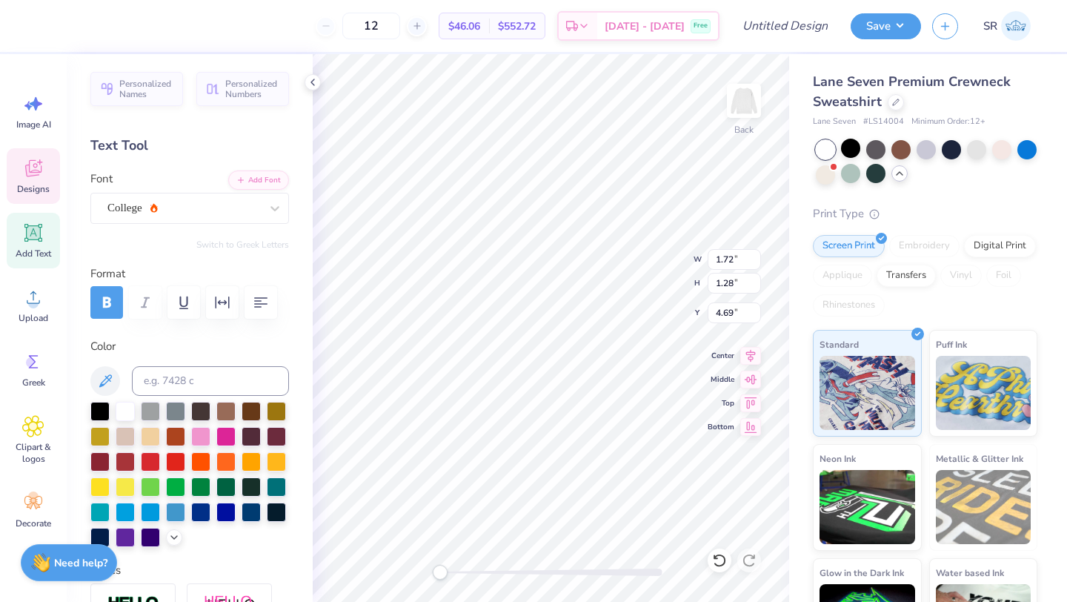
click at [93, 410] on div at bounding box center [99, 411] width 19 height 19
click at [97, 410] on div at bounding box center [99, 409] width 19 height 19
click at [104, 414] on div at bounding box center [99, 409] width 19 height 19
click at [39, 27] on div at bounding box center [40, 24] width 21 height 21
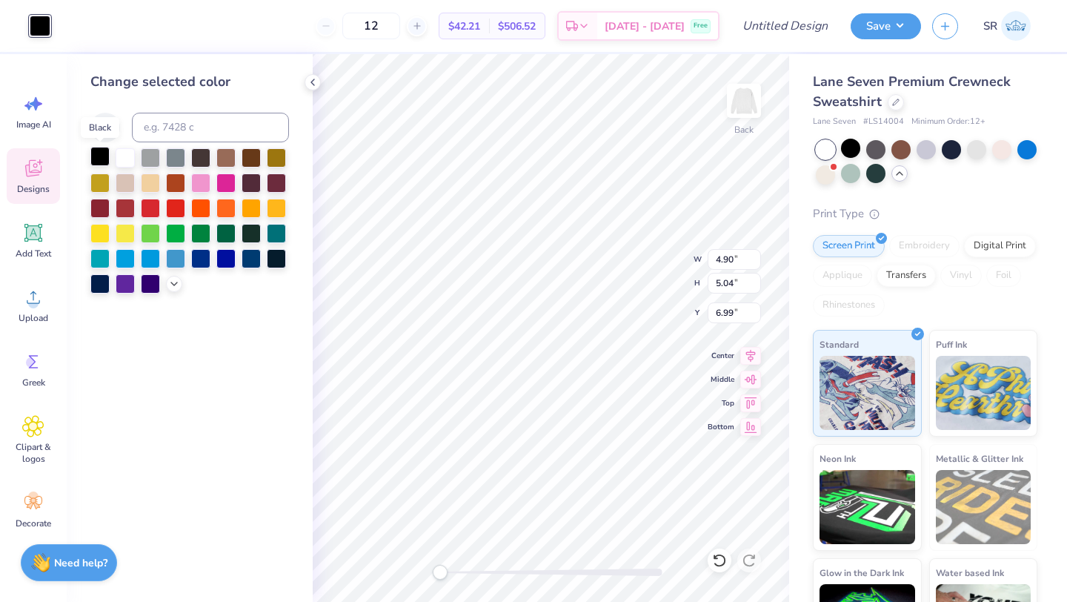
click at [96, 153] on div at bounding box center [99, 156] width 19 height 19
click at [98, 156] on div at bounding box center [99, 156] width 19 height 19
click at [157, 159] on div at bounding box center [150, 156] width 19 height 19
click at [101, 152] on div at bounding box center [99, 156] width 19 height 19
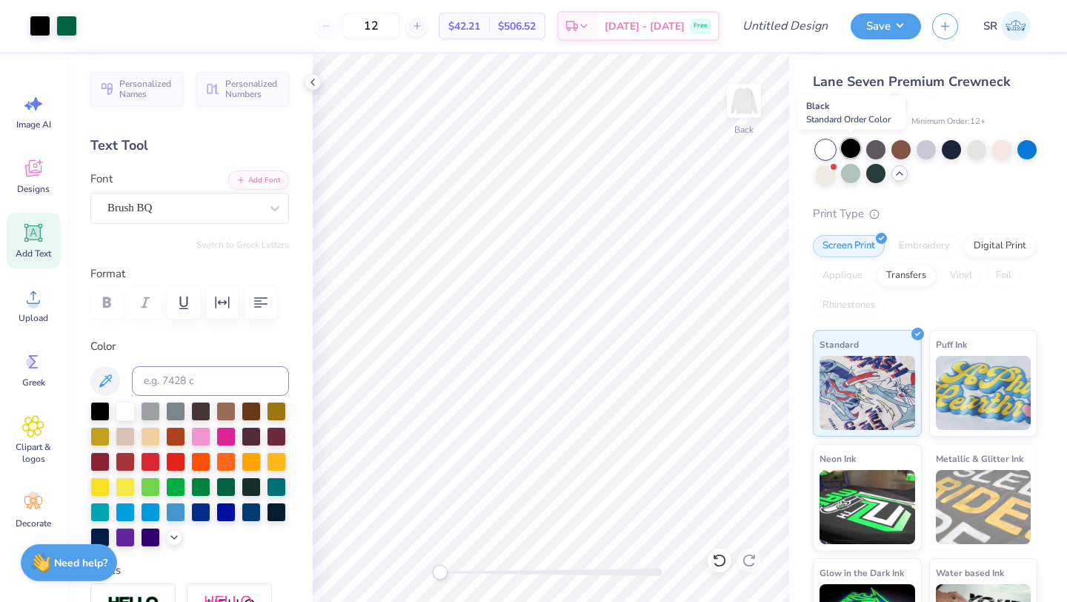
click at [850, 157] on div at bounding box center [850, 148] width 19 height 19
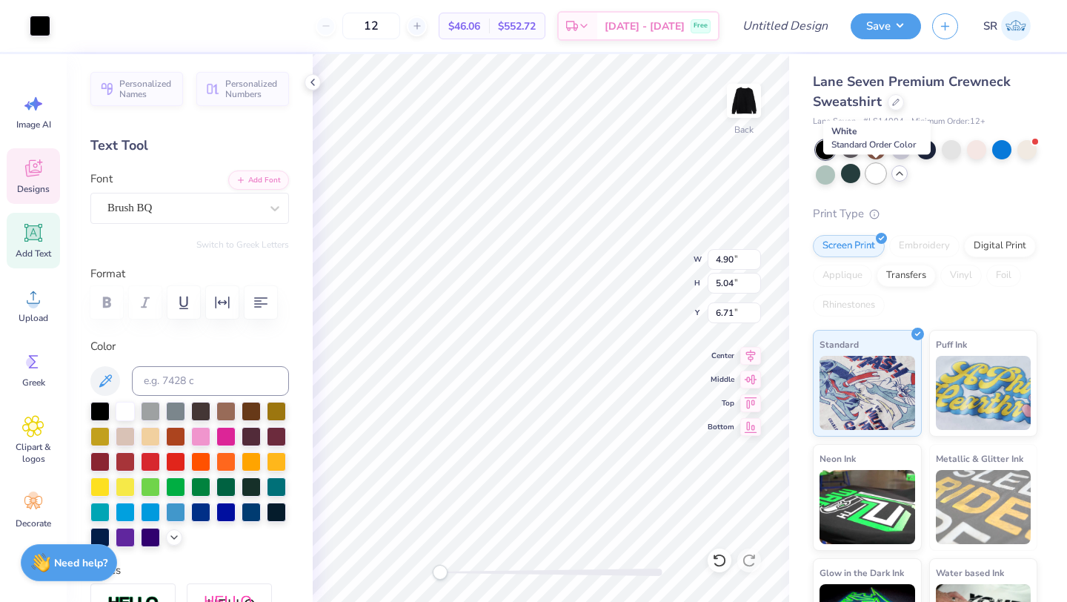
click at [875, 177] on div at bounding box center [876, 173] width 19 height 19
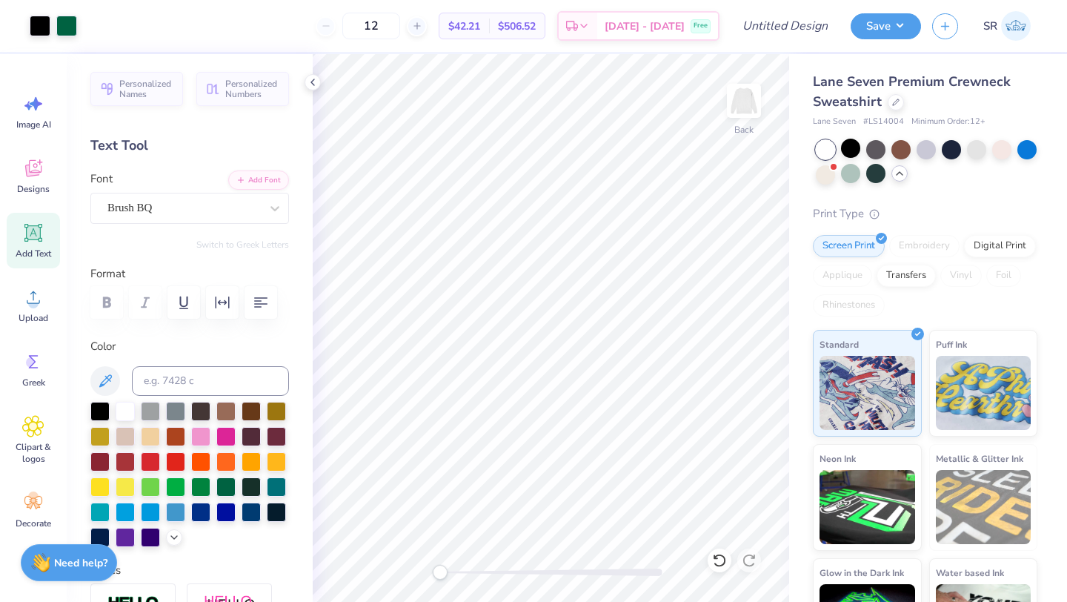
click at [901, 173] on polyline at bounding box center [900, 173] width 6 height 3
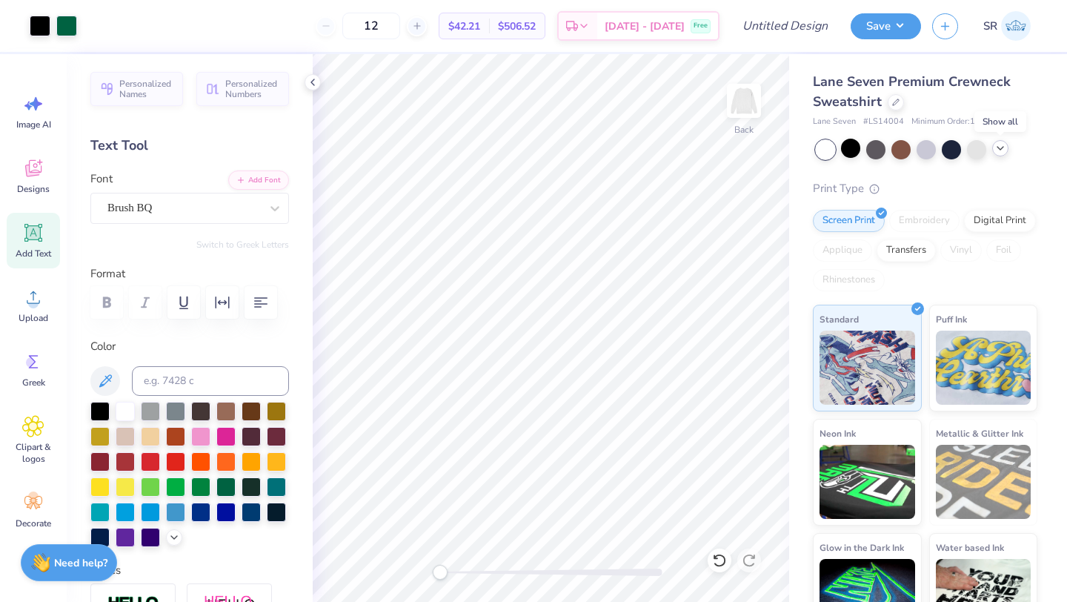
click at [1006, 154] on div at bounding box center [1001, 148] width 16 height 16
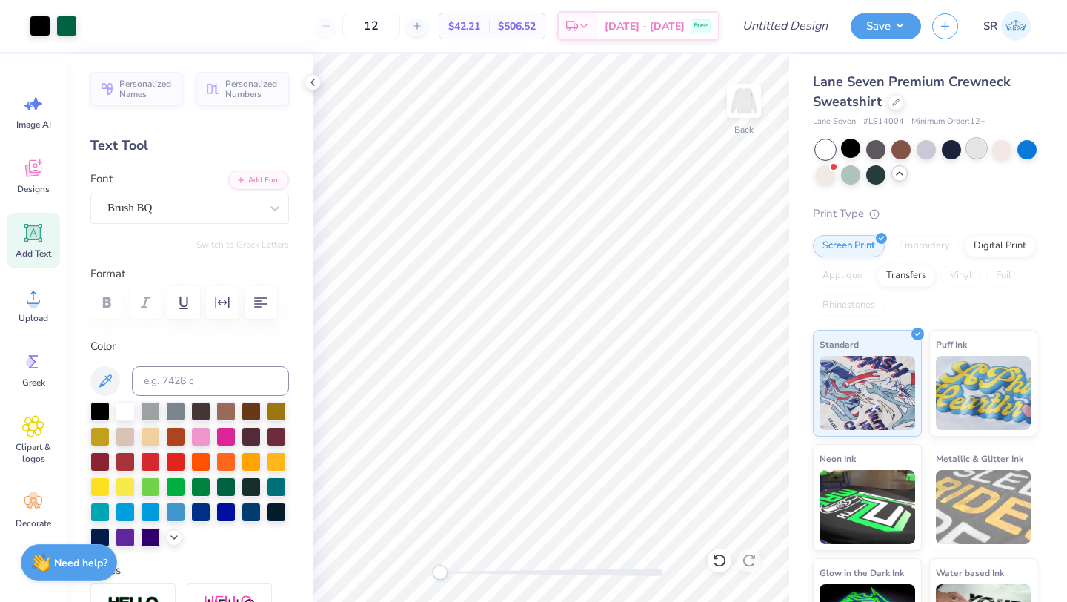
click at [972, 149] on div at bounding box center [976, 148] width 19 height 19
click at [852, 156] on div at bounding box center [850, 148] width 19 height 19
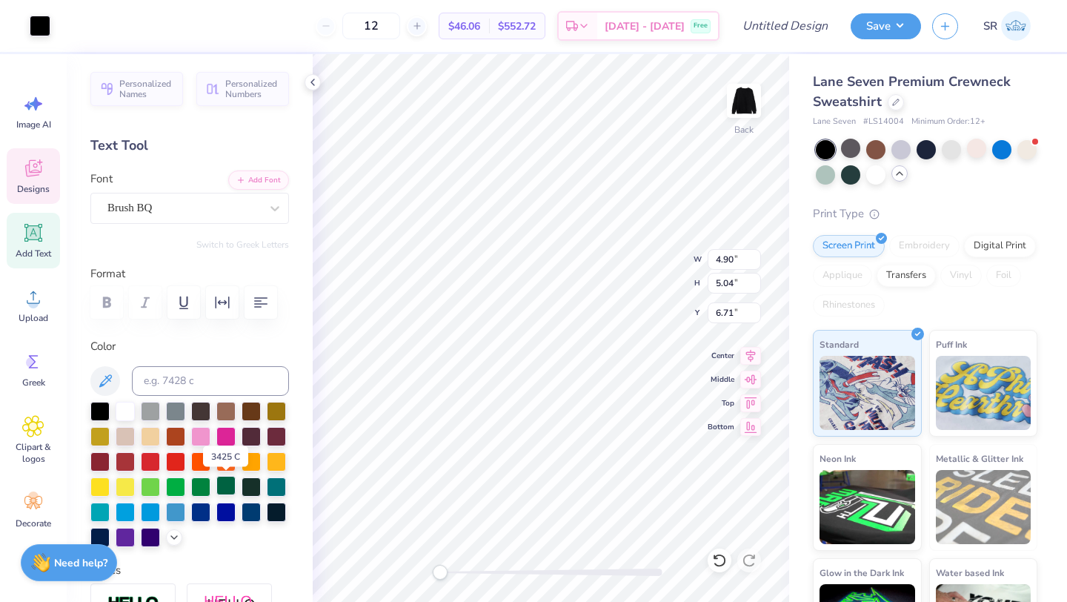
click at [226, 483] on div at bounding box center [225, 485] width 19 height 19
click at [119, 406] on div at bounding box center [125, 409] width 19 height 19
click at [224, 487] on div at bounding box center [225, 485] width 19 height 19
click at [128, 412] on div at bounding box center [125, 409] width 19 height 19
click at [121, 417] on div at bounding box center [125, 409] width 19 height 19
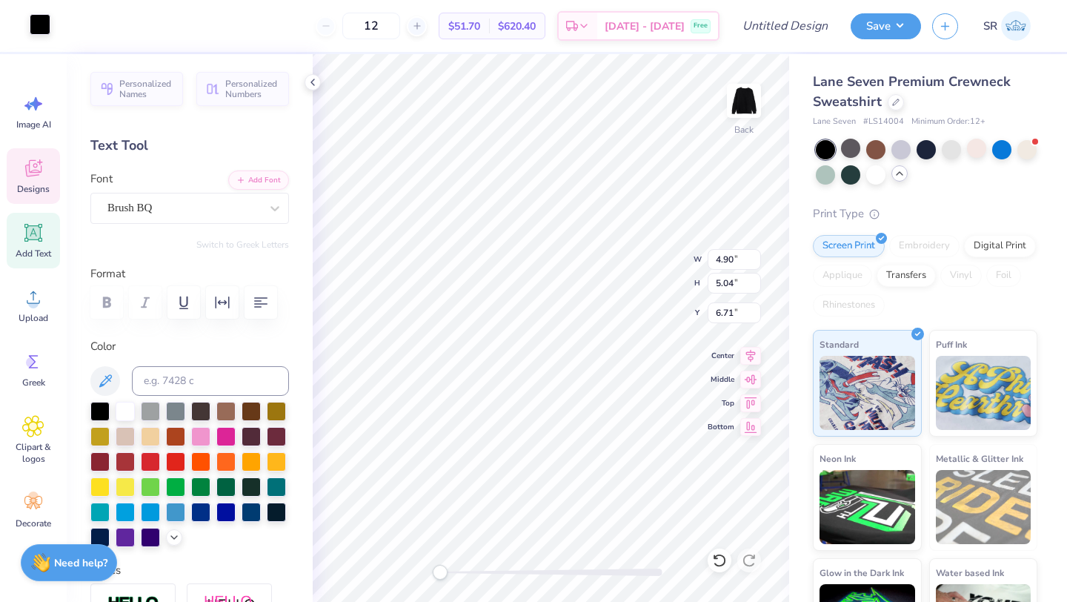
click at [47, 31] on div at bounding box center [40, 24] width 21 height 21
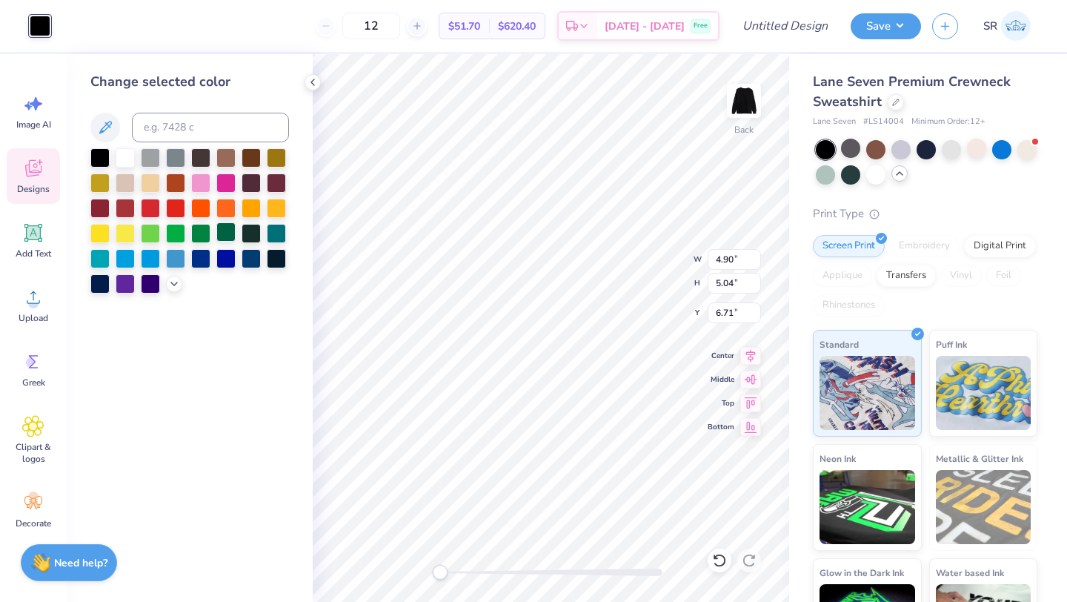
click at [227, 234] on div at bounding box center [225, 231] width 19 height 19
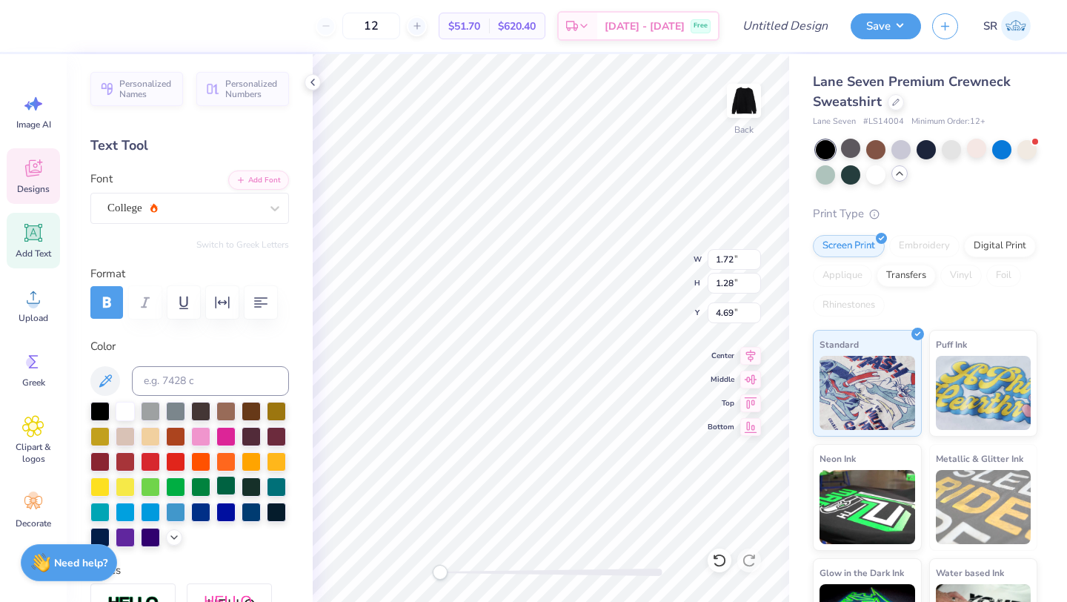
click at [223, 486] on div at bounding box center [225, 485] width 19 height 19
click at [224, 486] on div at bounding box center [225, 485] width 19 height 19
click at [872, 172] on div at bounding box center [876, 173] width 19 height 19
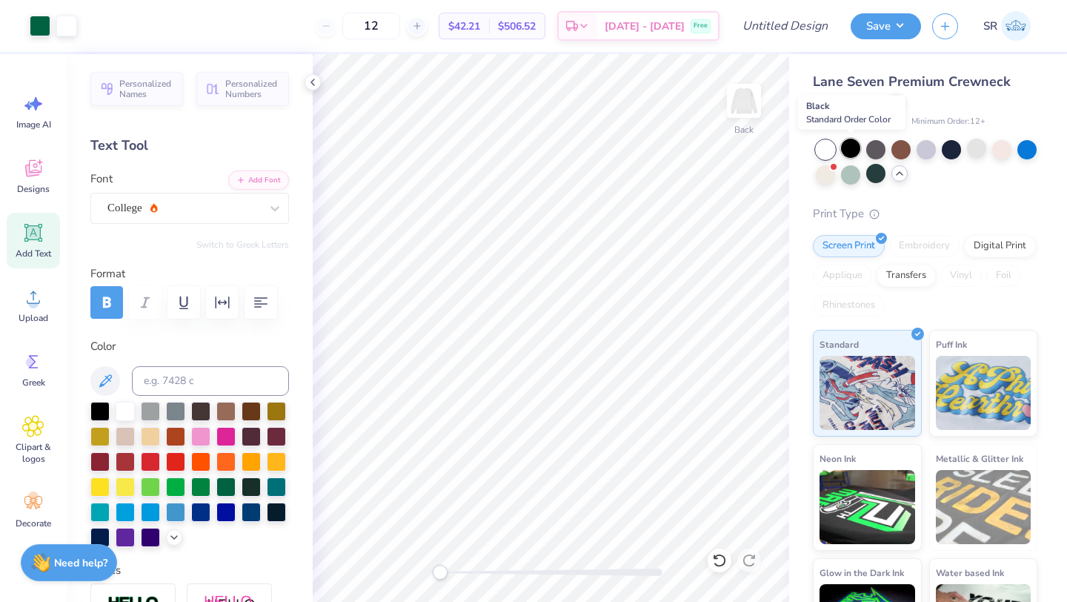
click at [850, 148] on div at bounding box center [850, 148] width 19 height 19
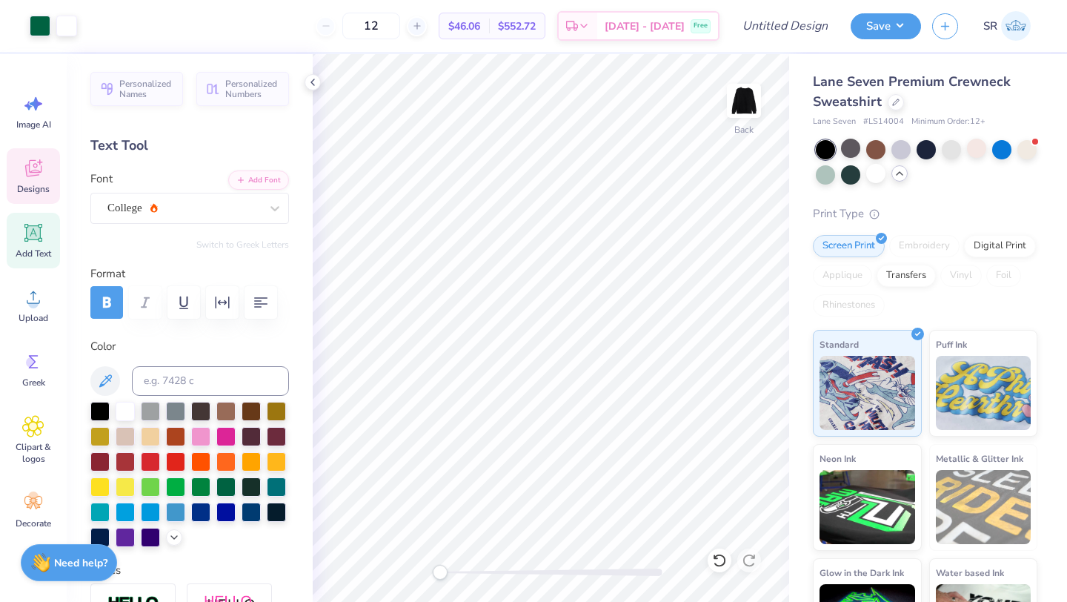
click at [42, 177] on icon at bounding box center [33, 168] width 22 height 22
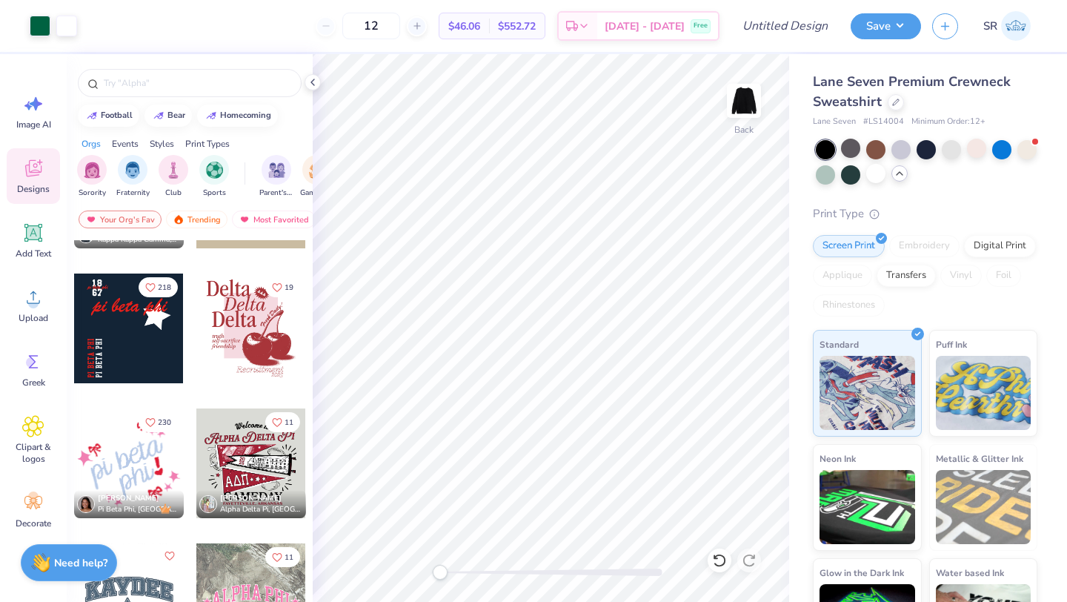
scroll to position [2001, 0]
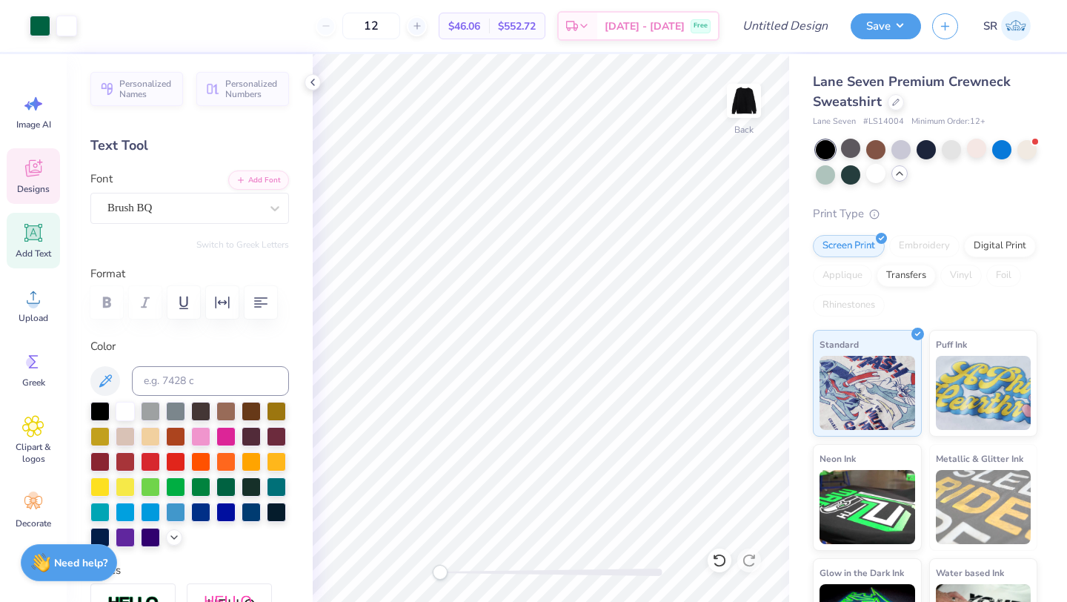
click at [30, 176] on icon at bounding box center [33, 168] width 22 height 22
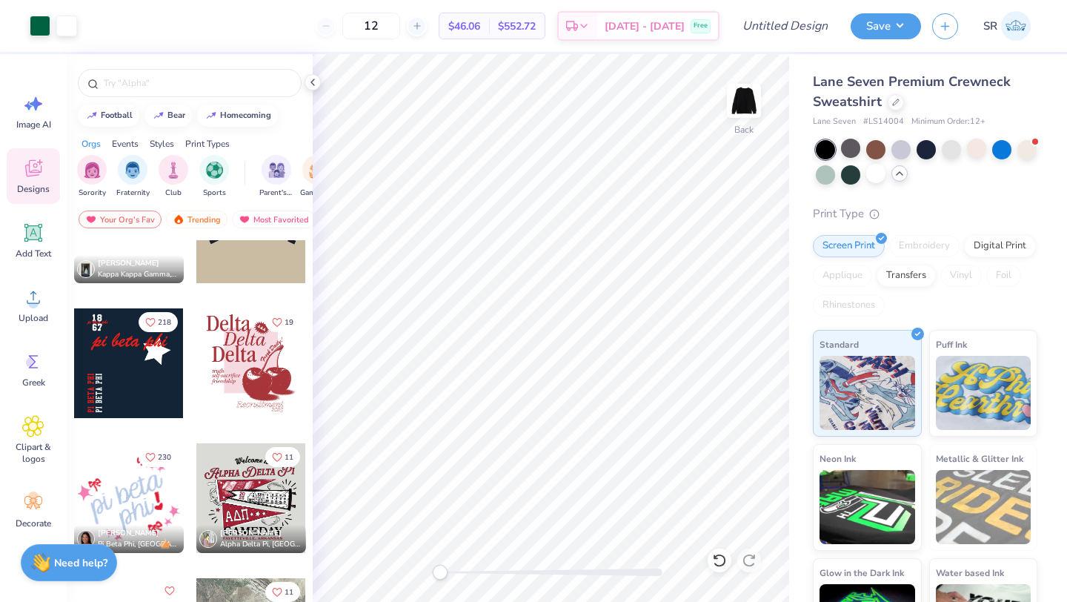
scroll to position [1947, 0]
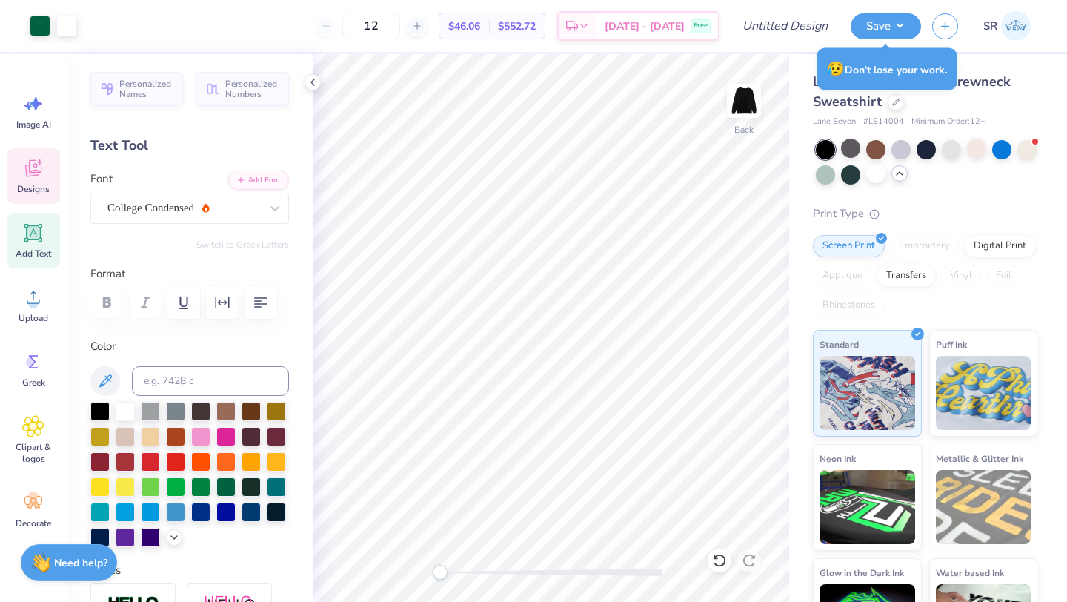
click at [32, 181] on div "Designs" at bounding box center [33, 176] width 53 height 56
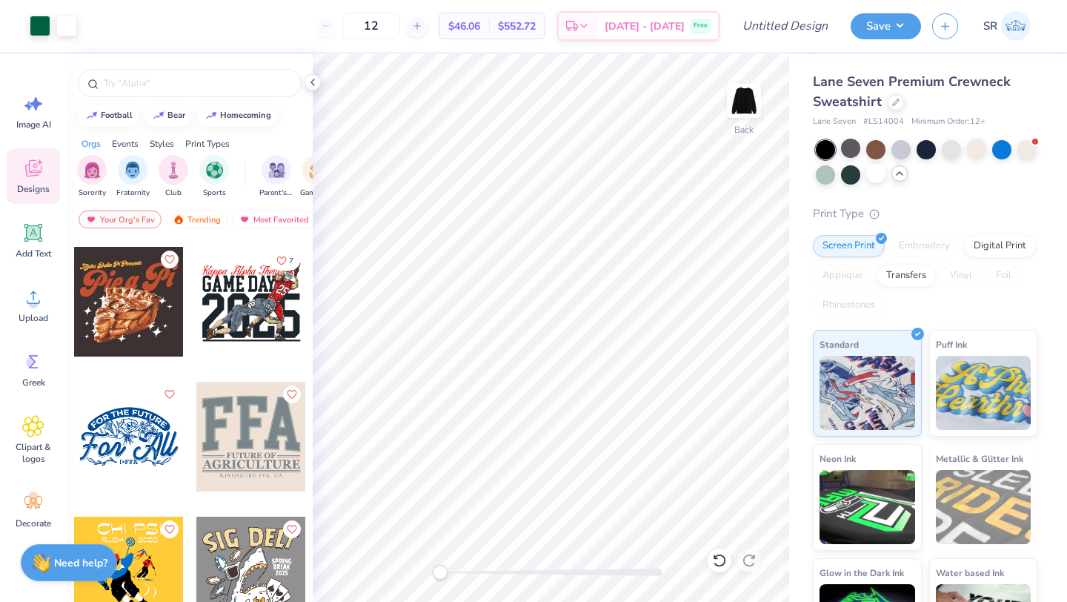
scroll to position [15293, 0]
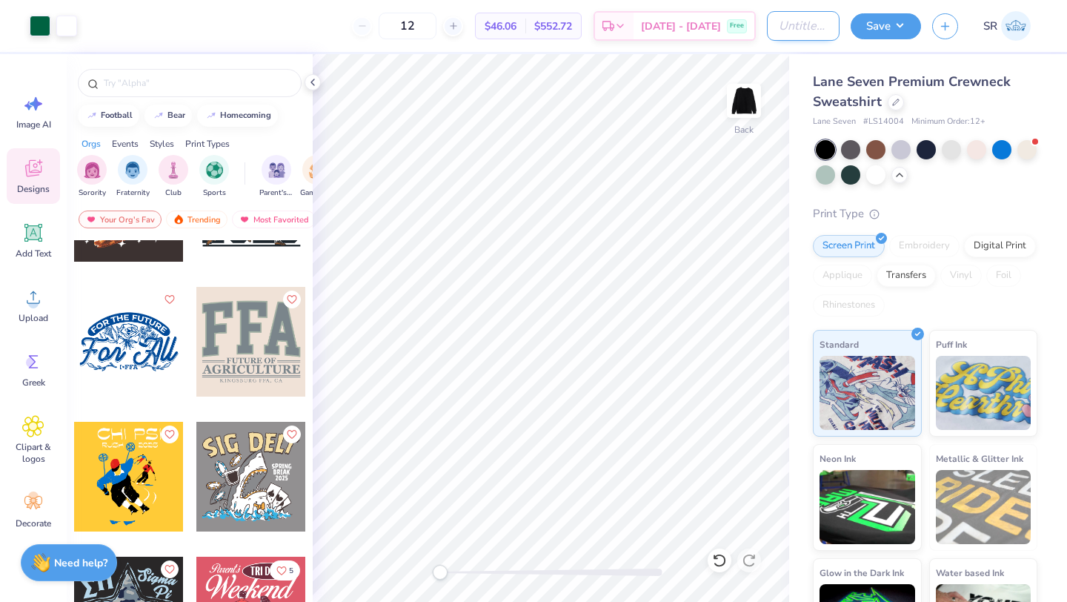
click at [794, 35] on input "Design Title" at bounding box center [803, 26] width 73 height 30
type input "msu club volleyball fall merch"
click at [903, 21] on button "Save" at bounding box center [886, 24] width 70 height 26
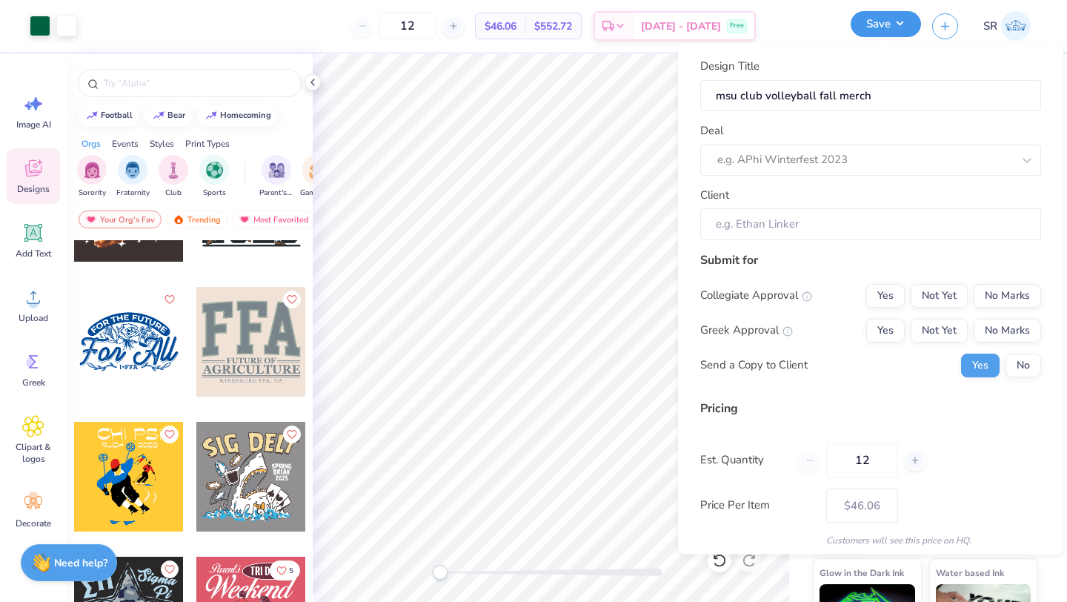
scroll to position [0, 0]
click at [831, 155] on div at bounding box center [850, 160] width 265 height 20
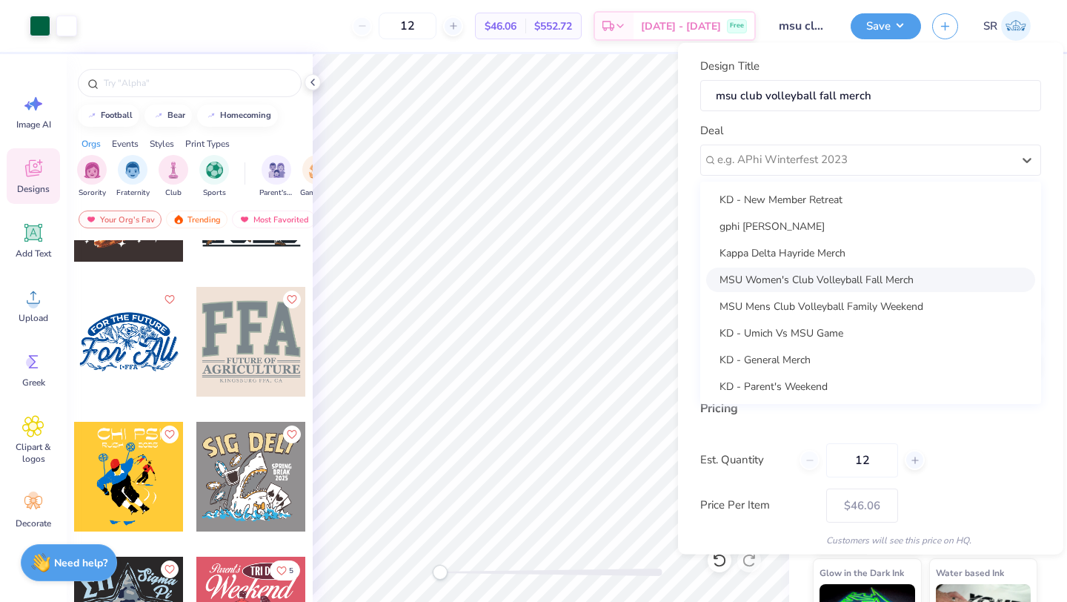
click at [793, 274] on div "MSU Women's Club Volleyball Fall Merch" at bounding box center [870, 279] width 329 height 24
type input "[PERSON_NAME]"
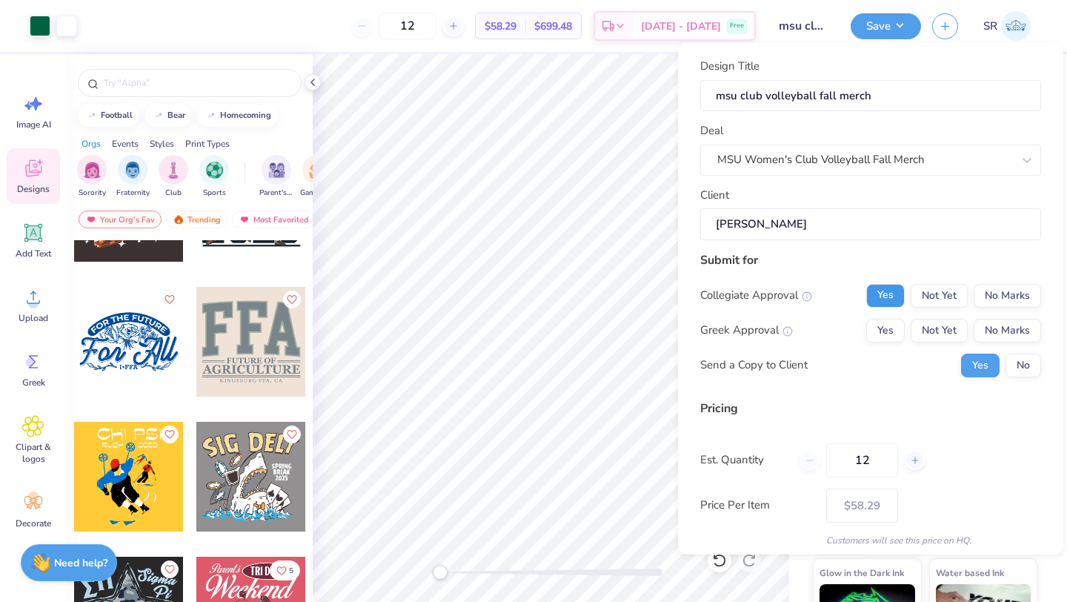
click at [884, 290] on button "Yes" at bounding box center [886, 295] width 39 height 24
click at [998, 334] on button "No Marks" at bounding box center [1007, 330] width 67 height 24
click at [1013, 368] on button "No" at bounding box center [1024, 365] width 36 height 24
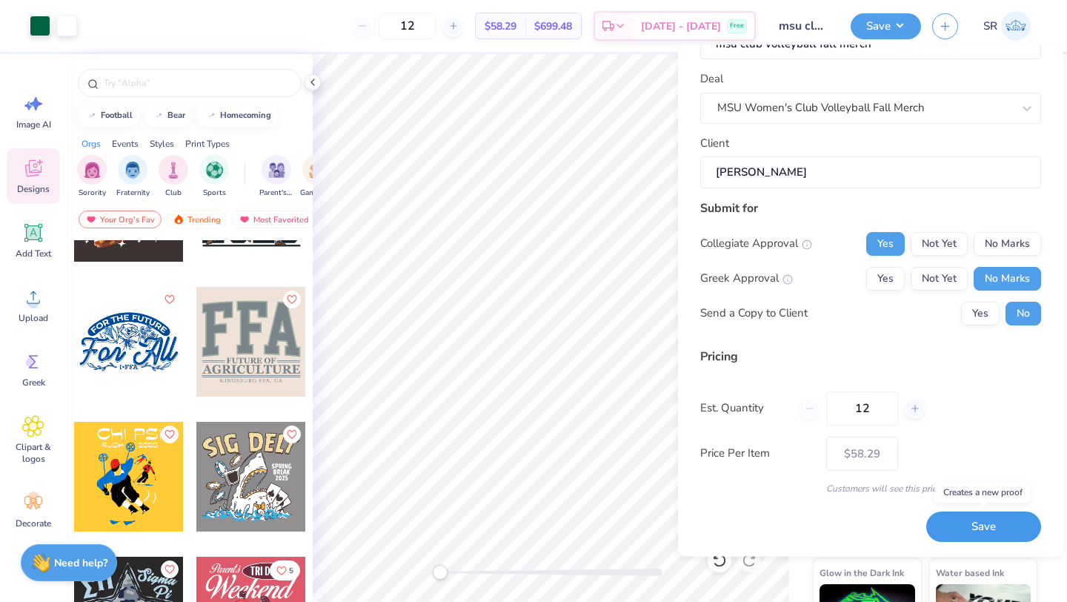
click at [986, 532] on button "Save" at bounding box center [984, 527] width 115 height 30
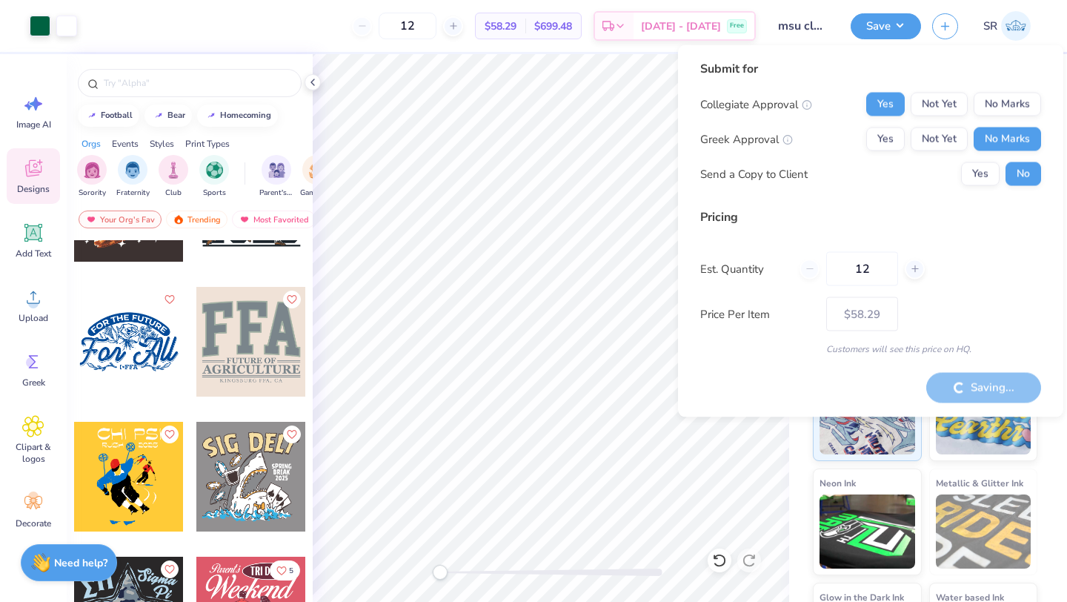
type input "– –"
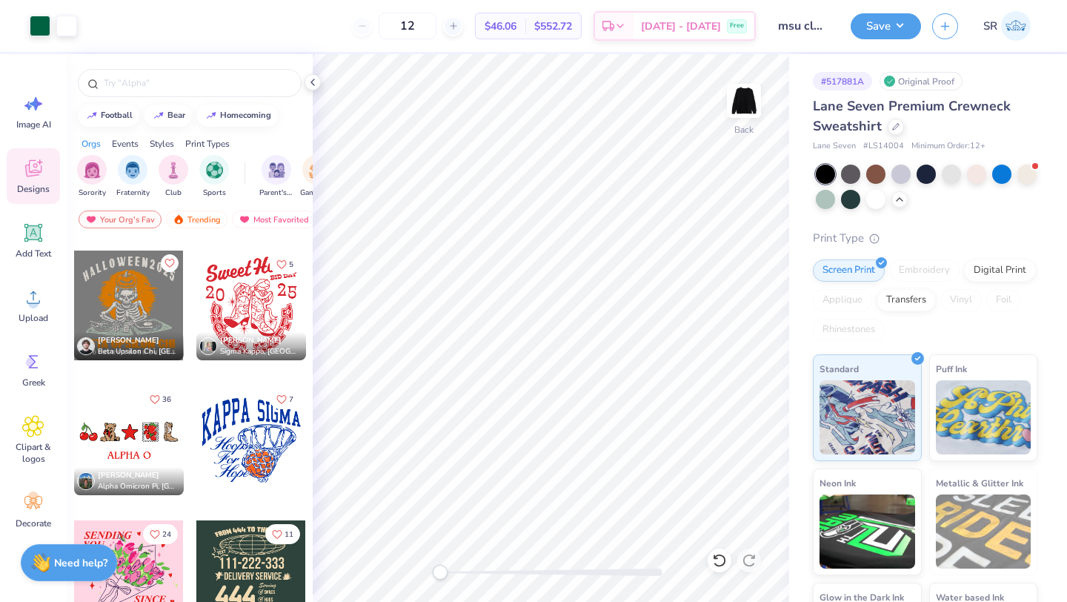
scroll to position [16365, 0]
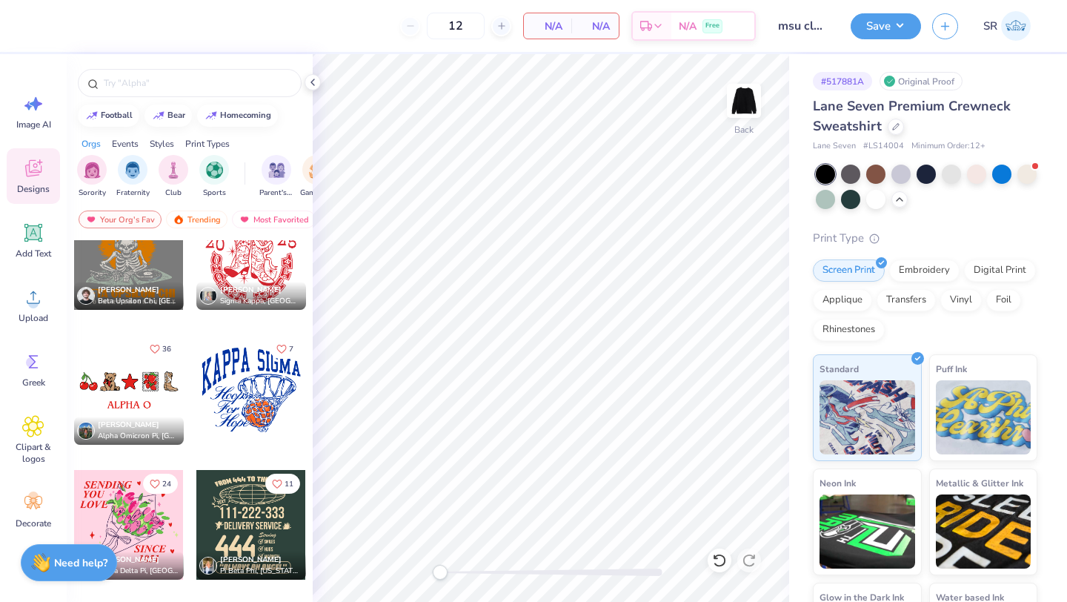
click at [130, 391] on div at bounding box center [129, 390] width 110 height 110
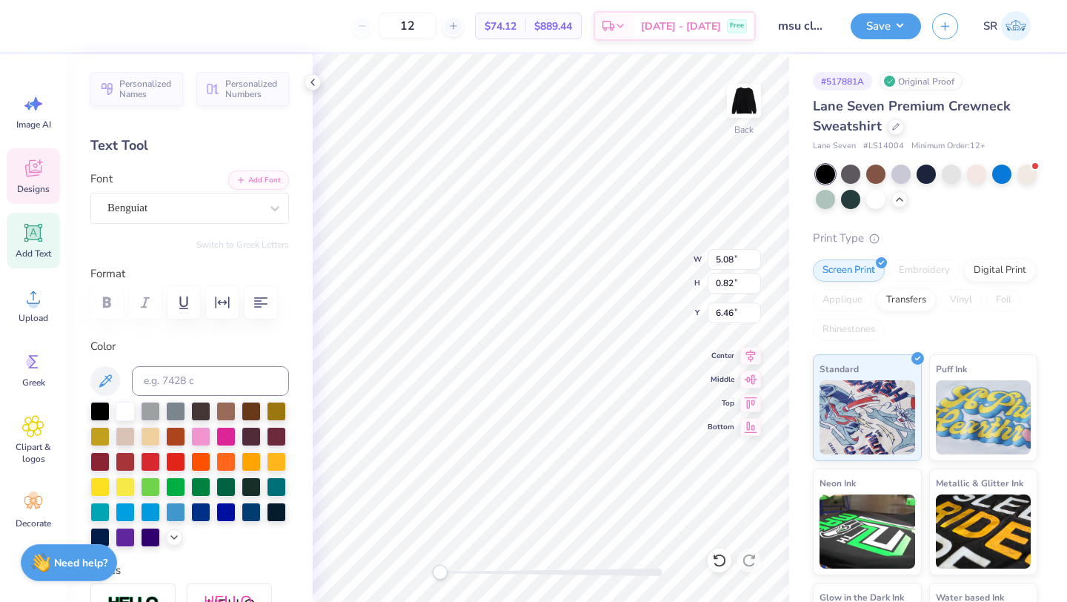
scroll to position [0, 0]
type textarea "A"
type textarea "m"
type textarea "M"
type textarea "msuwcvb"
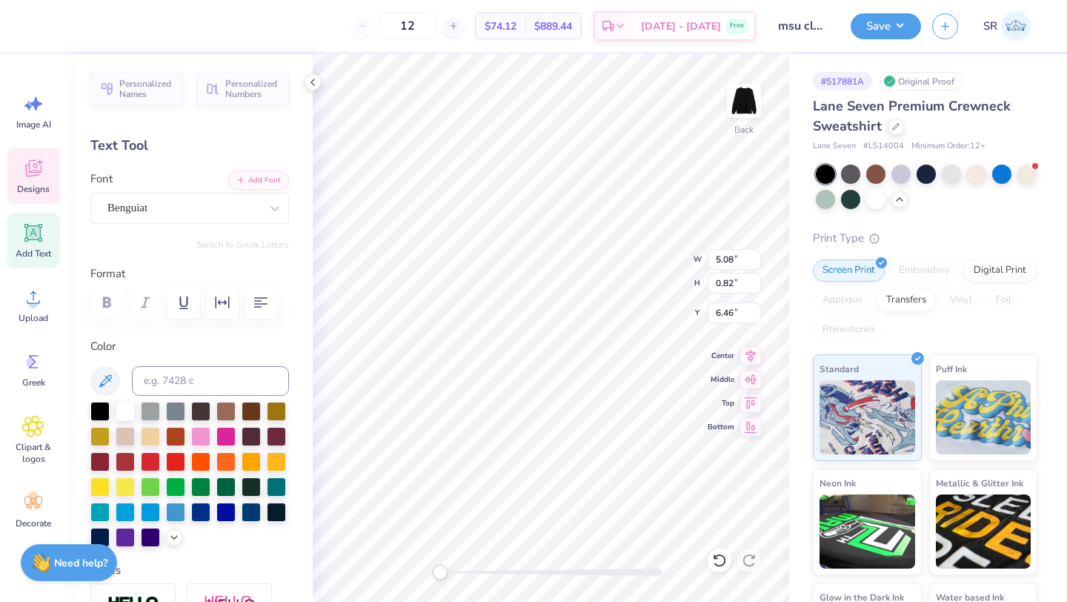
scroll to position [0, 1]
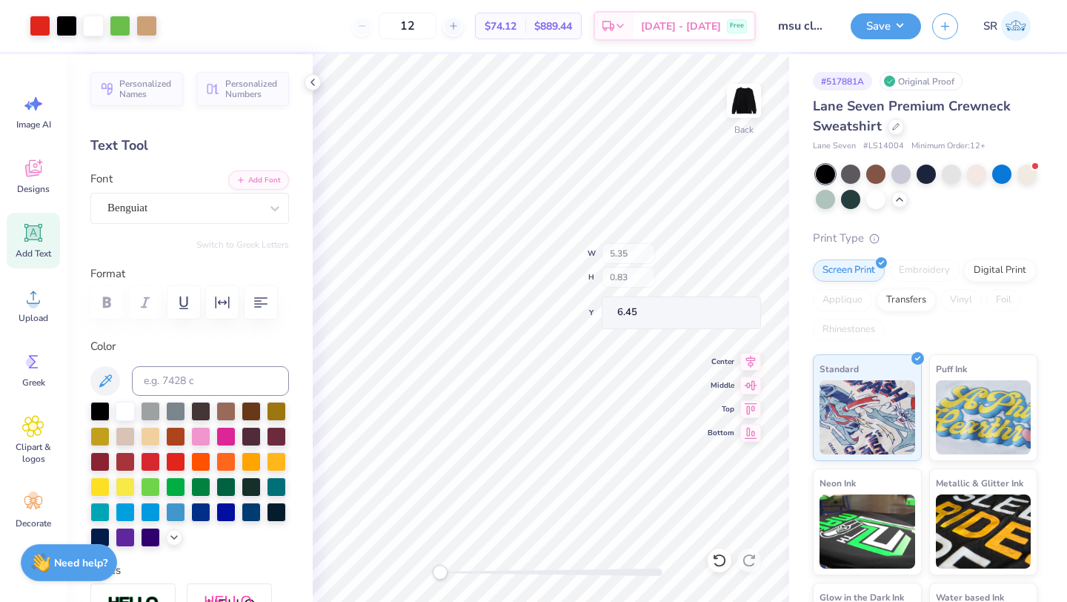
type input "5.35"
type input "0.83"
type input "6.45"
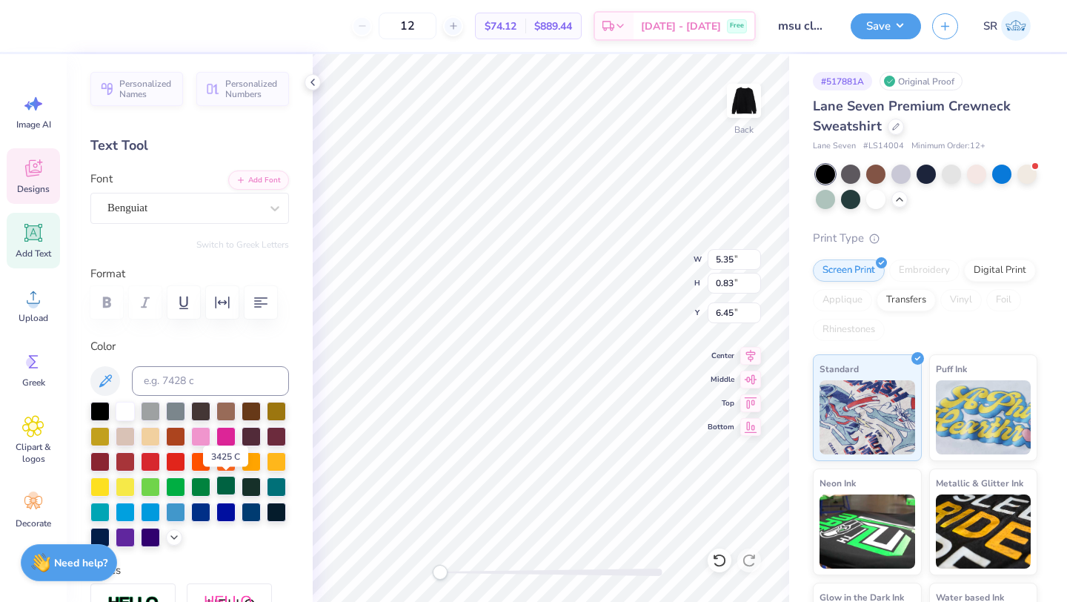
click at [228, 485] on div at bounding box center [225, 485] width 19 height 19
click at [249, 485] on div at bounding box center [251, 485] width 19 height 19
click at [222, 485] on div at bounding box center [225, 485] width 19 height 19
type input "1.86"
type input "1.77"
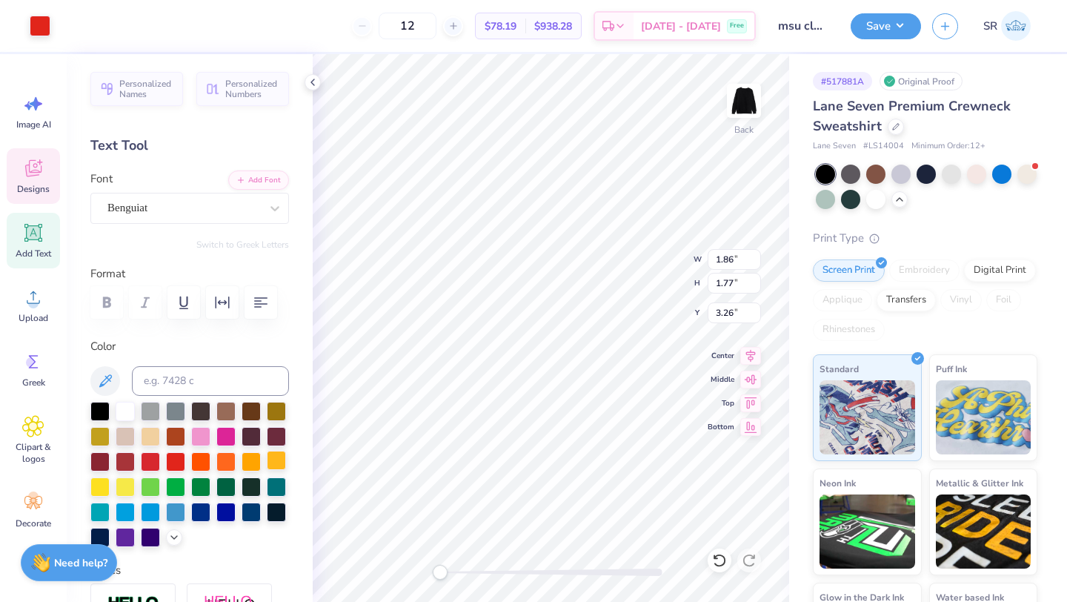
type input "3.26"
click at [32, 27] on div at bounding box center [40, 24] width 21 height 21
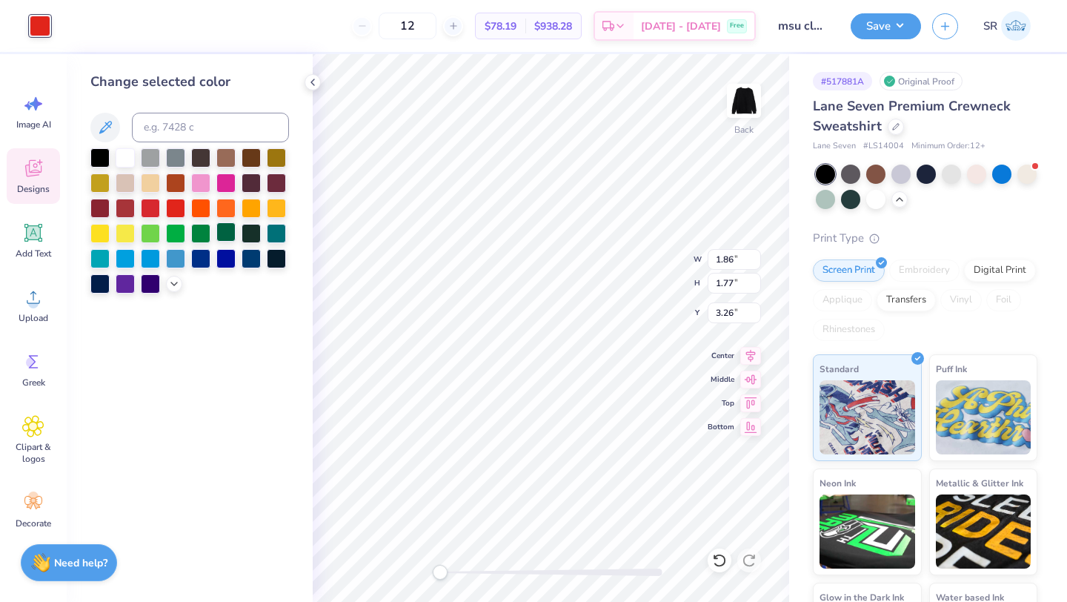
click at [223, 231] on div at bounding box center [225, 231] width 19 height 19
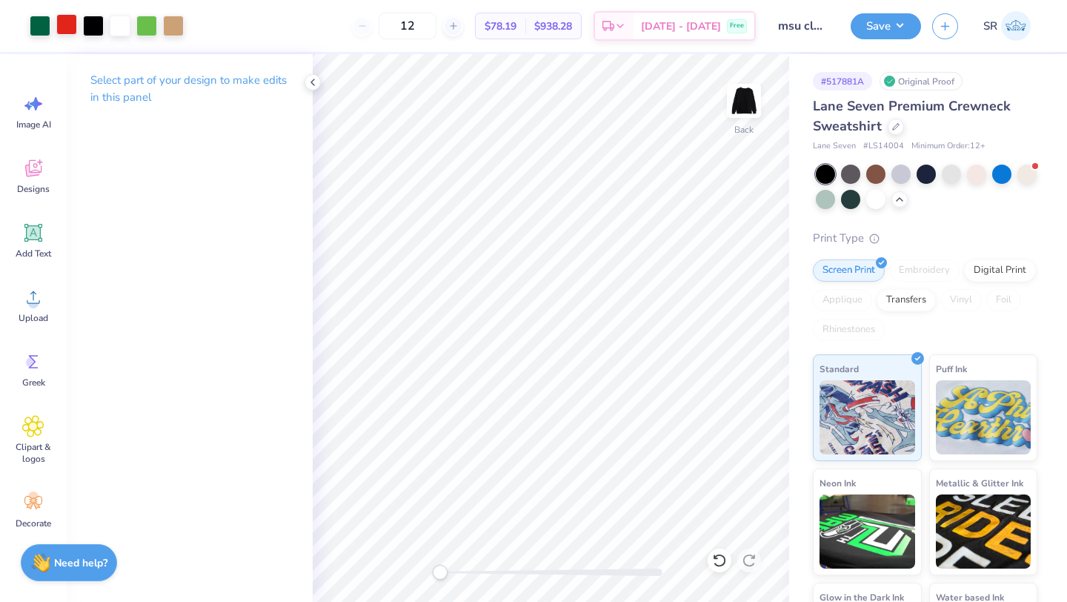
click at [65, 27] on div at bounding box center [66, 24] width 21 height 21
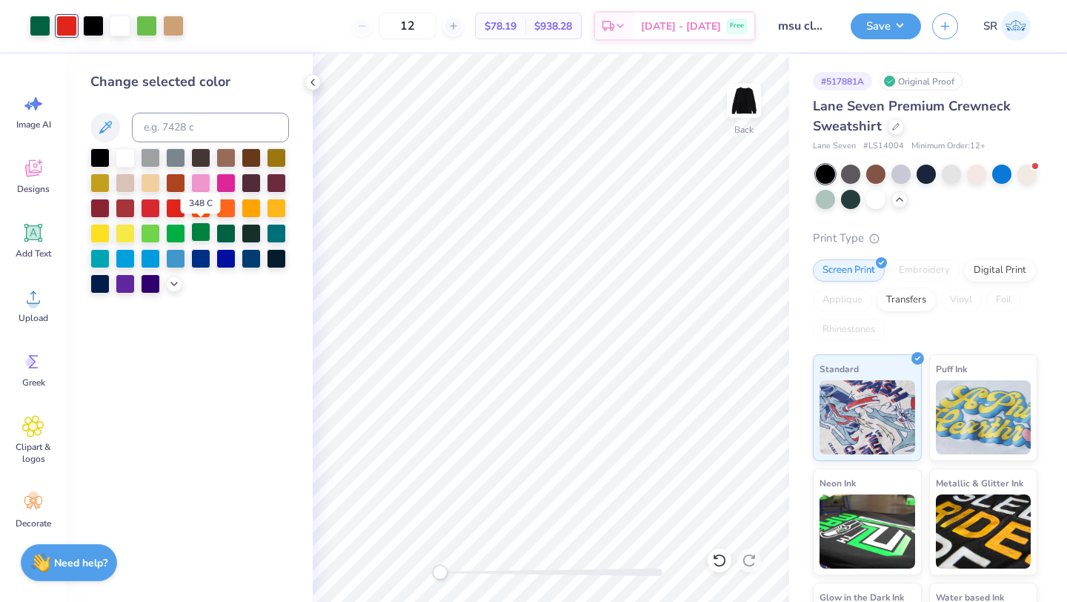
click at [199, 230] on div at bounding box center [200, 231] width 19 height 19
click at [871, 208] on div at bounding box center [927, 187] width 222 height 44
click at [878, 199] on div at bounding box center [876, 197] width 19 height 19
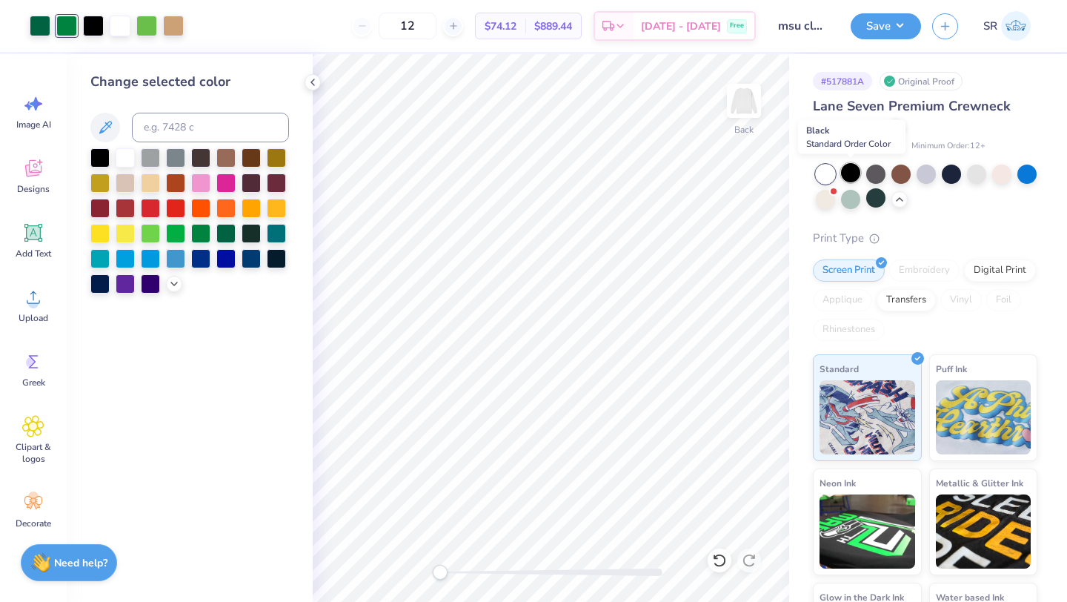
click at [849, 173] on div at bounding box center [850, 172] width 19 height 19
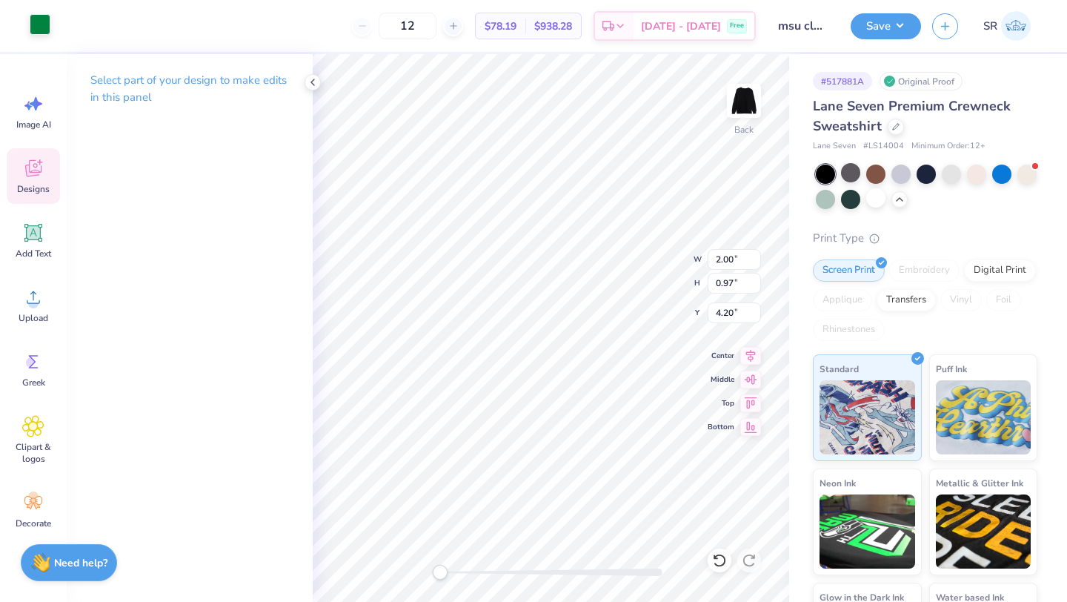
click at [42, 30] on div at bounding box center [40, 24] width 21 height 21
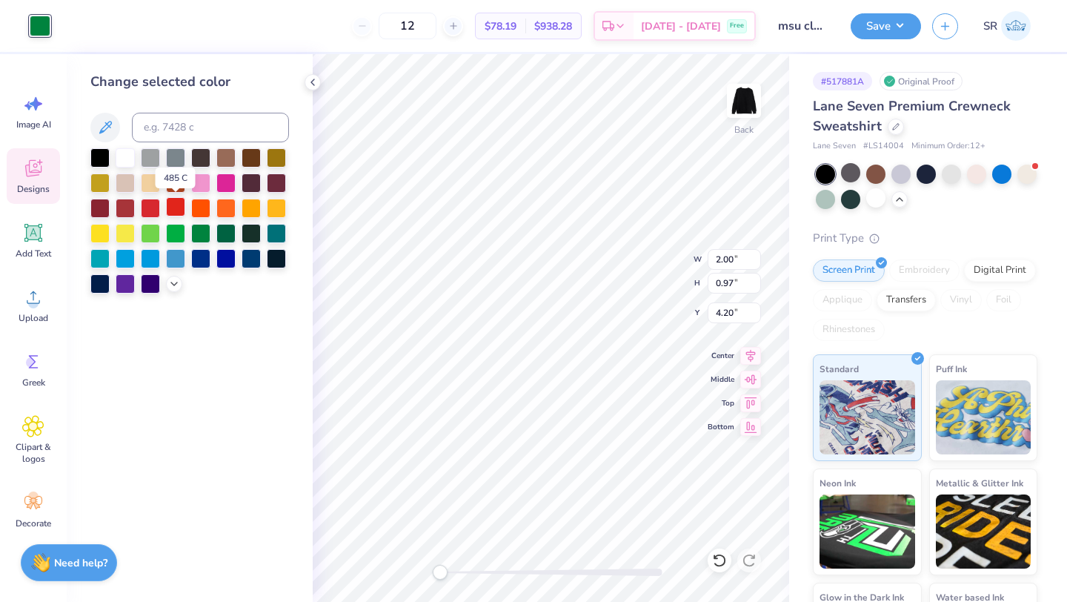
click at [168, 204] on div at bounding box center [175, 206] width 19 height 19
click at [149, 208] on div at bounding box center [150, 206] width 19 height 19
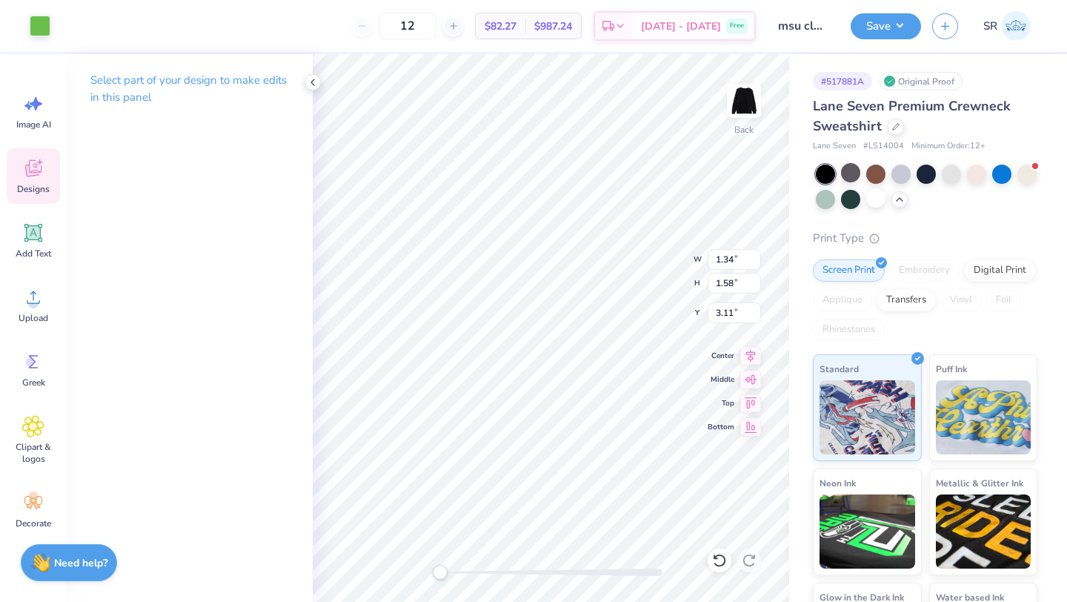
type input "1.34"
type input "1.58"
type input "3.11"
type input "1.53"
type input "1.83"
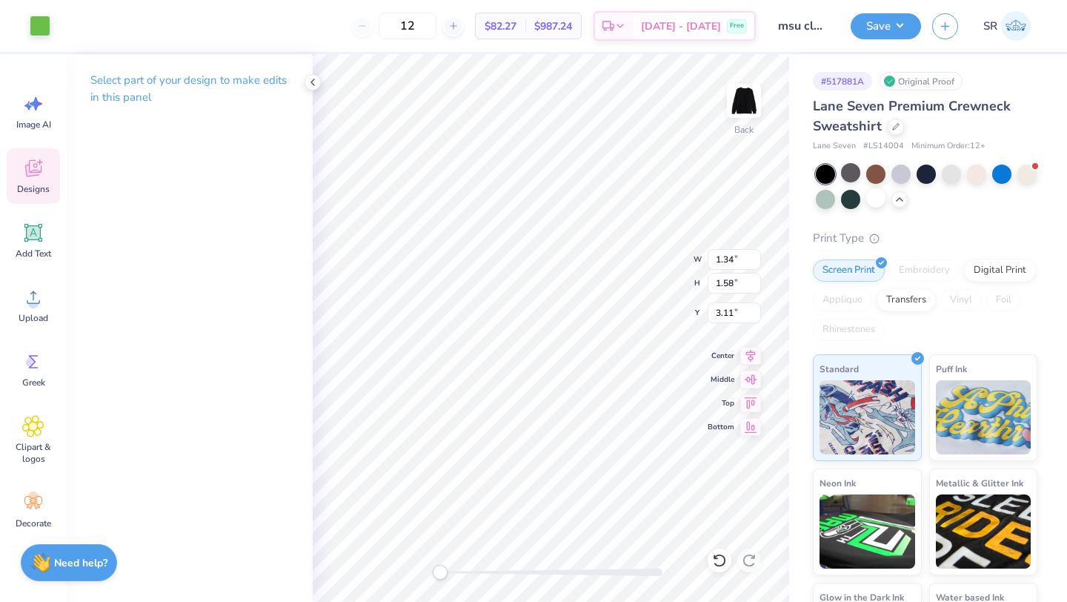
type input "3.31"
click at [44, 25] on div at bounding box center [40, 24] width 21 height 21
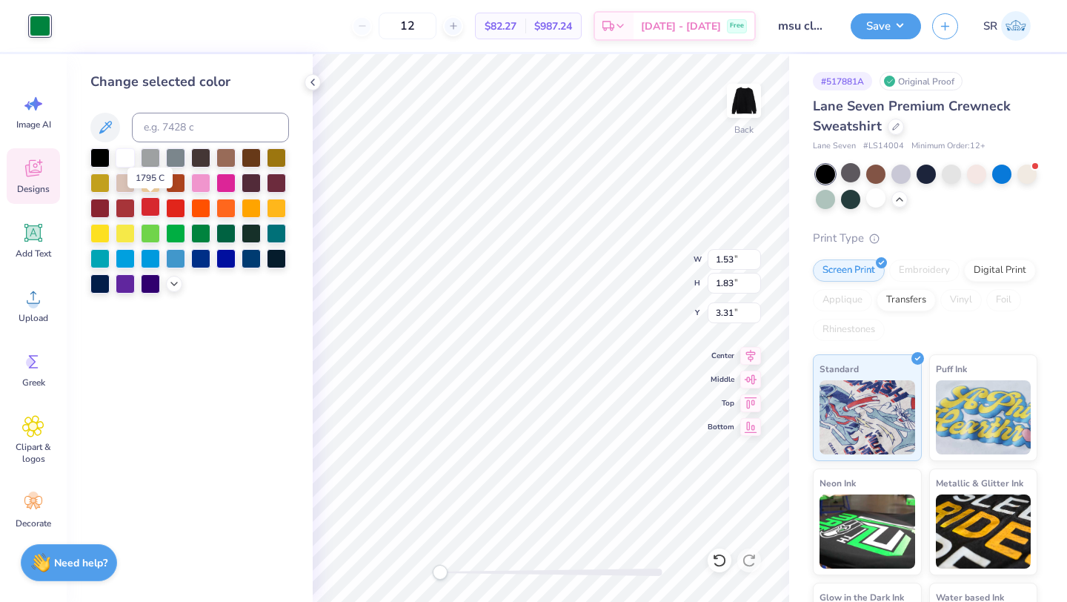
click at [150, 208] on div at bounding box center [150, 206] width 19 height 19
click at [877, 202] on div at bounding box center [876, 197] width 19 height 19
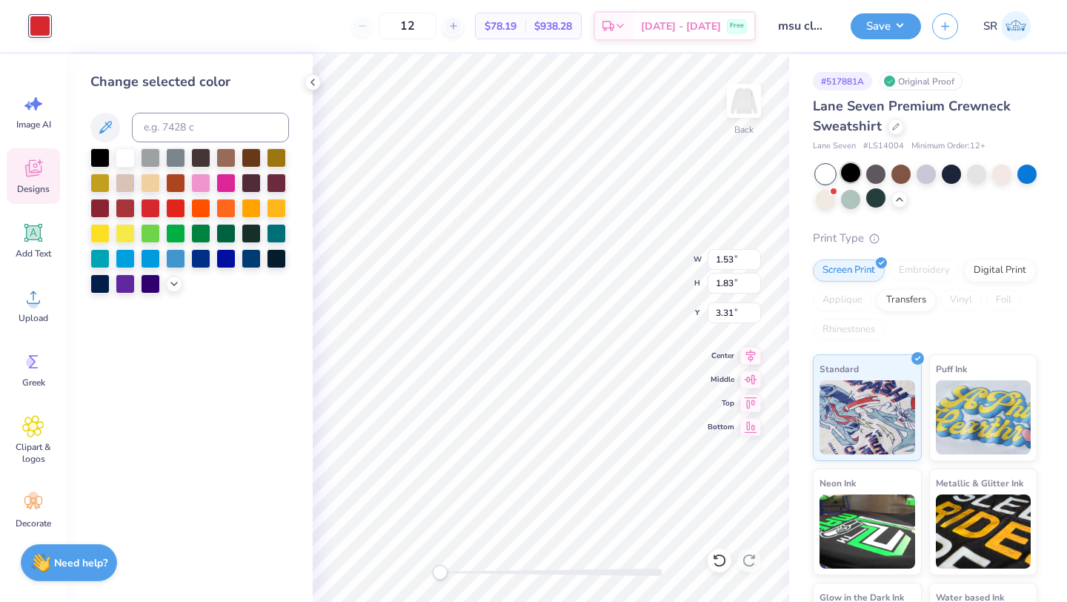
click at [847, 174] on div at bounding box center [850, 172] width 19 height 19
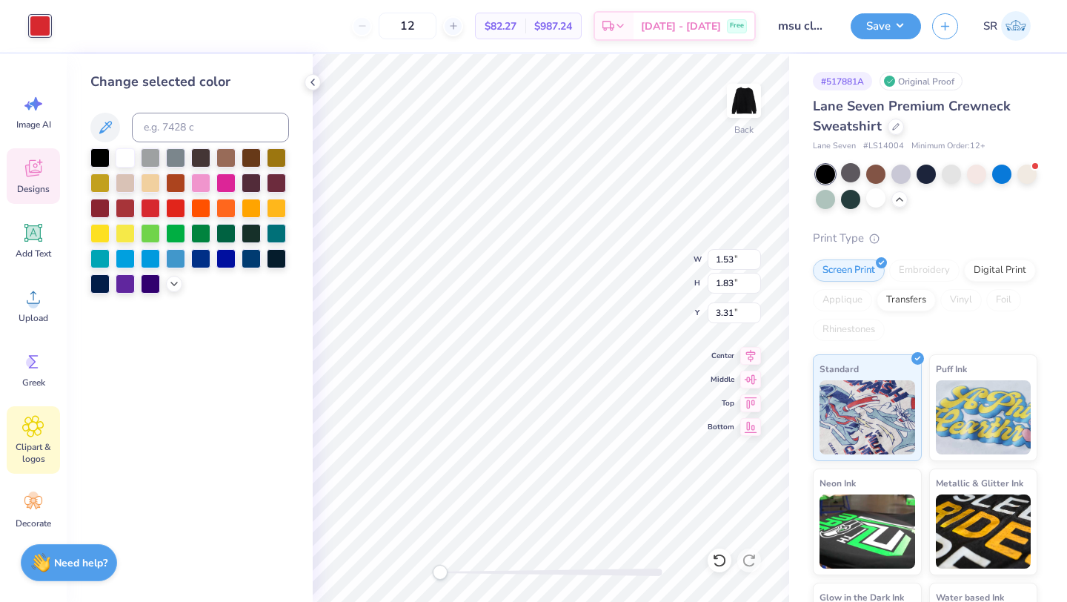
click at [35, 434] on icon at bounding box center [32, 426] width 21 height 22
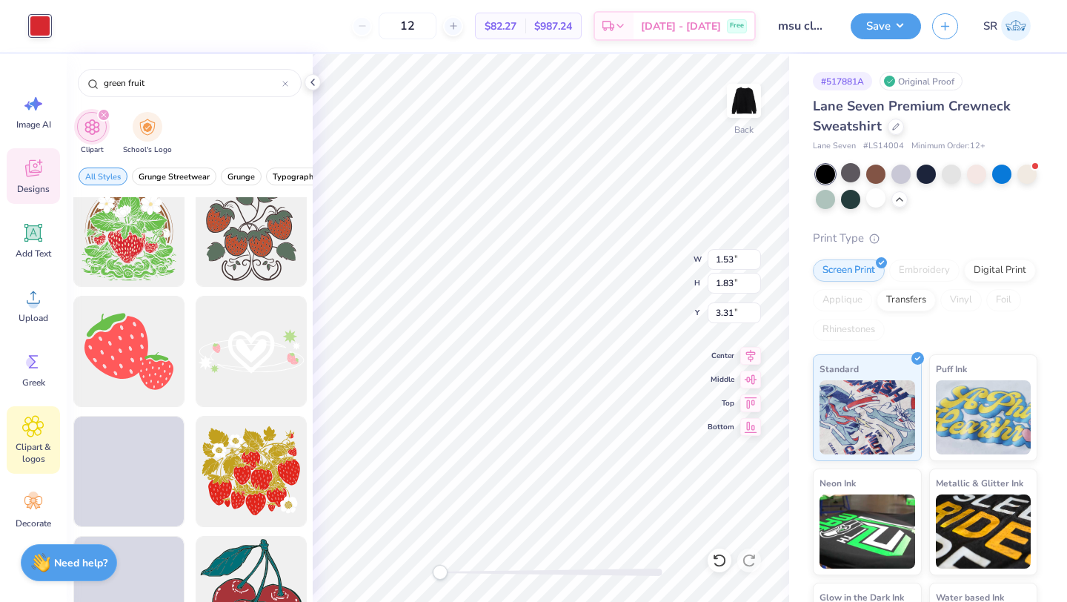
scroll to position [417, 0]
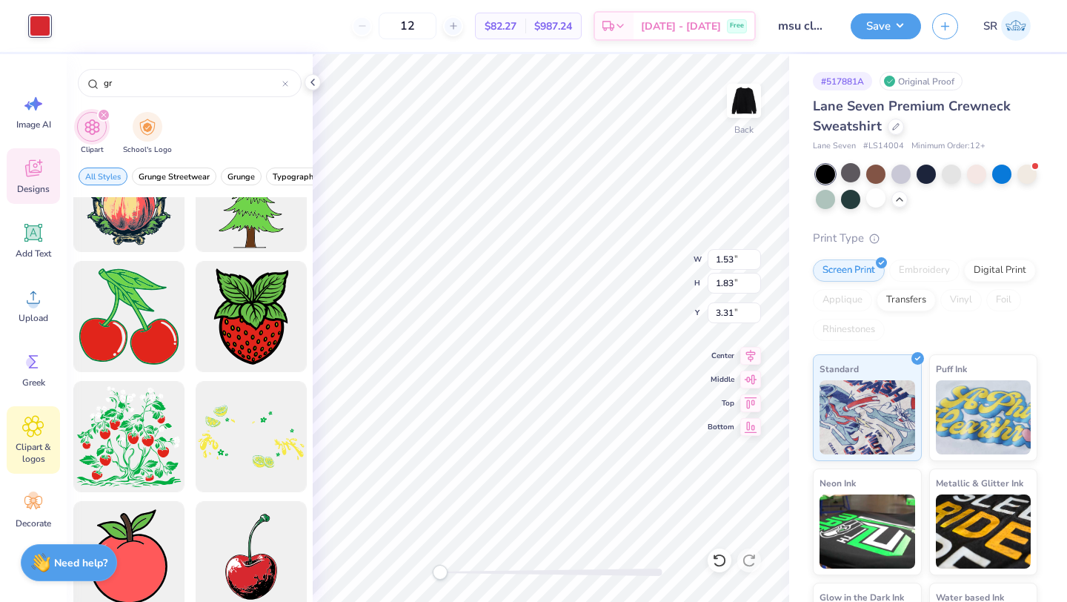
type input "g"
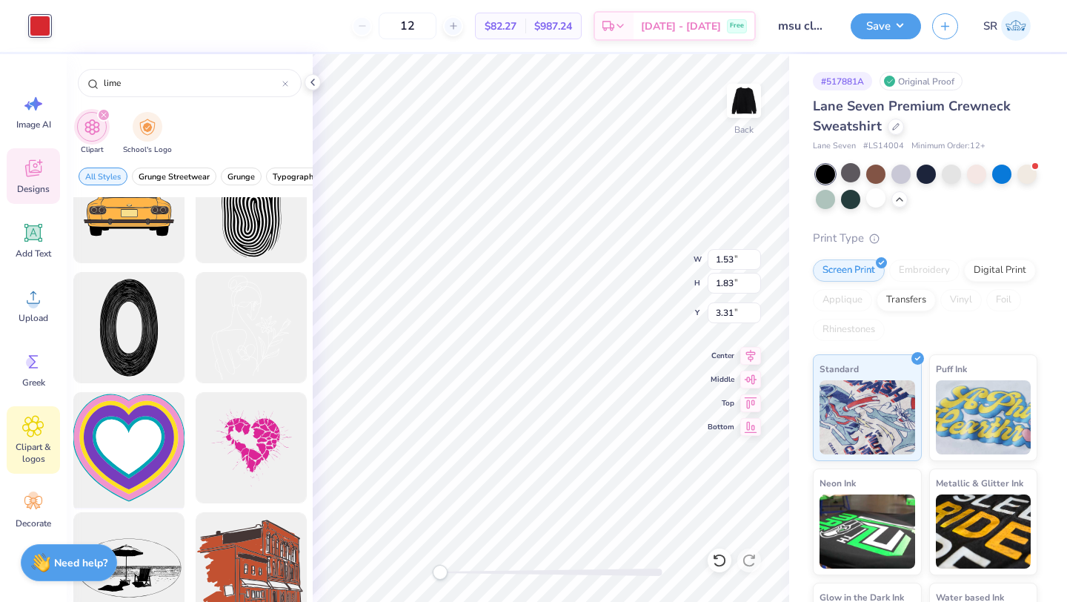
scroll to position [0, 0]
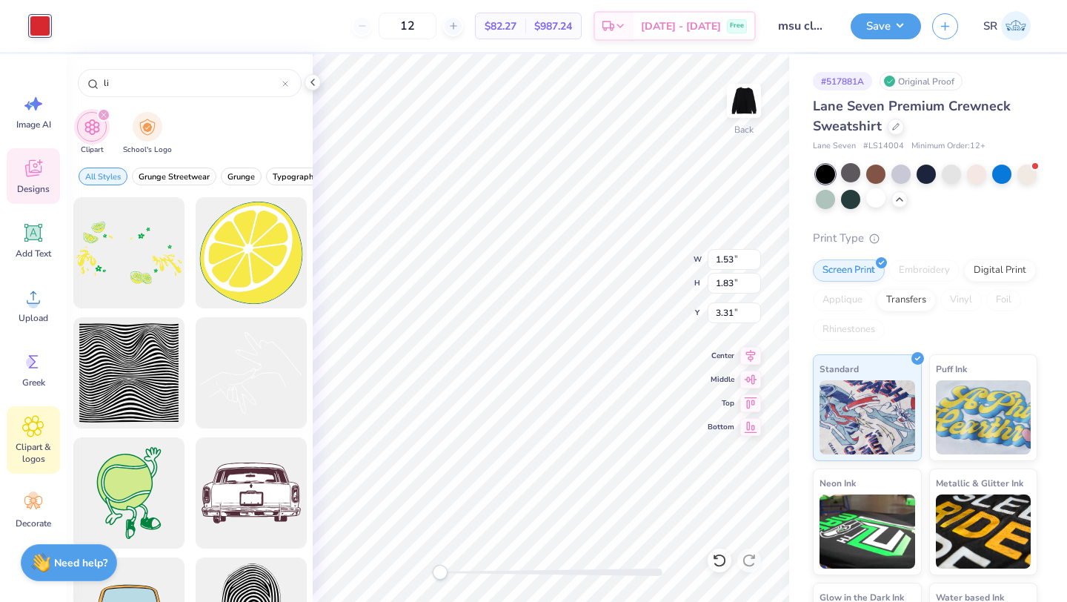
type input "l"
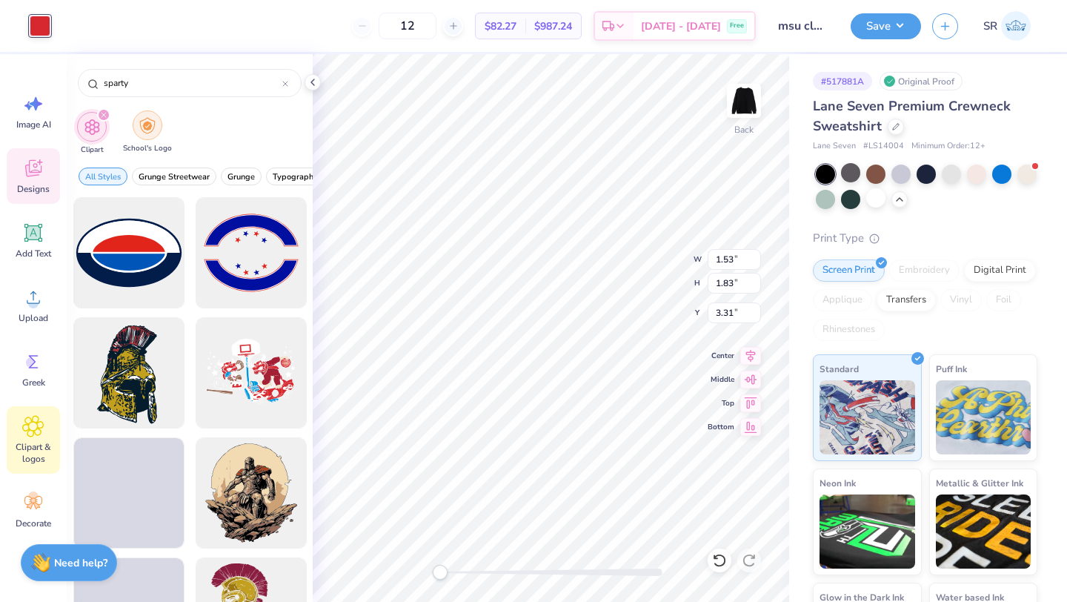
type input "sparty"
click at [152, 132] on img "filter for School's Logo" at bounding box center [147, 125] width 16 height 17
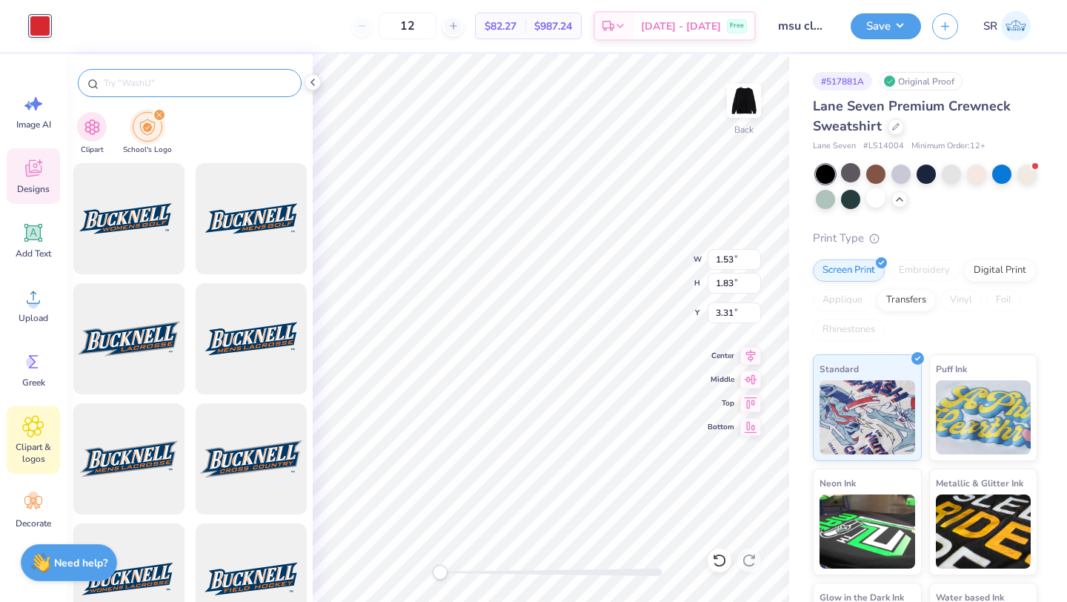
click at [162, 85] on input "text" at bounding box center [197, 83] width 190 height 15
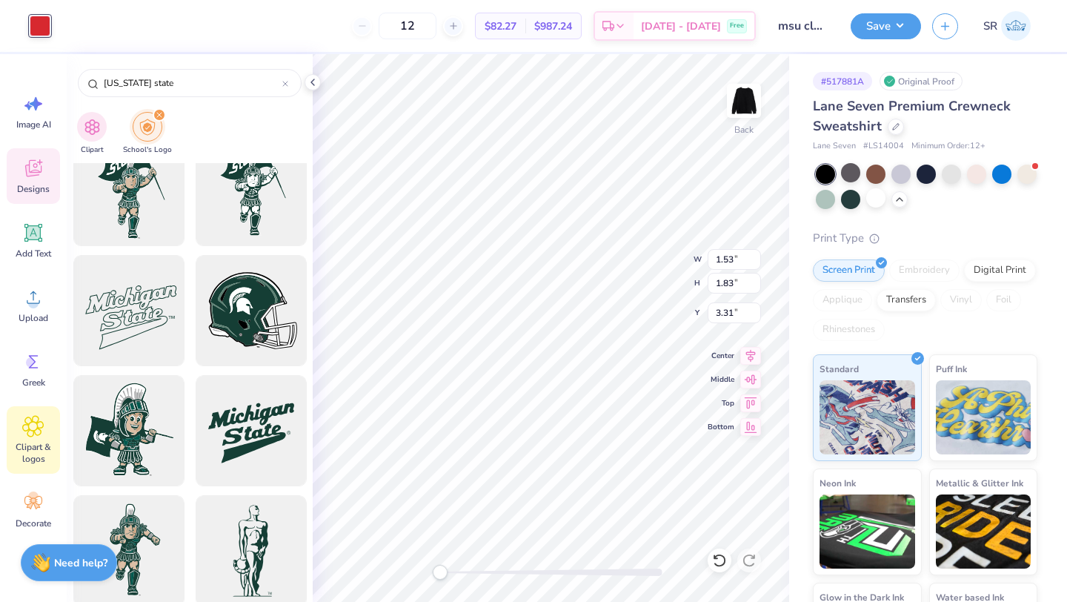
scroll to position [2188, 0]
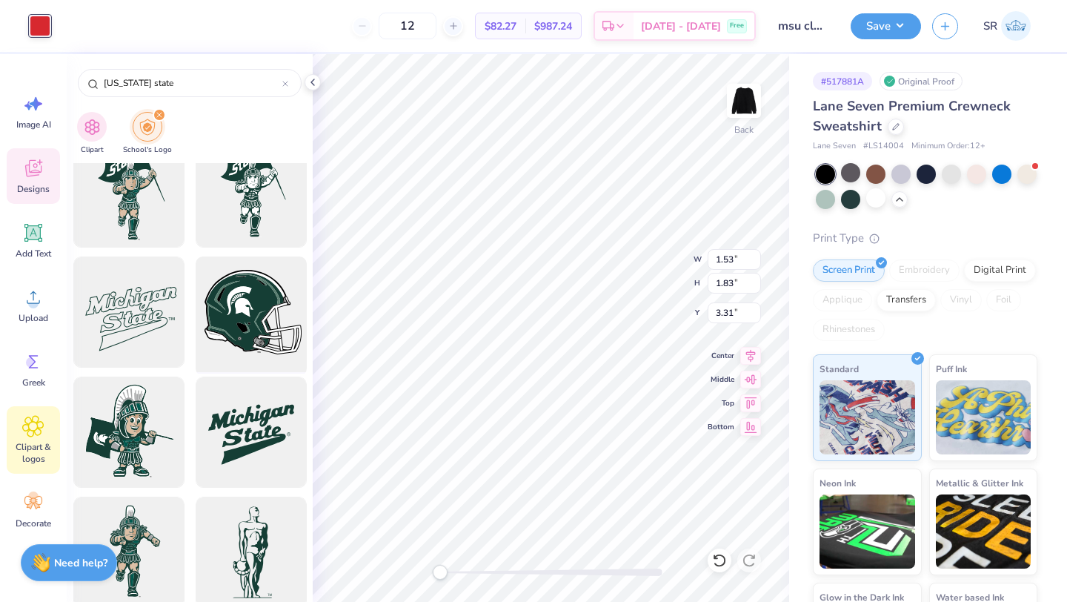
type input "[US_STATE] state"
click at [225, 338] on div at bounding box center [251, 312] width 122 height 122
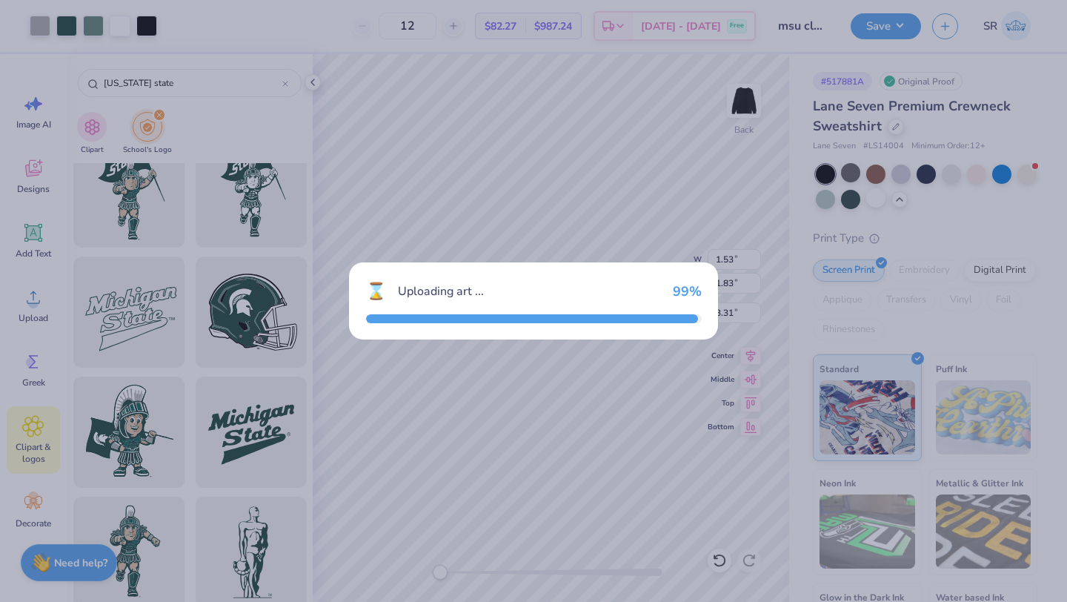
type input "15.00"
type input "13.04"
type input "3.00"
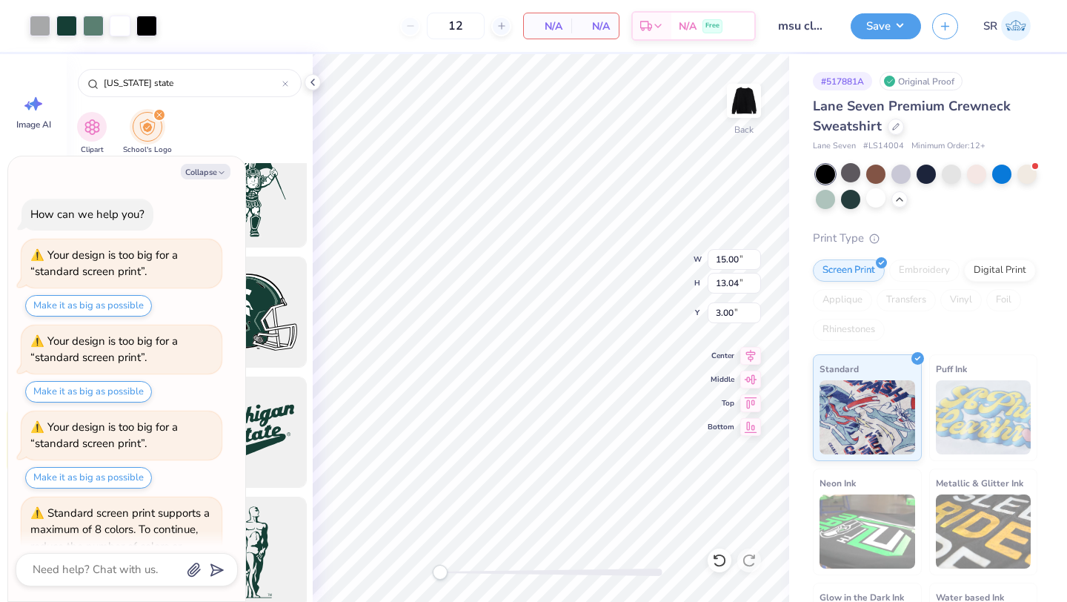
scroll to position [102, 0]
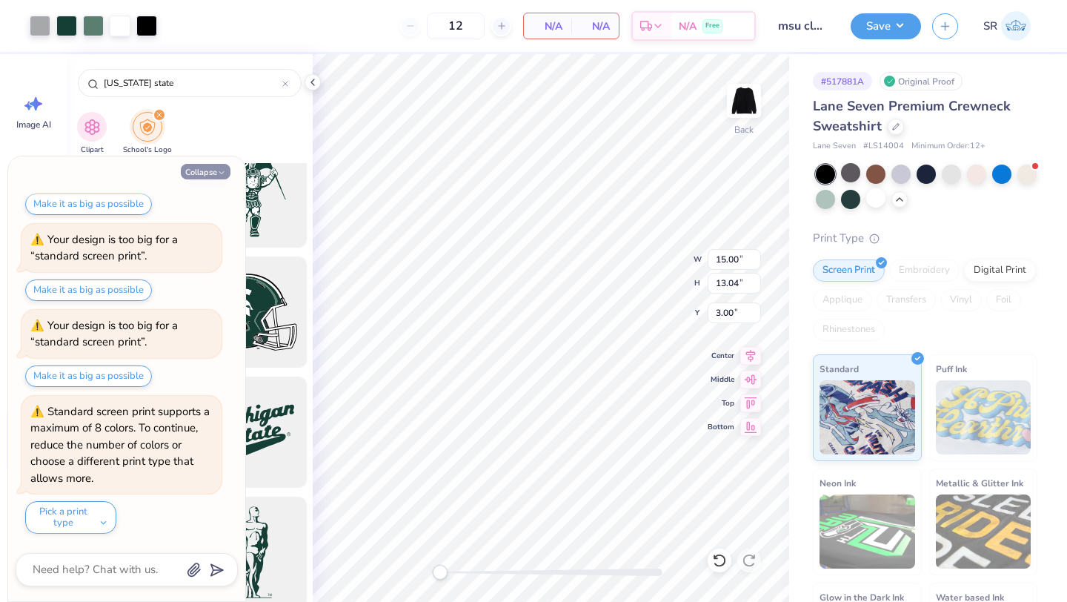
click at [219, 174] on icon "button" at bounding box center [221, 172] width 9 height 9
type textarea "x"
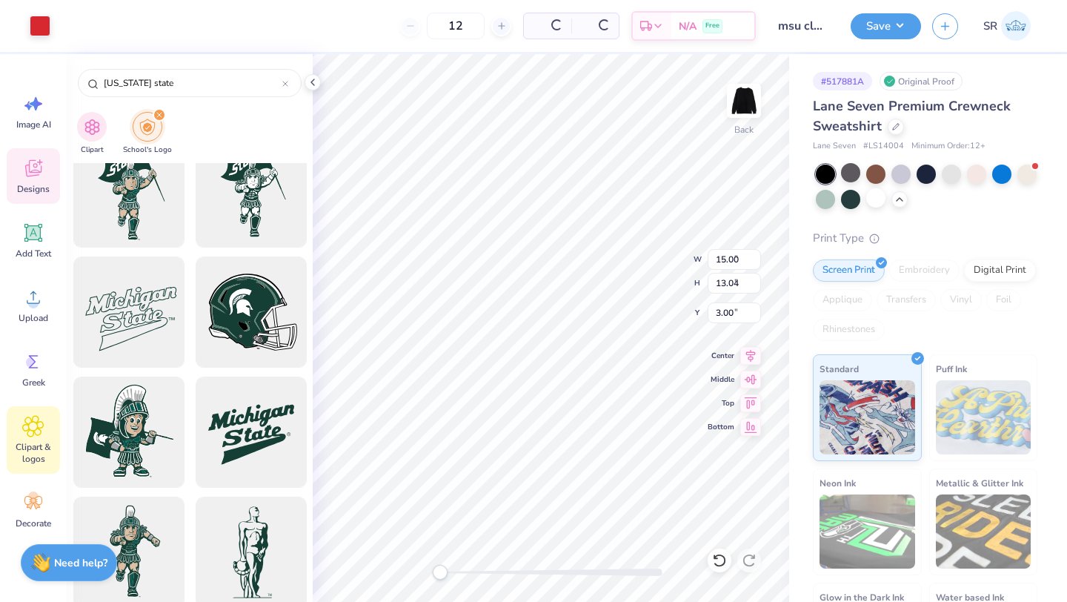
type input "1.53"
type input "1.83"
type input "3.31"
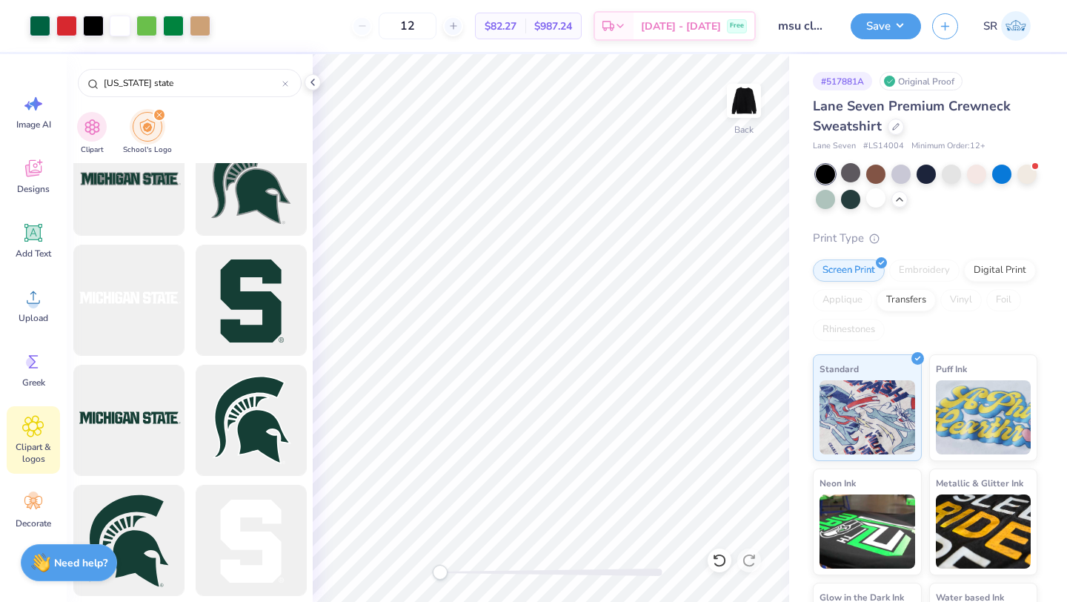
scroll to position [171, 0]
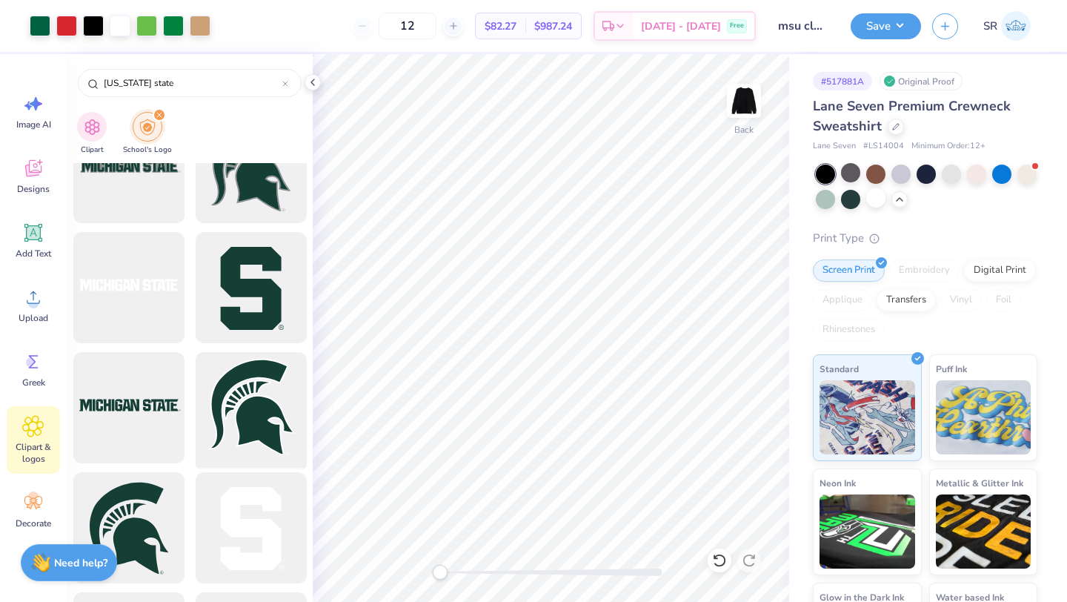
click at [232, 406] on div at bounding box center [251, 408] width 122 height 122
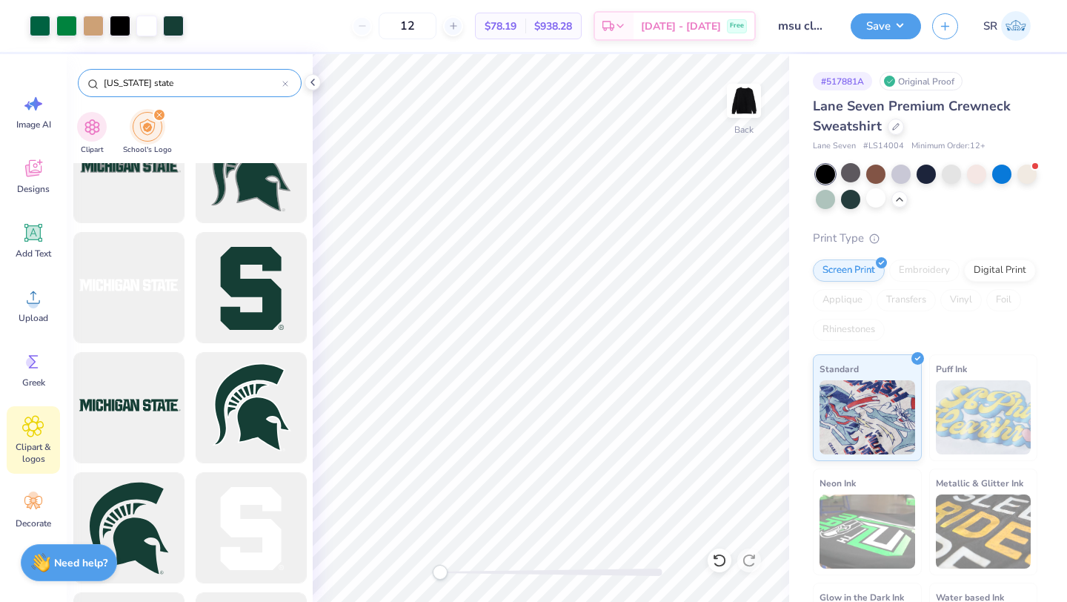
click at [286, 85] on icon at bounding box center [285, 84] width 4 height 4
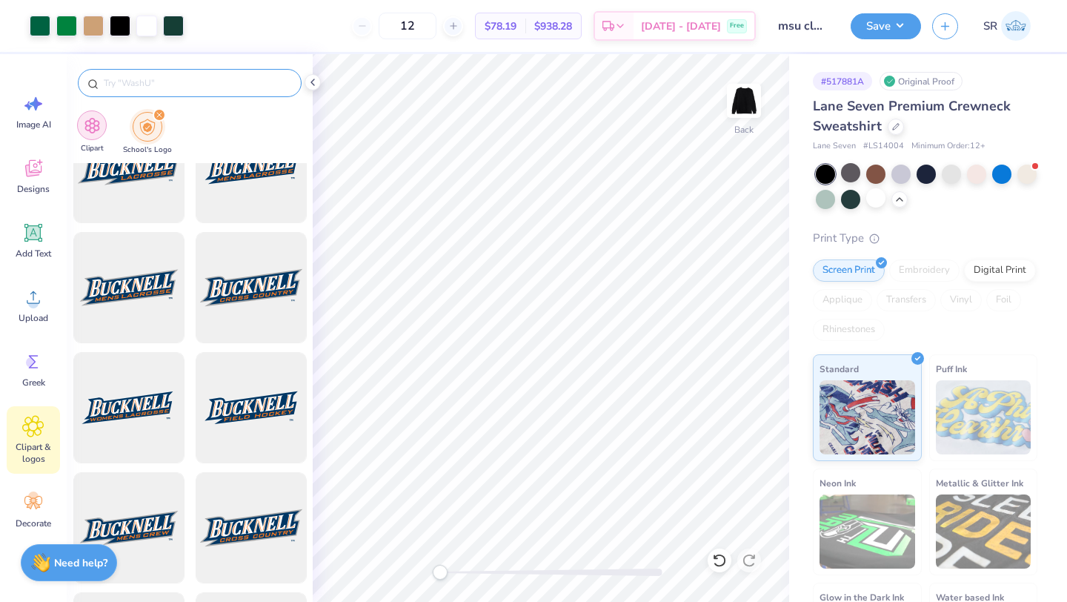
click at [100, 129] on div "filter for Clipart" at bounding box center [92, 125] width 30 height 30
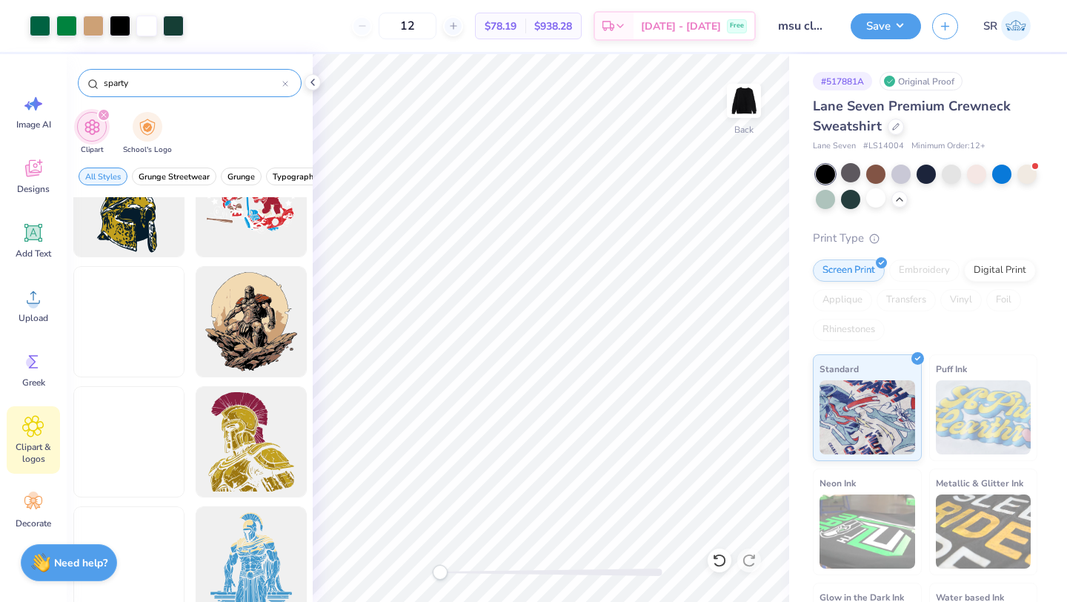
click at [143, 83] on input "sparty" at bounding box center [192, 83] width 180 height 15
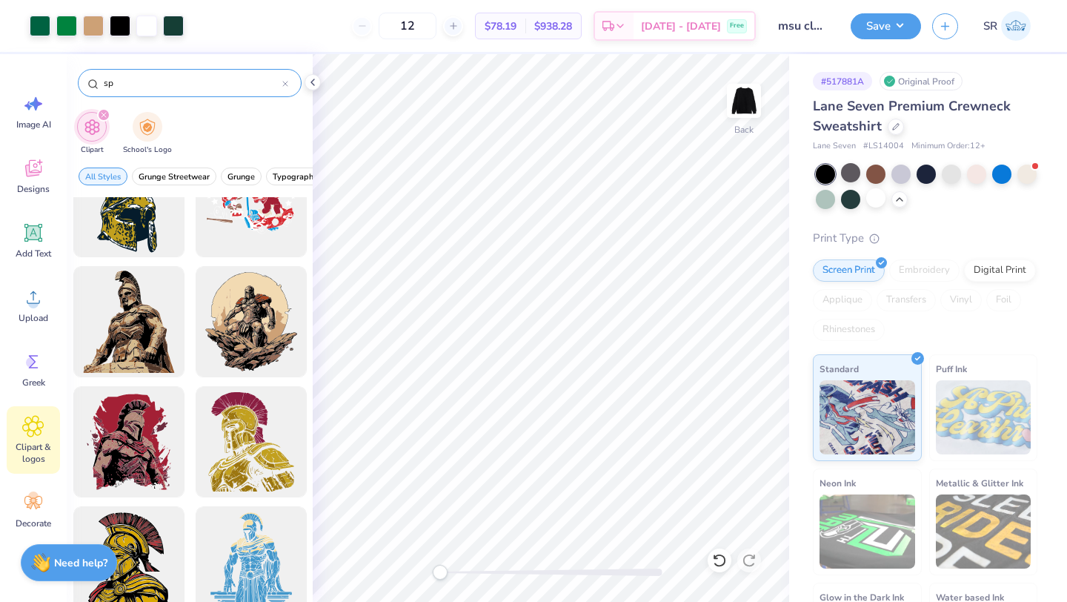
type input "s"
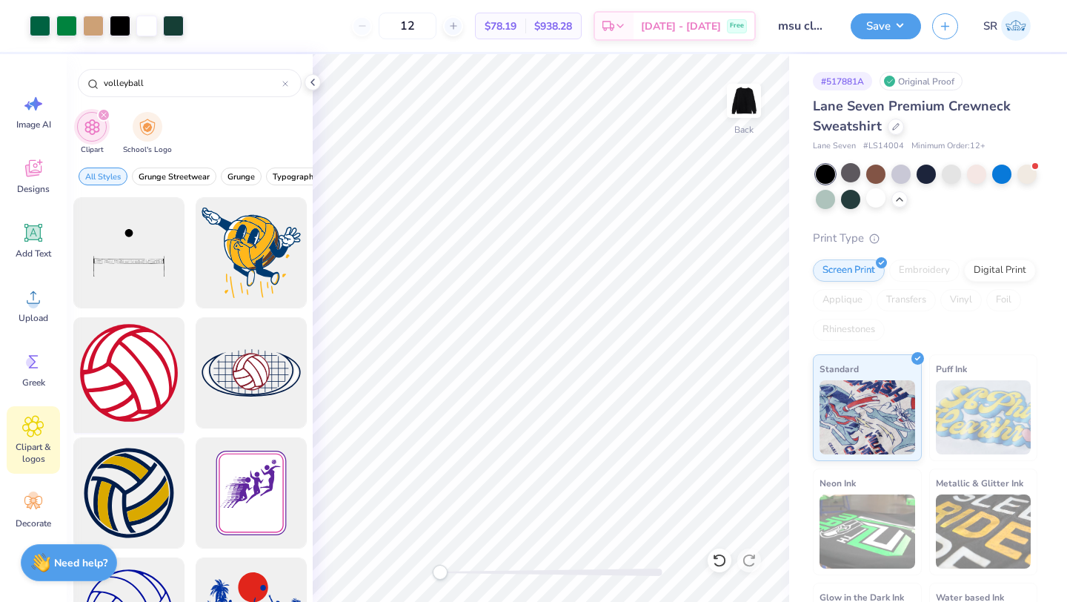
type input "volleyball"
click at [142, 366] on div at bounding box center [128, 373] width 122 height 122
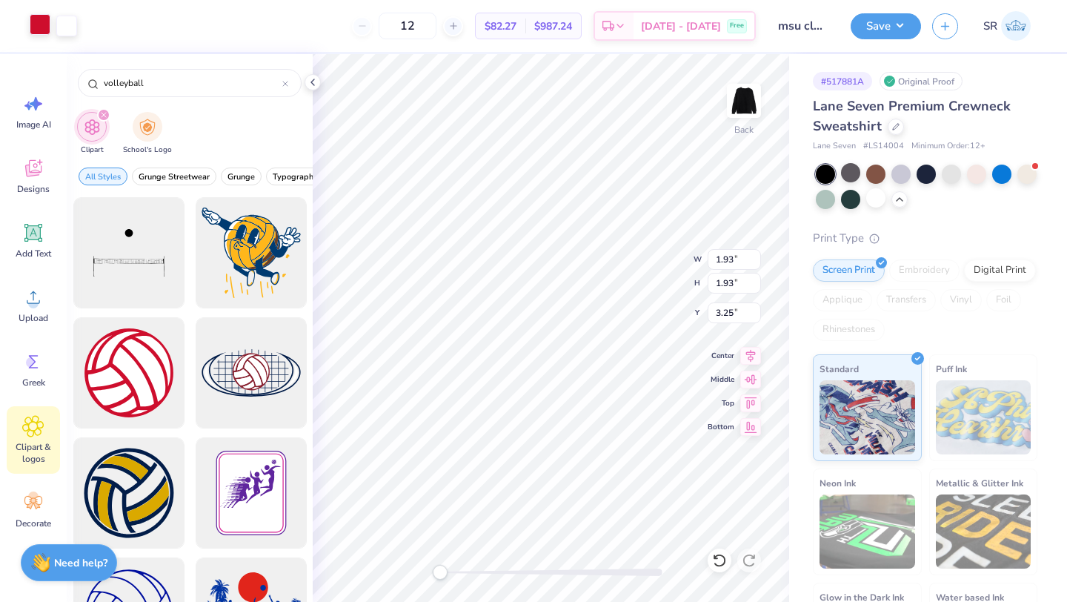
click at [41, 33] on div at bounding box center [40, 24] width 21 height 21
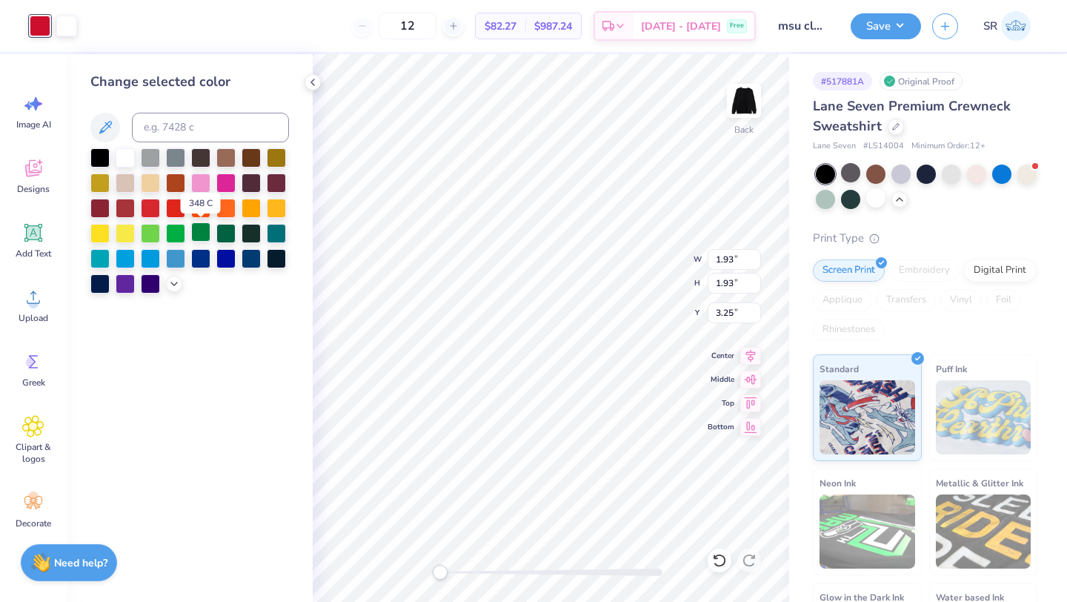
click at [203, 229] on div at bounding box center [200, 231] width 19 height 19
click at [229, 236] on div at bounding box center [225, 231] width 19 height 19
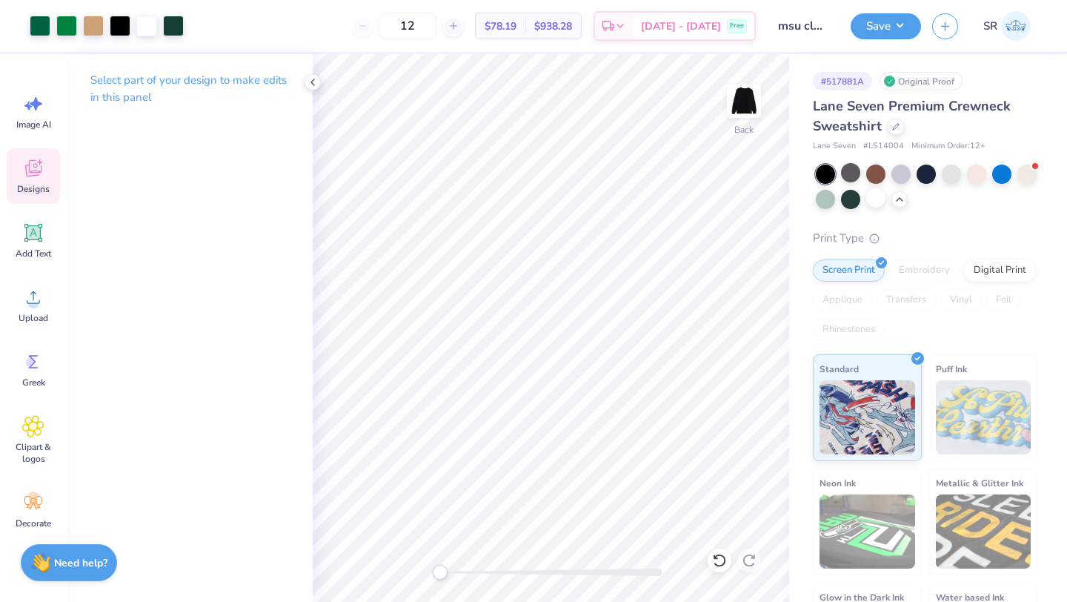
click at [31, 177] on icon at bounding box center [33, 168] width 22 height 22
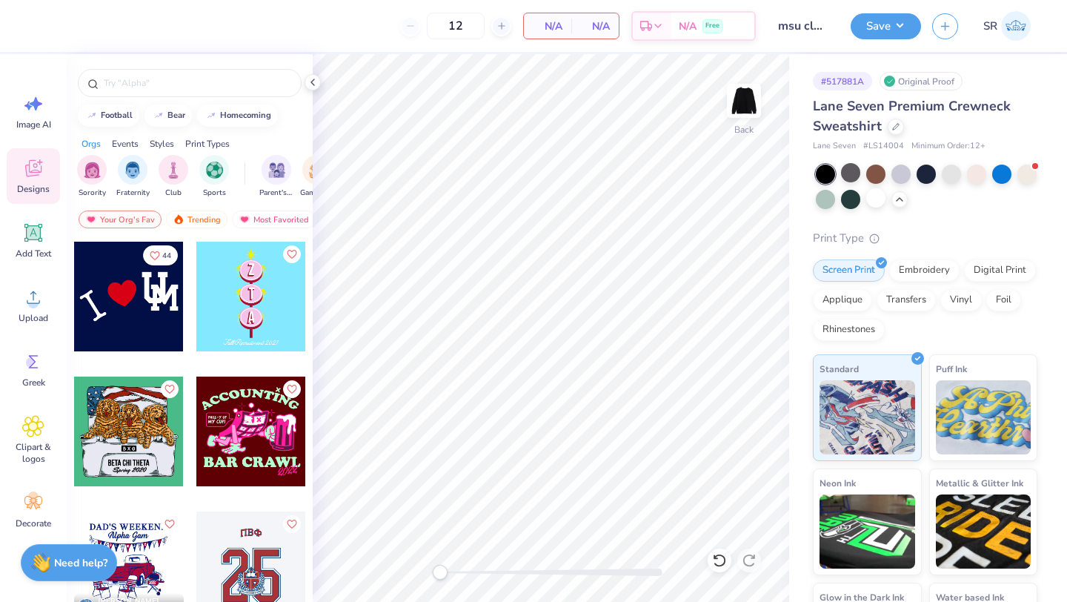
scroll to position [11469, 0]
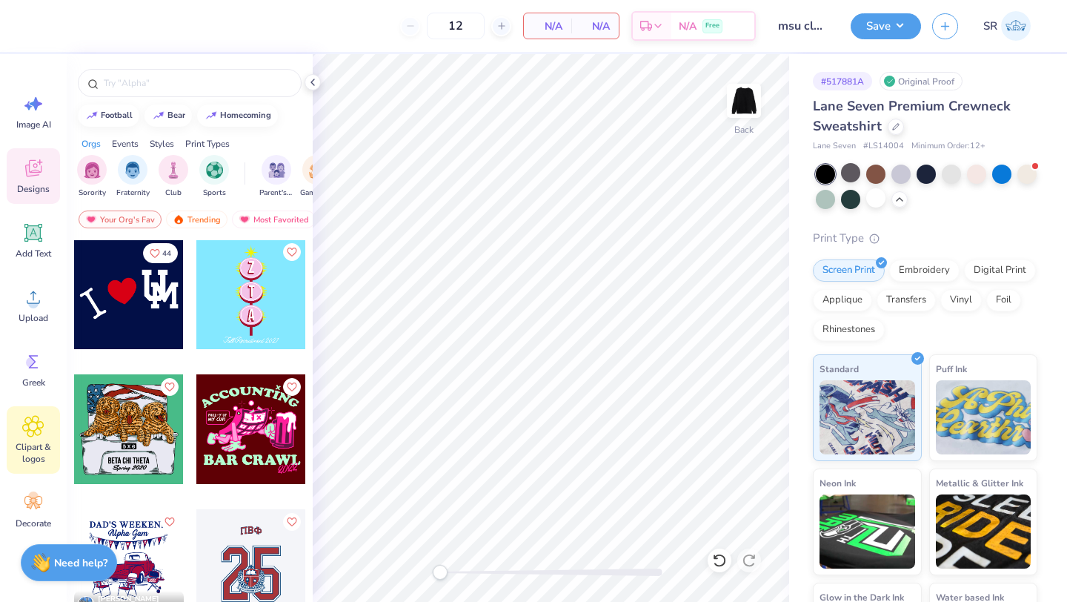
click at [19, 443] on span "Clipart & logos" at bounding box center [33, 453] width 49 height 24
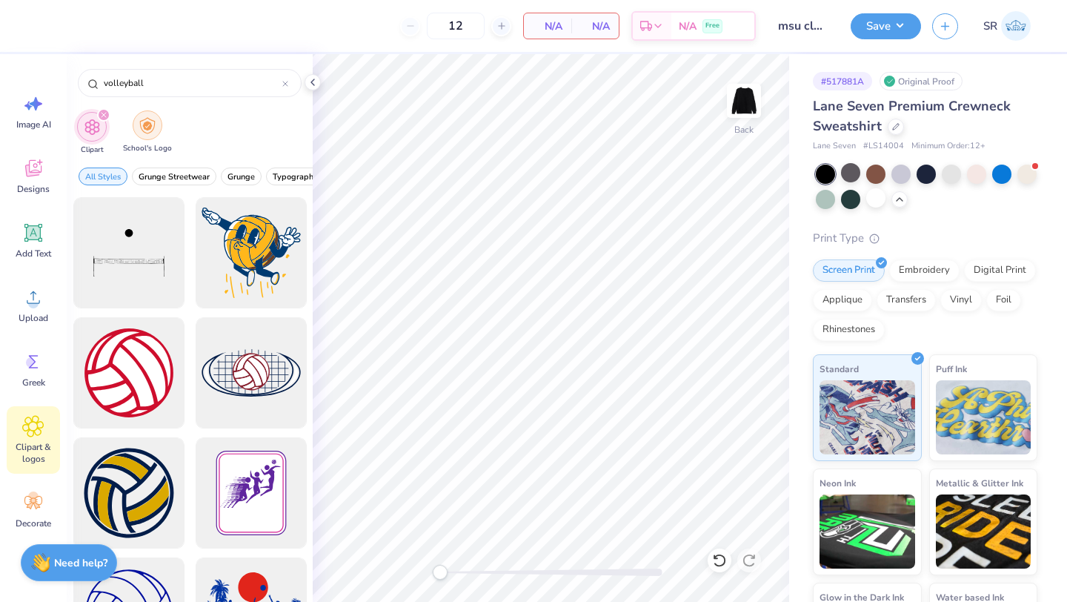
click at [153, 132] on img "filter for School's Logo" at bounding box center [147, 125] width 16 height 17
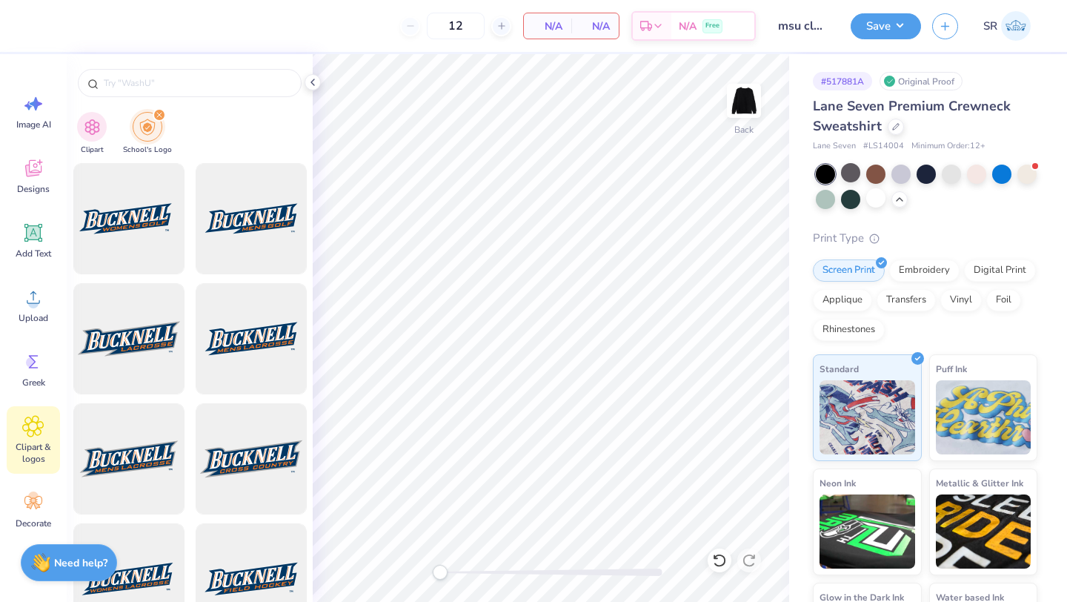
click at [141, 64] on div at bounding box center [190, 79] width 246 height 50
click at [141, 81] on input "text" at bounding box center [197, 83] width 190 height 15
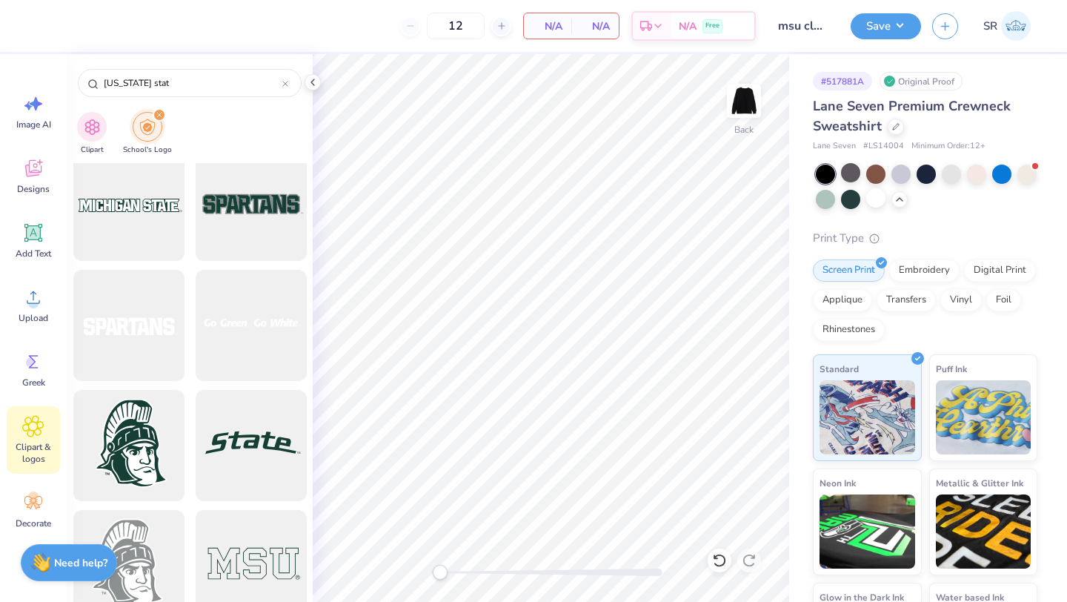
scroll to position [1212, 0]
type input "[US_STATE] stat"
click at [247, 450] on div at bounding box center [251, 448] width 122 height 122
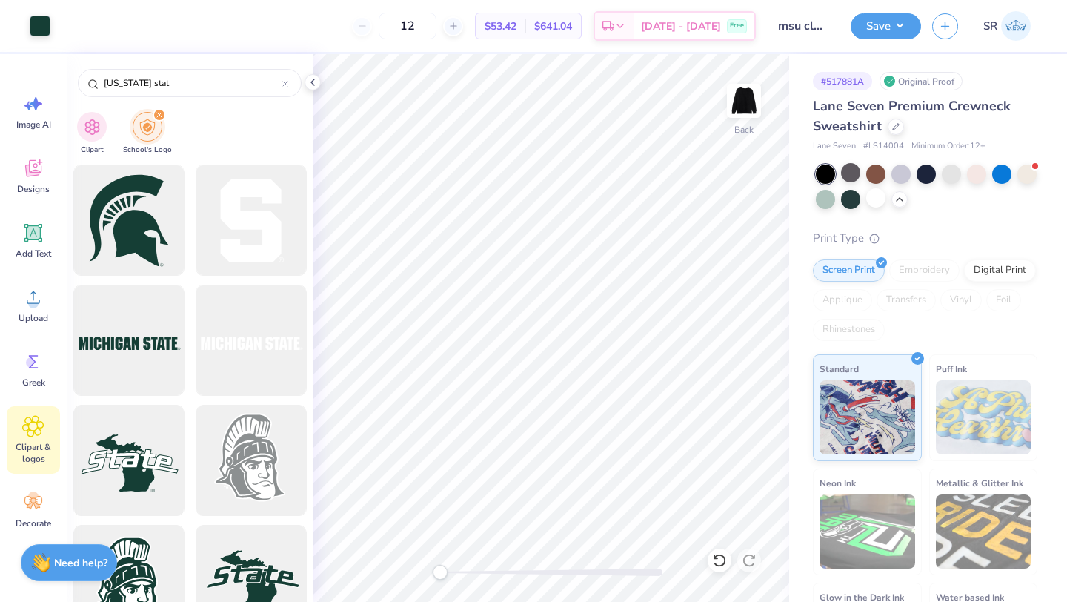
scroll to position [496, 0]
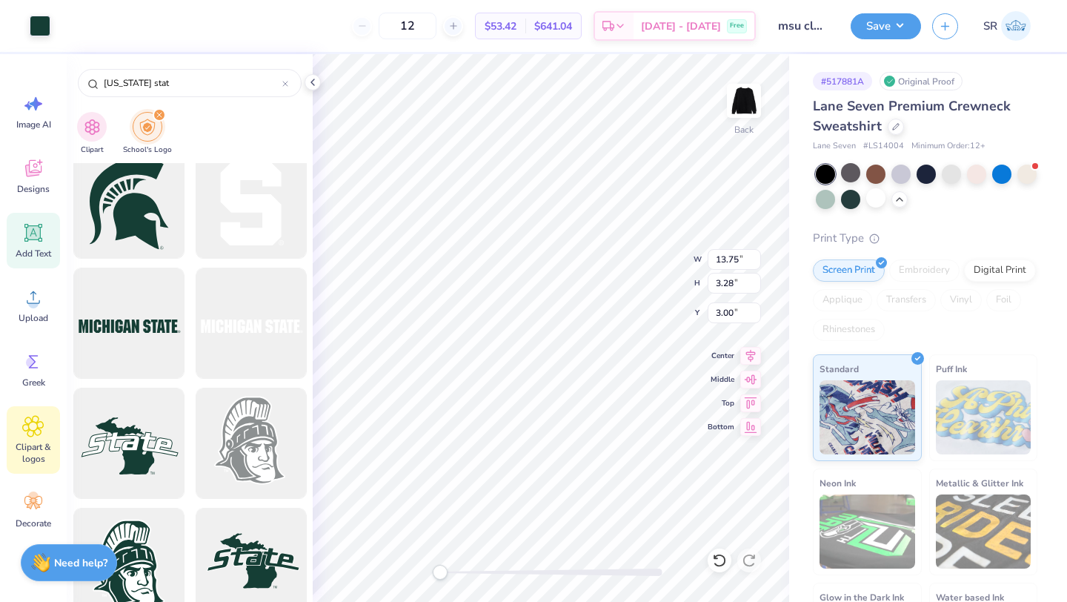
click at [32, 245] on div "Add Text" at bounding box center [33, 241] width 53 height 56
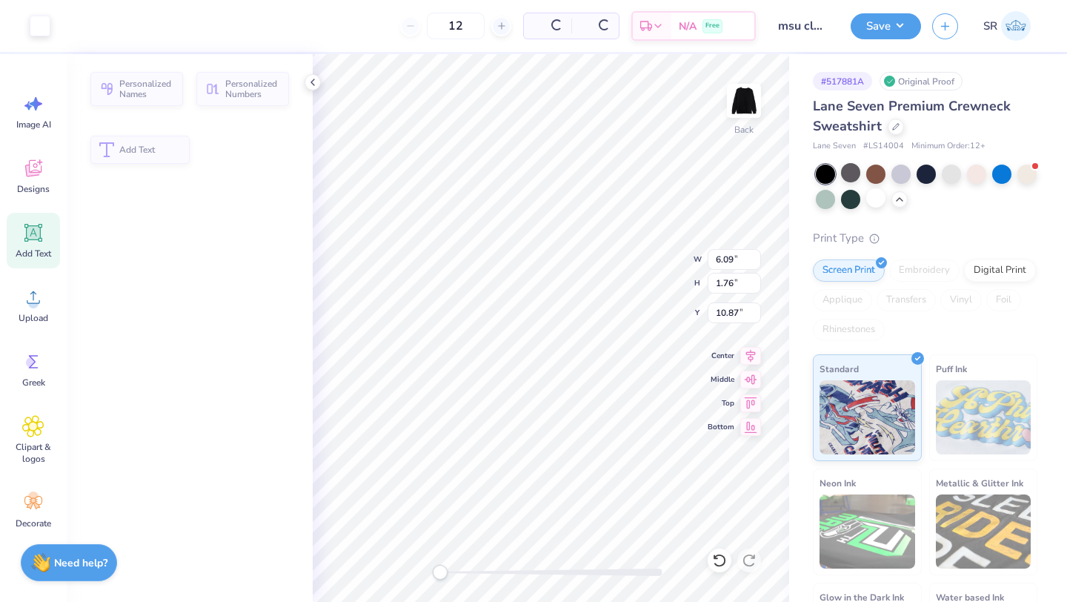
type input "6.09"
type input "1.76"
type input "10.87"
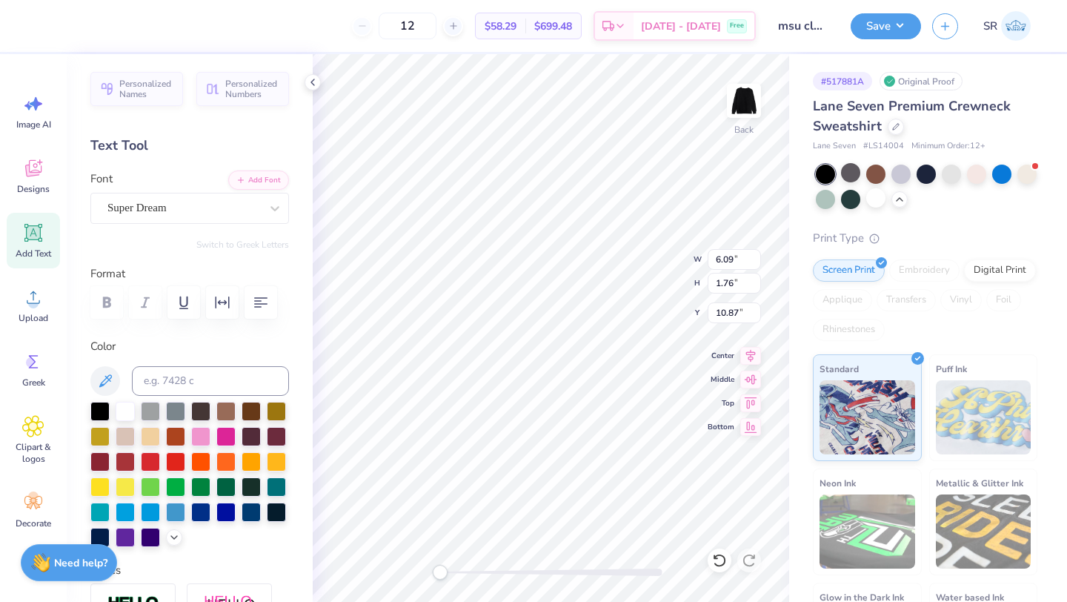
scroll to position [0, 2]
type textarea "Club Volleyball"
click at [151, 206] on div "Super Dream" at bounding box center [184, 207] width 156 height 23
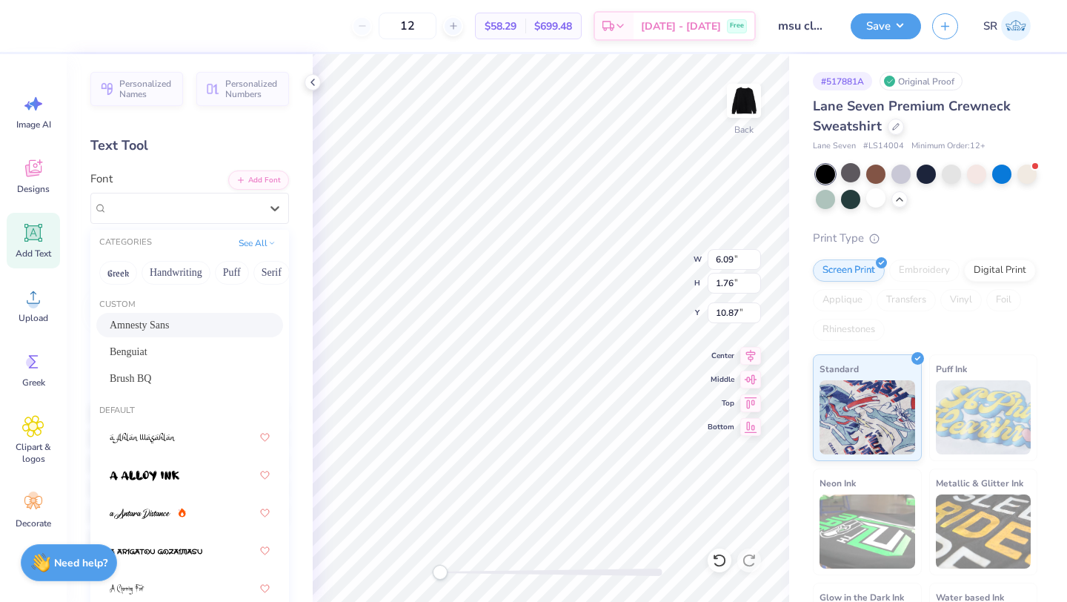
click at [122, 331] on span "Amnesty Sans" at bounding box center [140, 325] width 60 height 16
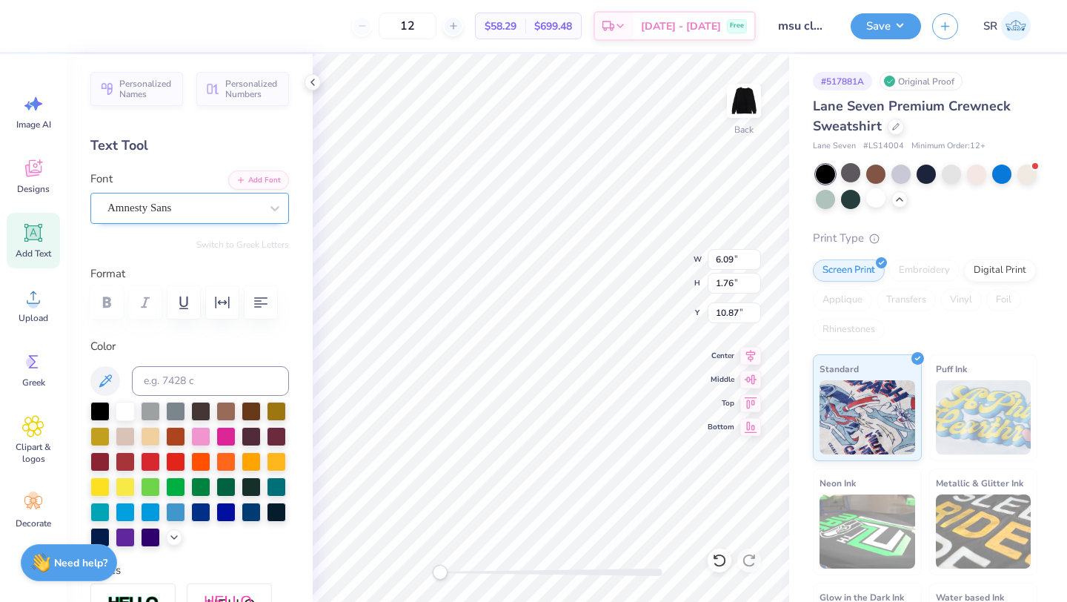
click at [193, 198] on div at bounding box center [183, 208] width 153 height 20
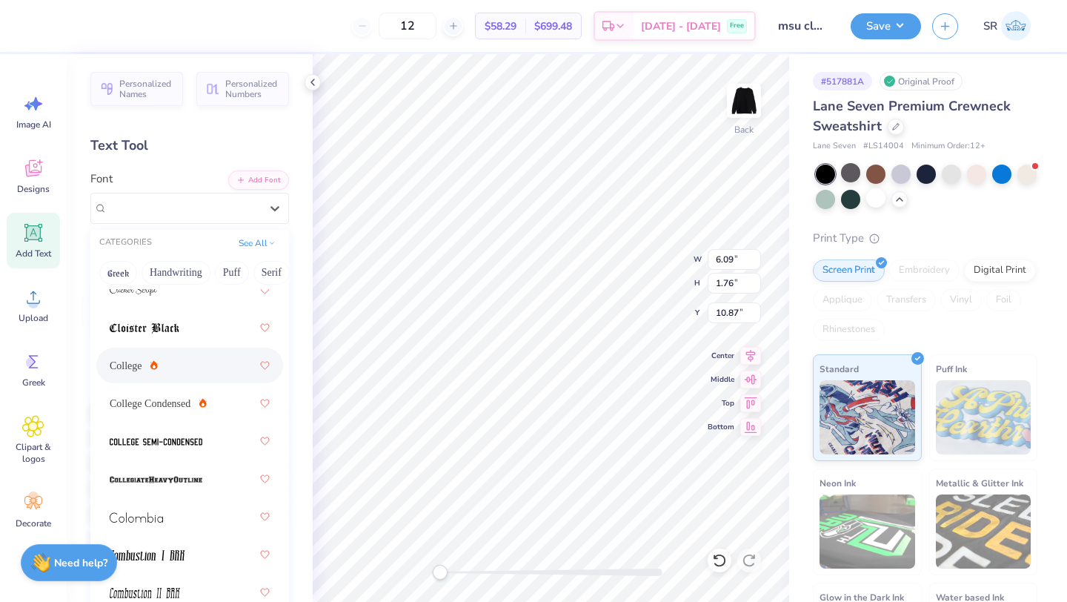
scroll to position [2792, 0]
click at [142, 362] on span "College" at bounding box center [126, 368] width 33 height 16
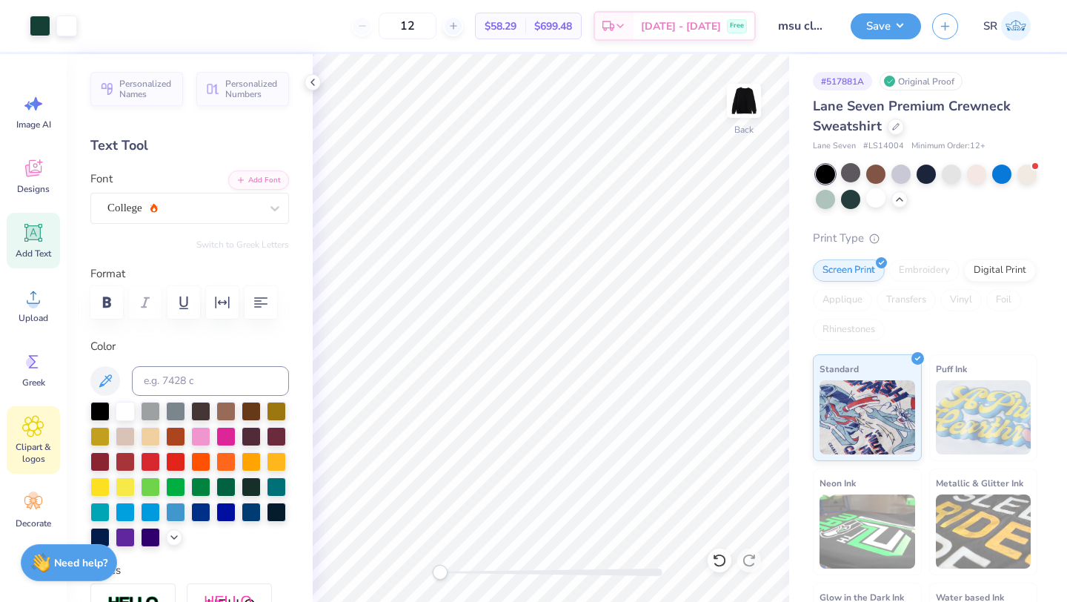
click at [31, 423] on icon at bounding box center [33, 426] width 9 height 9
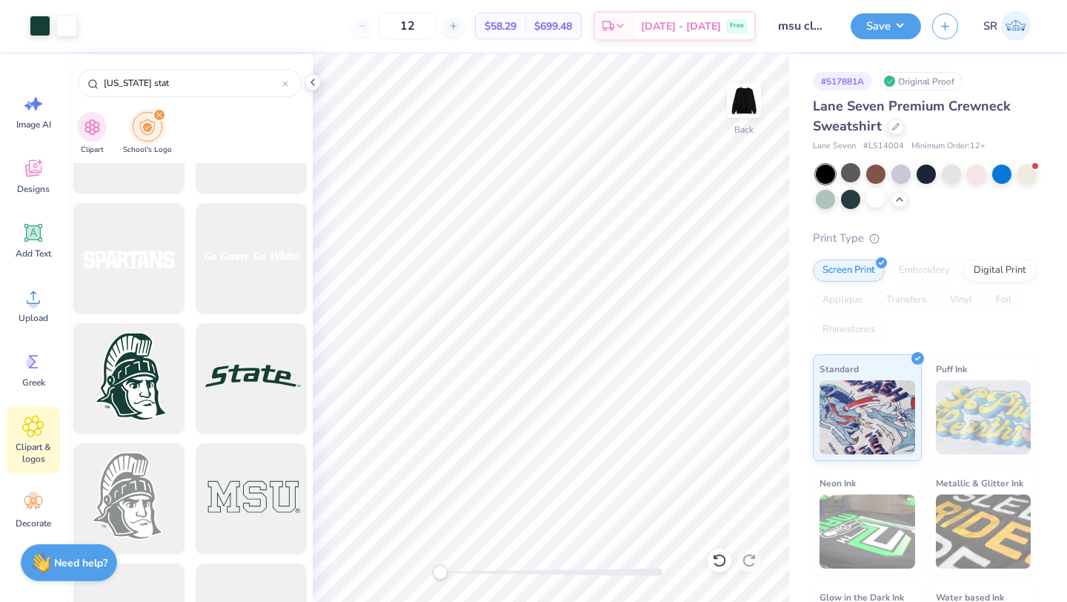
scroll to position [1282, 0]
click at [243, 500] on div at bounding box center [251, 498] width 122 height 122
type input "13.75"
type input "3.28"
type input "15.00"
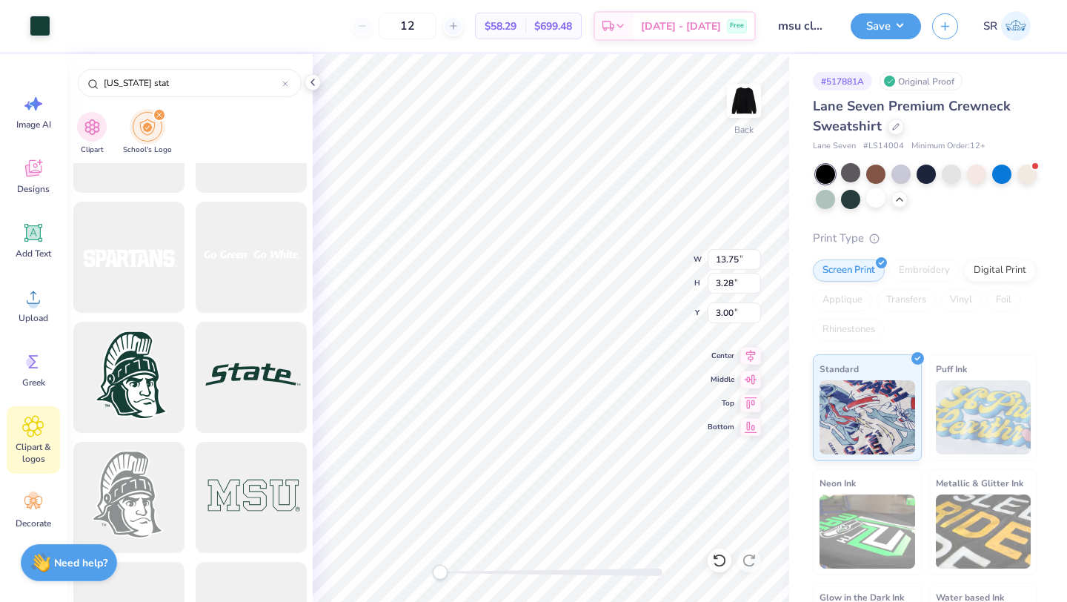
type input "5.19"
type input "9.15"
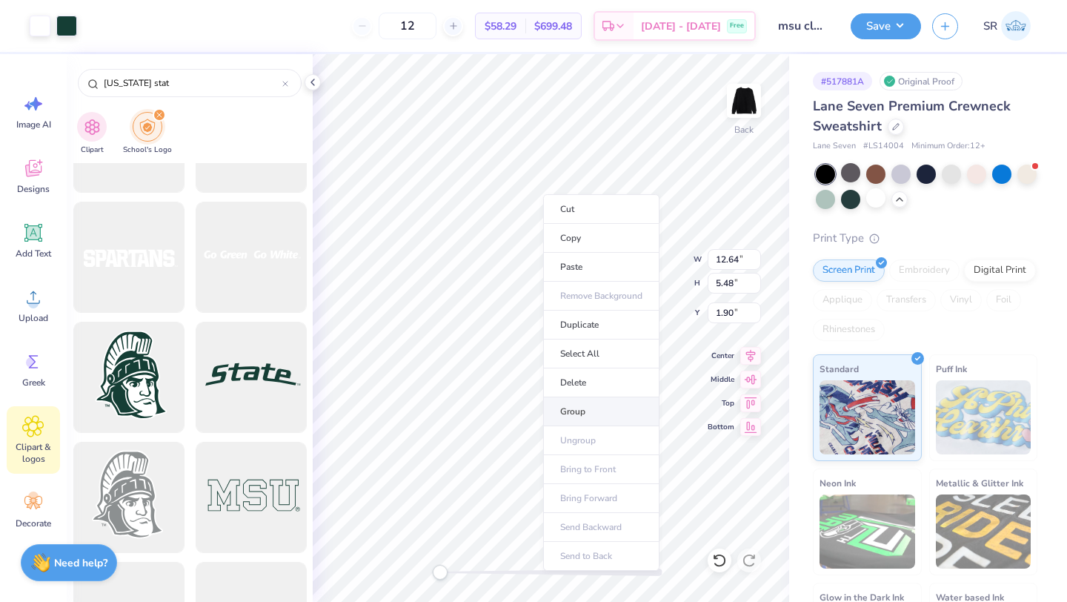
click at [597, 413] on li "Group" at bounding box center [601, 411] width 116 height 29
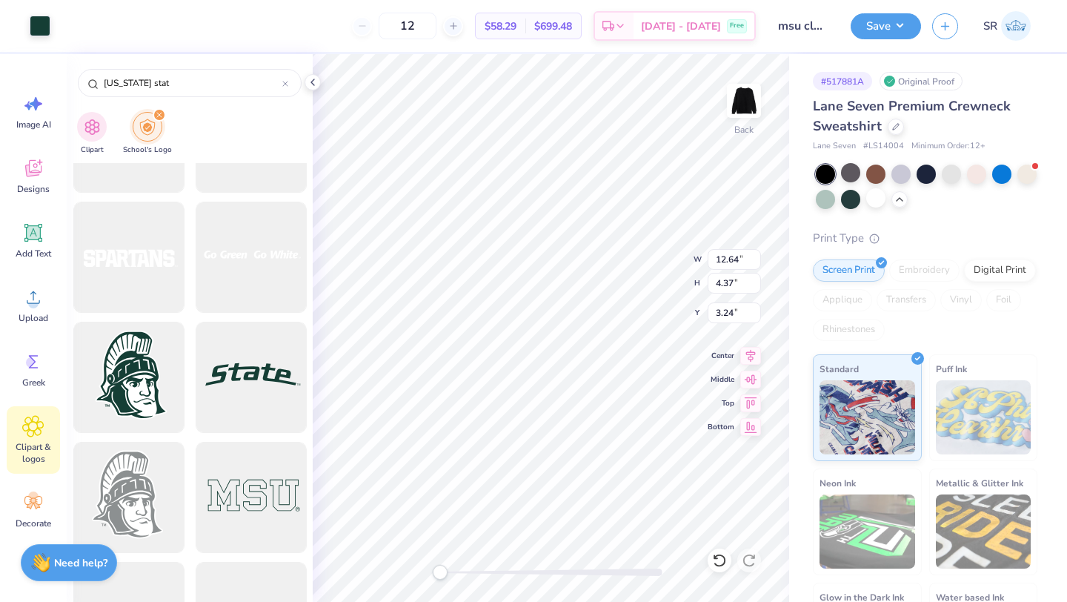
click at [27, 27] on div "Art colors" at bounding box center [25, 26] width 50 height 52
click at [33, 24] on div at bounding box center [40, 24] width 21 height 21
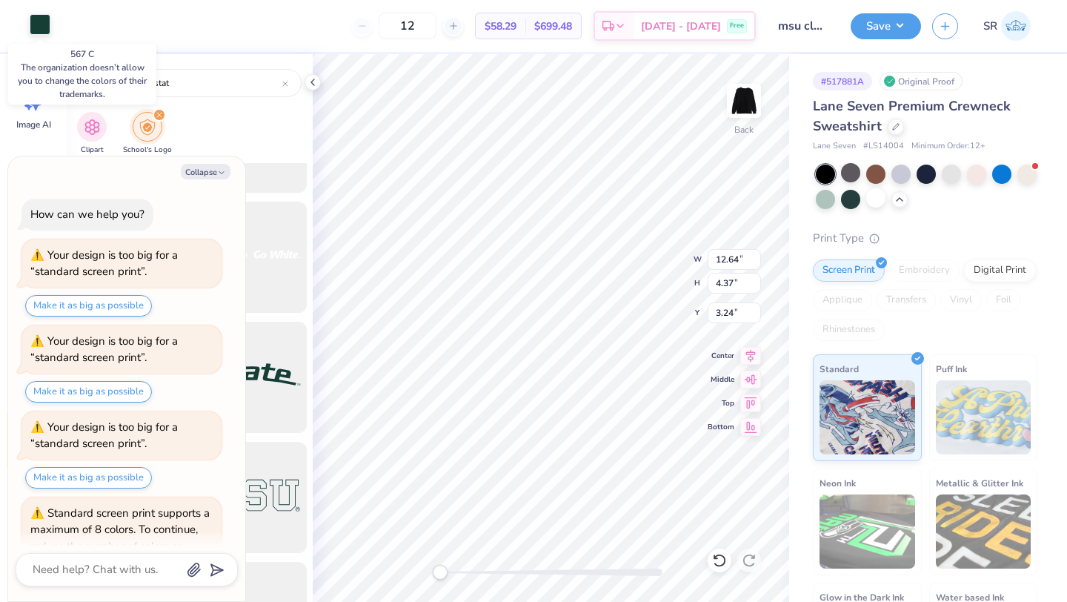
scroll to position [175, 0]
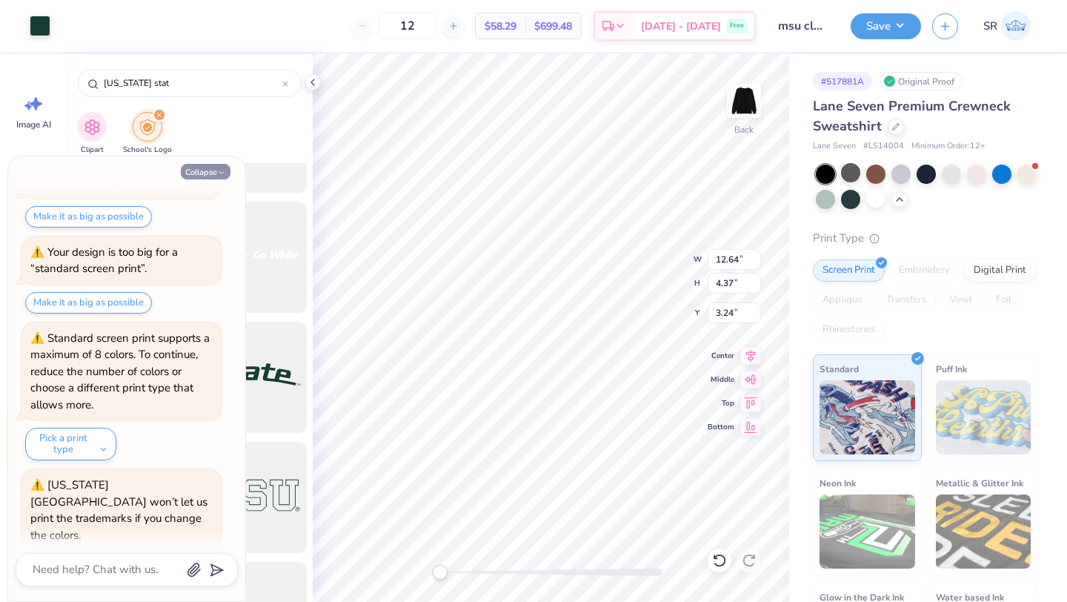
click at [209, 178] on button "Collapse" at bounding box center [206, 172] width 50 height 16
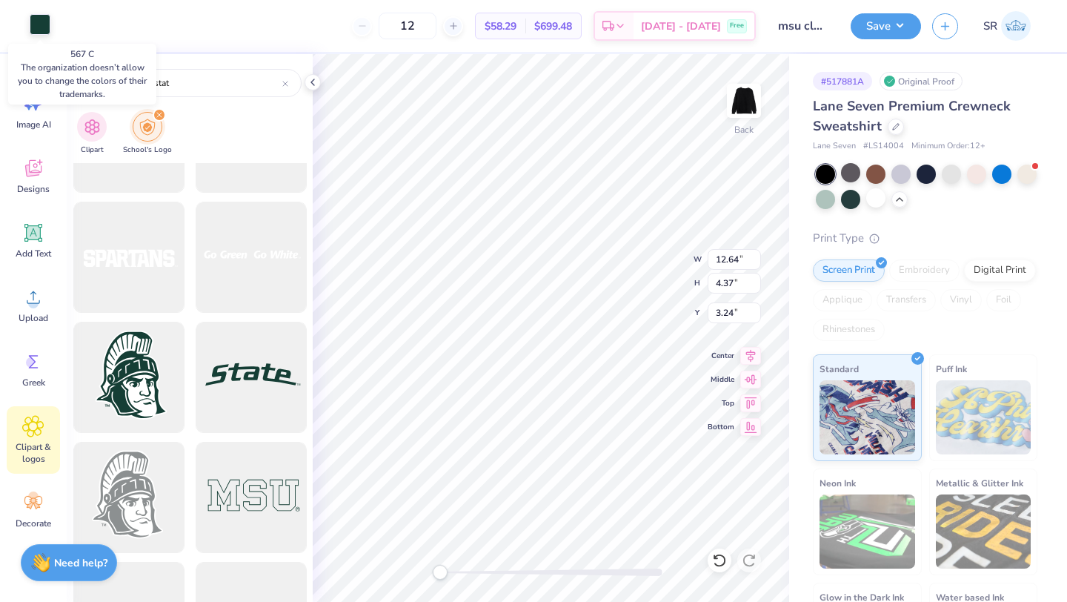
click at [42, 28] on div at bounding box center [40, 24] width 21 height 21
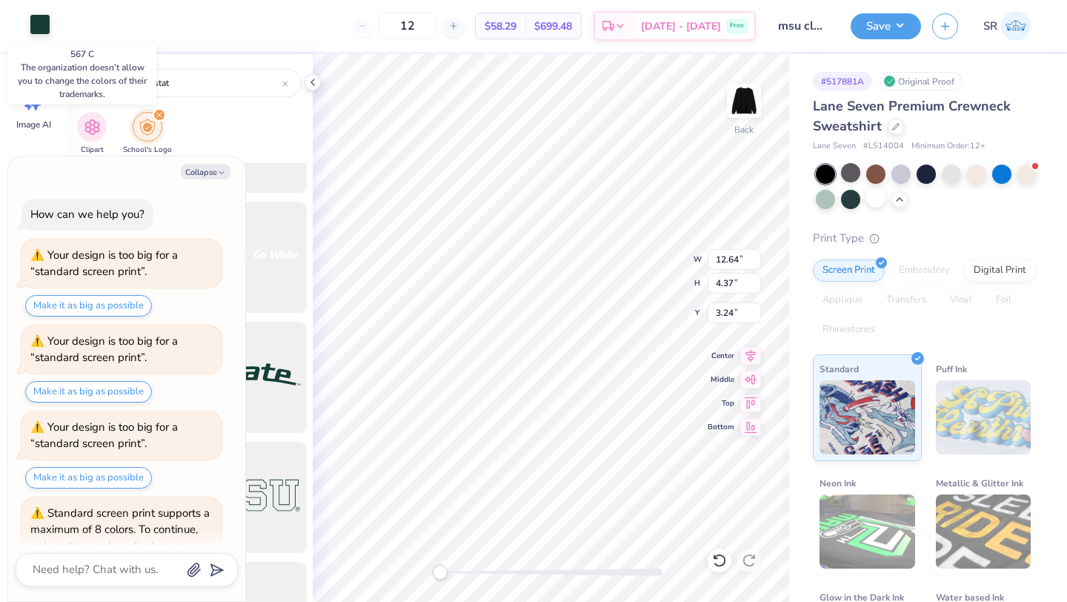
scroll to position [249, 0]
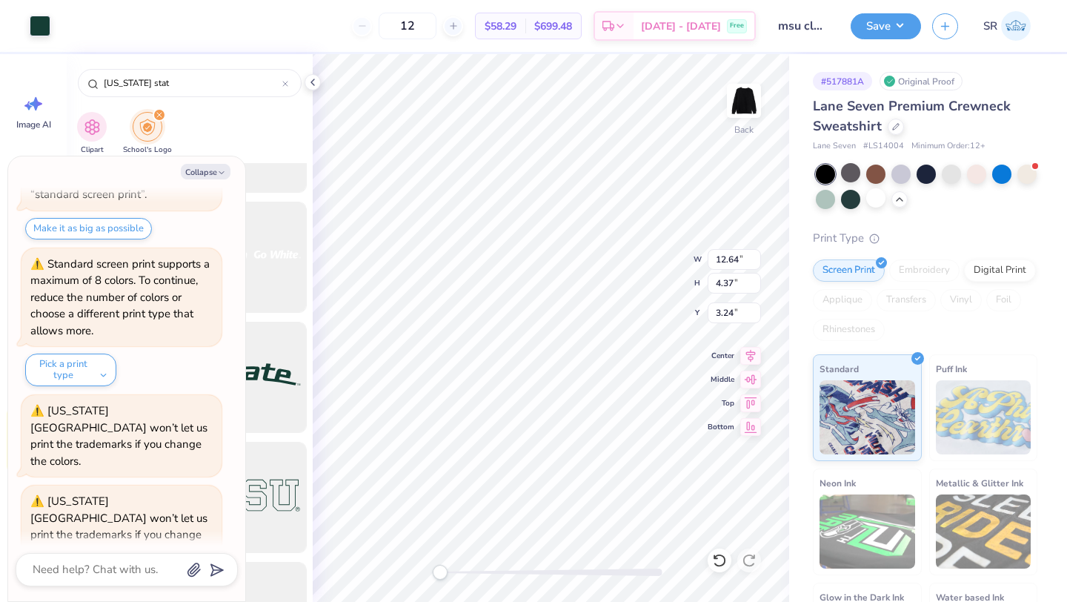
click at [244, 133] on div "Clipart School's Logo" at bounding box center [190, 135] width 246 height 56
click at [223, 173] on icon "button" at bounding box center [221, 172] width 9 height 9
type textarea "x"
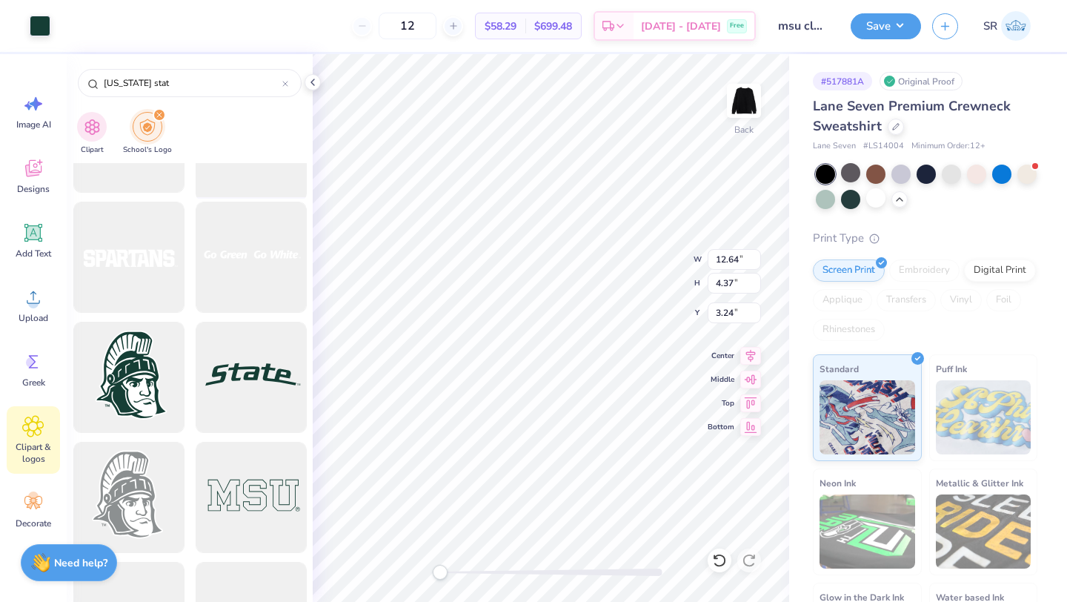
type input "11.89"
type input "1.10"
type input "7.62"
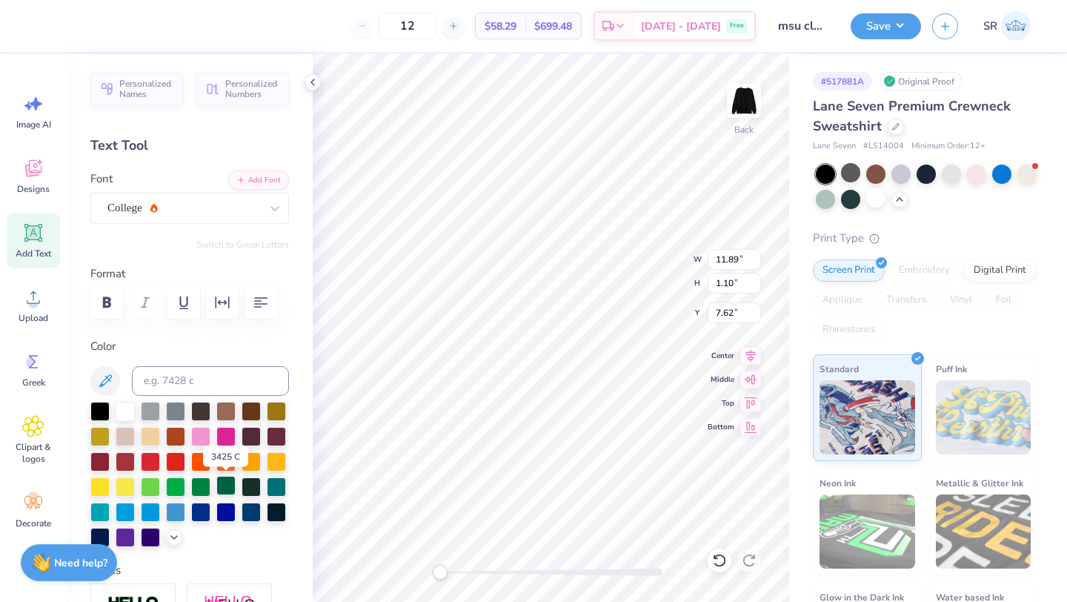
click at [224, 486] on div at bounding box center [225, 485] width 19 height 19
click at [199, 484] on div at bounding box center [200, 485] width 19 height 19
click at [248, 491] on div at bounding box center [251, 485] width 19 height 19
click at [224, 485] on div at bounding box center [225, 485] width 19 height 19
click at [152, 411] on div at bounding box center [150, 409] width 19 height 19
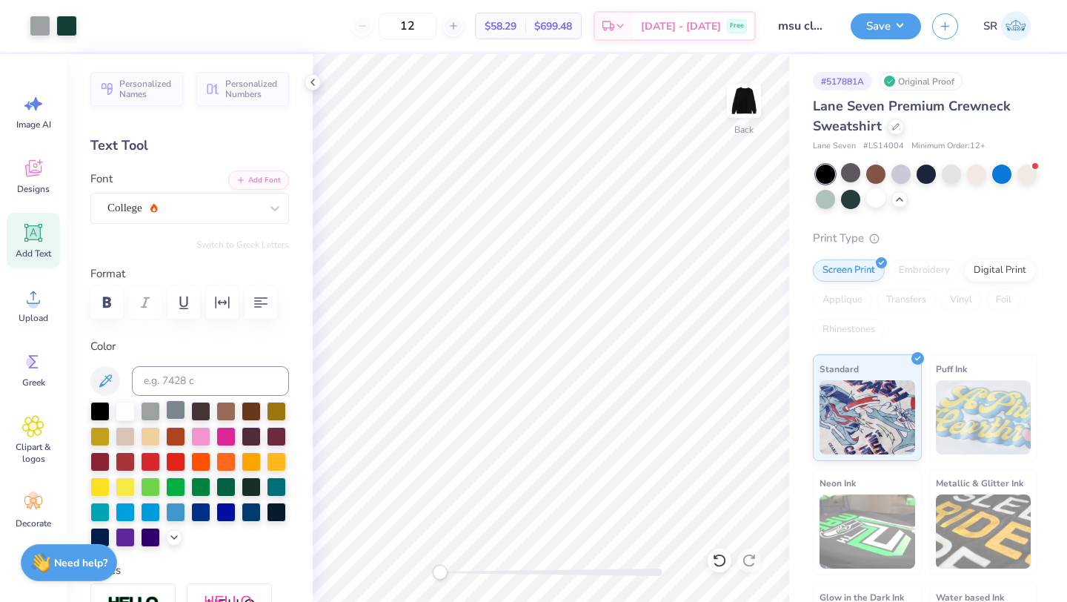
click at [170, 408] on div at bounding box center [175, 409] width 19 height 19
click at [125, 412] on div at bounding box center [125, 409] width 19 height 19
click at [176, 408] on div at bounding box center [175, 409] width 19 height 19
click at [870, 201] on div at bounding box center [876, 197] width 19 height 19
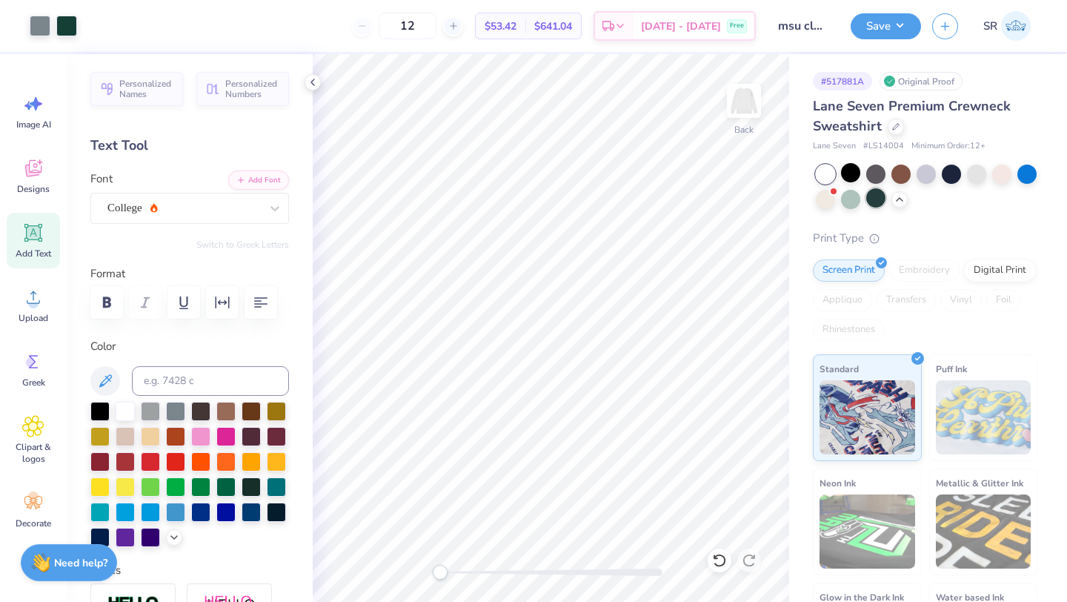
click at [882, 200] on div at bounding box center [876, 197] width 19 height 19
click at [852, 173] on div at bounding box center [850, 172] width 19 height 19
